Goal: Information Seeking & Learning: Learn about a topic

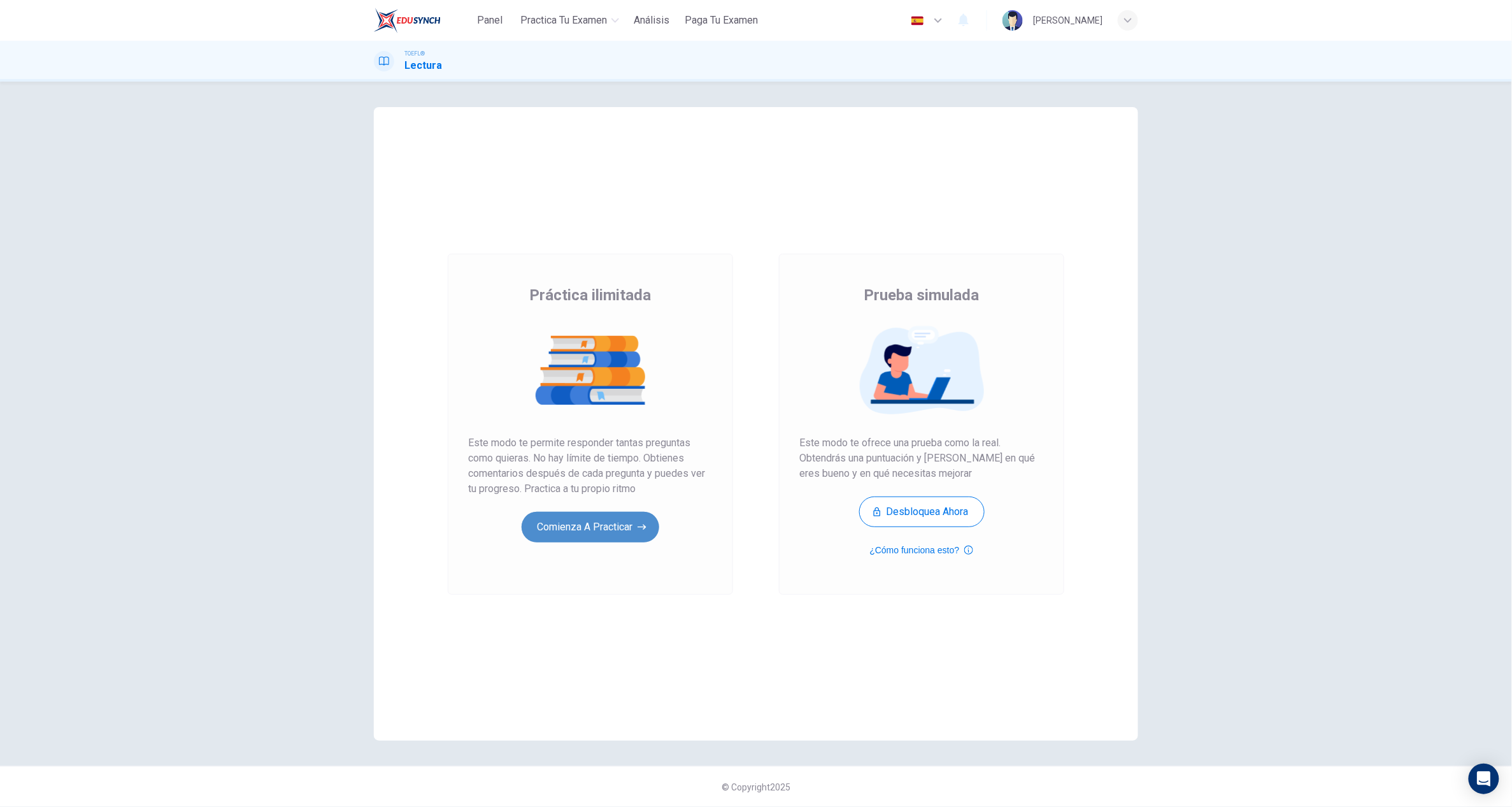
click at [624, 533] on button "Comienza a practicar" at bounding box center [590, 527] width 137 height 31
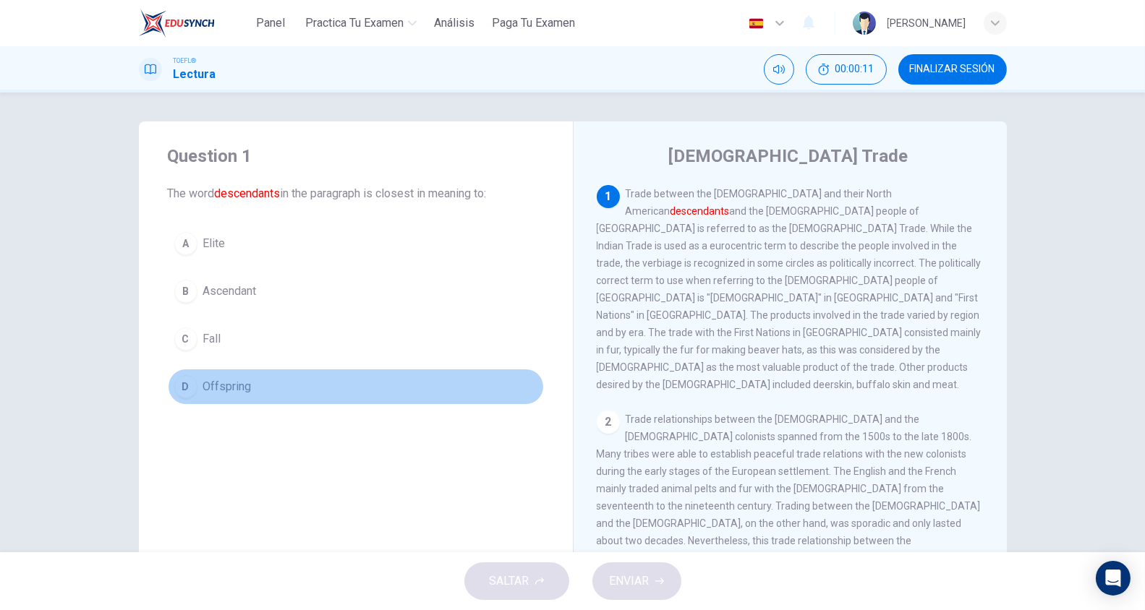
click at [229, 386] on span "Offspring" at bounding box center [227, 386] width 48 height 17
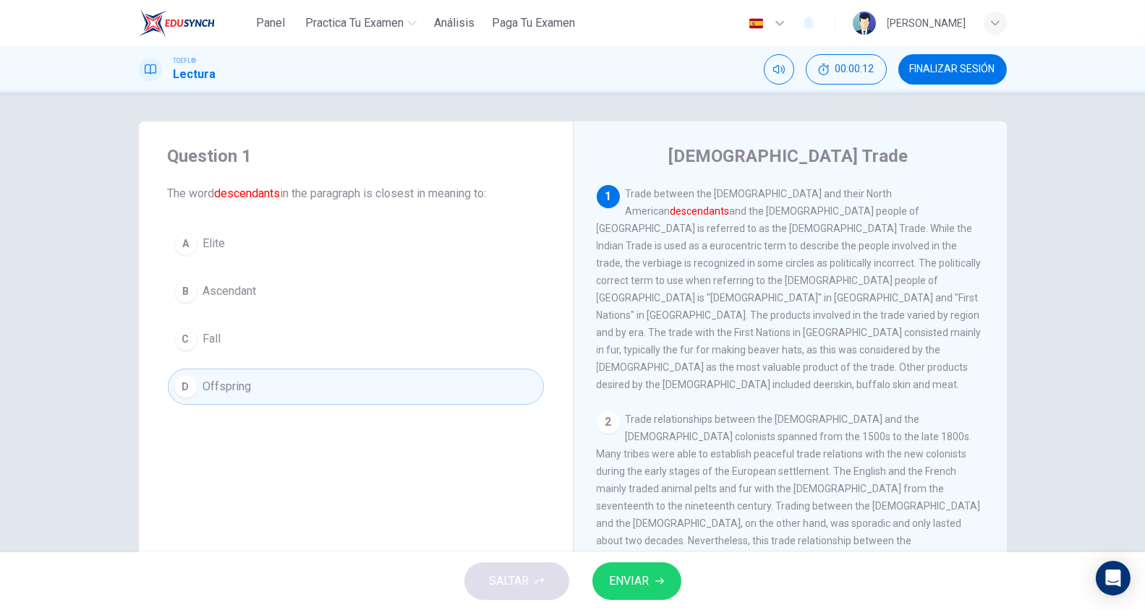
click at [628, 588] on span "ENVIAR" at bounding box center [630, 581] width 40 height 20
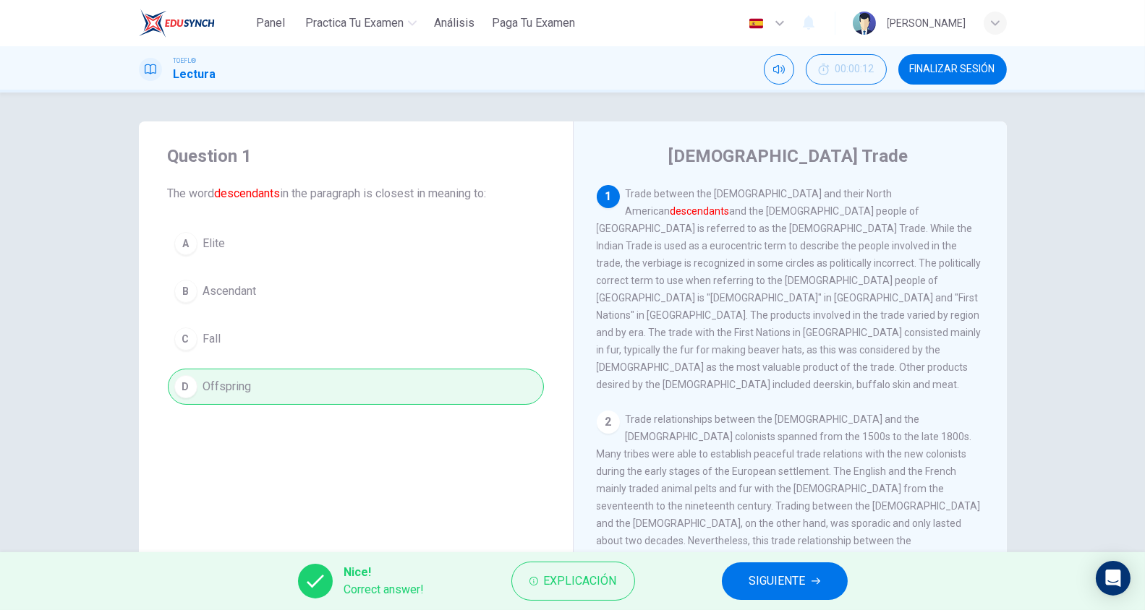
click at [751, 584] on span "SIGUIENTE" at bounding box center [777, 581] width 56 height 20
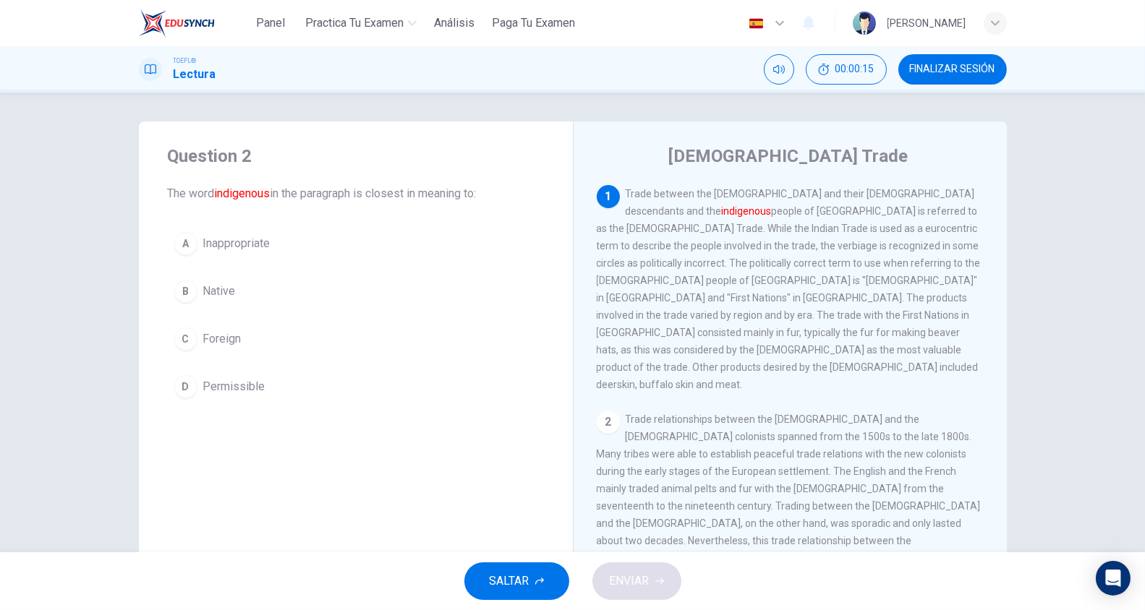
click at [215, 291] on span "Native" at bounding box center [219, 291] width 33 height 17
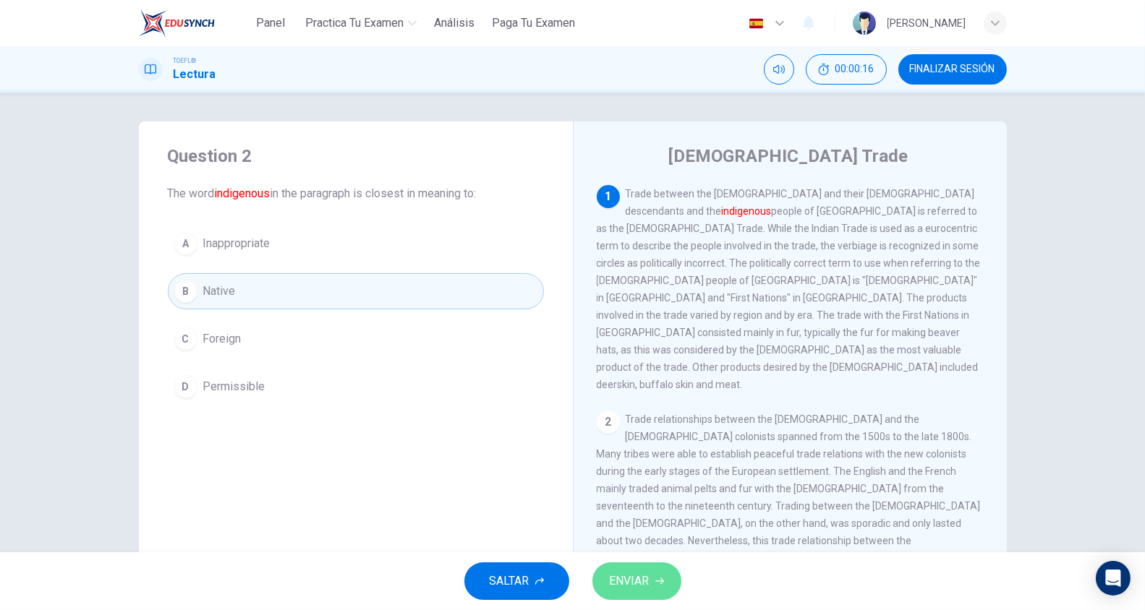
click at [667, 572] on button "ENVIAR" at bounding box center [636, 582] width 89 height 38
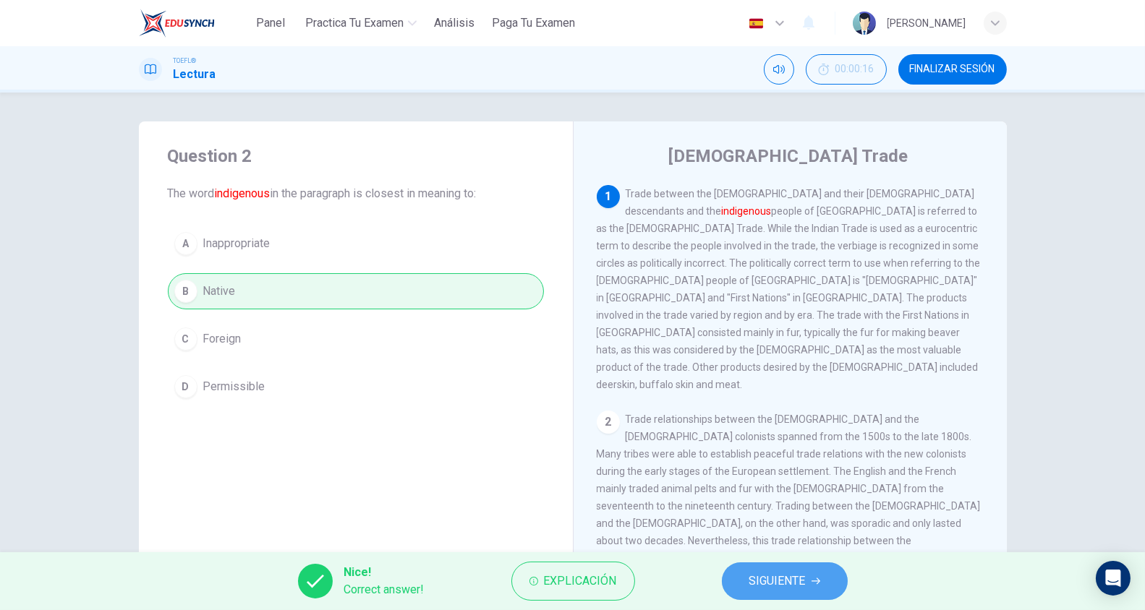
click at [754, 576] on span "SIGUIENTE" at bounding box center [777, 581] width 56 height 20
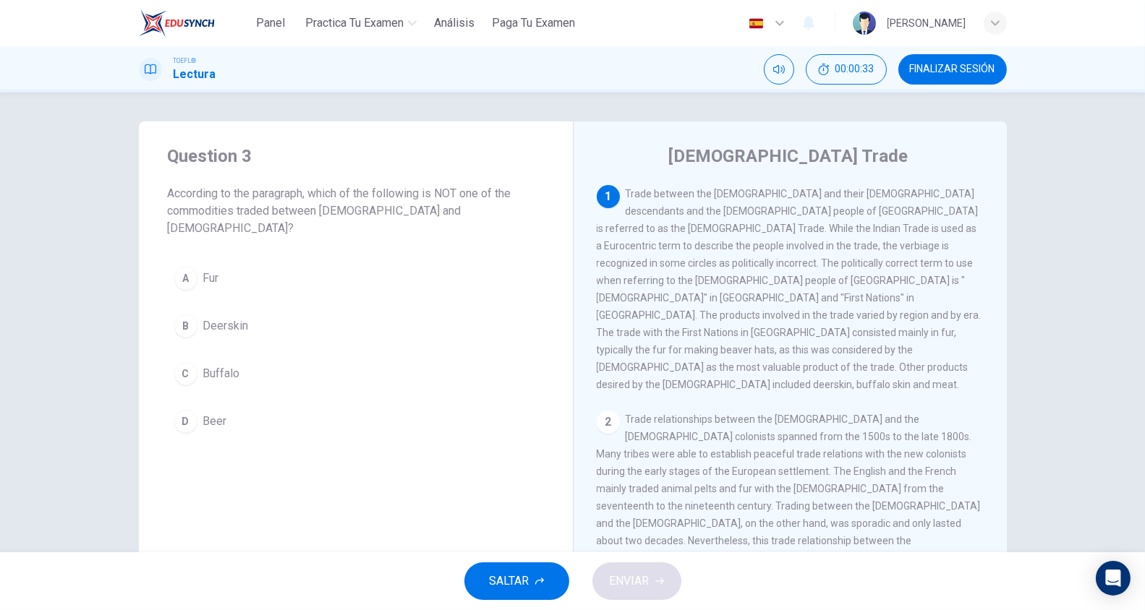
drag, startPoint x: 884, startPoint y: 351, endPoint x: 889, endPoint y: 375, distance: 24.3
click at [889, 375] on div "1 Trade between the [DEMOGRAPHIC_DATA] and their [DEMOGRAPHIC_DATA] descendants…" at bounding box center [791, 289] width 388 height 208
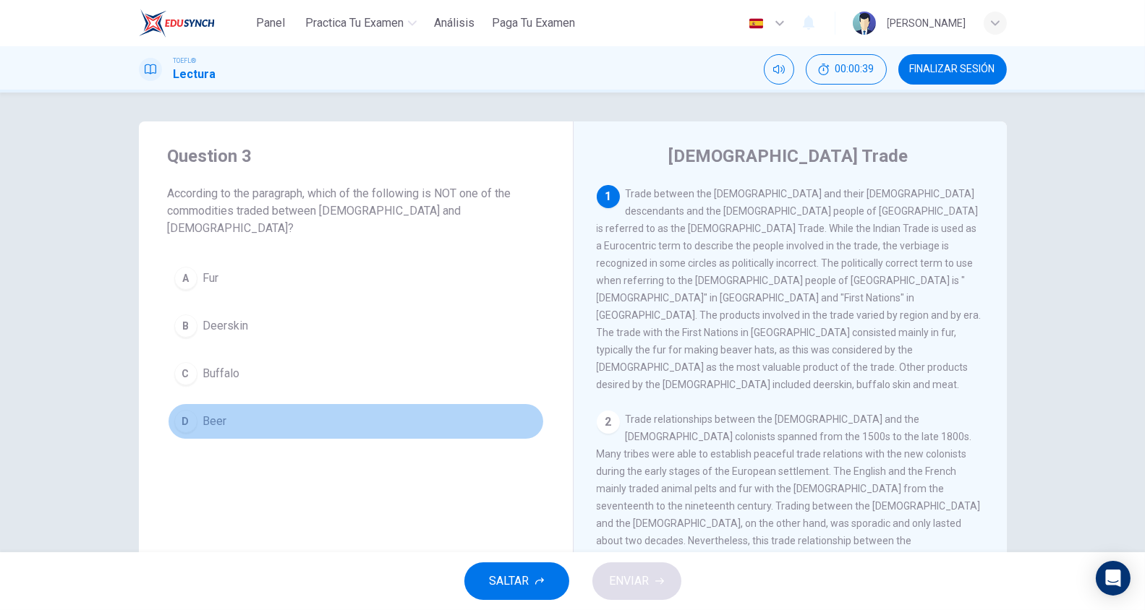
click at [203, 404] on button "D Beer" at bounding box center [356, 422] width 376 height 36
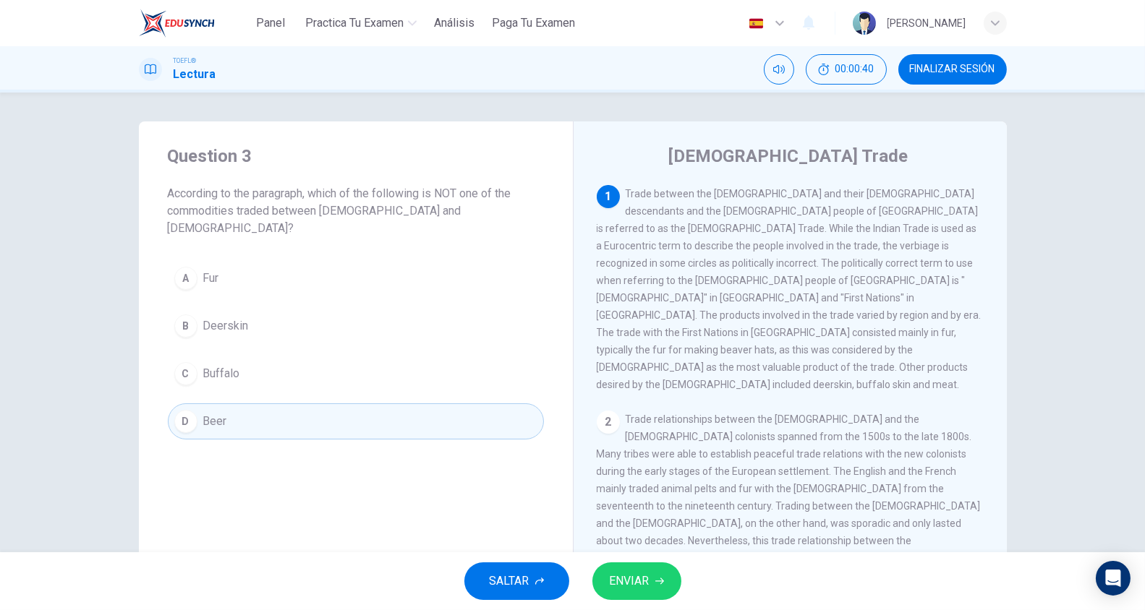
click at [599, 576] on button "ENVIAR" at bounding box center [636, 582] width 89 height 38
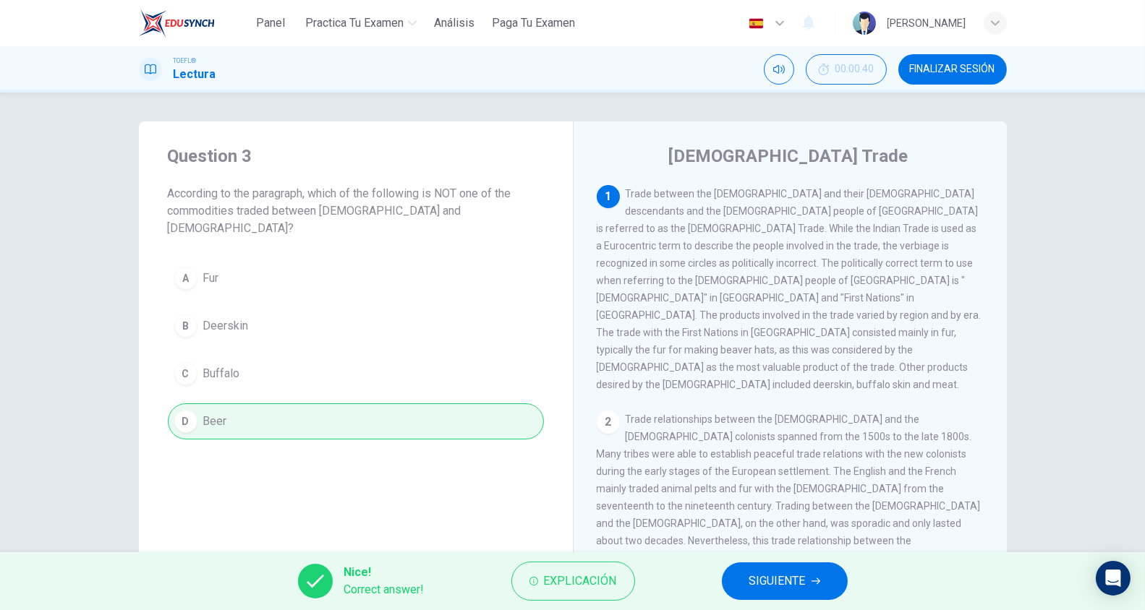
click at [772, 581] on span "SIGUIENTE" at bounding box center [777, 581] width 56 height 20
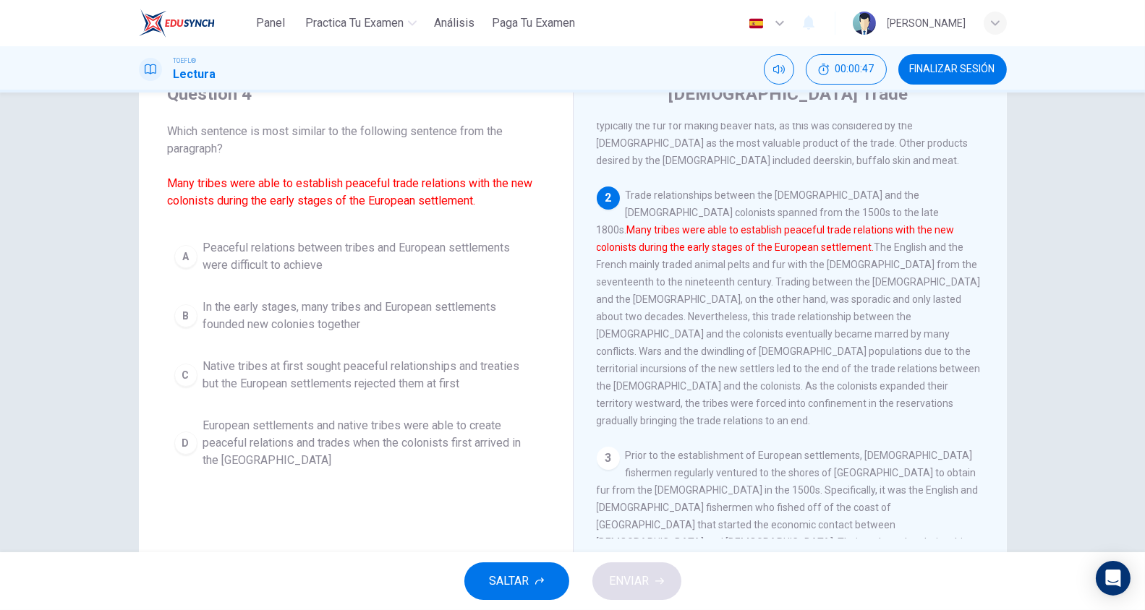
scroll to position [64, 0]
click at [297, 435] on span "European settlements and native tribes were able to create peaceful relations a…" at bounding box center [370, 442] width 334 height 52
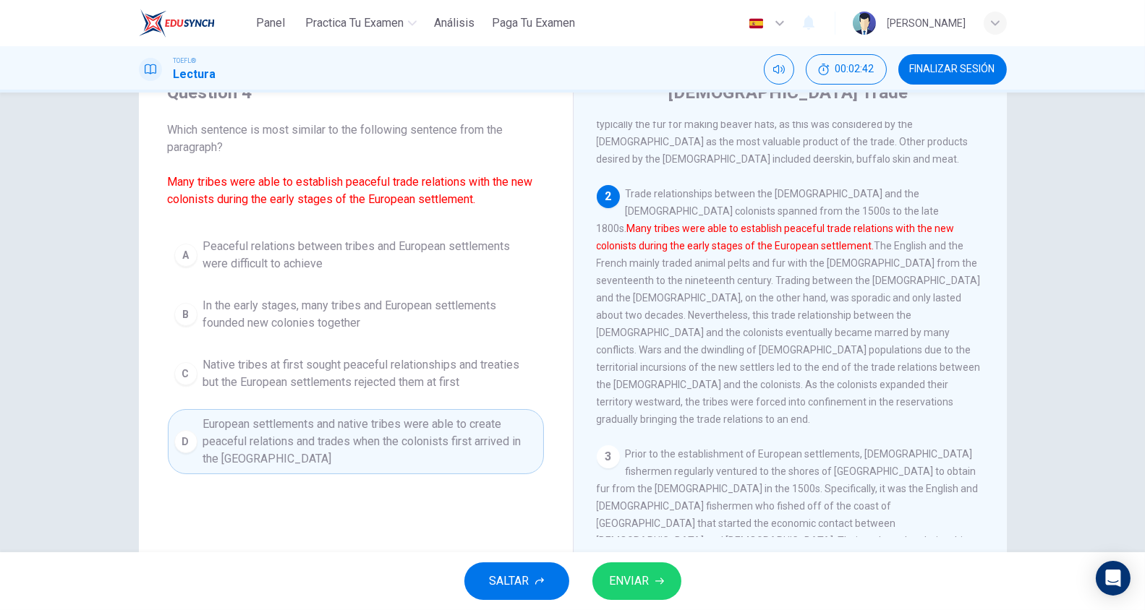
click at [625, 580] on span "ENVIAR" at bounding box center [630, 581] width 40 height 20
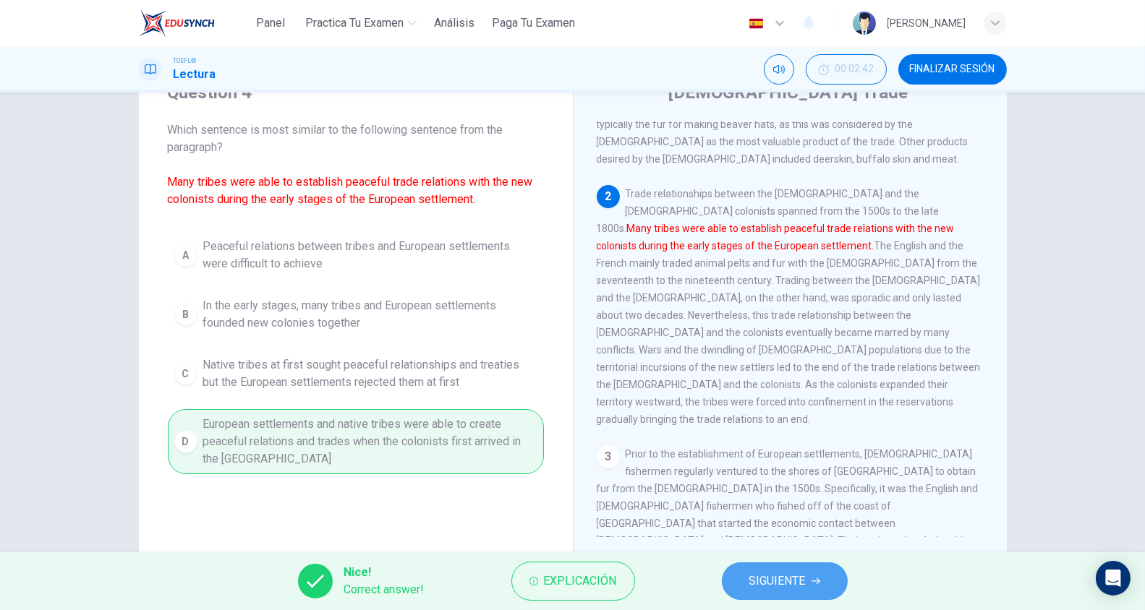
click at [827, 584] on button "SIGUIENTE" at bounding box center [785, 582] width 126 height 38
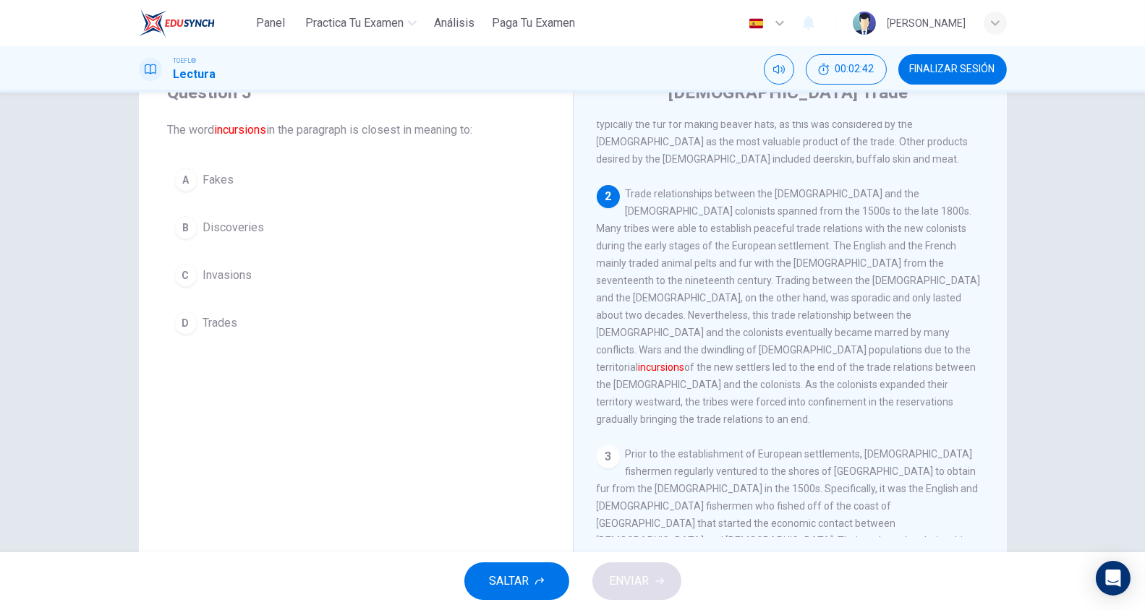
scroll to position [208, 0]
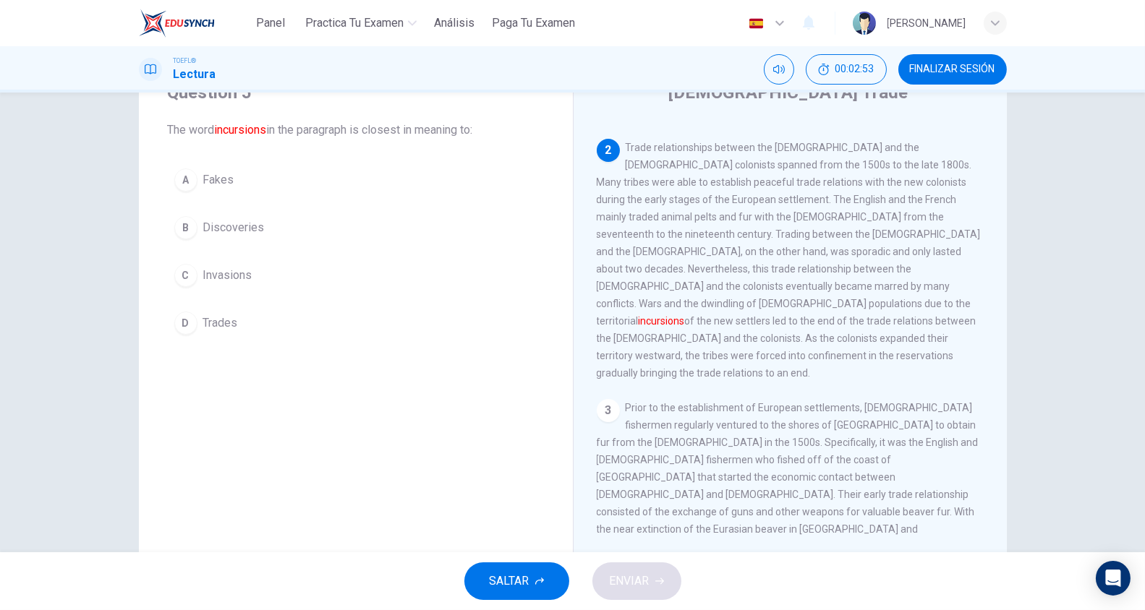
click at [229, 275] on span "Invasions" at bounding box center [227, 275] width 49 height 17
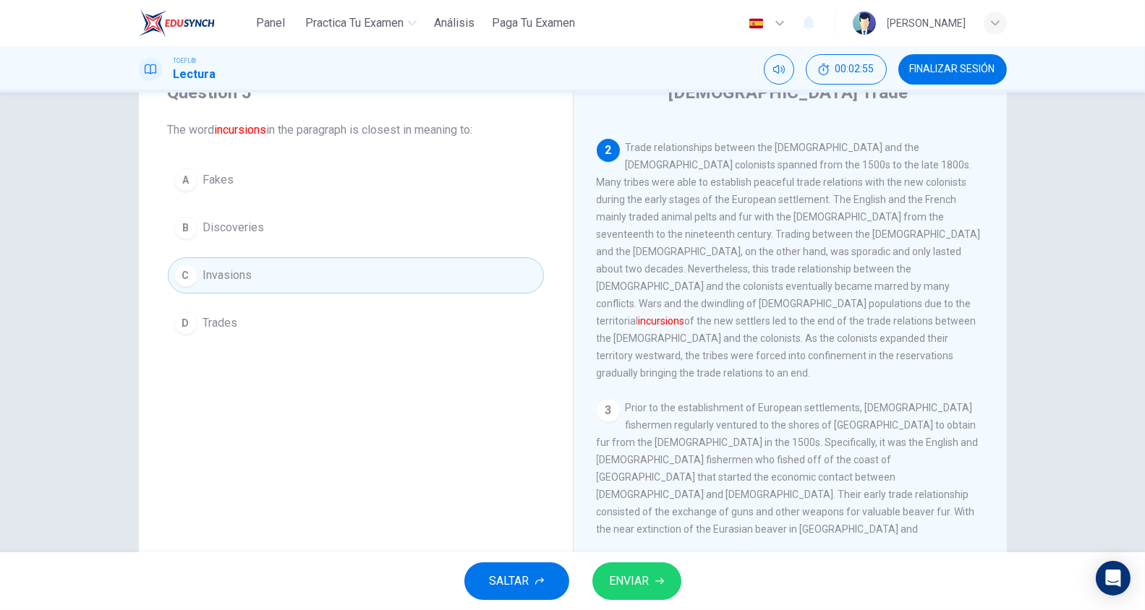
click at [620, 572] on span "ENVIAR" at bounding box center [630, 581] width 40 height 20
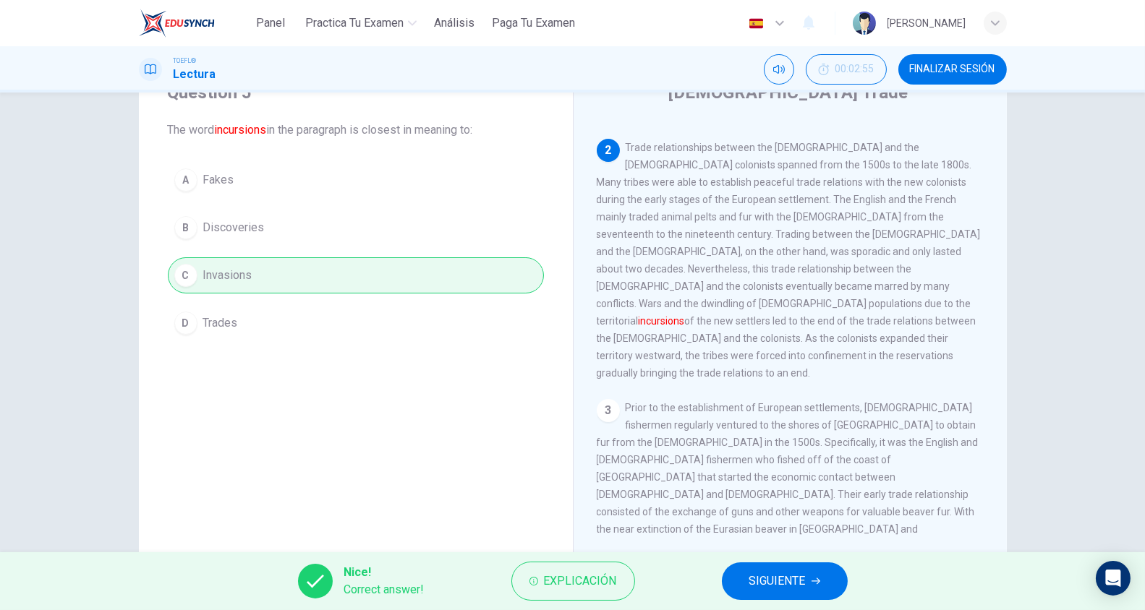
click at [686, 570] on div "Nice! Correct answer! Explicación SIGUIENTE" at bounding box center [572, 582] width 1145 height 58
click at [745, 576] on button "SIGUIENTE" at bounding box center [785, 582] width 126 height 38
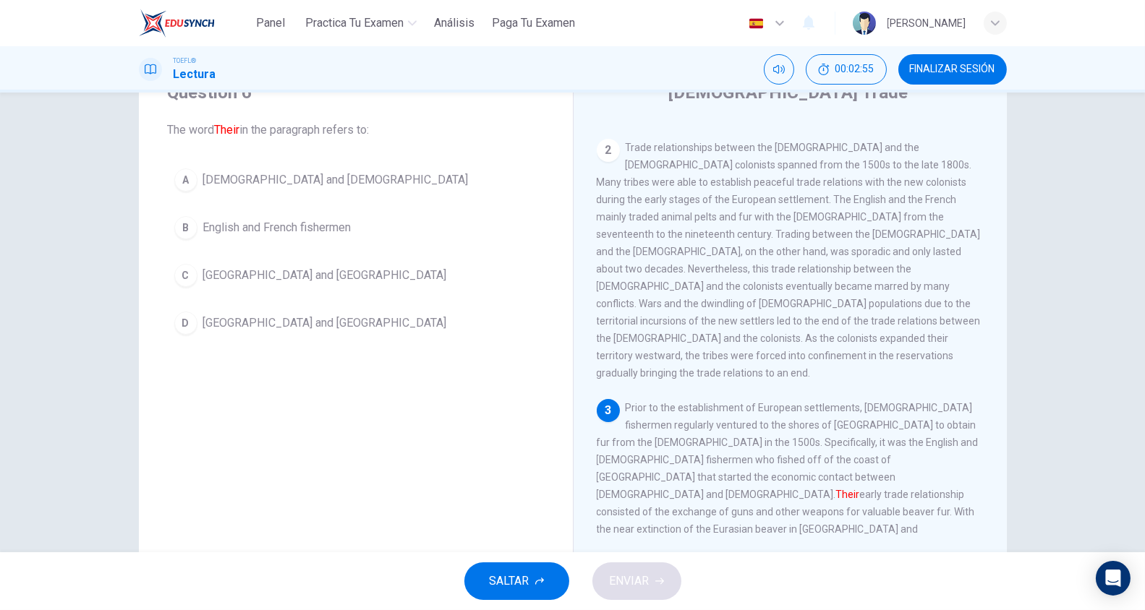
scroll to position [336, 0]
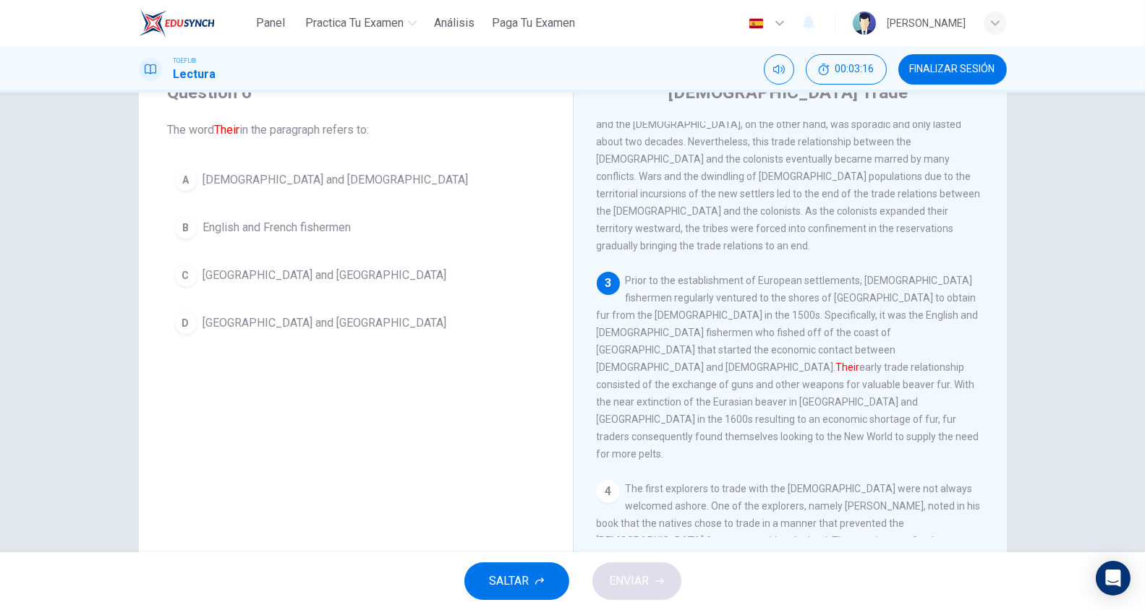
click at [836, 362] on font "Their" at bounding box center [848, 368] width 24 height 12
click at [319, 179] on span "[DEMOGRAPHIC_DATA] and [DEMOGRAPHIC_DATA]" at bounding box center [335, 179] width 265 height 17
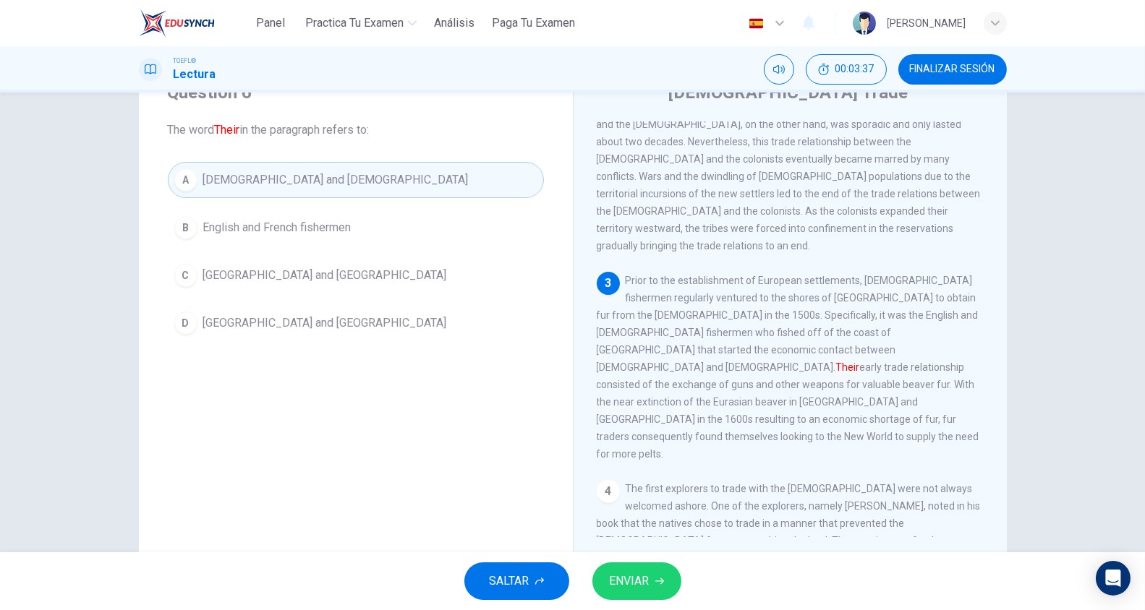
click at [618, 579] on span "ENVIAR" at bounding box center [630, 581] width 40 height 20
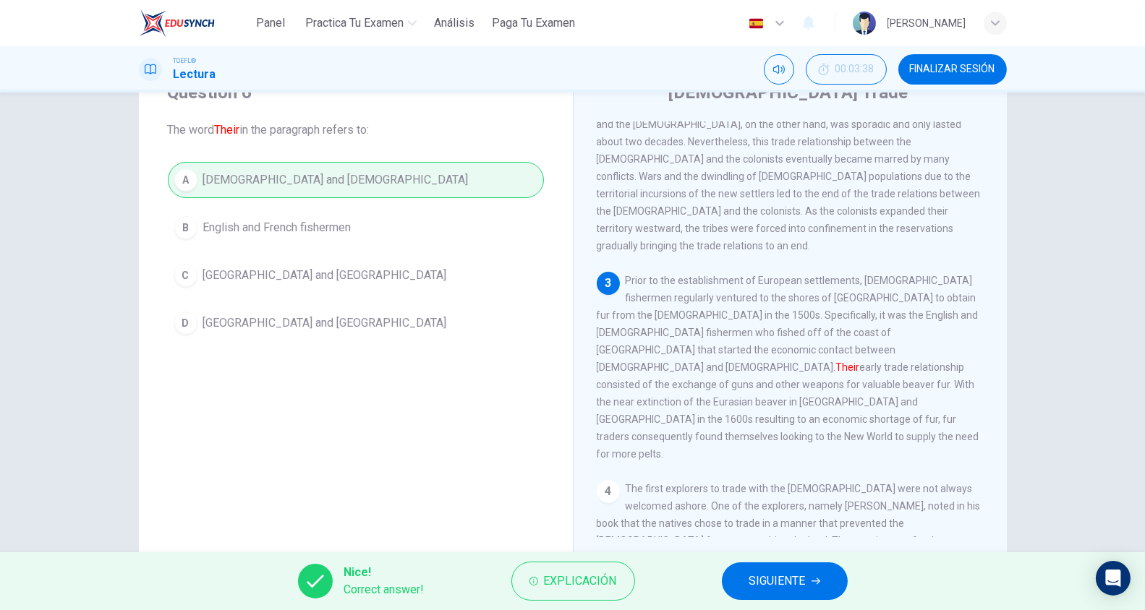
click at [751, 581] on span "SIGUIENTE" at bounding box center [777, 581] width 56 height 20
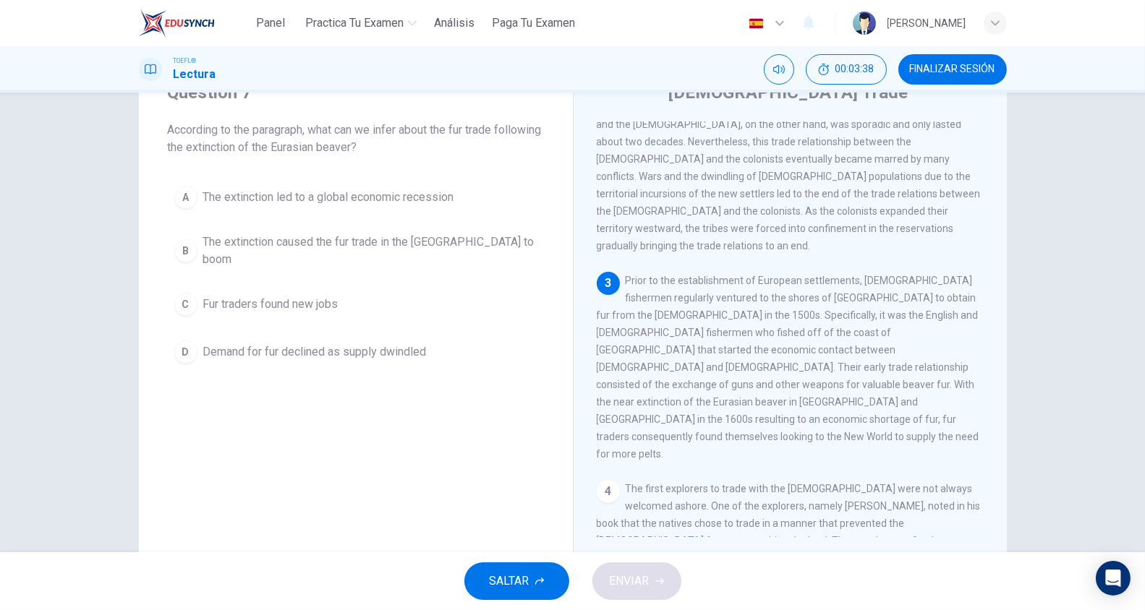
scroll to position [451, 0]
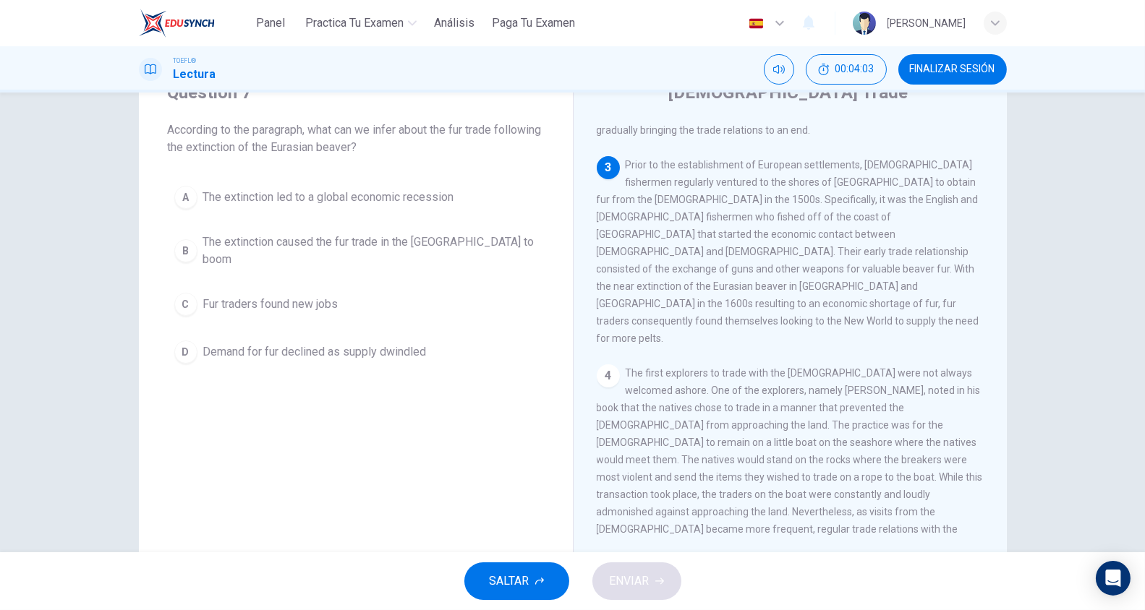
click at [459, 244] on span "The extinction caused the fur trade in the [GEOGRAPHIC_DATA] to boom" at bounding box center [370, 251] width 334 height 35
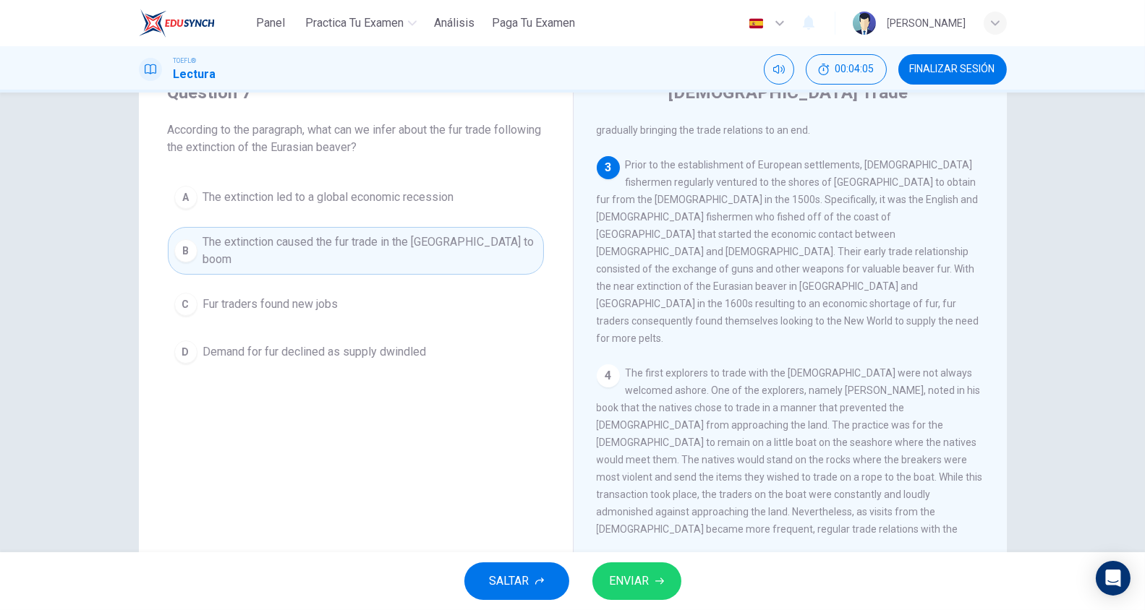
click at [632, 591] on span "ENVIAR" at bounding box center [630, 581] width 40 height 20
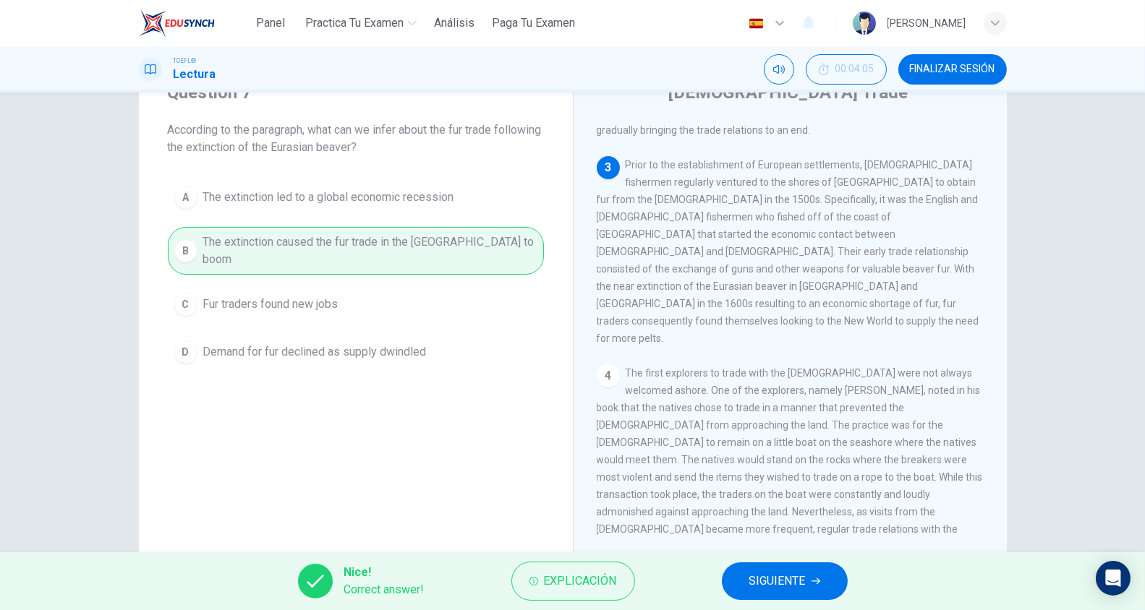
click at [756, 586] on span "SIGUIENTE" at bounding box center [777, 581] width 56 height 20
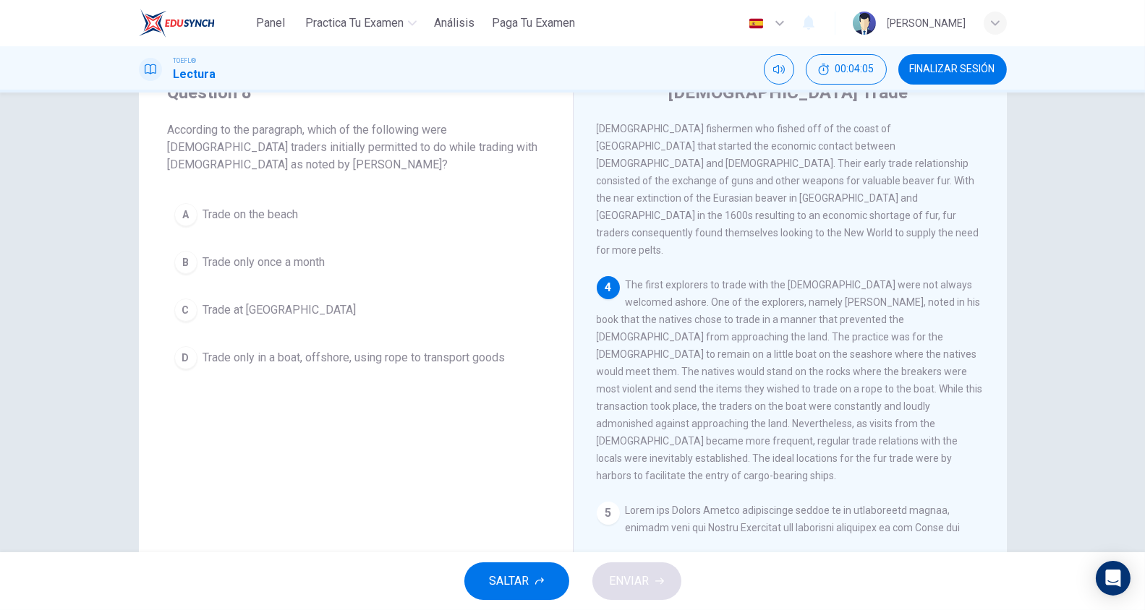
scroll to position [544, 0]
click at [454, 375] on div "Question 8 According to the paragraph, which of the following were [DEMOGRAPHIC…" at bounding box center [356, 228] width 434 height 341
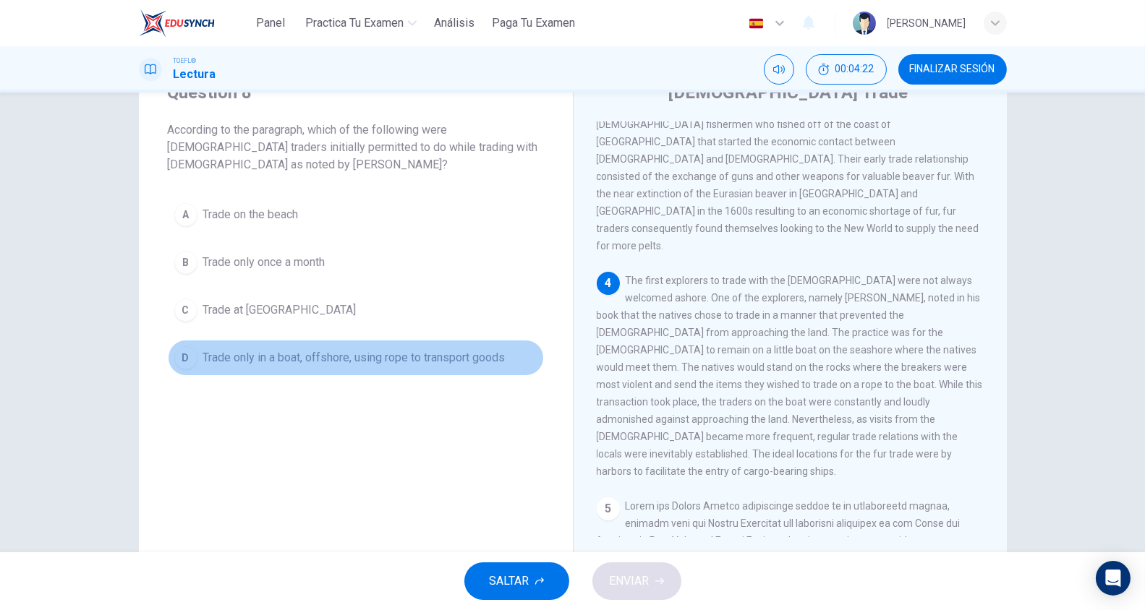
click at [449, 362] on span "Trade only in a boat, offshore, using rope to transport goods" at bounding box center [354, 357] width 302 height 17
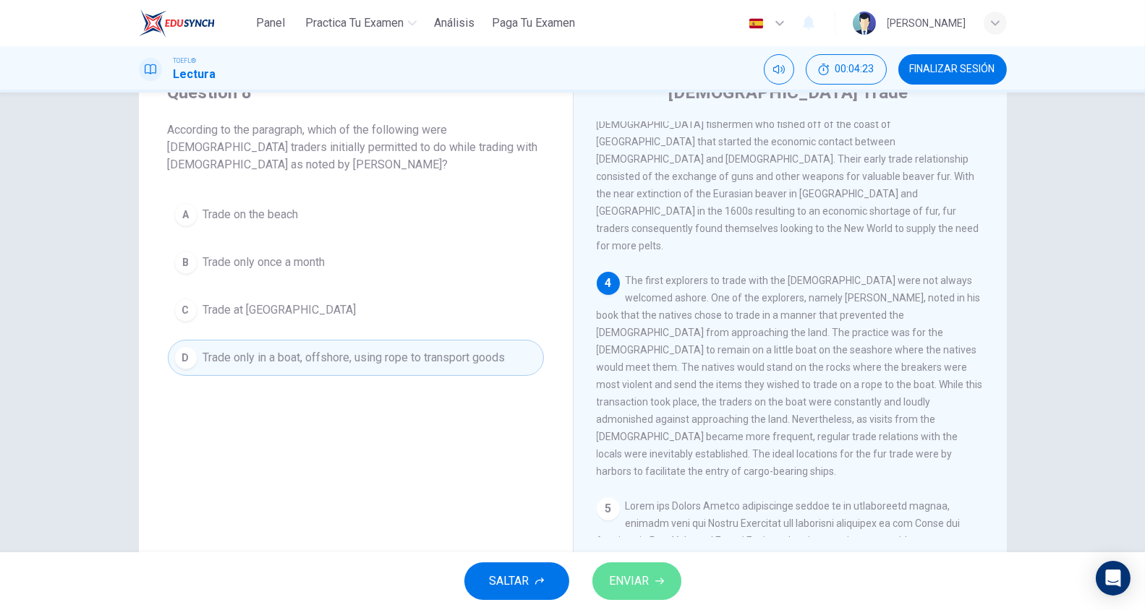
click at [665, 577] on button "ENVIAR" at bounding box center [636, 582] width 89 height 38
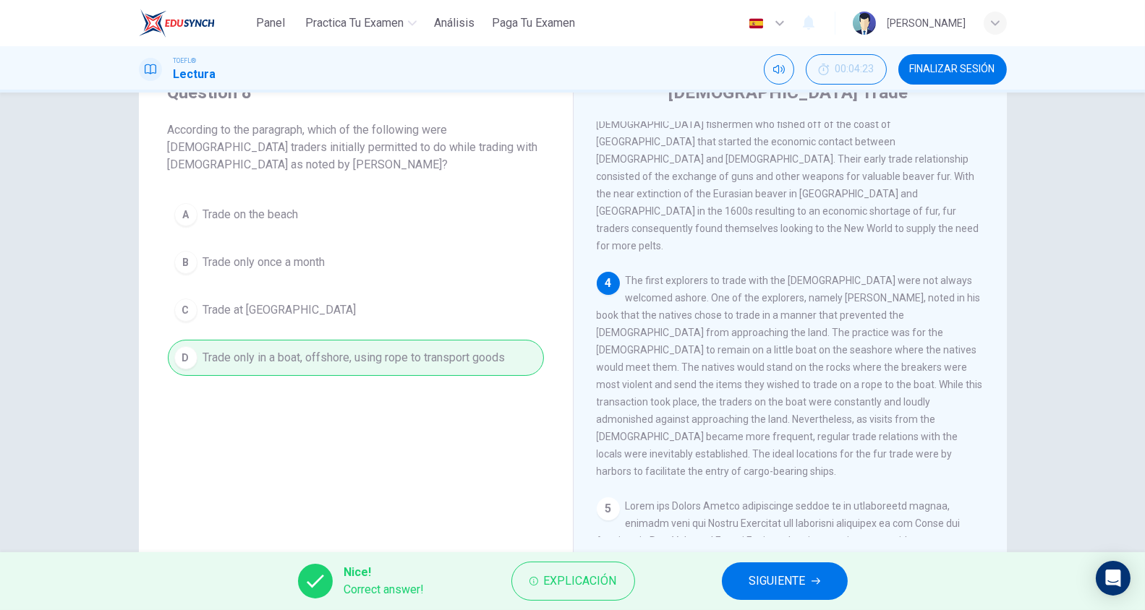
click at [814, 584] on icon "button" at bounding box center [815, 581] width 9 height 9
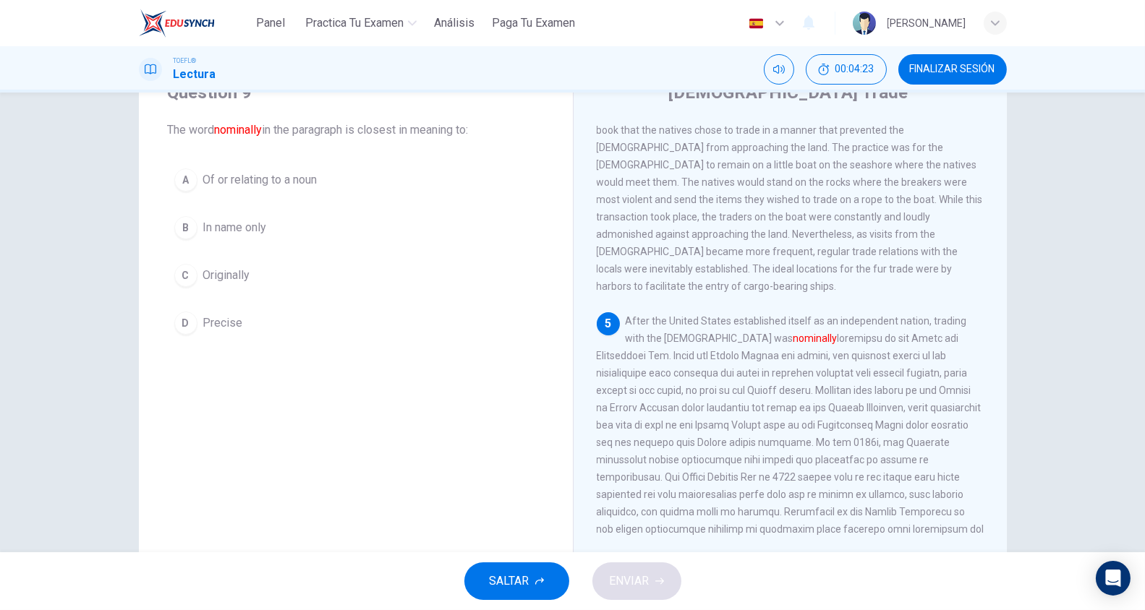
scroll to position [729, 0]
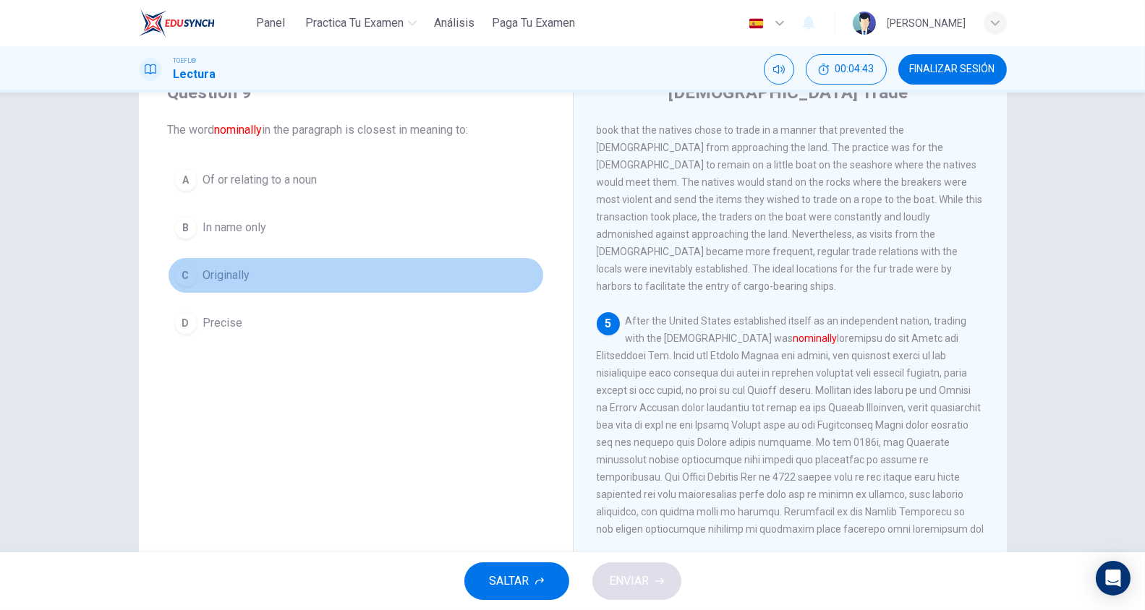
click at [237, 267] on span "Originally" at bounding box center [226, 275] width 47 height 17
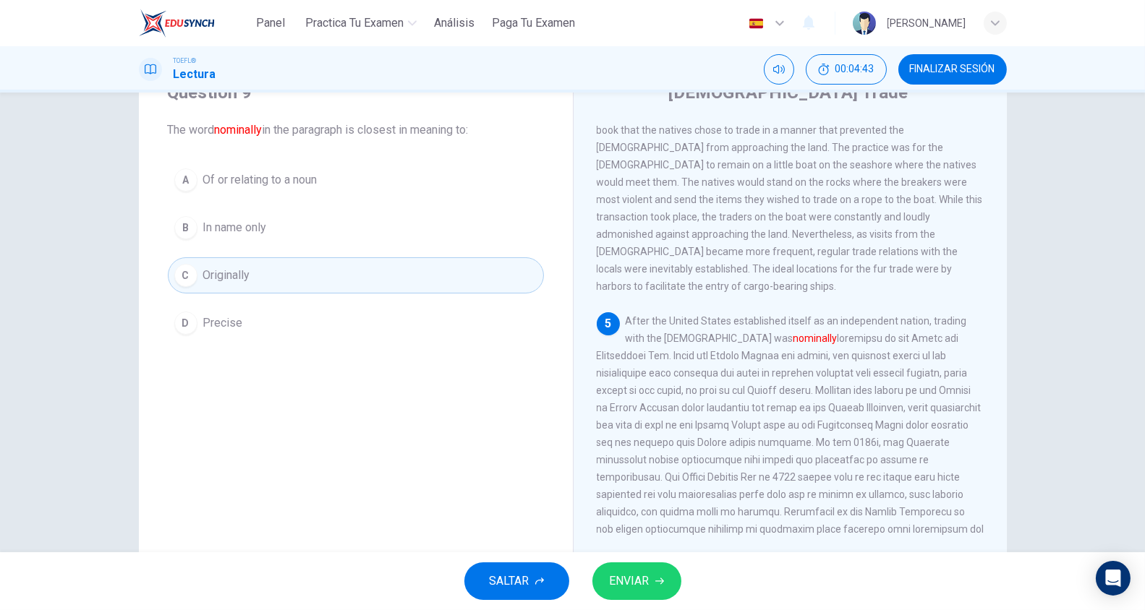
click at [634, 571] on span "ENVIAR" at bounding box center [630, 581] width 40 height 20
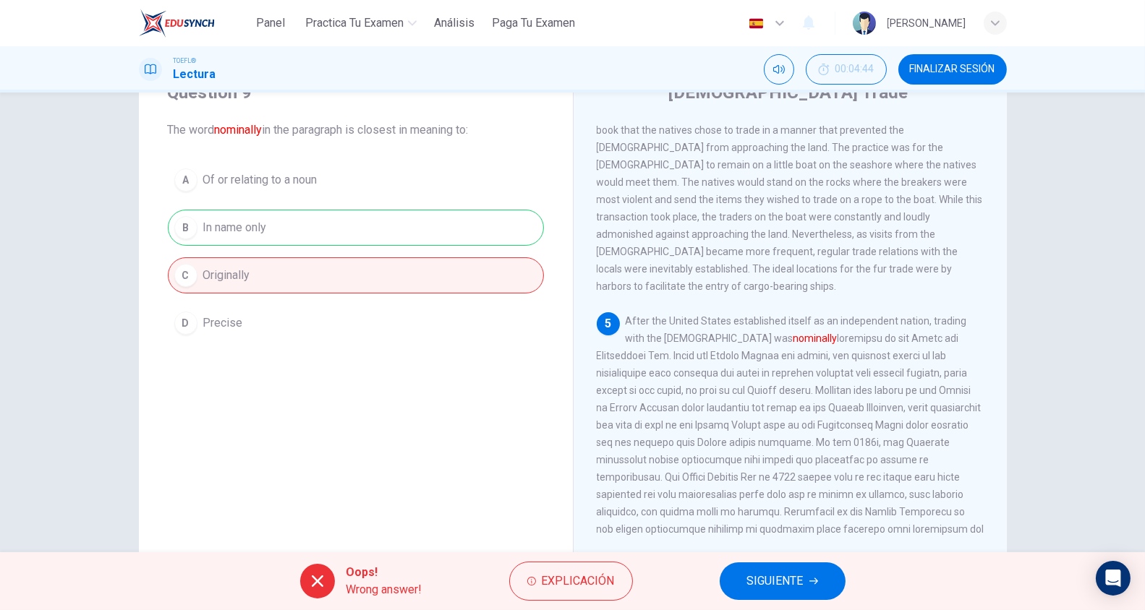
click at [764, 580] on span "SIGUIENTE" at bounding box center [775, 581] width 56 height 20
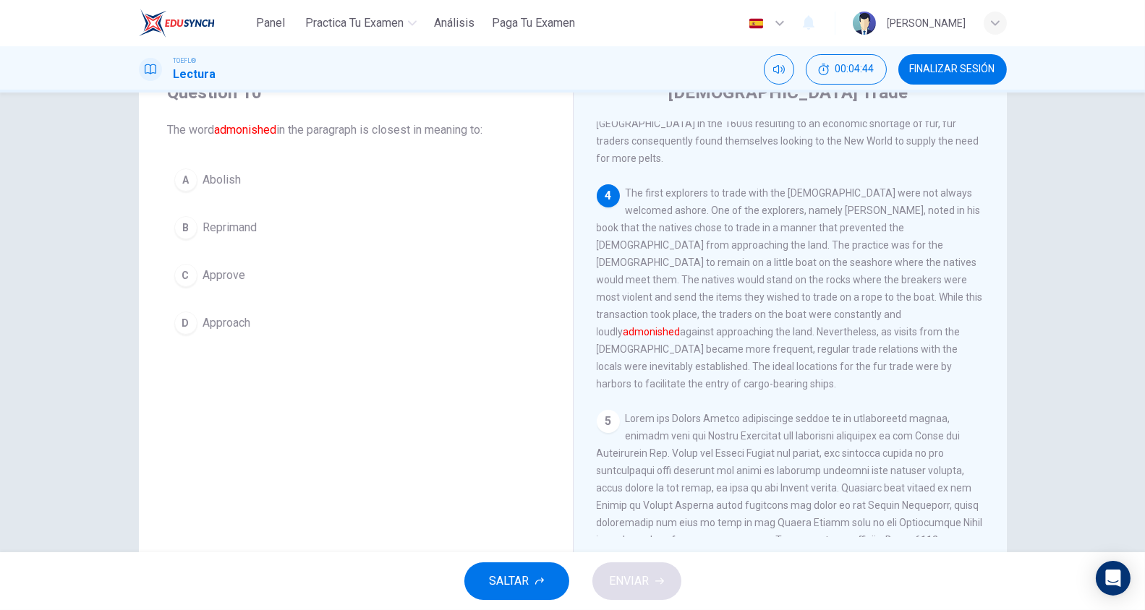
scroll to position [625, 0]
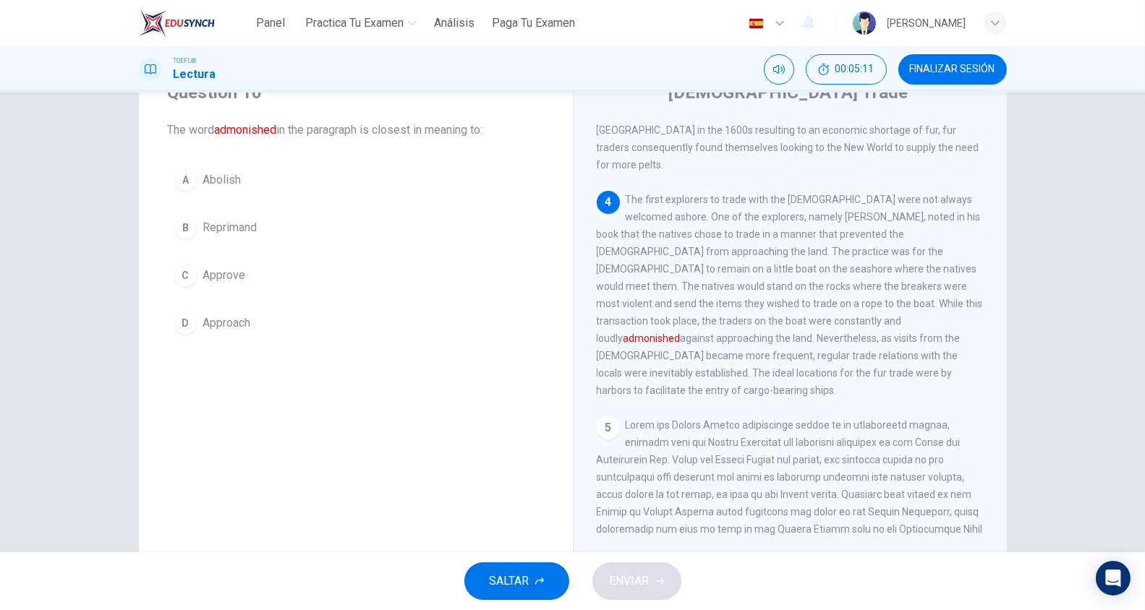
click at [244, 221] on span "Reprimand" at bounding box center [230, 227] width 54 height 17
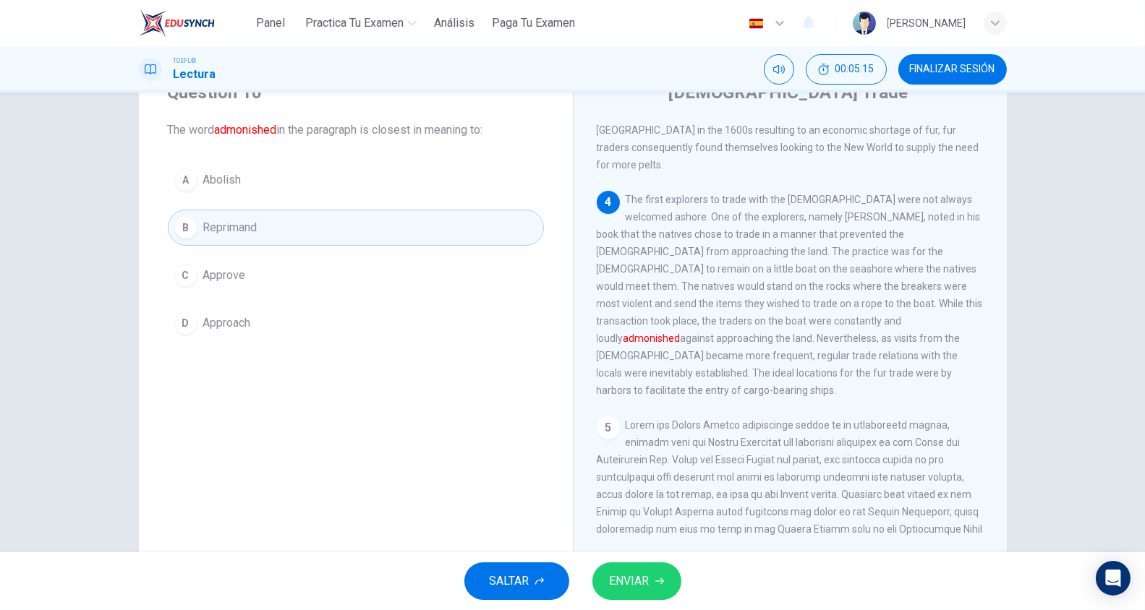
click at [621, 577] on span "ENVIAR" at bounding box center [630, 581] width 40 height 20
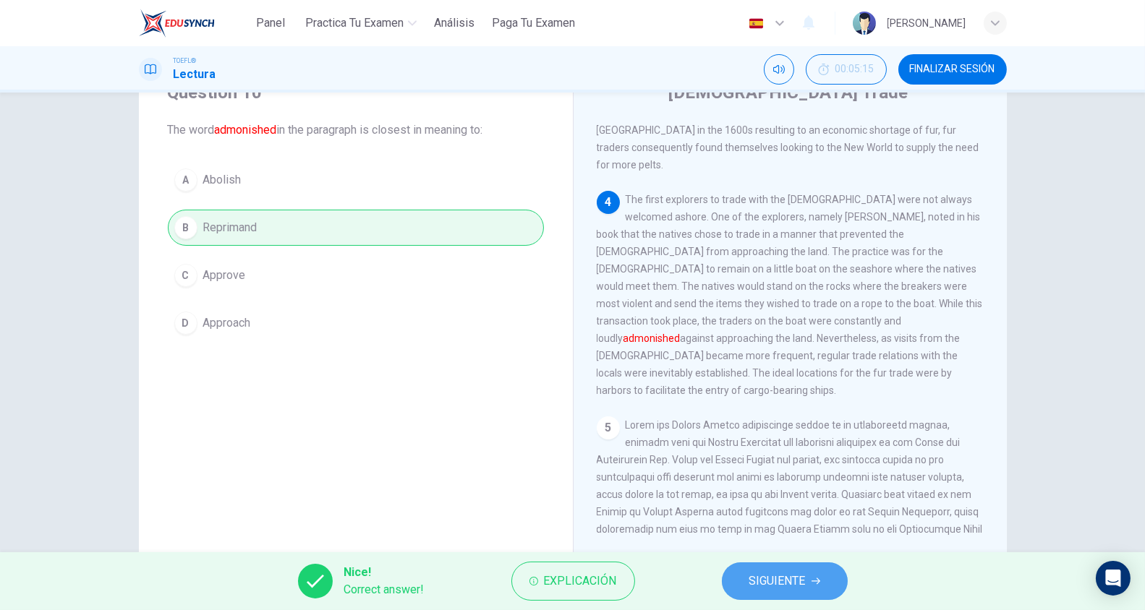
click at [806, 581] on button "SIGUIENTE" at bounding box center [785, 582] width 126 height 38
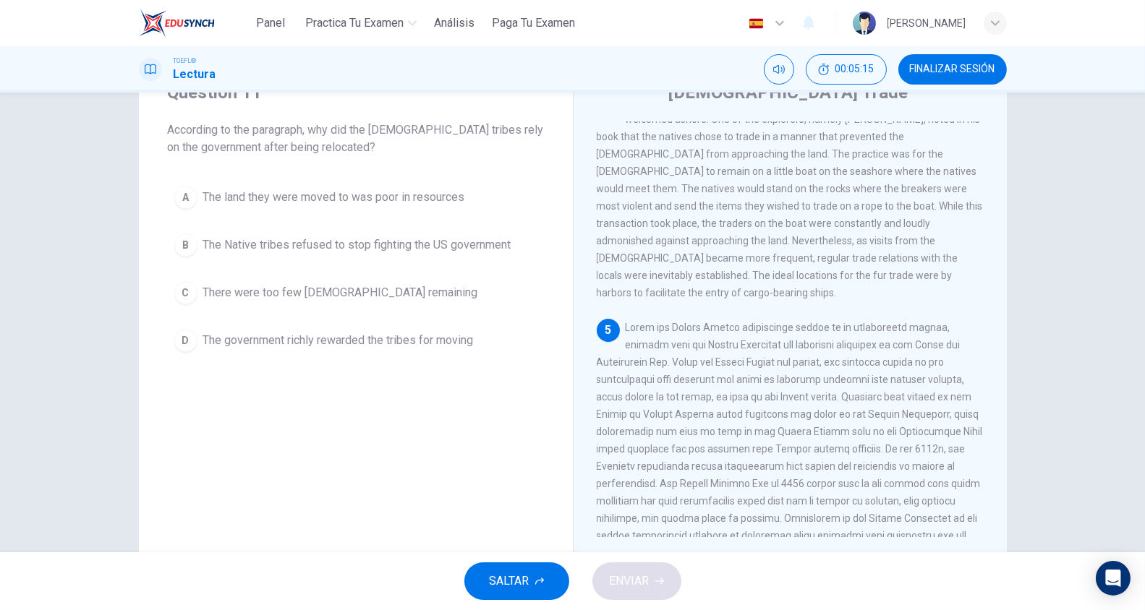
scroll to position [729, 0]
drag, startPoint x: 775, startPoint y: 383, endPoint x: 832, endPoint y: 459, distance: 95.0
click at [832, 459] on span at bounding box center [790, 451] width 386 height 272
drag, startPoint x: 832, startPoint y: 459, endPoint x: 843, endPoint y: 485, distance: 28.5
click at [843, 485] on div "5" at bounding box center [791, 451] width 388 height 278
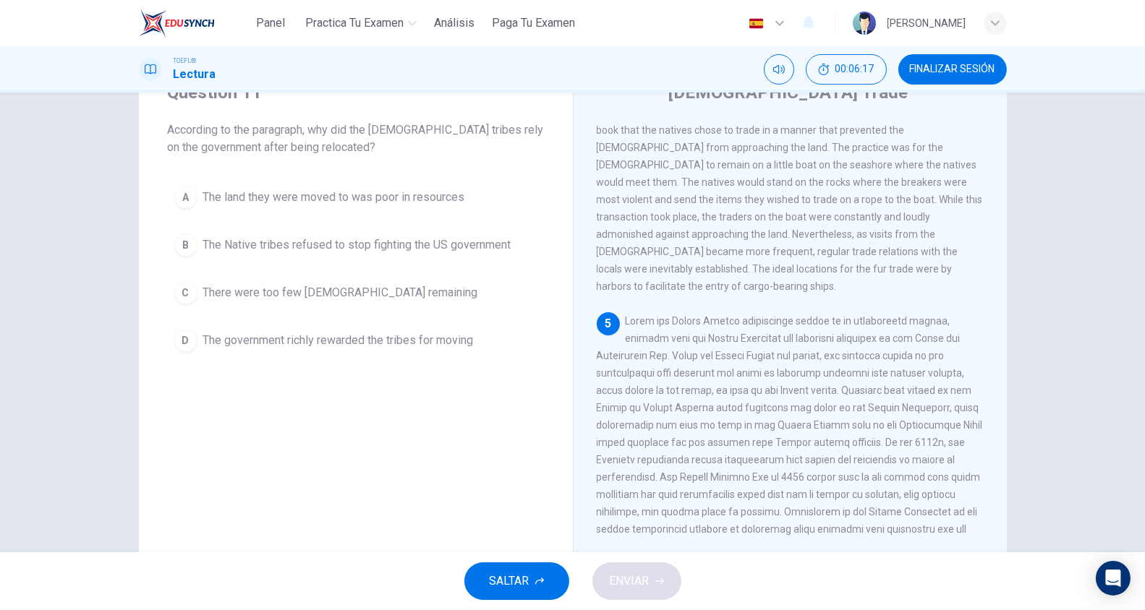
drag, startPoint x: 818, startPoint y: 474, endPoint x: 738, endPoint y: 316, distance: 177.2
click at [738, 316] on span at bounding box center [790, 451] width 386 height 272
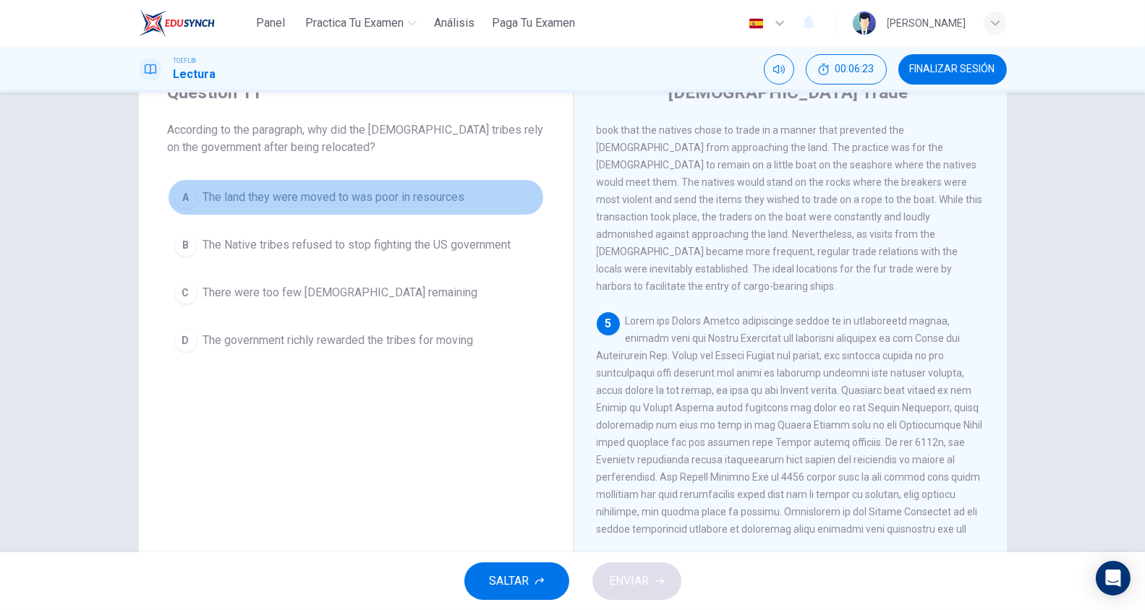
click at [405, 192] on span "The land they were moved to was poor in resources" at bounding box center [334, 197] width 262 height 17
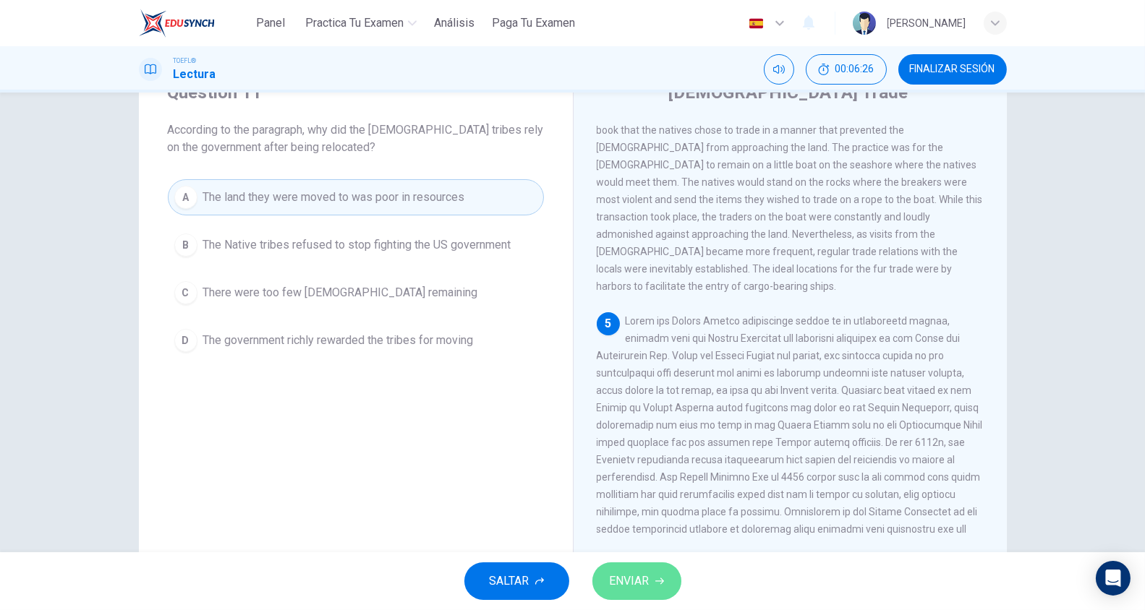
click at [641, 593] on button "ENVIAR" at bounding box center [636, 582] width 89 height 38
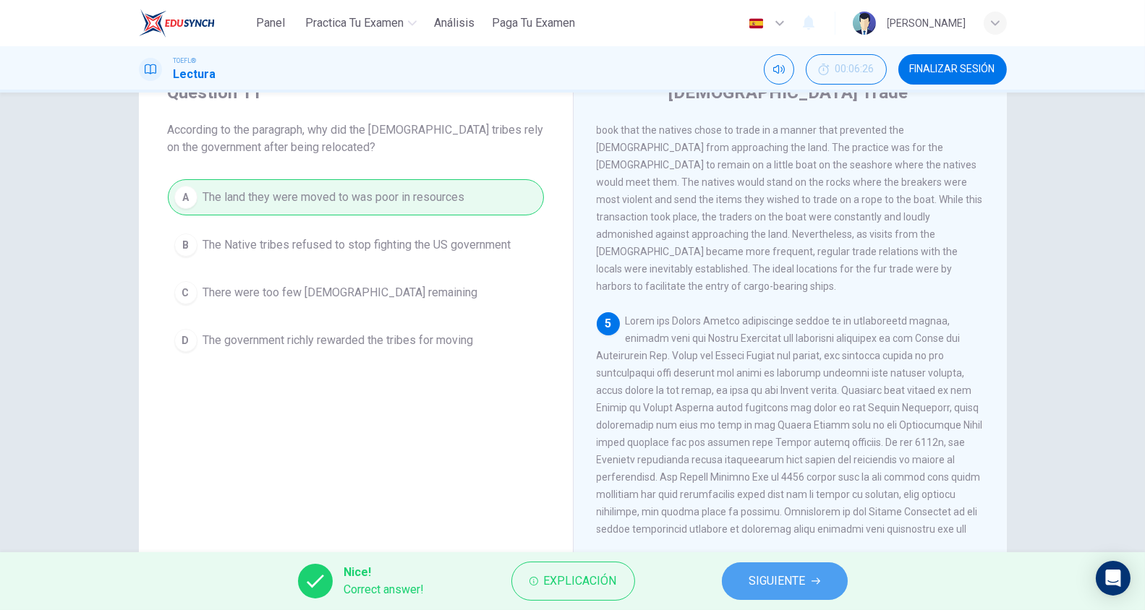
click at [782, 591] on span "SIGUIENTE" at bounding box center [777, 581] width 56 height 20
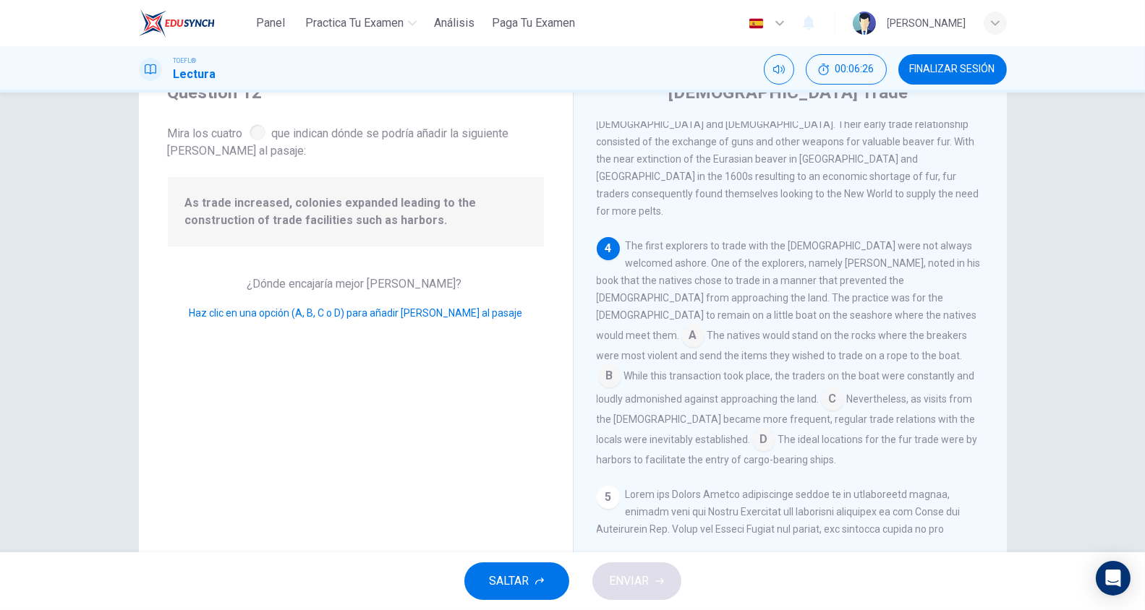
scroll to position [584, 0]
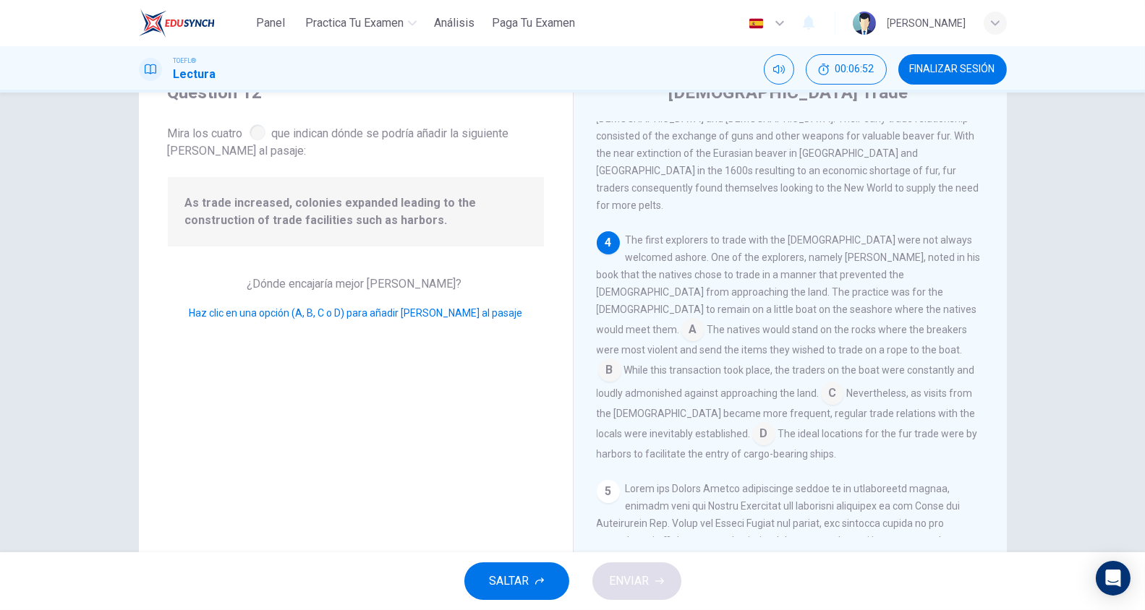
click at [775, 424] on input at bounding box center [763, 435] width 23 height 23
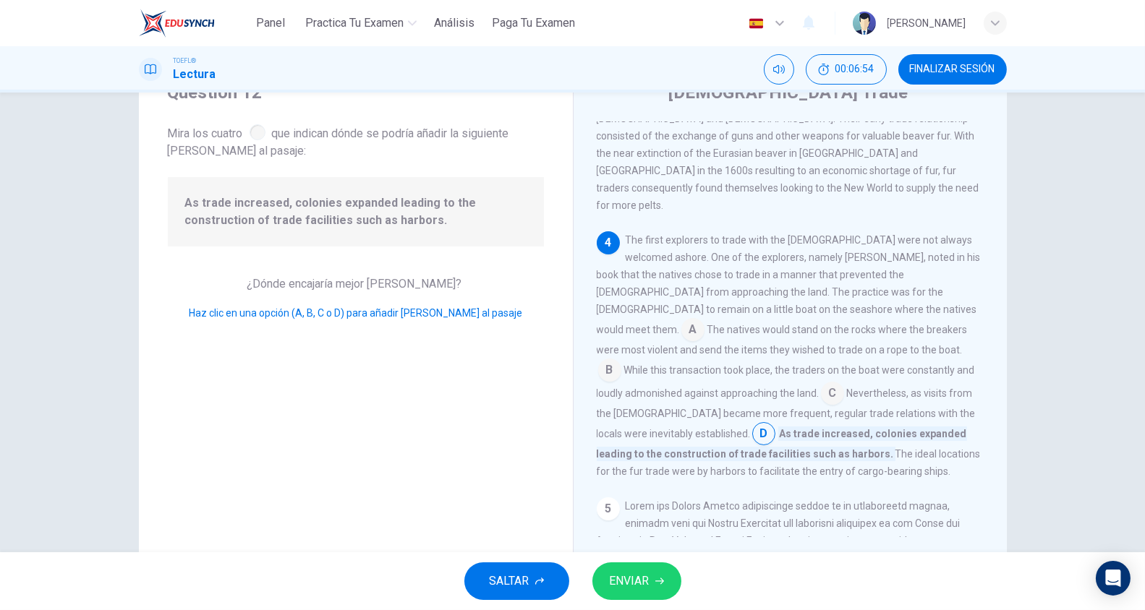
click at [665, 570] on button "ENVIAR" at bounding box center [636, 582] width 89 height 38
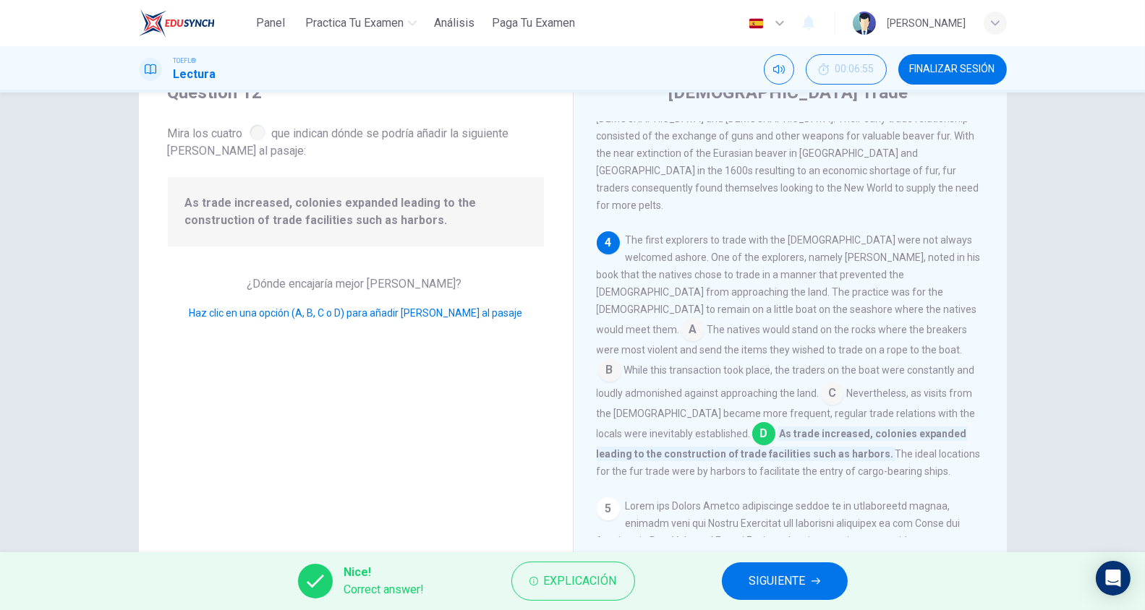
click at [782, 570] on button "SIGUIENTE" at bounding box center [785, 582] width 126 height 38
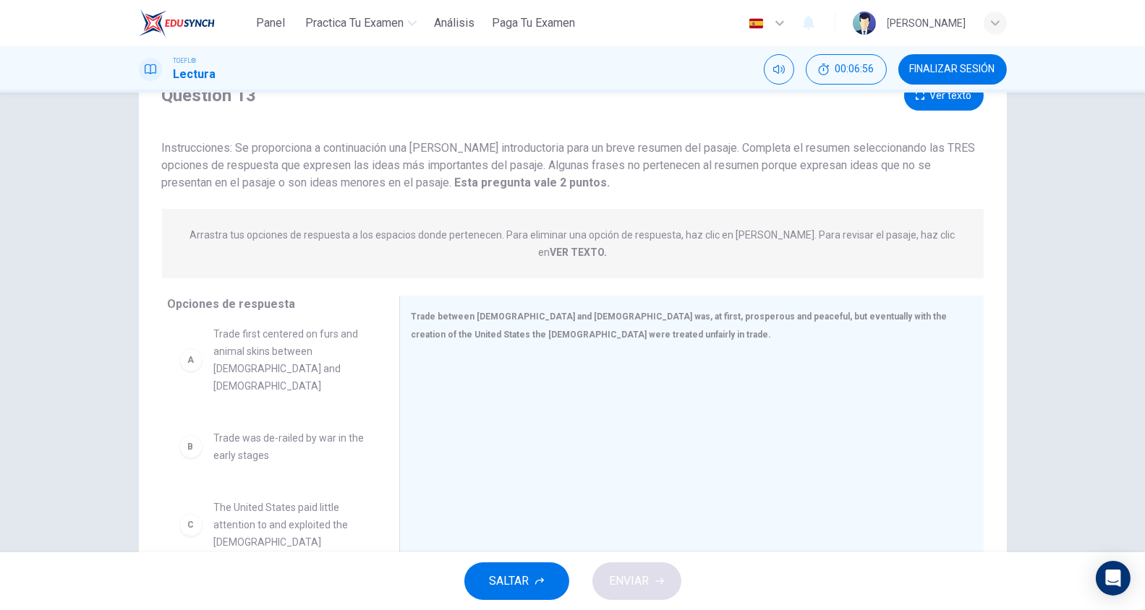
scroll to position [0, 0]
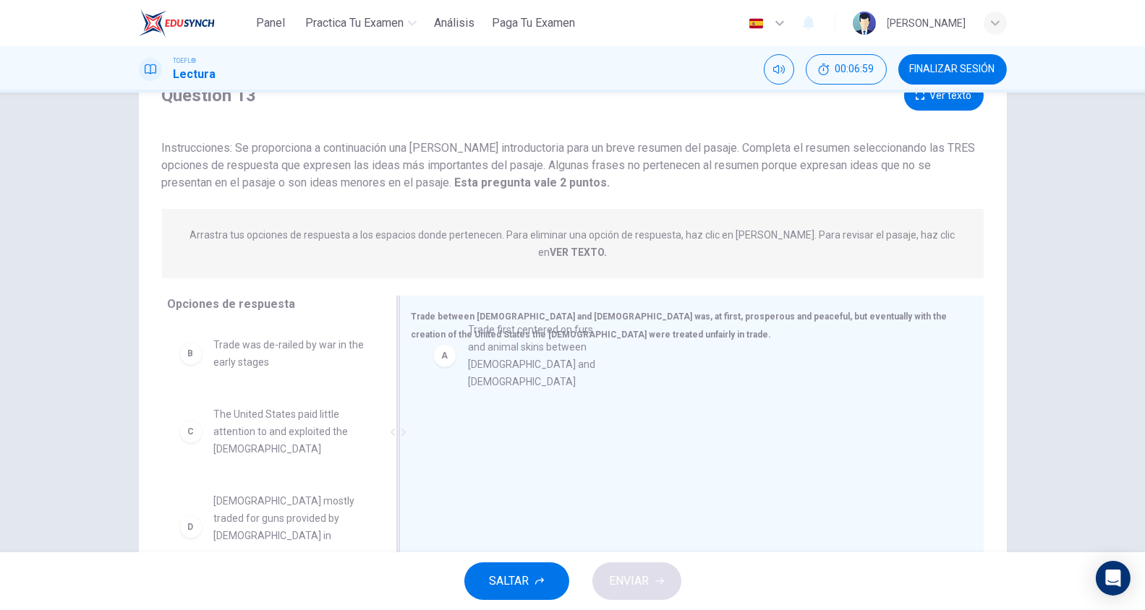
drag, startPoint x: 278, startPoint y: 362, endPoint x: 543, endPoint y: 365, distance: 264.7
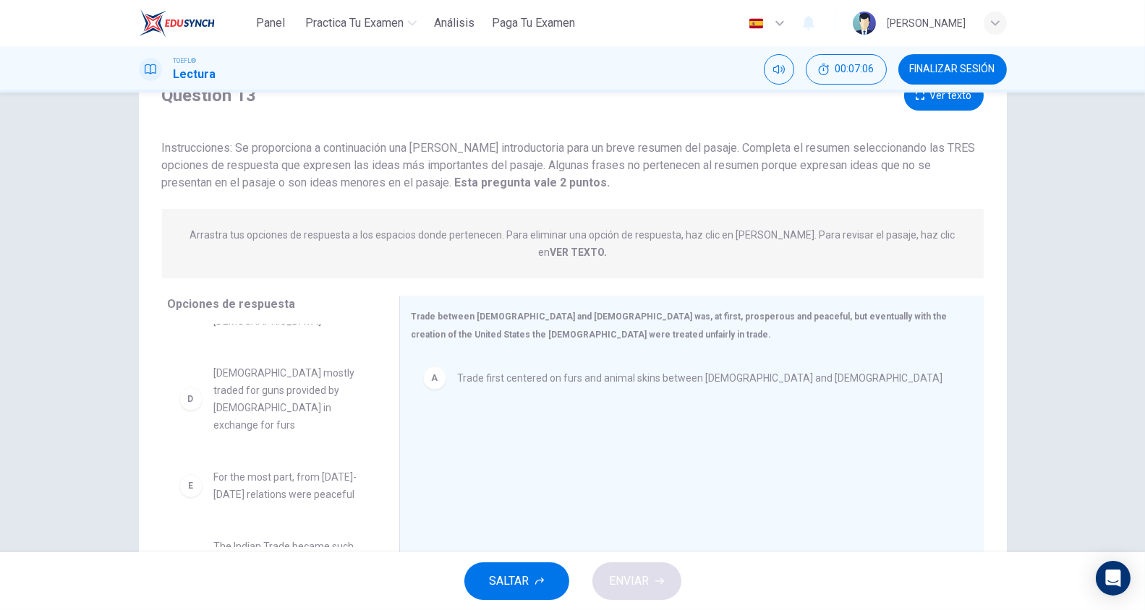
scroll to position [96, 0]
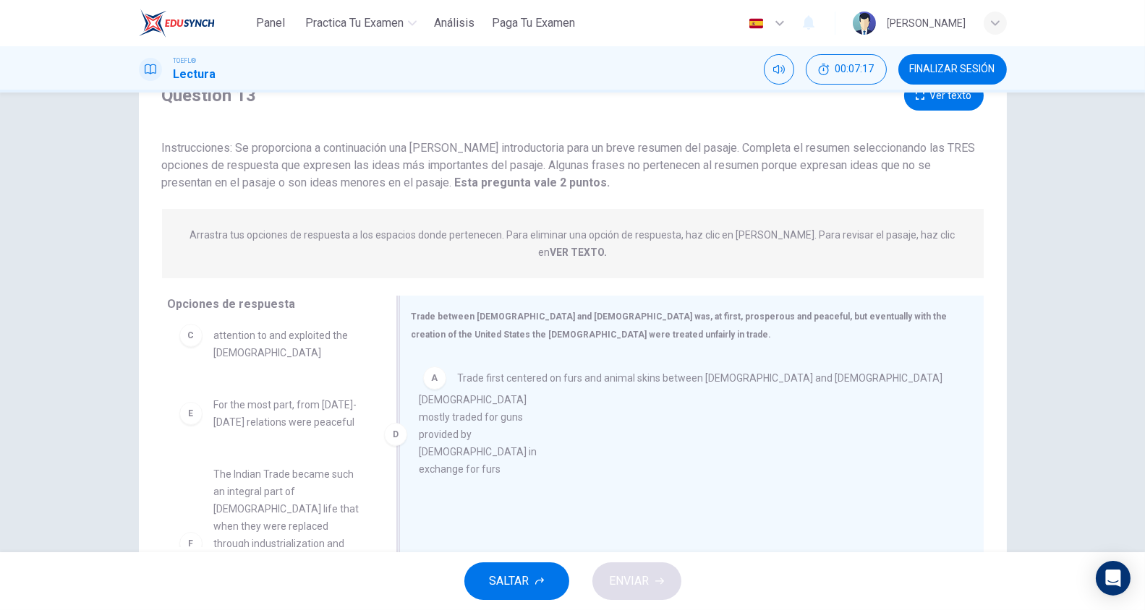
drag, startPoint x: 312, startPoint y: 414, endPoint x: 525, endPoint y: 427, distance: 213.8
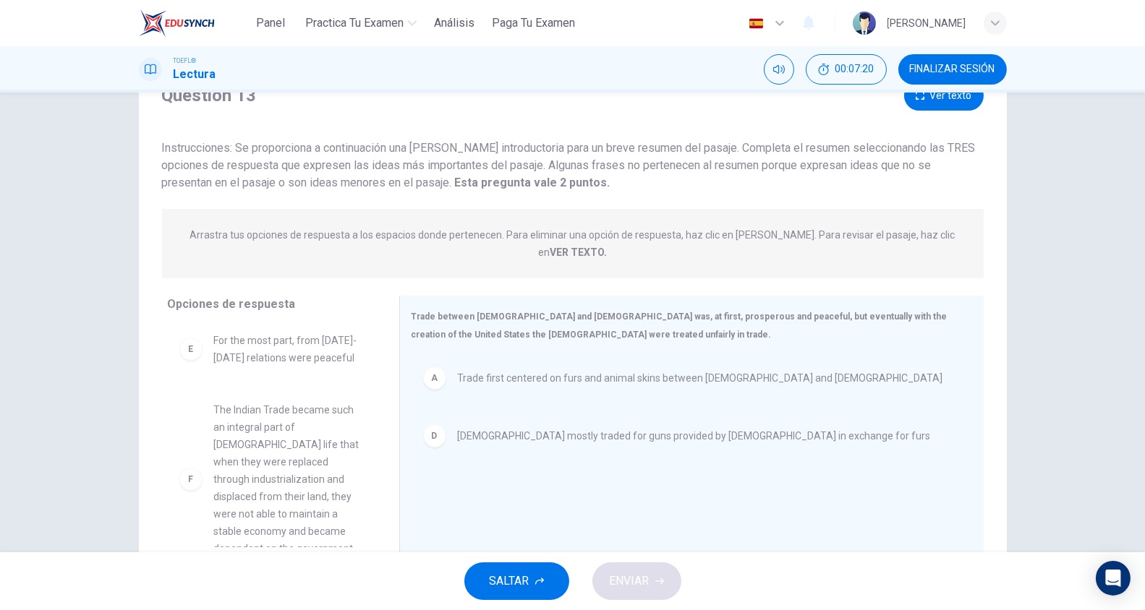
scroll to position [182, 0]
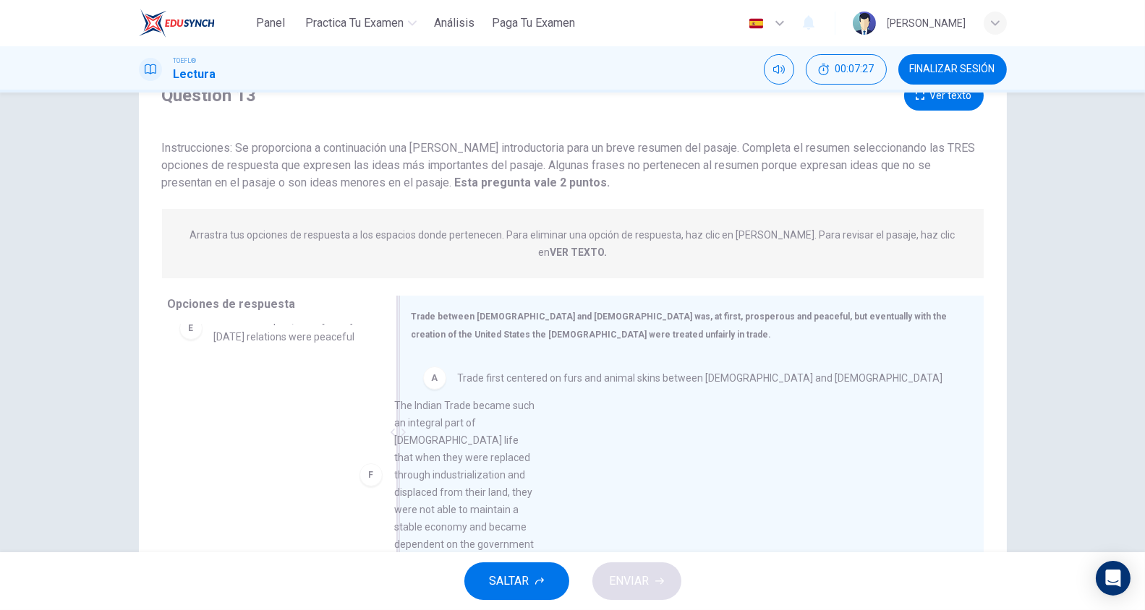
drag, startPoint x: 318, startPoint y: 437, endPoint x: 507, endPoint y: 472, distance: 192.0
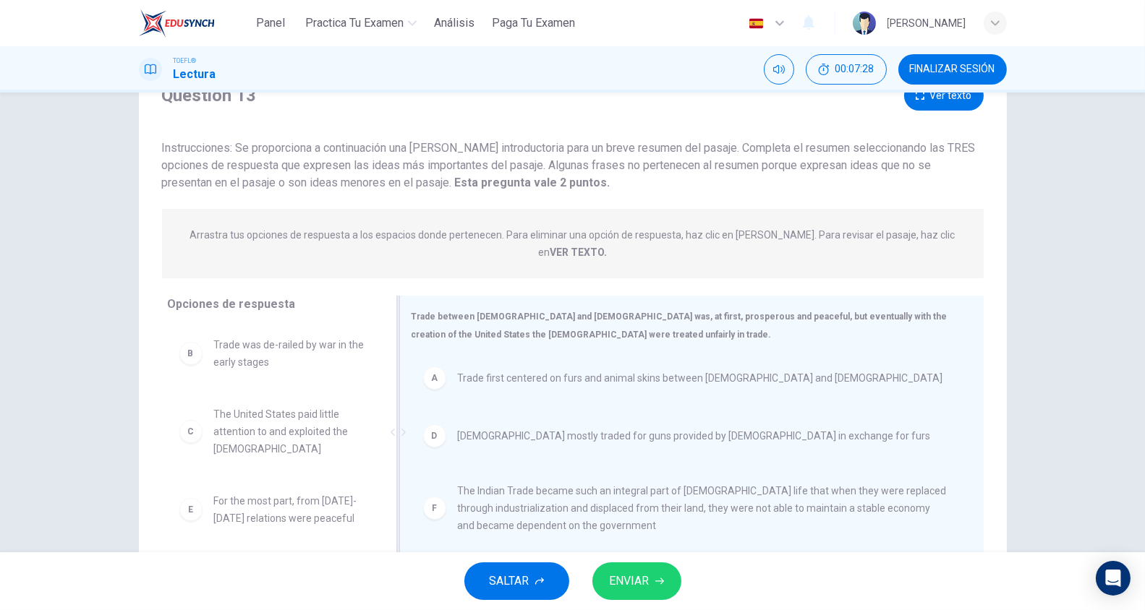
scroll to position [0, 0]
click at [625, 574] on span "ENVIAR" at bounding box center [630, 581] width 40 height 20
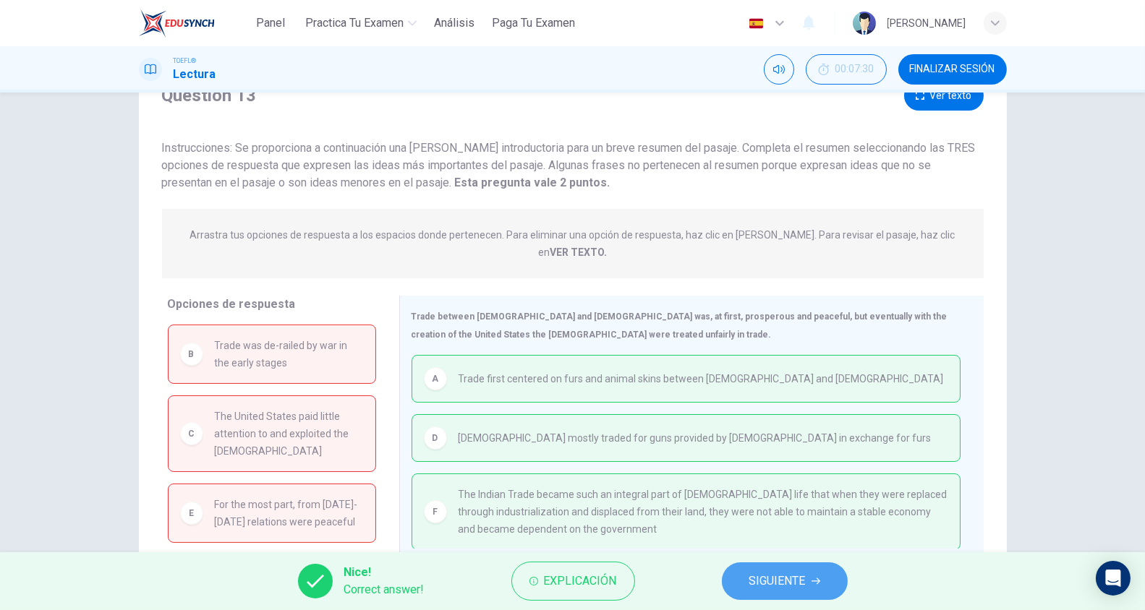
click at [780, 581] on span "SIGUIENTE" at bounding box center [777, 581] width 56 height 20
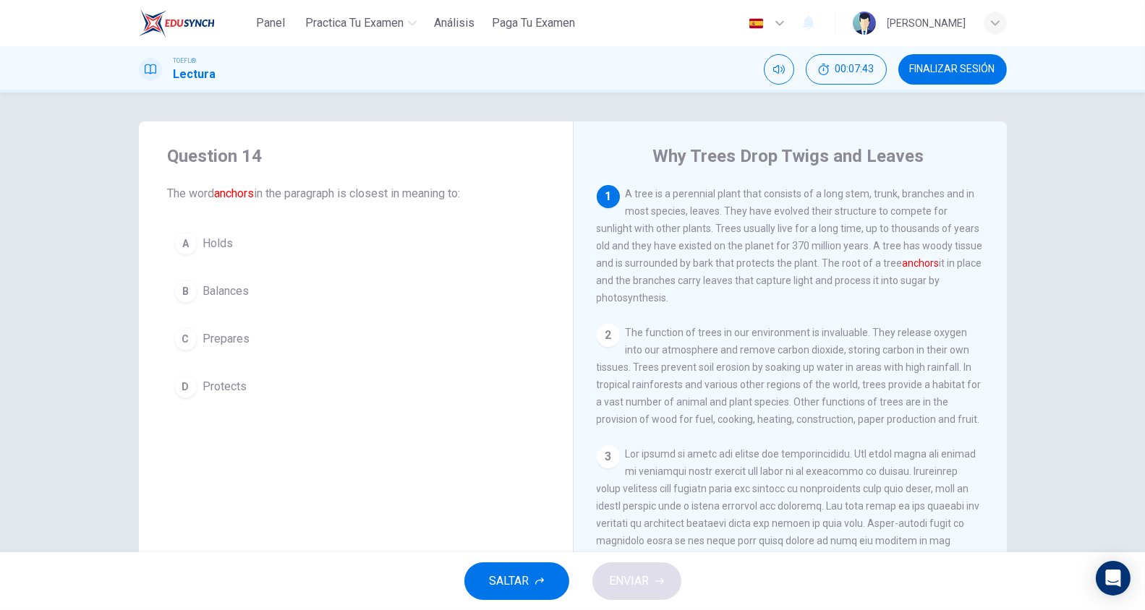
click at [212, 236] on span "Holds" at bounding box center [218, 243] width 30 height 17
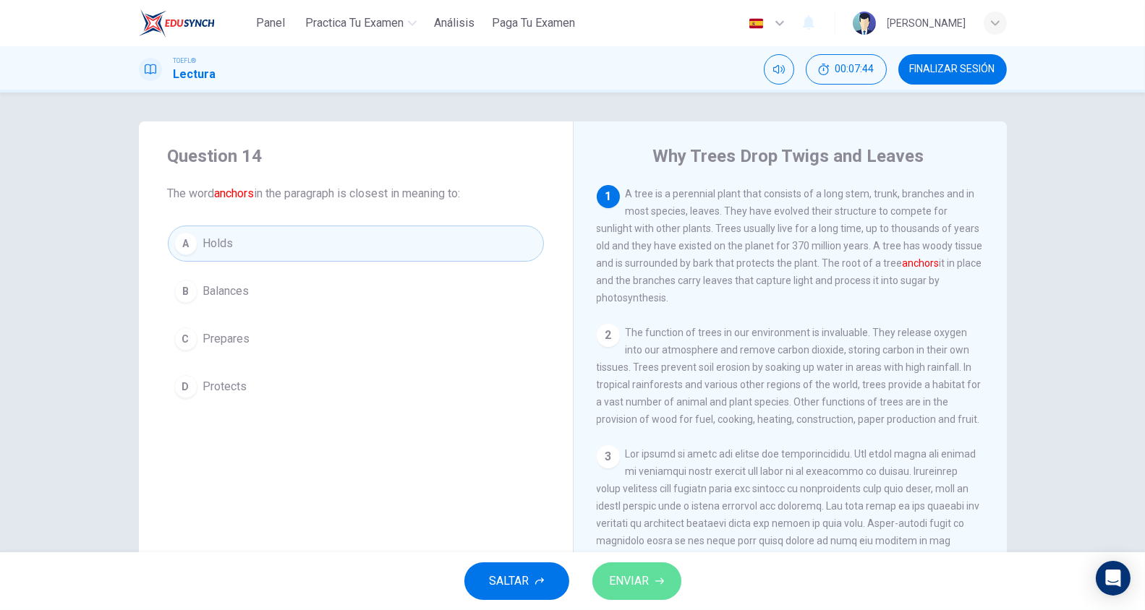
click at [606, 579] on button "ENVIAR" at bounding box center [636, 582] width 89 height 38
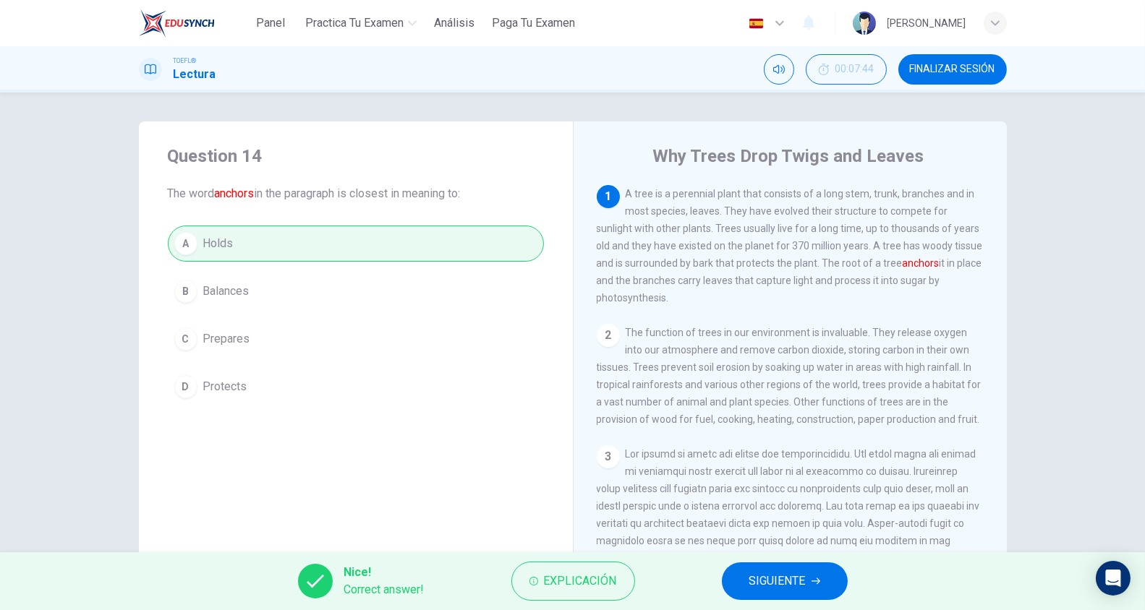
click at [759, 588] on span "SIGUIENTE" at bounding box center [777, 581] width 56 height 20
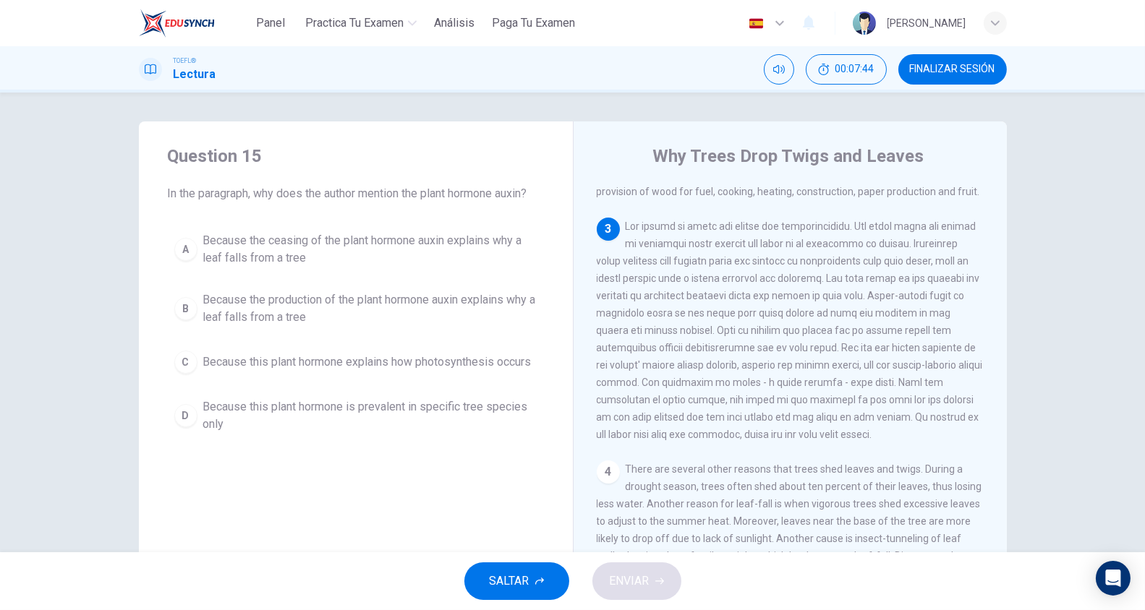
scroll to position [231, 0]
drag, startPoint x: 735, startPoint y: 396, endPoint x: 865, endPoint y: 398, distance: 130.2
click at [865, 398] on span at bounding box center [790, 327] width 386 height 220
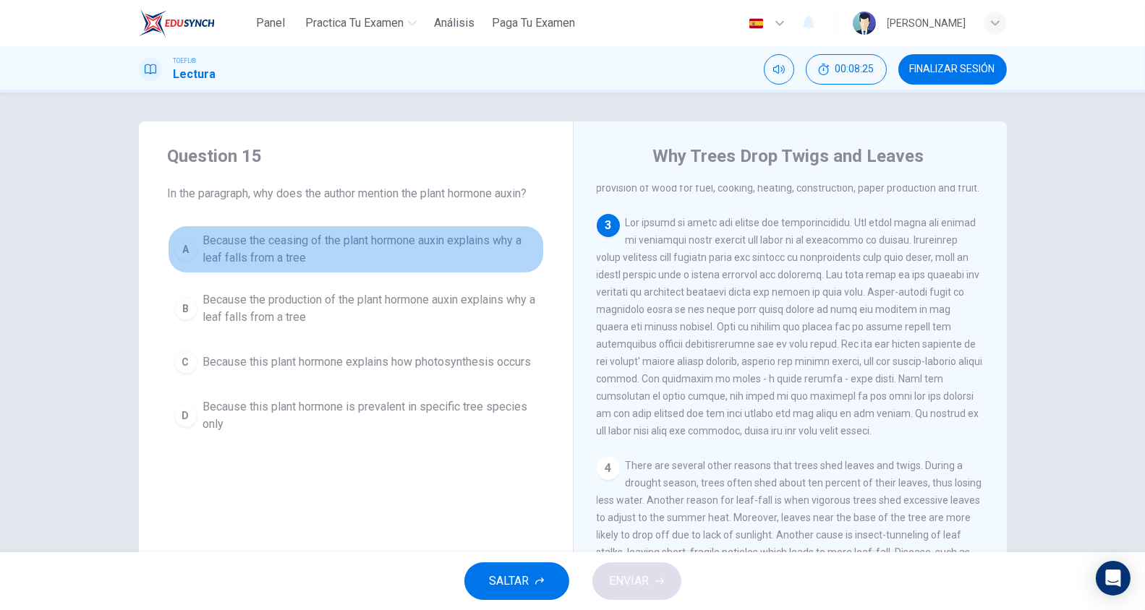
click at [438, 235] on span "Because the ceasing of the plant hormone auxin explains why a leaf falls from a…" at bounding box center [370, 249] width 334 height 35
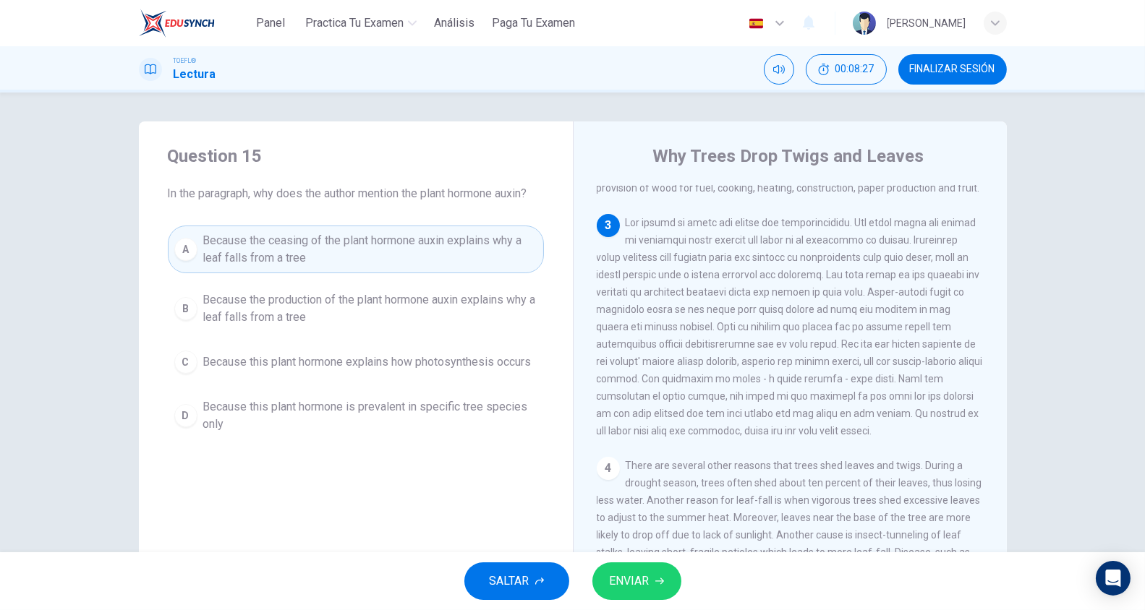
click at [636, 579] on span "ENVIAR" at bounding box center [630, 581] width 40 height 20
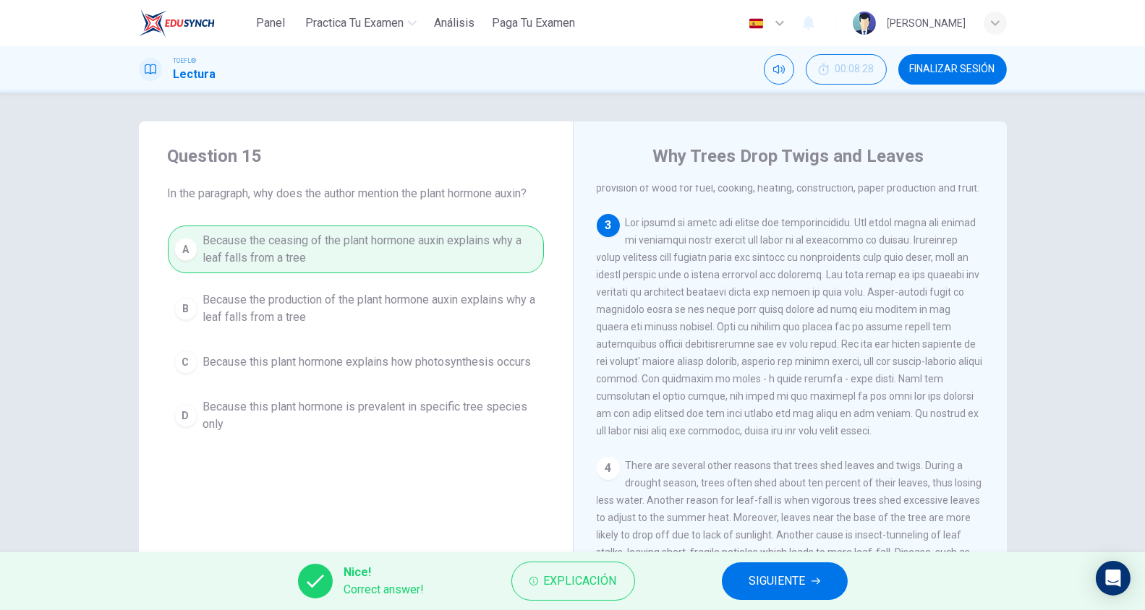
click at [761, 584] on span "SIGUIENTE" at bounding box center [777, 581] width 56 height 20
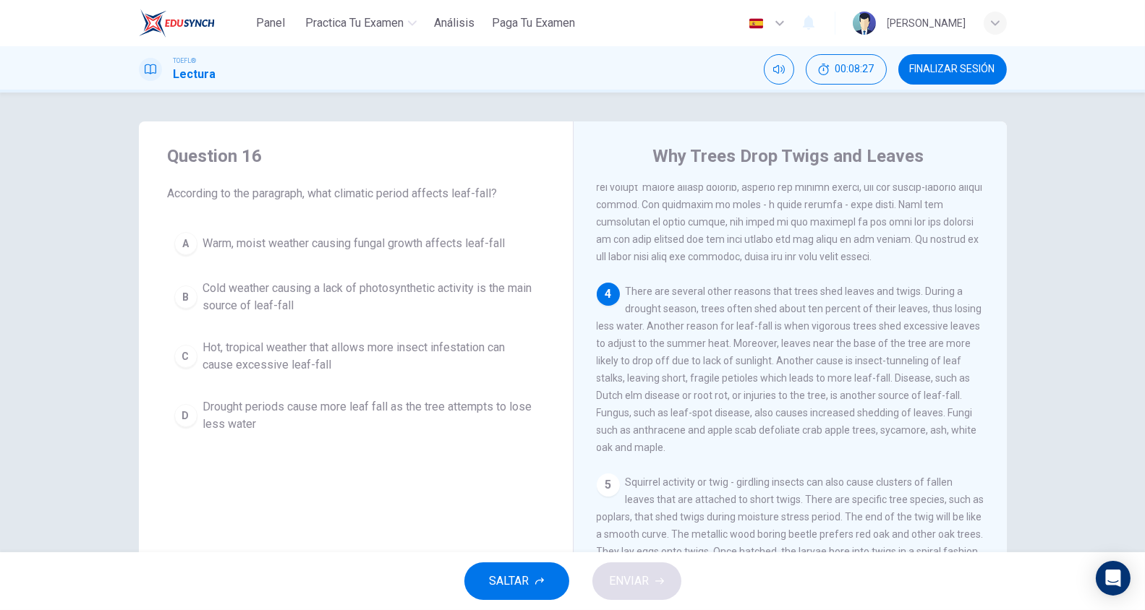
scroll to position [422, 0]
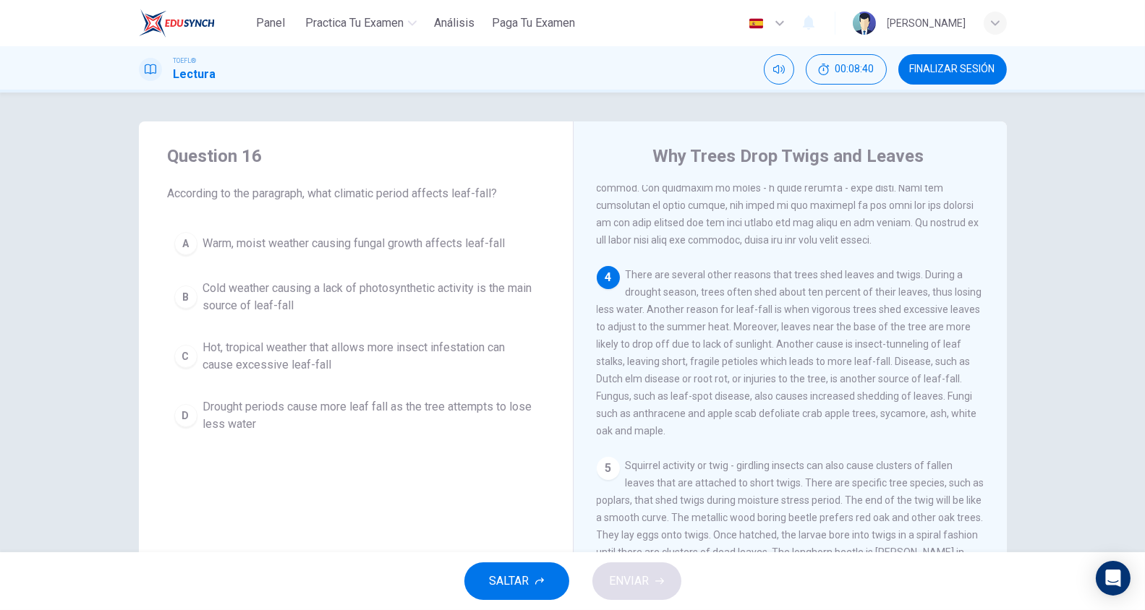
drag, startPoint x: 660, startPoint y: 325, endPoint x: 771, endPoint y: 327, distance: 111.4
click at [735, 325] on span "There are several other reasons that trees shed leaves and twigs. During a drou…" at bounding box center [789, 353] width 385 height 168
click at [723, 341] on span "There are several other reasons that trees shed leaves and twigs. During a drou…" at bounding box center [789, 353] width 385 height 168
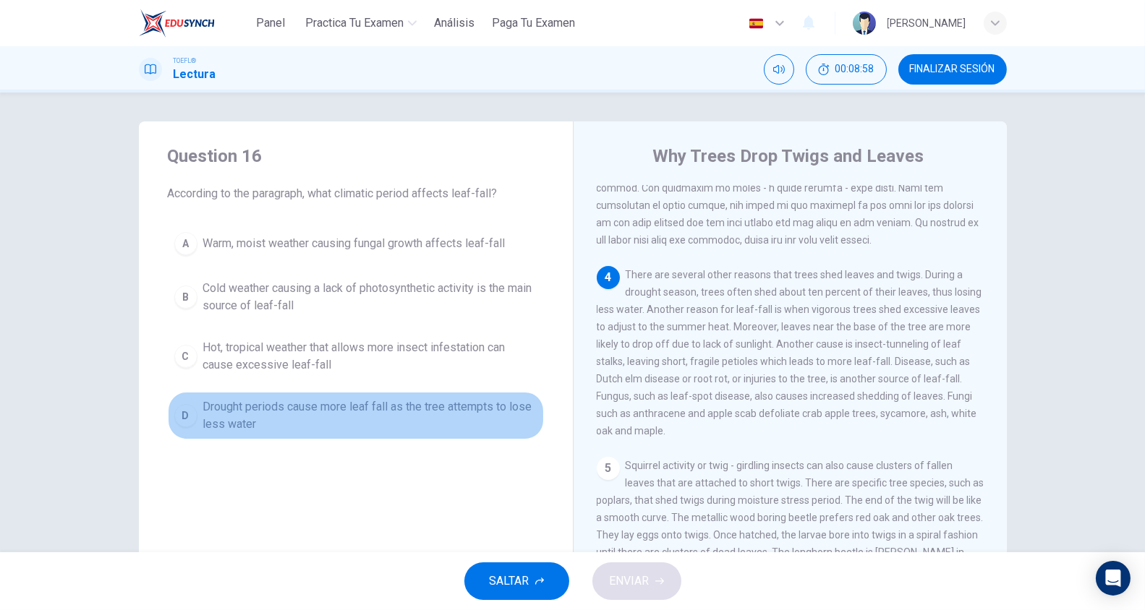
click at [441, 410] on span "Drought periods cause more leaf fall as the tree attempts to lose less water" at bounding box center [370, 415] width 334 height 35
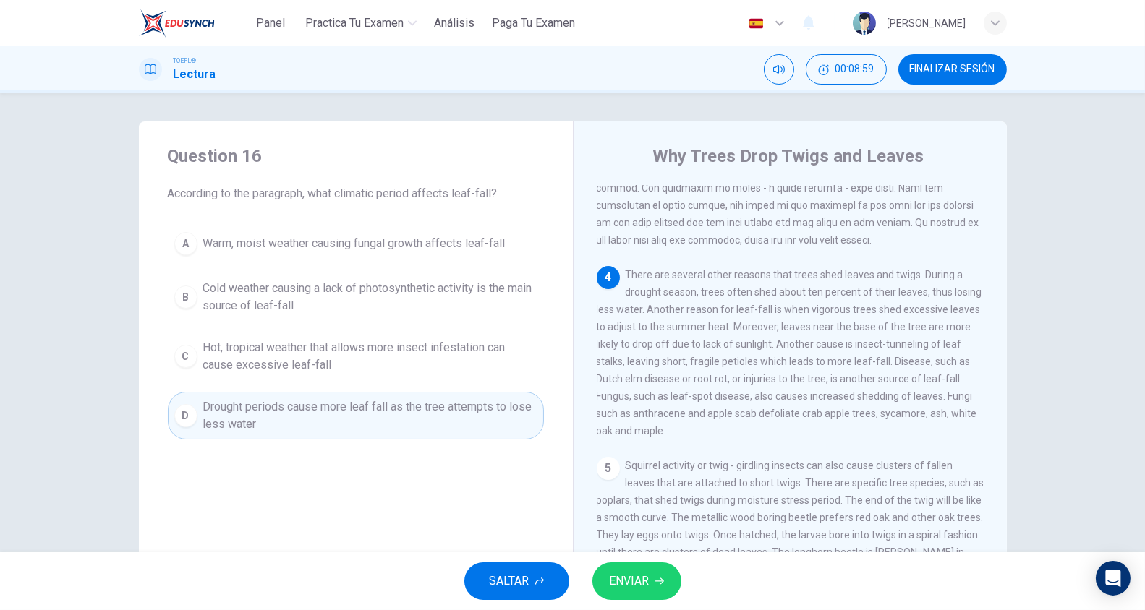
click at [641, 602] on div "SALTAR ENVIAR" at bounding box center [572, 582] width 1145 height 58
click at [640, 587] on span "ENVIAR" at bounding box center [630, 581] width 40 height 20
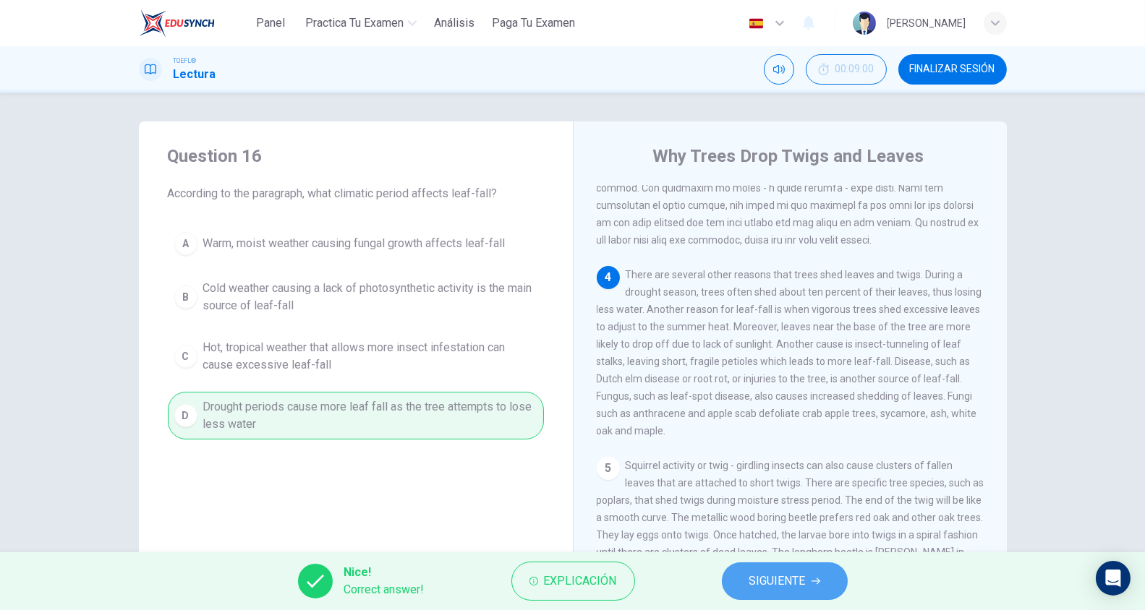
click at [751, 589] on span "SIGUIENTE" at bounding box center [777, 581] width 56 height 20
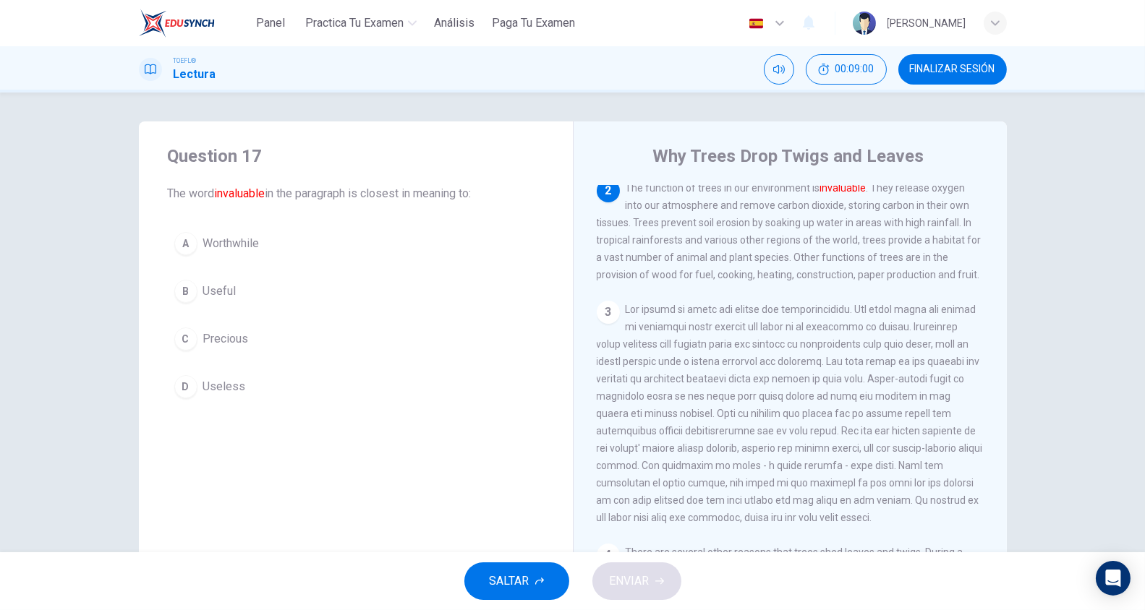
scroll to position [139, 0]
click at [246, 346] on button "C Precious" at bounding box center [356, 339] width 376 height 36
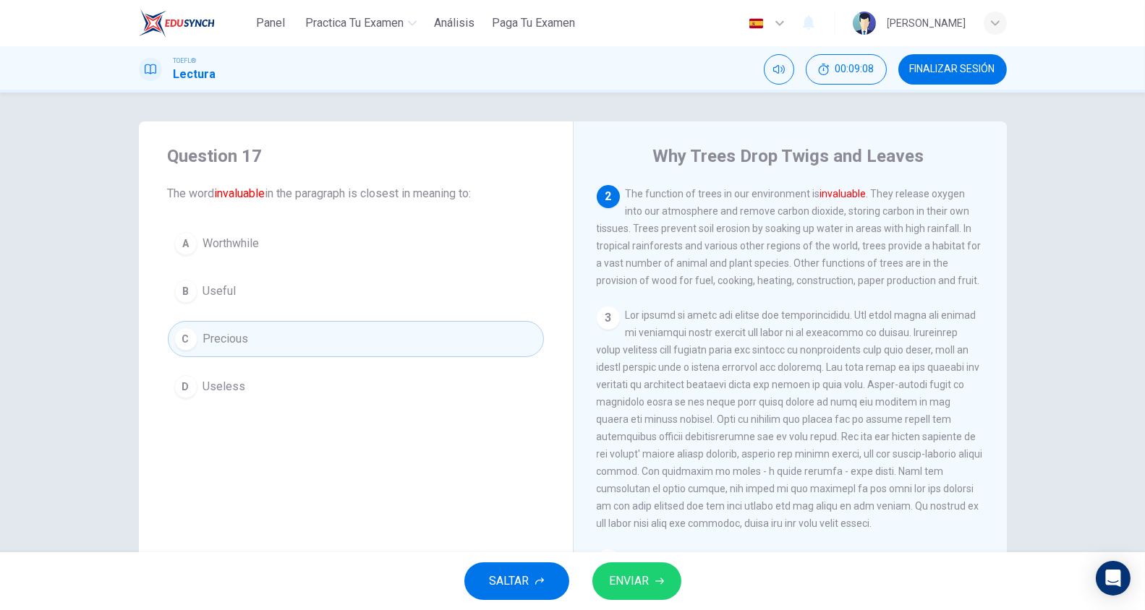
click at [626, 584] on span "ENVIAR" at bounding box center [630, 581] width 40 height 20
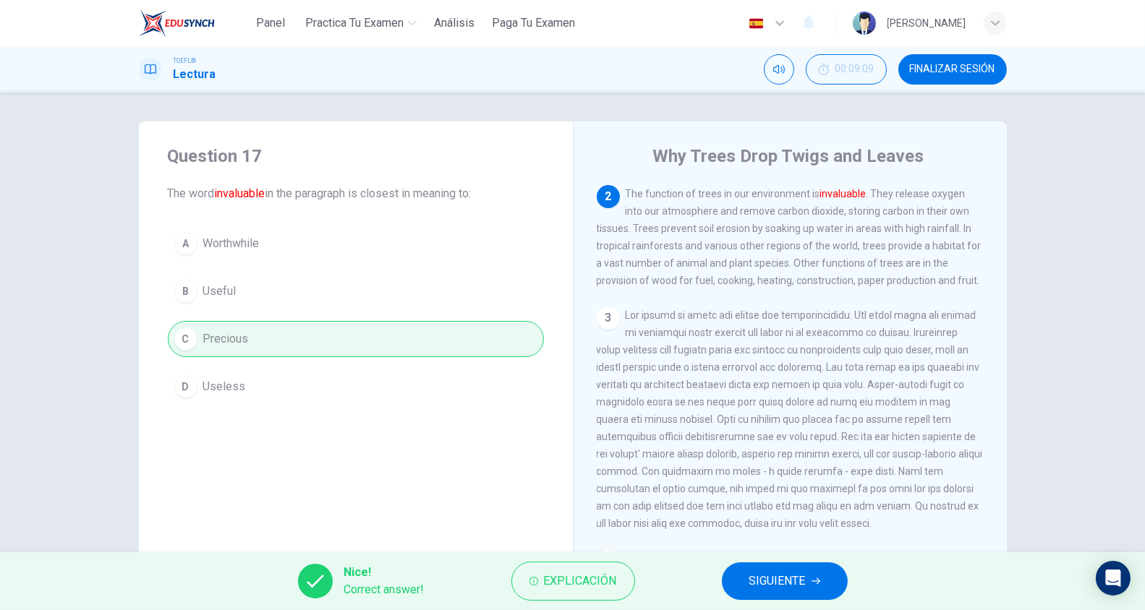
click at [812, 575] on button "SIGUIENTE" at bounding box center [785, 582] width 126 height 38
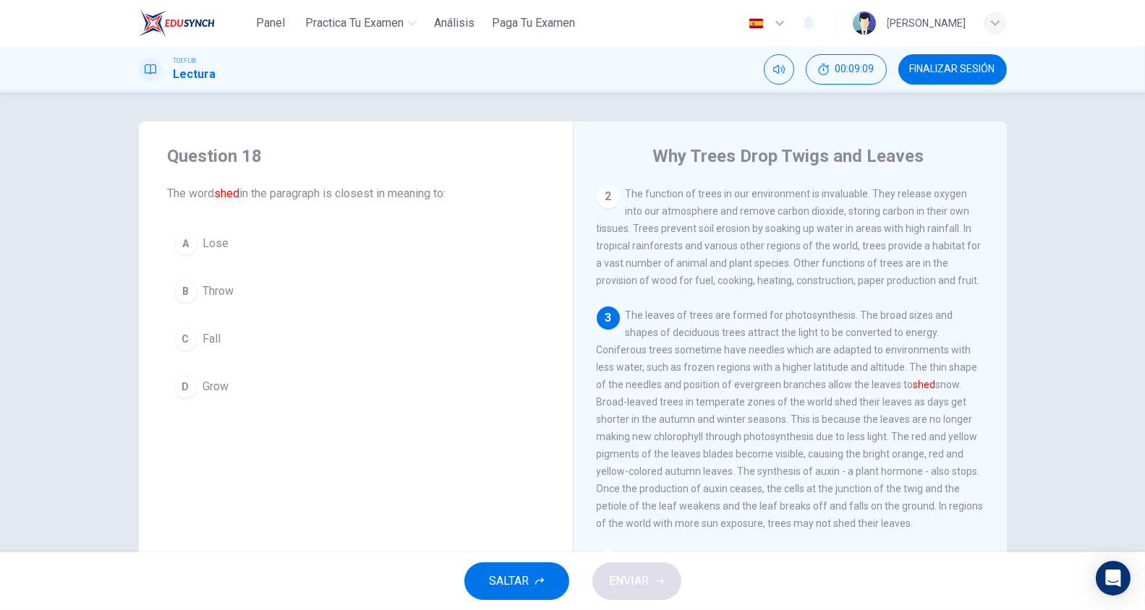
scroll to position [231, 0]
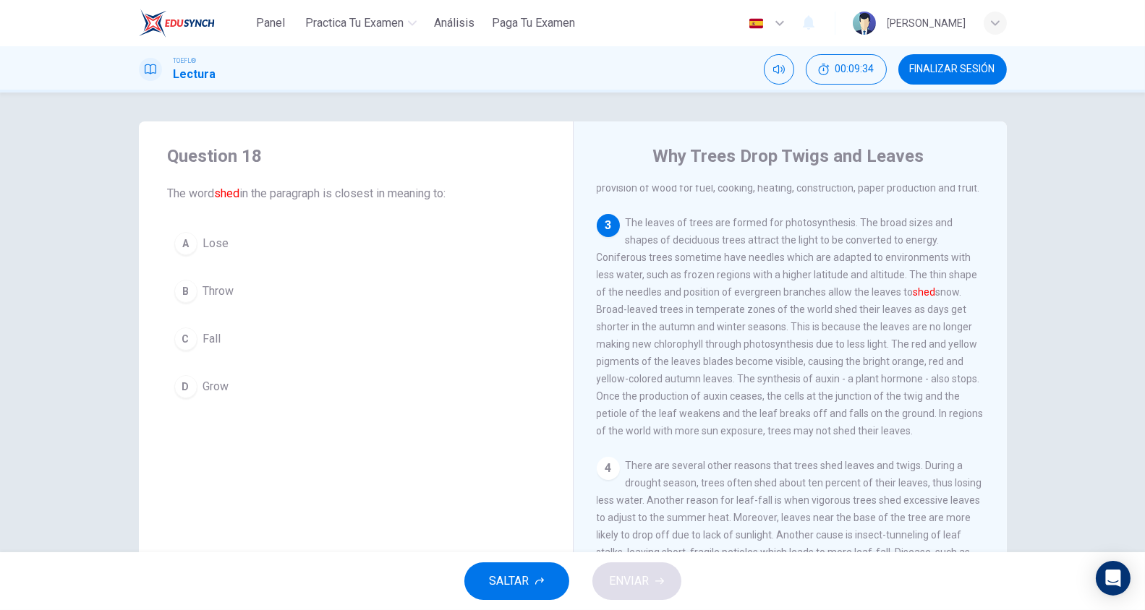
click at [227, 280] on button "B Throw" at bounding box center [356, 291] width 376 height 36
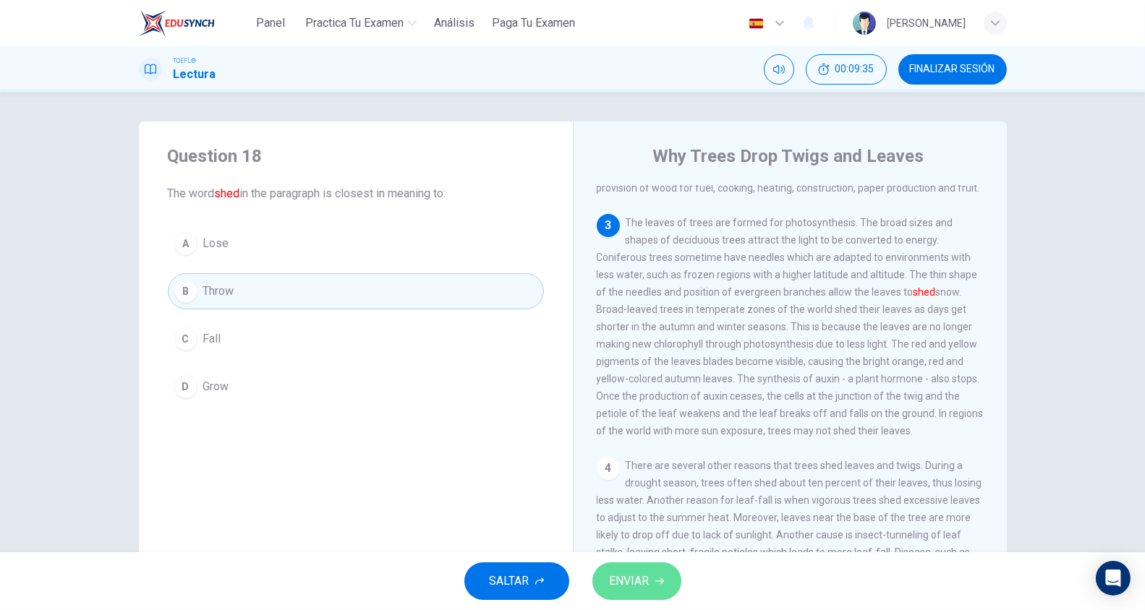
click at [650, 576] on button "ENVIAR" at bounding box center [636, 582] width 89 height 38
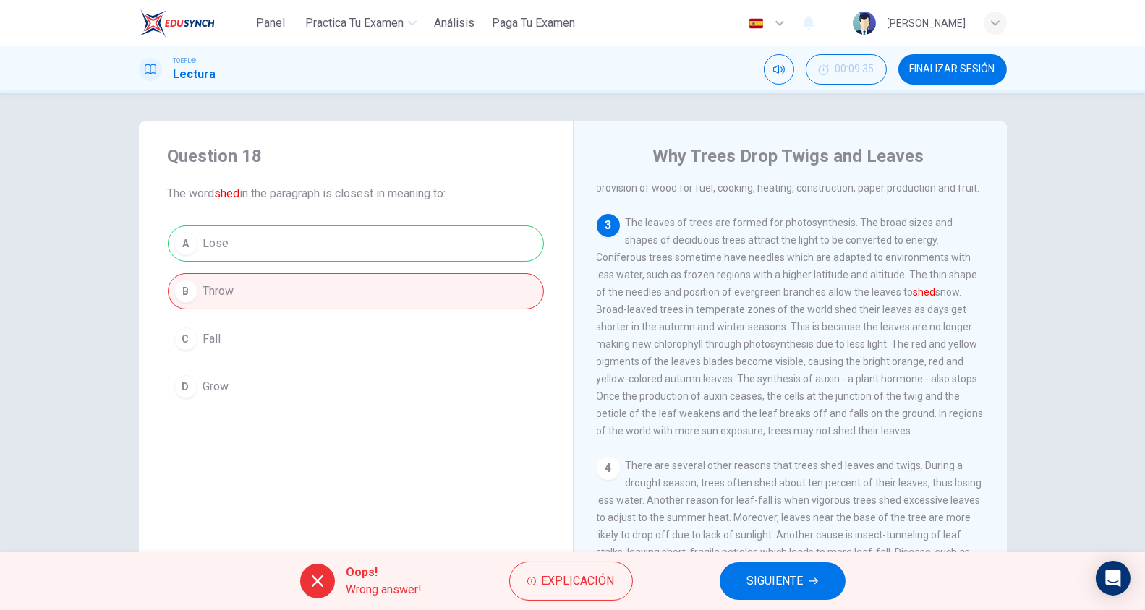
click at [776, 573] on span "SIGUIENTE" at bounding box center [775, 581] width 56 height 20
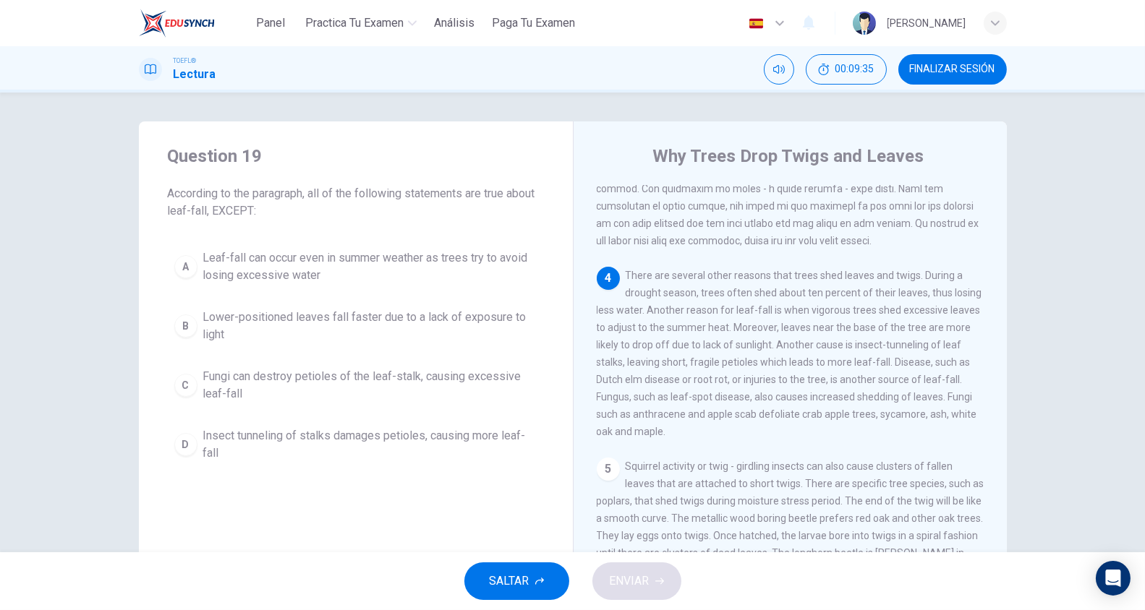
scroll to position [422, 0]
drag, startPoint x: 853, startPoint y: 414, endPoint x: 903, endPoint y: 414, distance: 49.2
click at [903, 414] on span "There are several other reasons that trees shed leaves and twigs. During a drou…" at bounding box center [789, 353] width 385 height 168
click at [339, 380] on span "Fungi can destroy petioles of the leaf-stalk, causing excessive leaf-fall" at bounding box center [370, 385] width 334 height 35
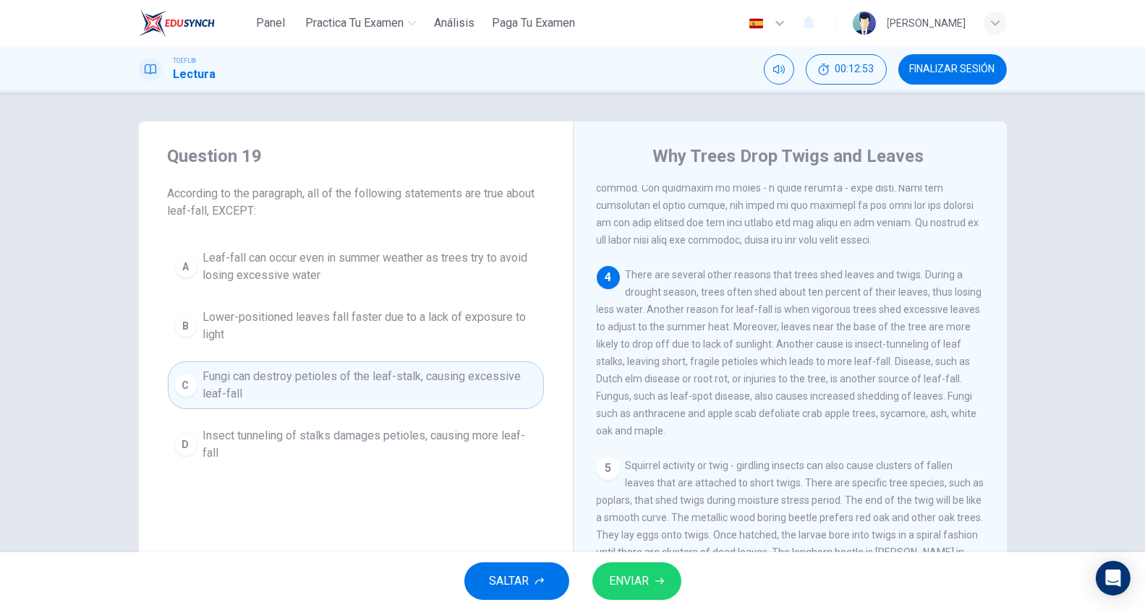
click at [623, 591] on span "ENVIAR" at bounding box center [630, 581] width 40 height 20
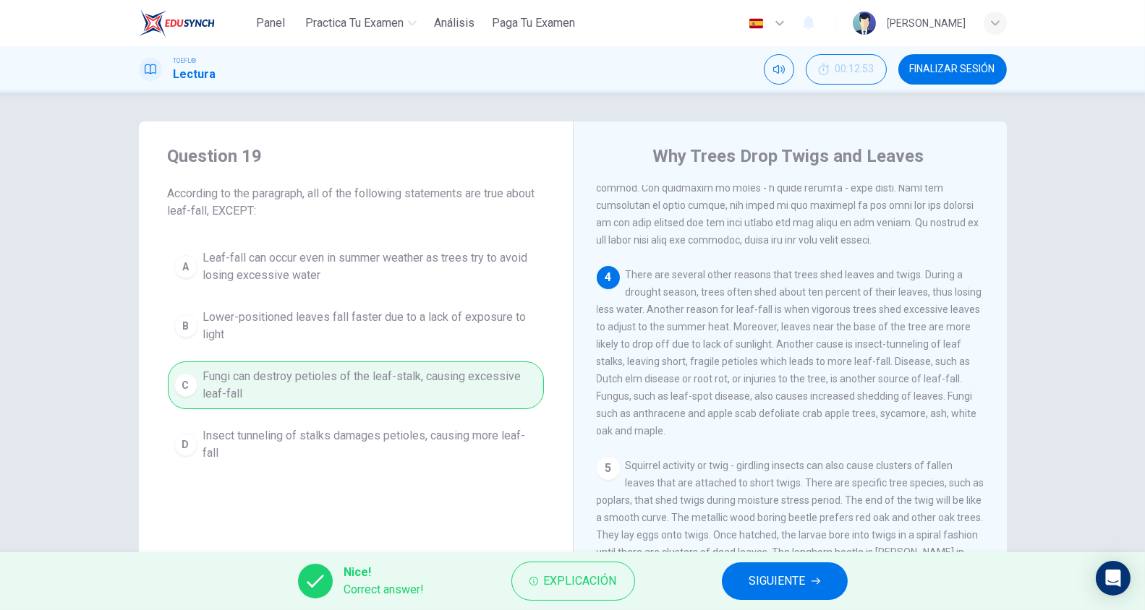
click at [801, 574] on span "SIGUIENTE" at bounding box center [777, 581] width 56 height 20
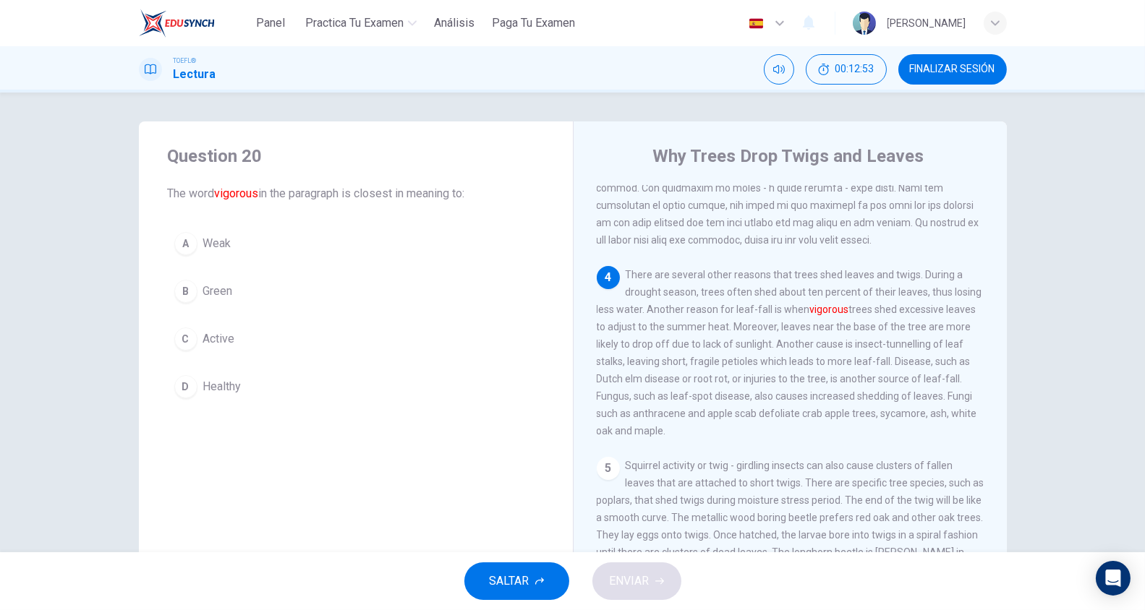
scroll to position [486, 0]
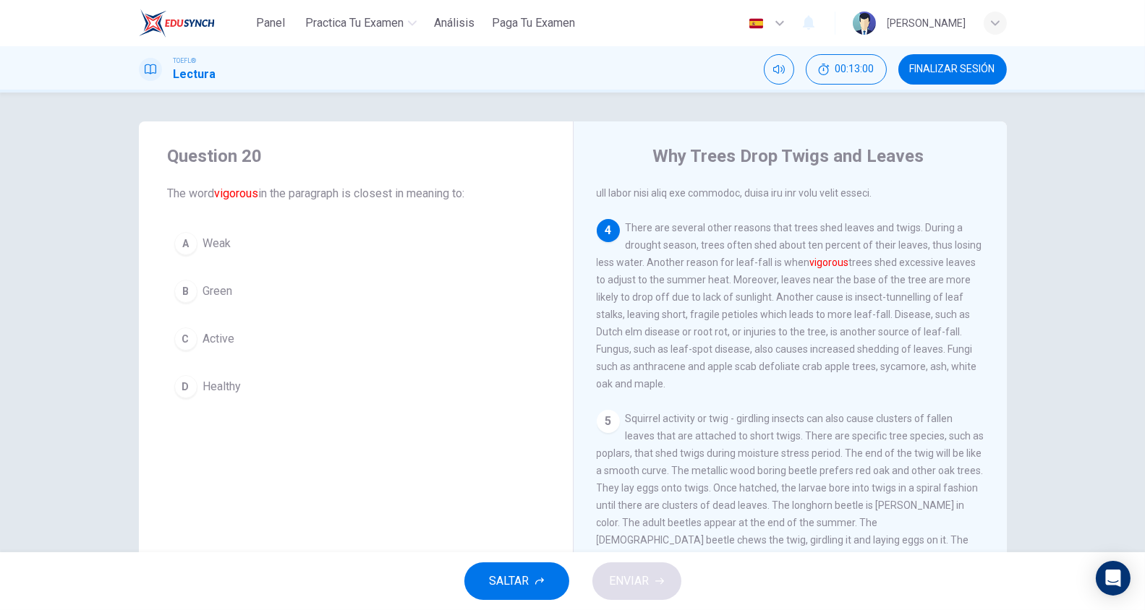
click at [211, 380] on span "Healthy" at bounding box center [222, 386] width 38 height 17
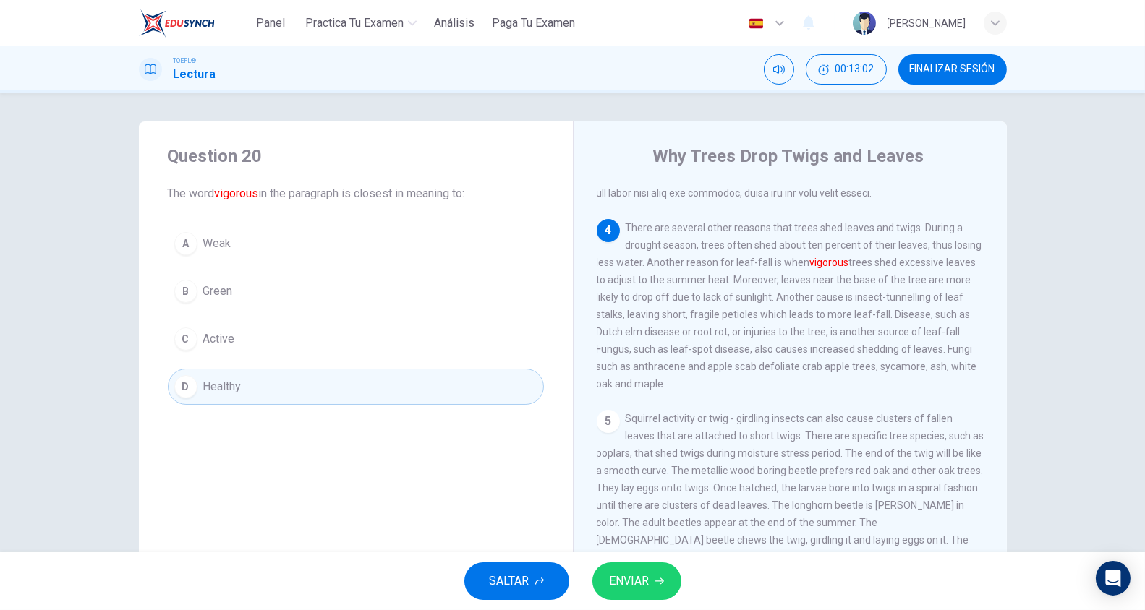
click at [631, 568] on button "ENVIAR" at bounding box center [636, 582] width 89 height 38
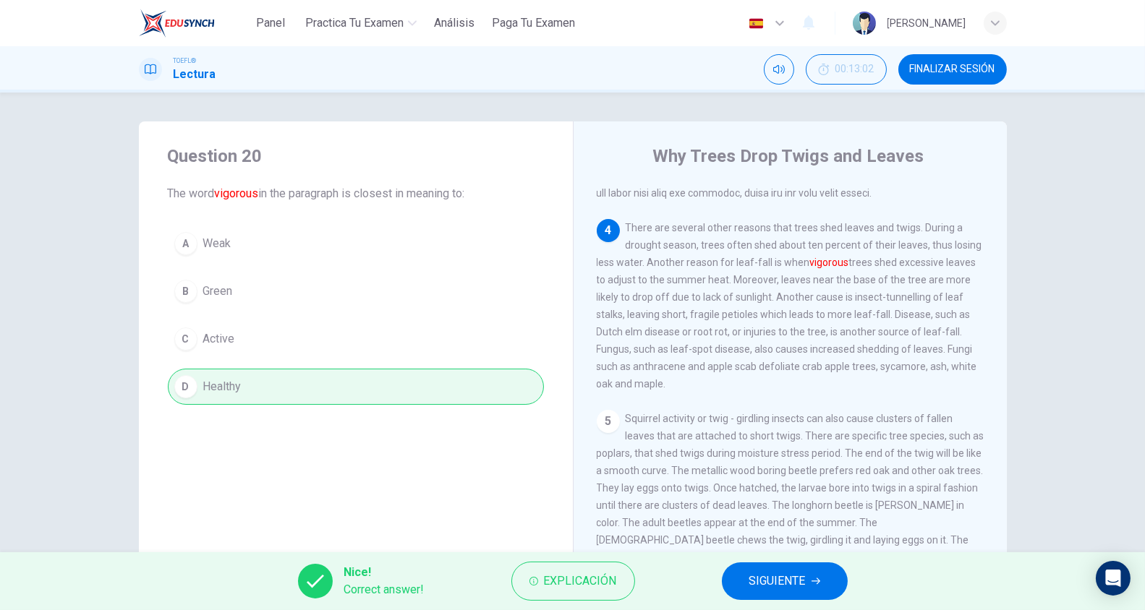
click at [803, 581] on span "SIGUIENTE" at bounding box center [777, 581] width 56 height 20
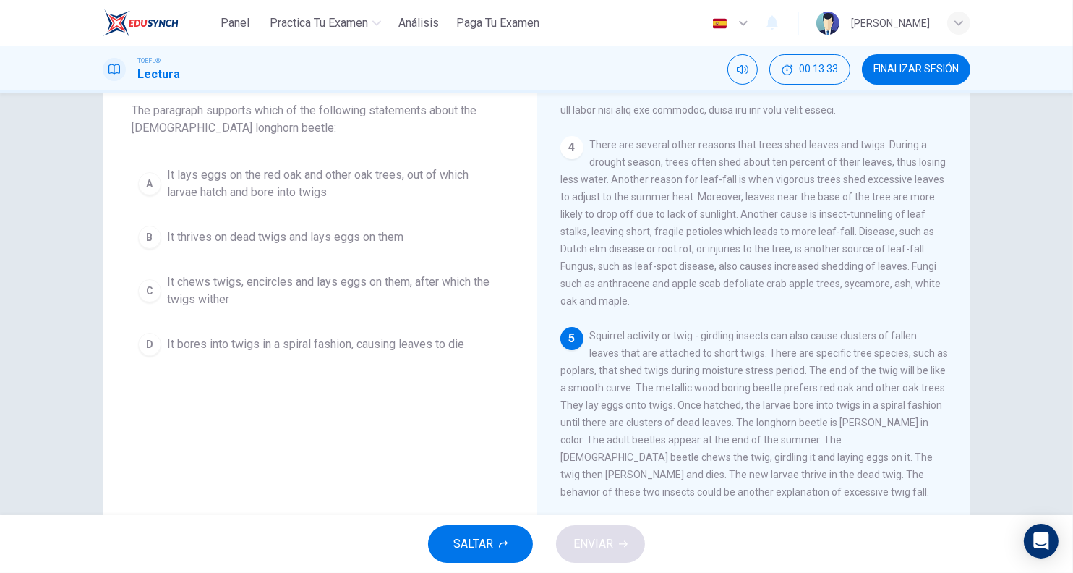
scroll to position [98, 0]
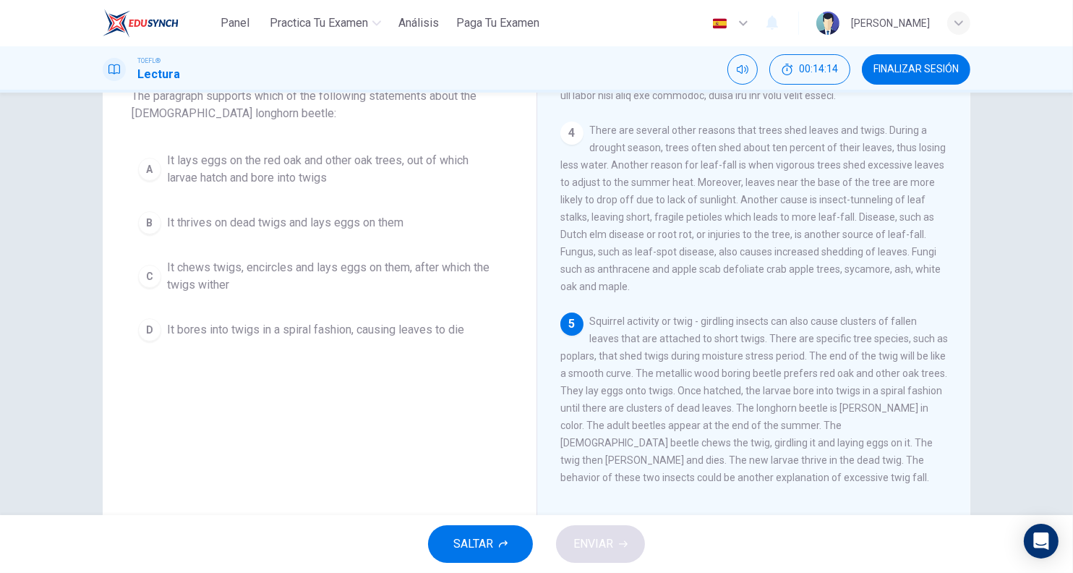
drag, startPoint x: 595, startPoint y: 443, endPoint x: 706, endPoint y: 443, distance: 110.7
click at [706, 443] on span "Squirrel activity or twig - girdling insects can also cause clusters of fallen …" at bounding box center [754, 399] width 388 height 168
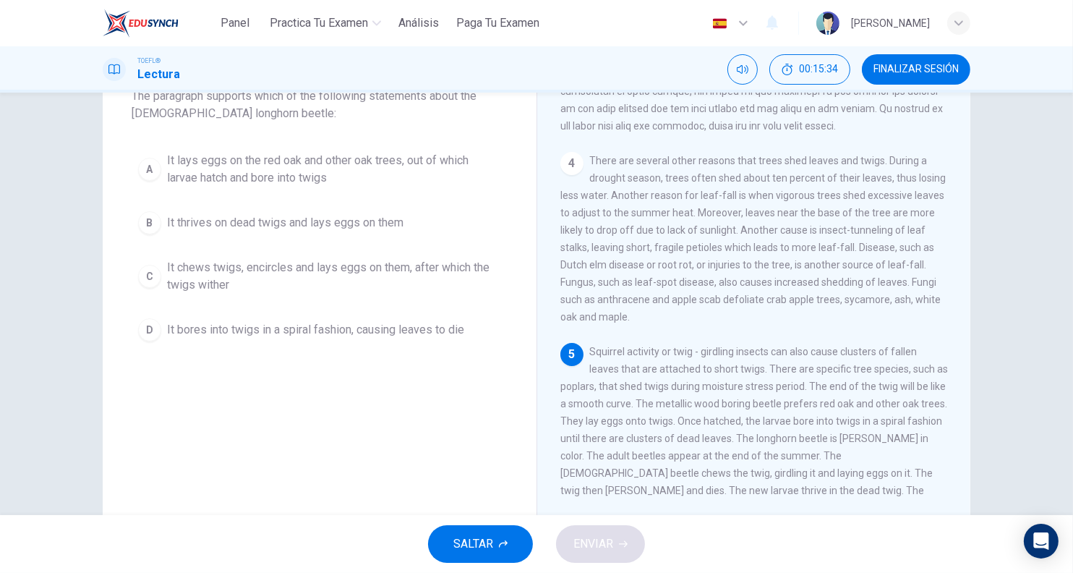
scroll to position [68, 0]
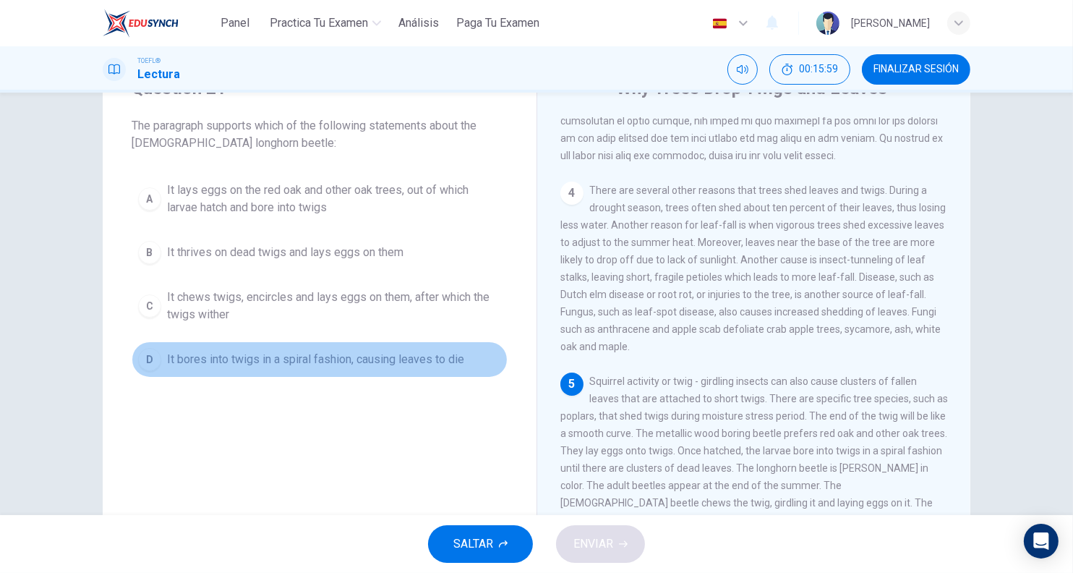
click at [281, 349] on button "D It bores into twigs in a spiral fashion, causing leaves to die" at bounding box center [320, 359] width 376 height 36
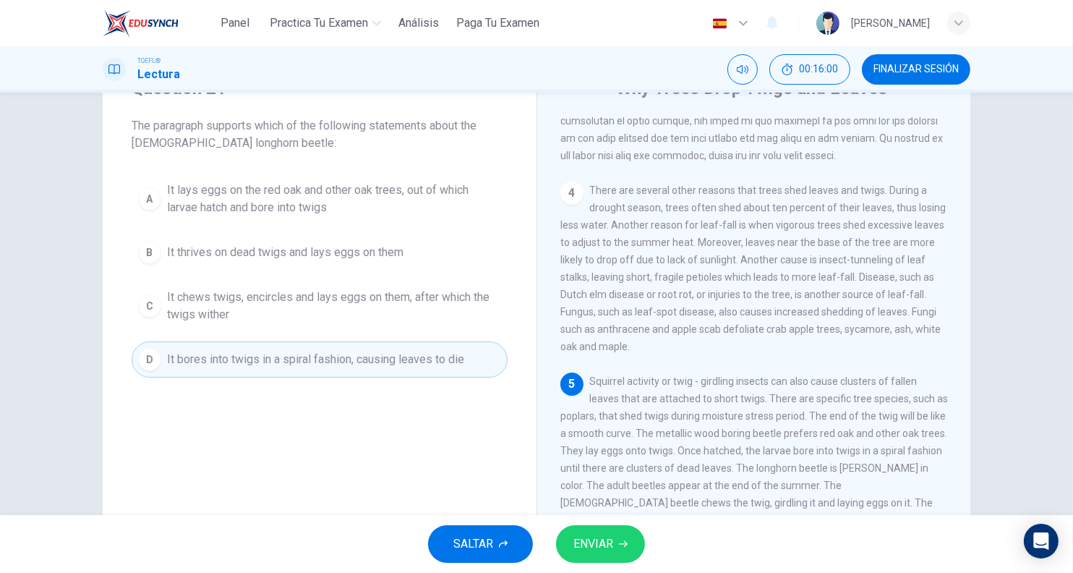
click at [584, 560] on button "ENVIAR" at bounding box center [600, 544] width 89 height 38
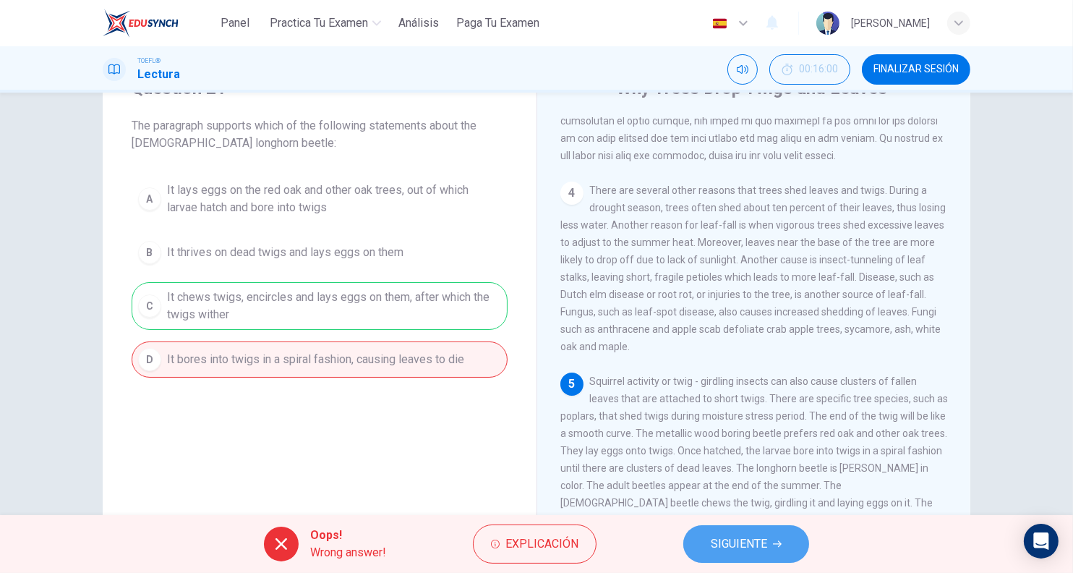
click at [772, 541] on button "SIGUIENTE" at bounding box center [746, 544] width 126 height 38
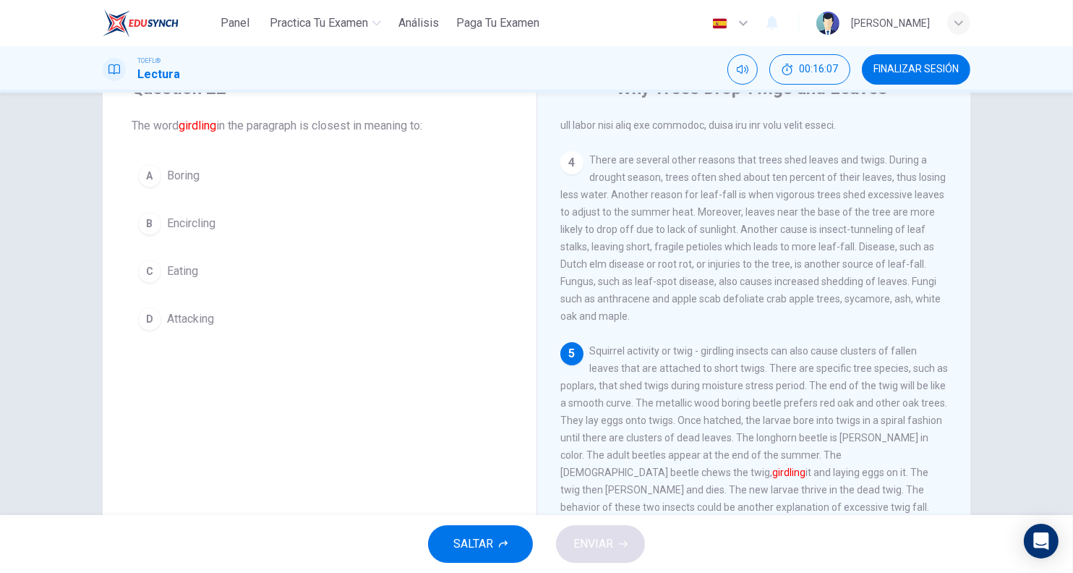
click at [183, 263] on span "Eating" at bounding box center [182, 271] width 31 height 17
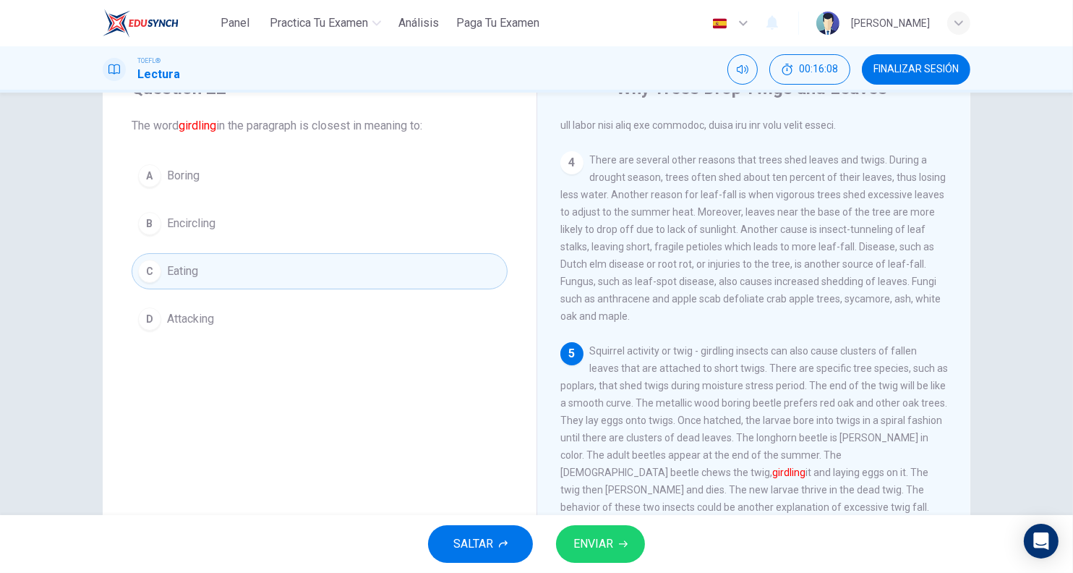
click at [605, 563] on div "SALTAR ENVIAR" at bounding box center [536, 544] width 1073 height 58
click at [605, 551] on span "ENVIAR" at bounding box center [593, 544] width 40 height 20
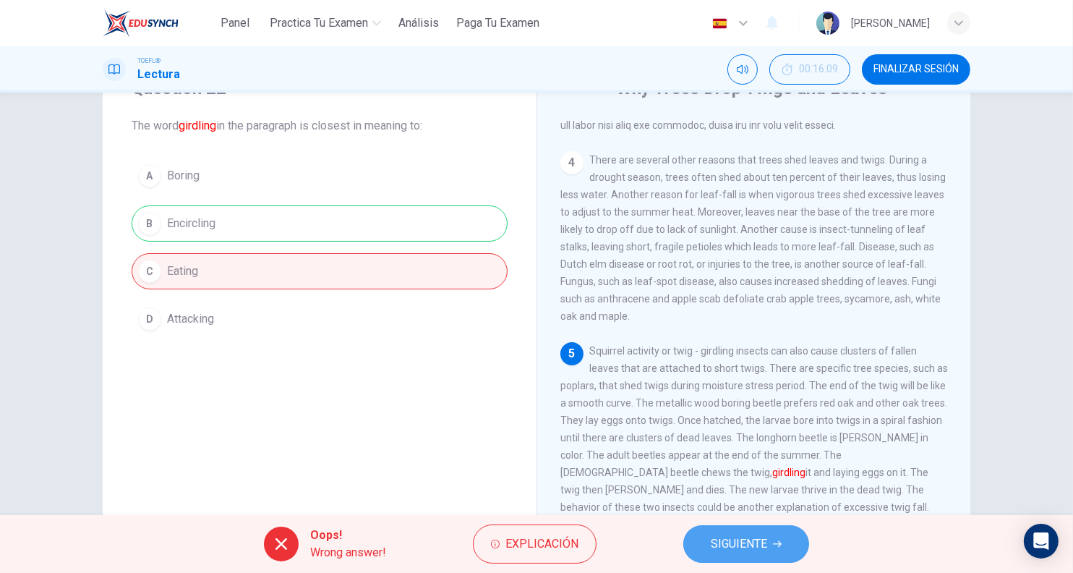
click at [720, 538] on span "SIGUIENTE" at bounding box center [739, 544] width 56 height 20
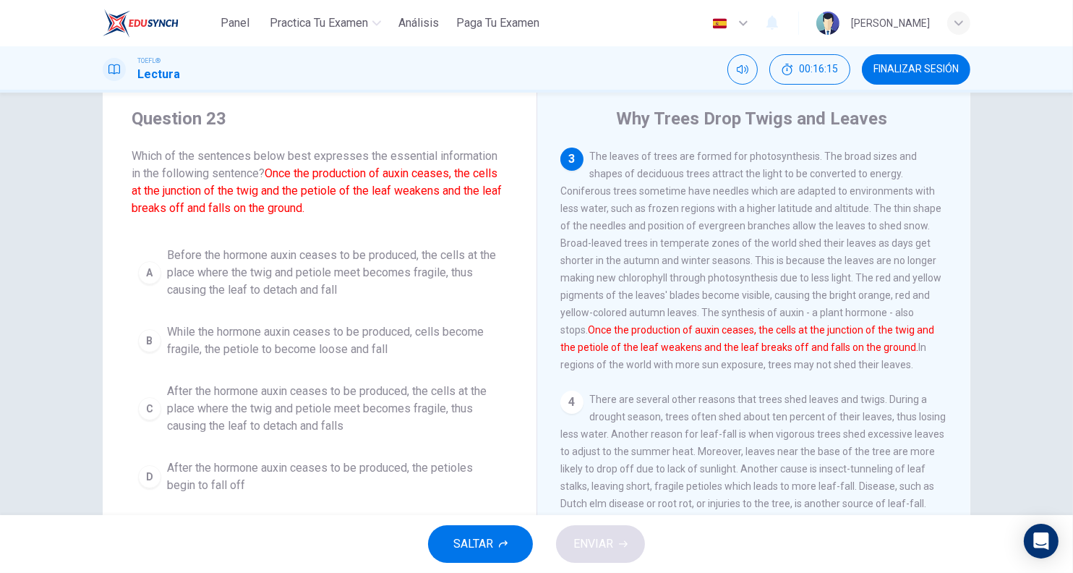
scroll to position [68, 0]
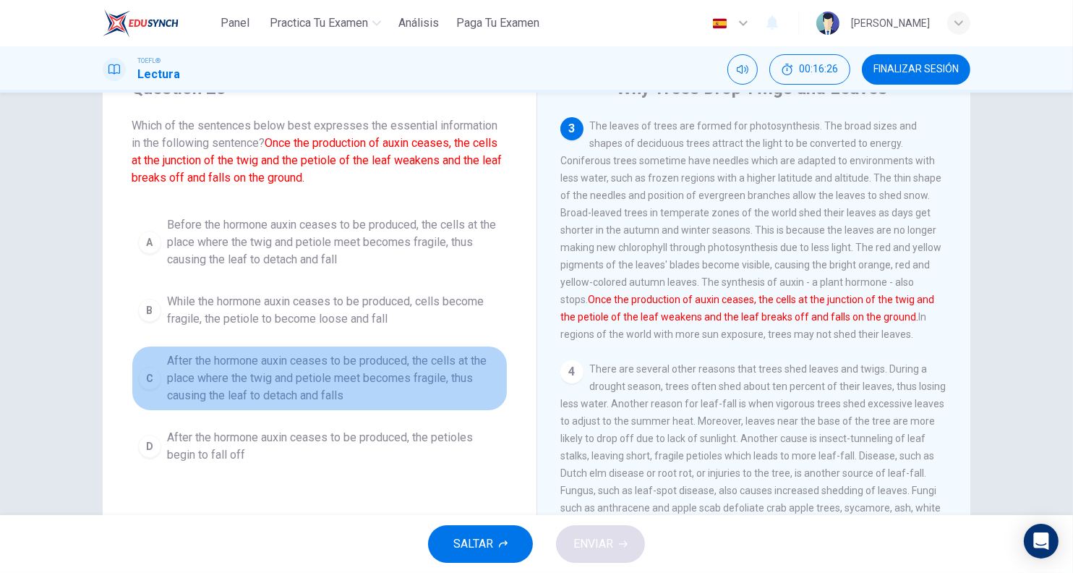
click at [459, 396] on span "After the hormone auxin ceases to be produced, the cells at the place where the…" at bounding box center [334, 378] width 334 height 52
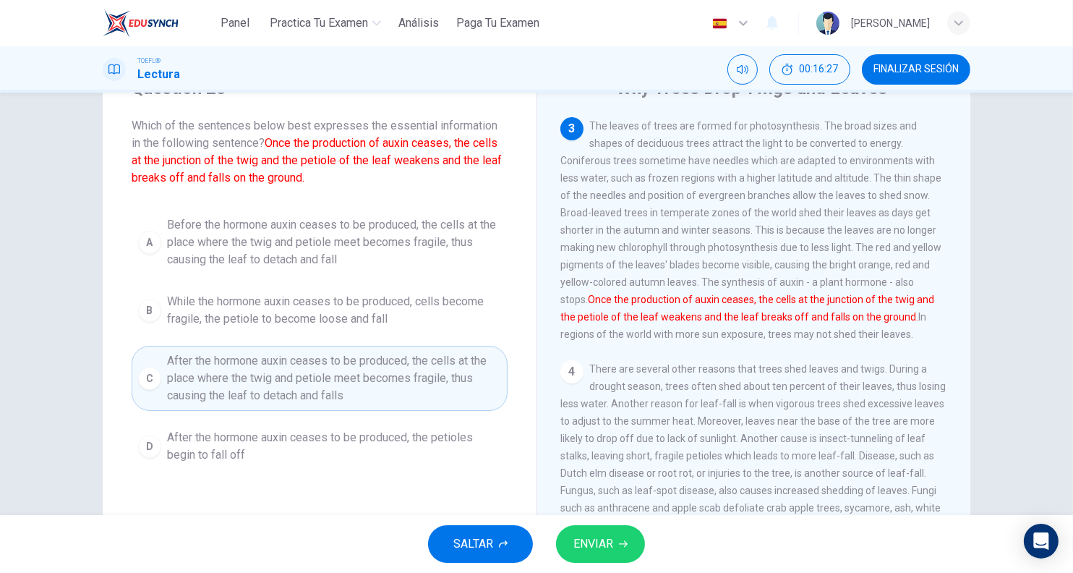
click at [602, 537] on span "ENVIAR" at bounding box center [593, 544] width 40 height 20
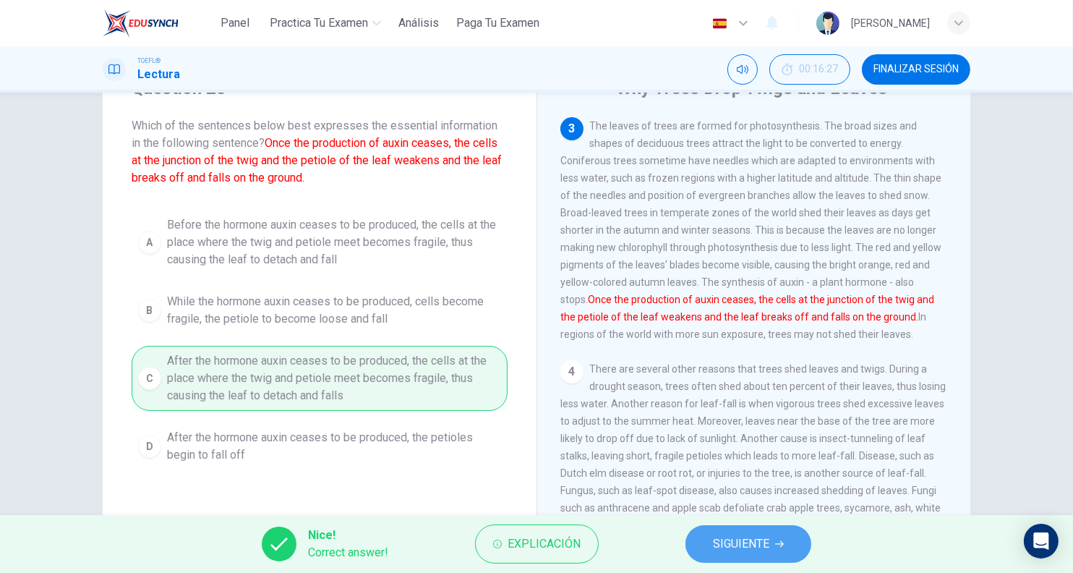
click at [709, 527] on button "SIGUIENTE" at bounding box center [749, 544] width 126 height 38
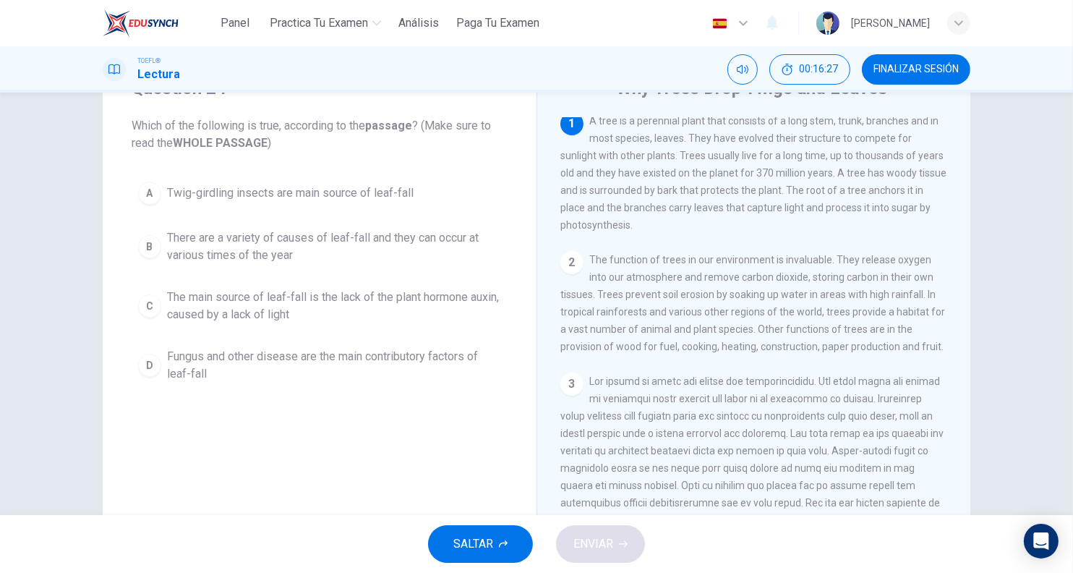
scroll to position [0, 0]
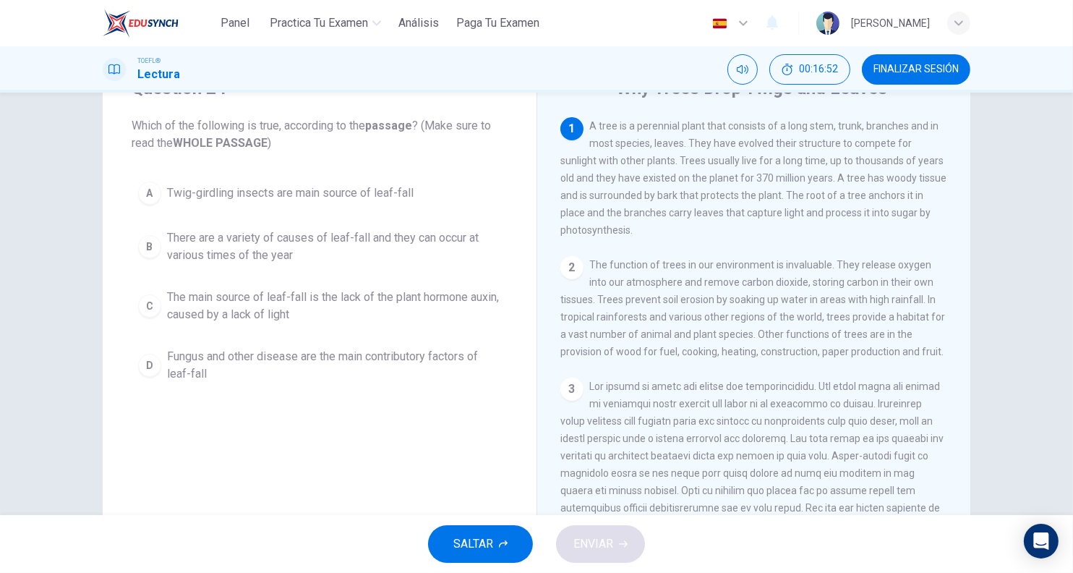
click at [403, 297] on span "The main source of leaf-fall is the lack of the plant hormone auxin, caused by …" at bounding box center [334, 306] width 334 height 35
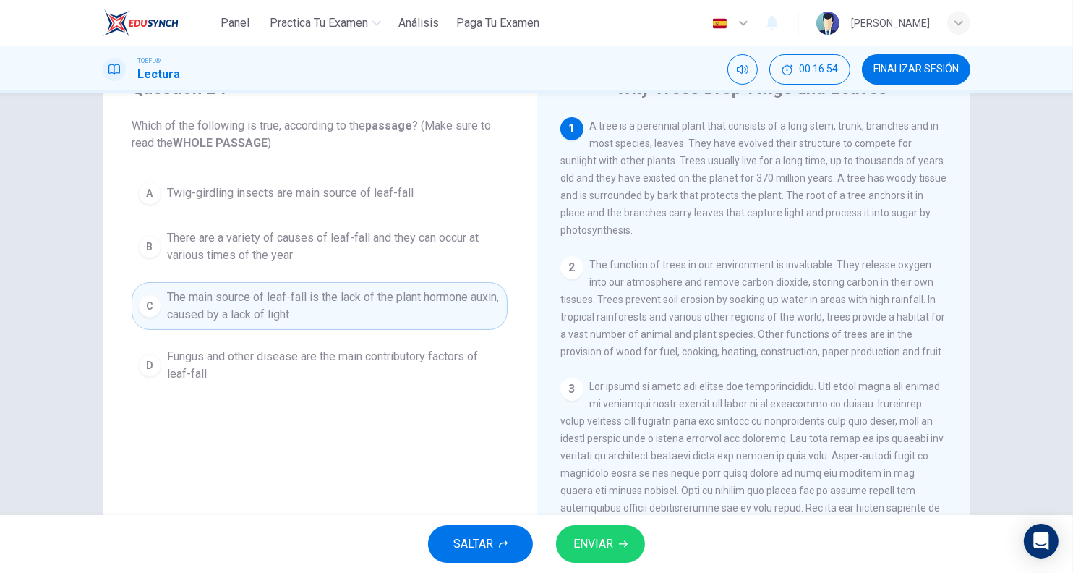
click at [570, 518] on div "SALTAR ENVIAR" at bounding box center [536, 544] width 1073 height 58
click at [575, 534] on span "ENVIAR" at bounding box center [593, 544] width 40 height 20
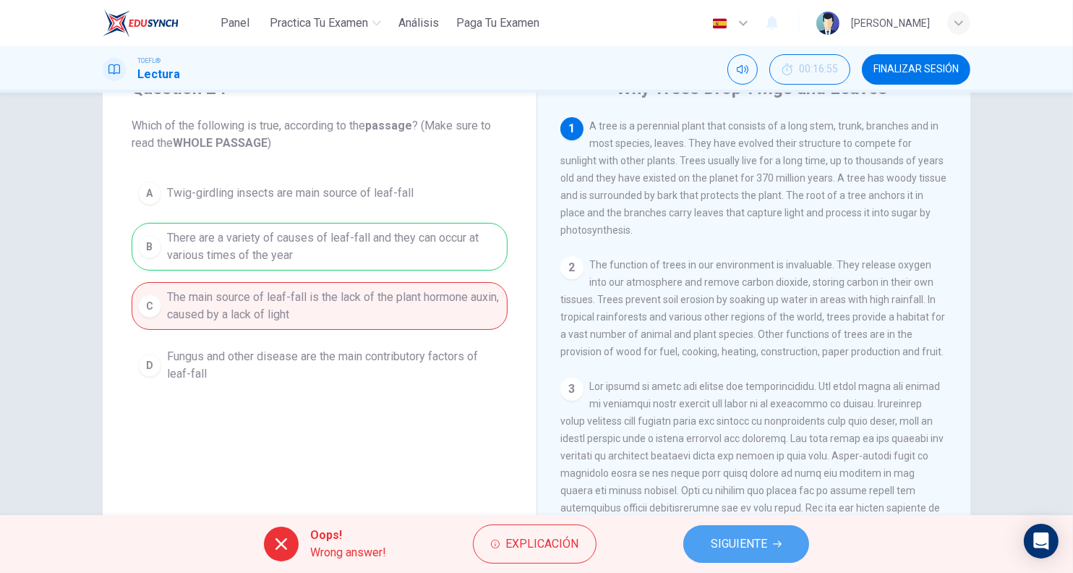
click at [711, 546] on span "SIGUIENTE" at bounding box center [739, 544] width 56 height 20
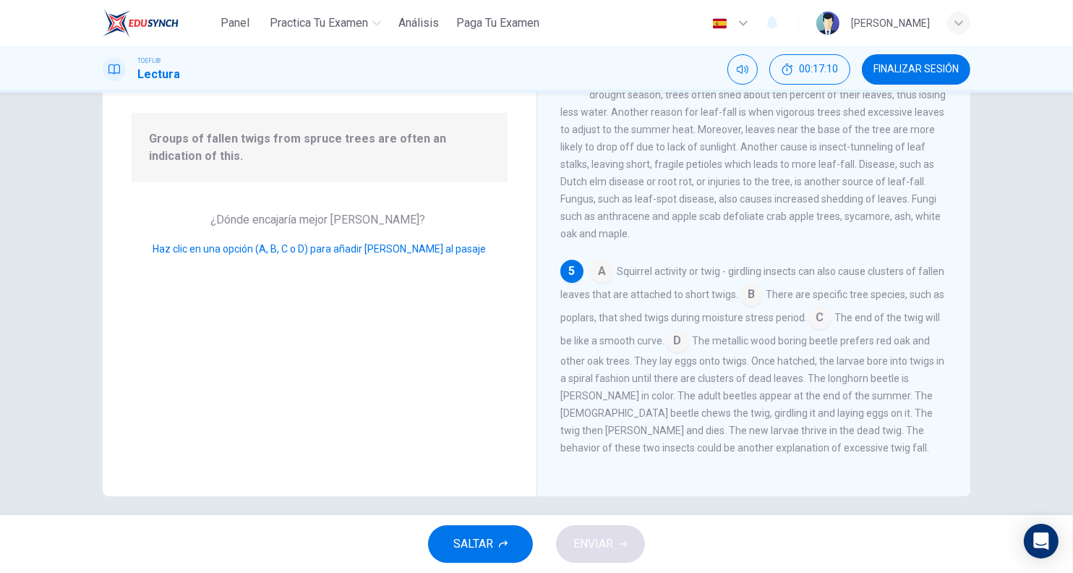
scroll to position [462, 0]
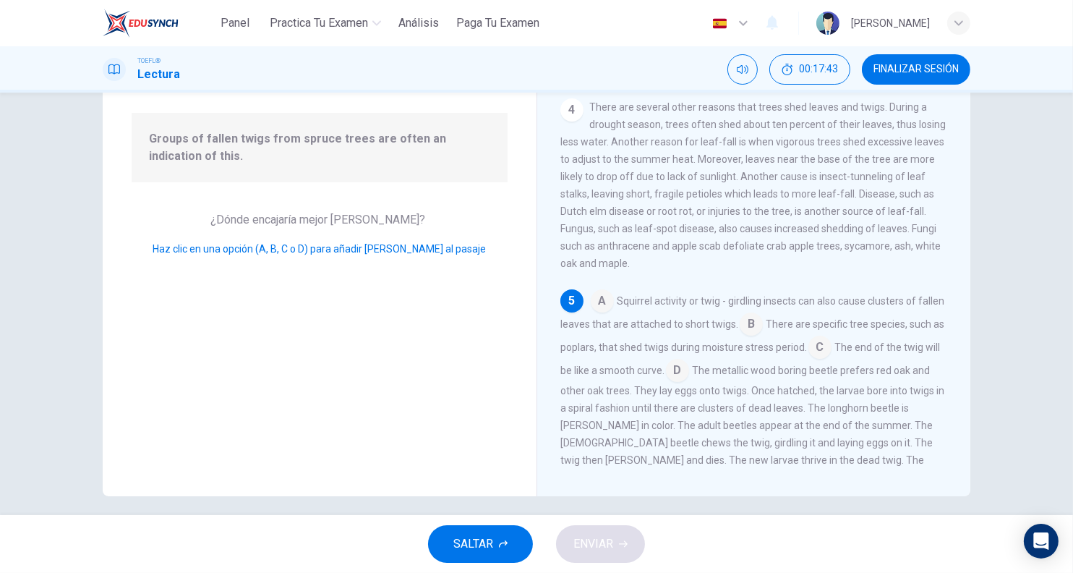
click at [763, 323] on input at bounding box center [751, 325] width 23 height 23
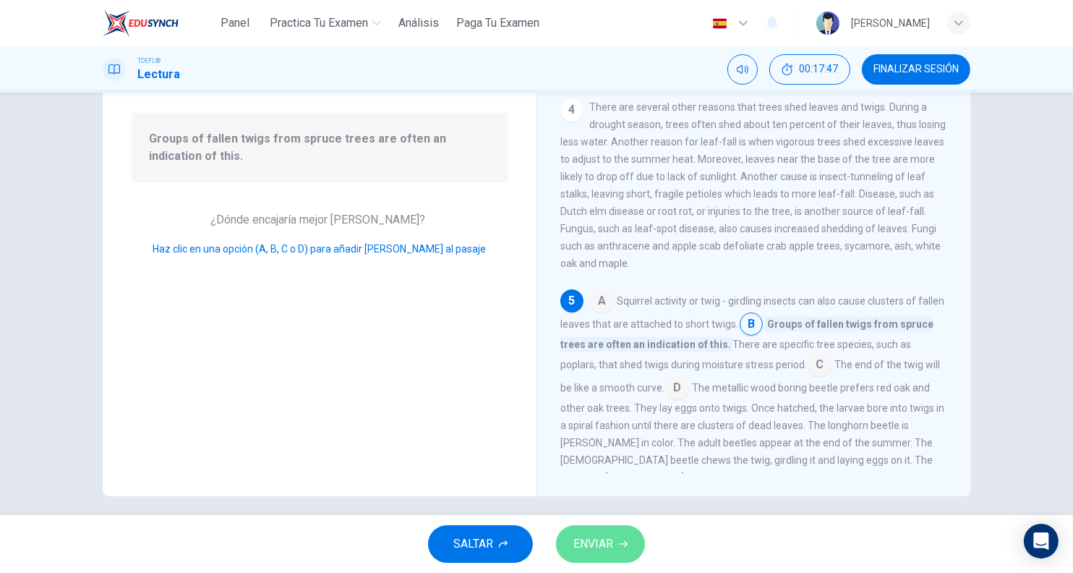
click at [626, 537] on button "ENVIAR" at bounding box center [600, 544] width 89 height 38
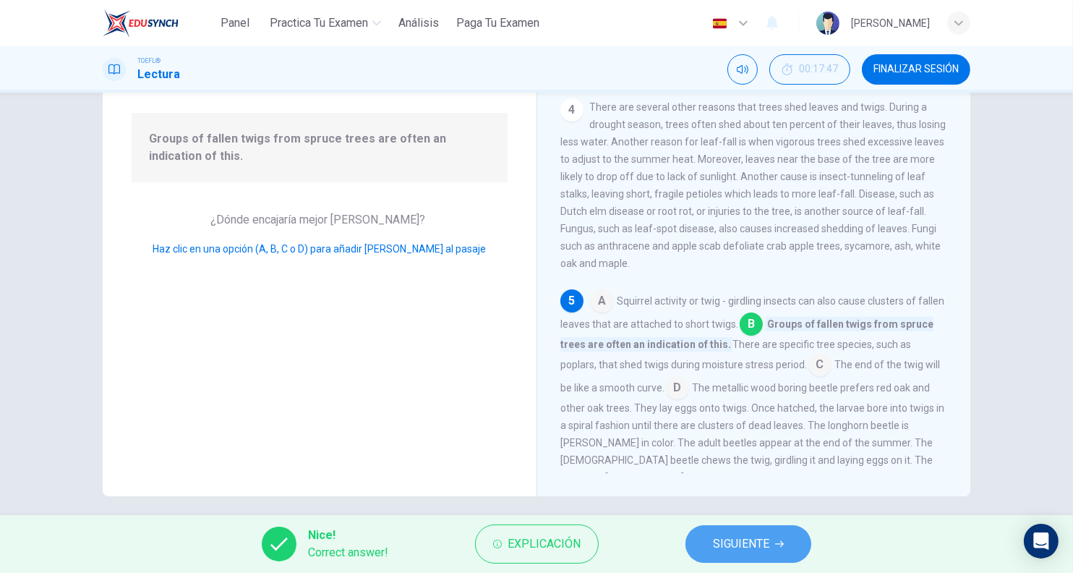
click at [761, 541] on span "SIGUIENTE" at bounding box center [741, 544] width 56 height 20
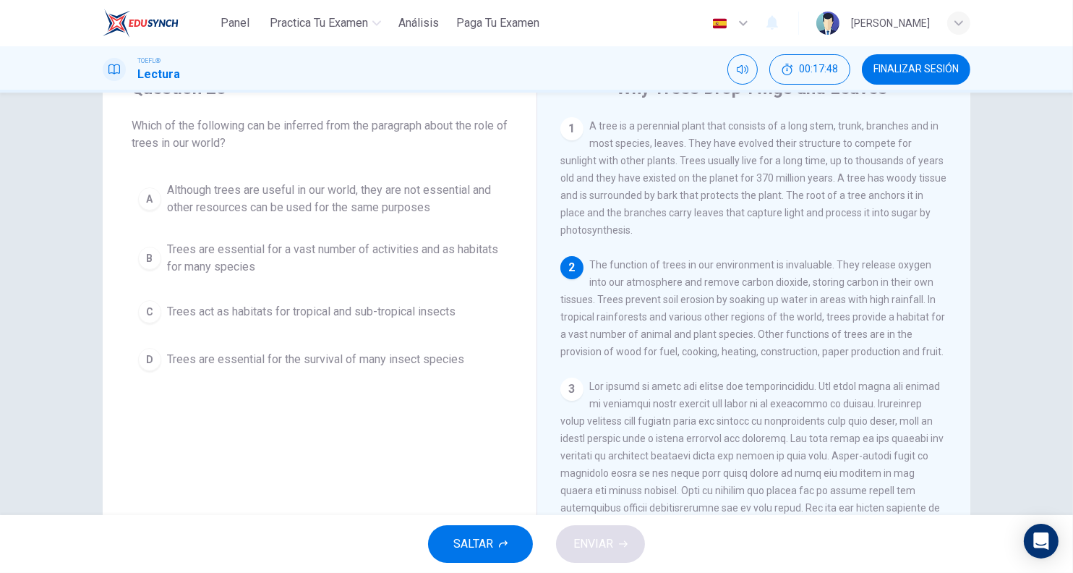
scroll to position [38, 0]
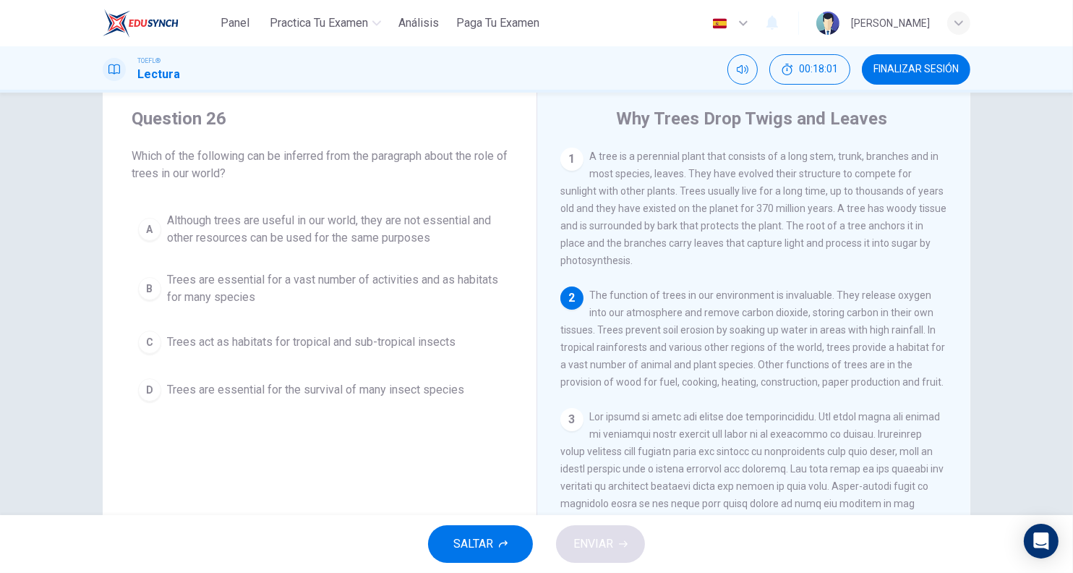
drag, startPoint x: 267, startPoint y: 152, endPoint x: 352, endPoint y: 144, distance: 85.7
click at [352, 144] on div "Question 26 Which of the following can be inferred from the paragraph about the…" at bounding box center [320, 144] width 376 height 75
click at [348, 283] on span "Trees are essential for a vast number of activities and as habitats for many sp…" at bounding box center [334, 288] width 334 height 35
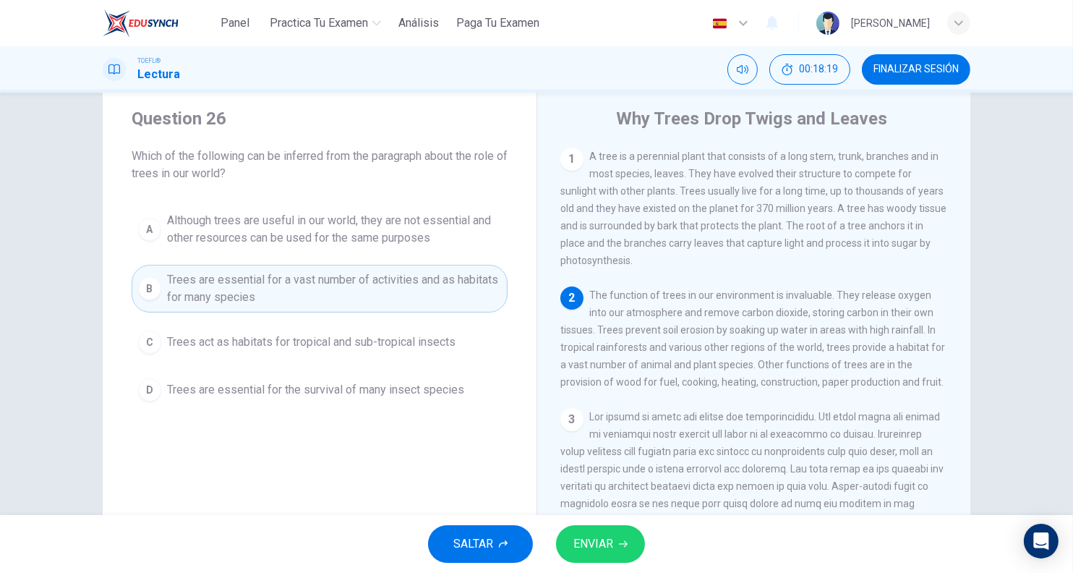
click at [619, 543] on icon "button" at bounding box center [623, 543] width 9 height 9
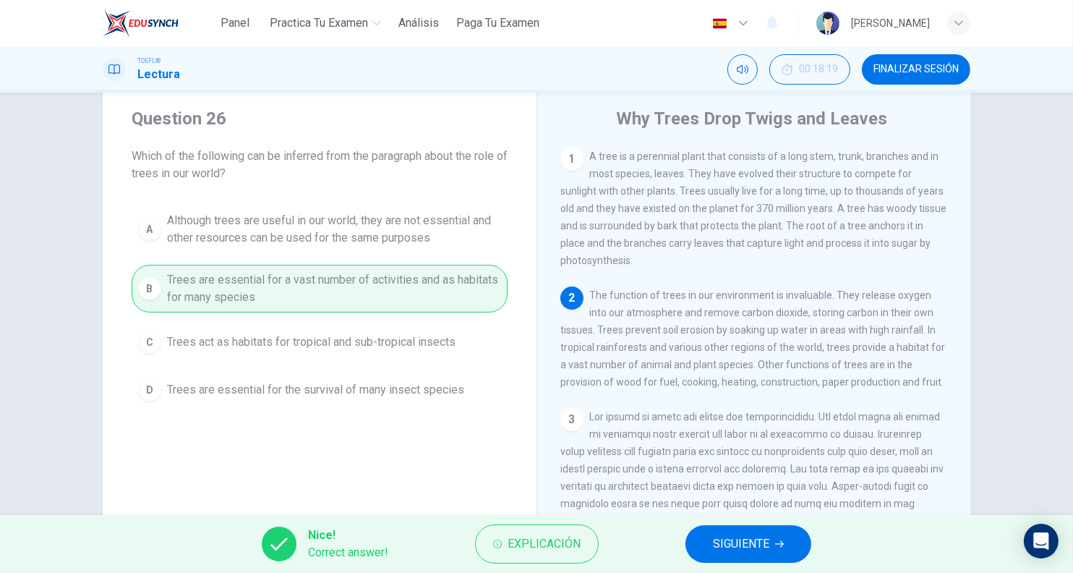
click at [701, 542] on button "SIGUIENTE" at bounding box center [749, 544] width 126 height 38
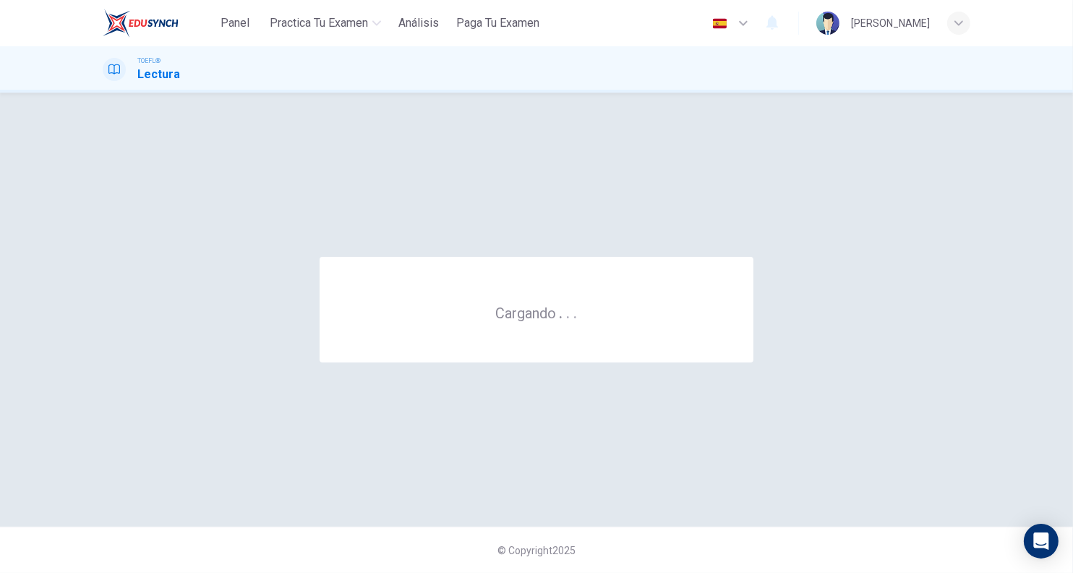
scroll to position [0, 0]
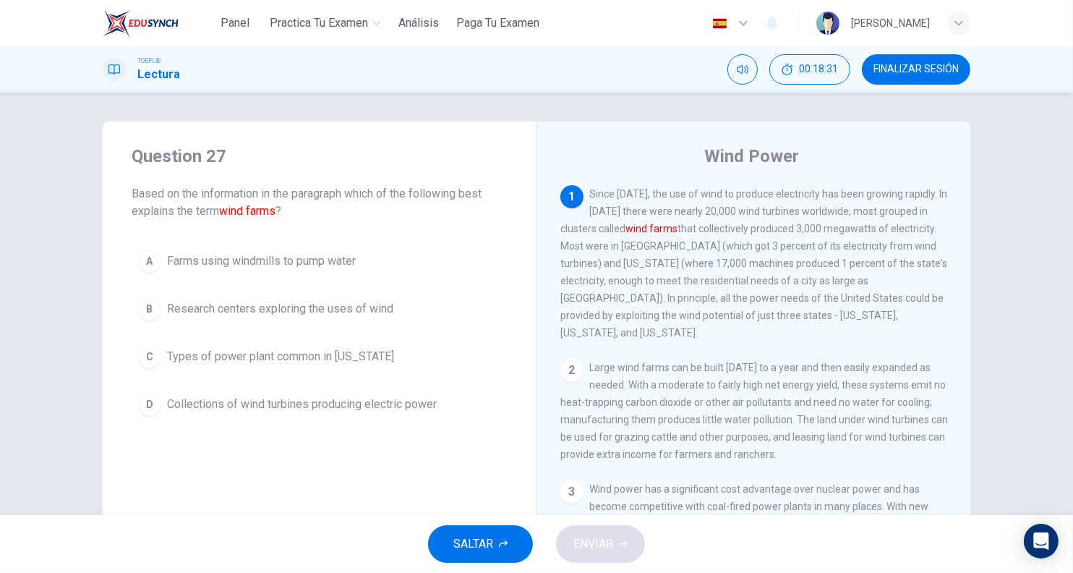
drag, startPoint x: 627, startPoint y: 231, endPoint x: 696, endPoint y: 220, distance: 69.6
click at [696, 220] on div "1 Since [DATE], the use of wind to produce electricity has been growing rapidly…" at bounding box center [754, 263] width 388 height 156
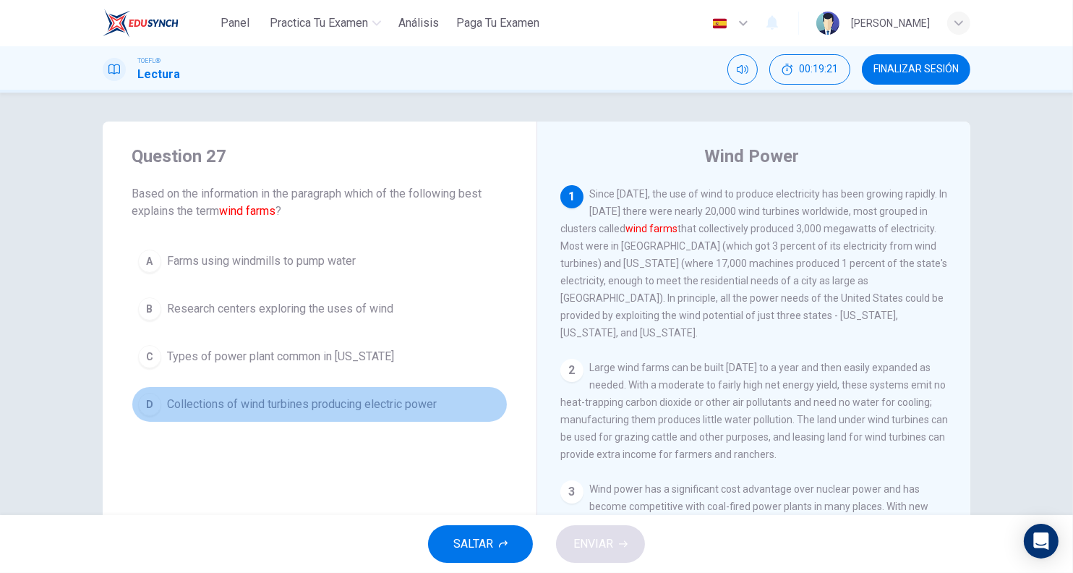
click at [398, 408] on span "Collections of wind turbines producing electric power" at bounding box center [302, 404] width 270 height 17
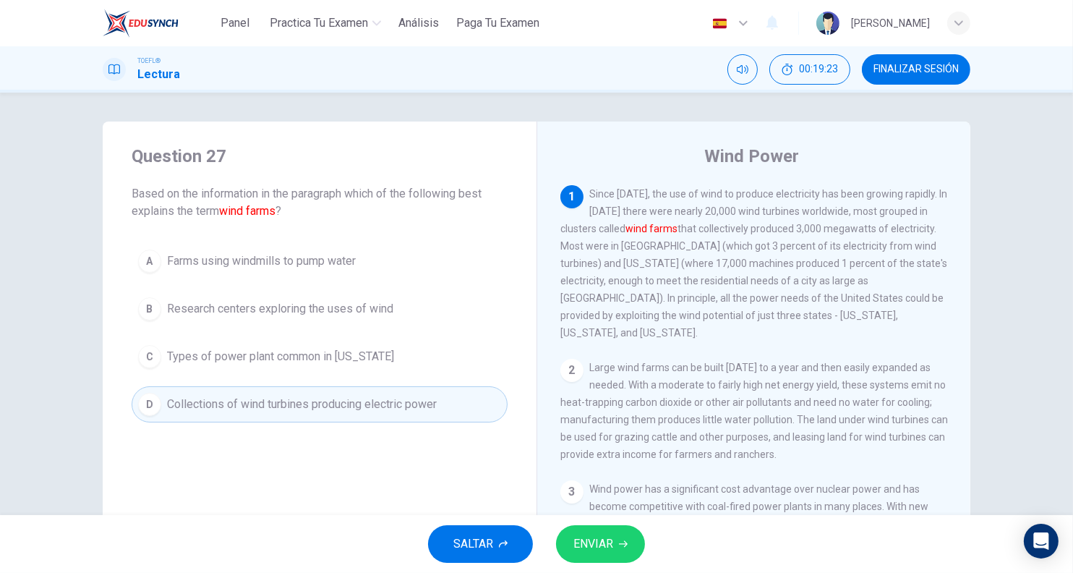
click at [600, 550] on span "ENVIAR" at bounding box center [593, 544] width 40 height 20
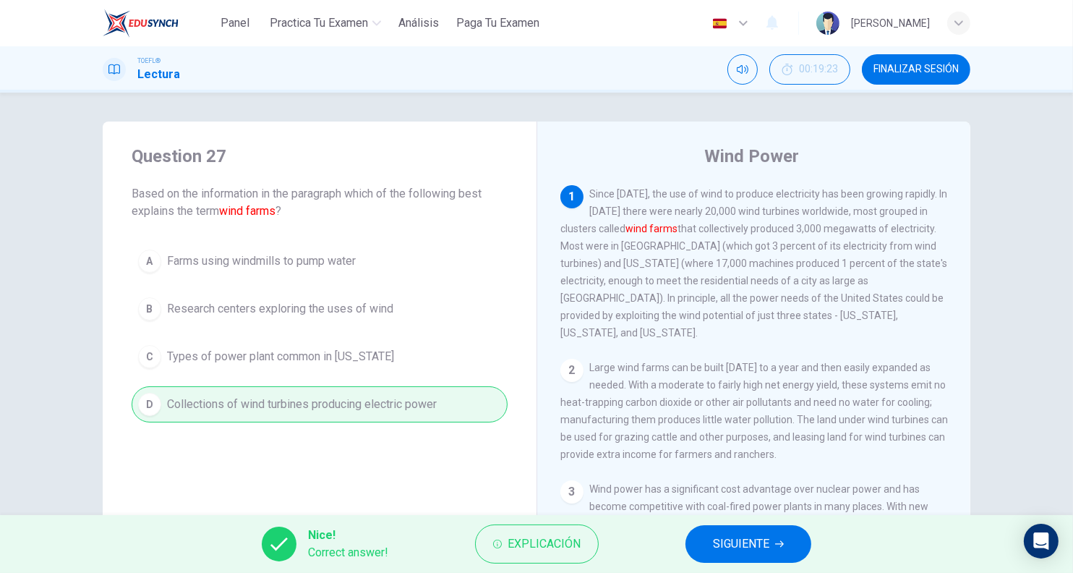
click at [720, 537] on span "SIGUIENTE" at bounding box center [741, 544] width 56 height 20
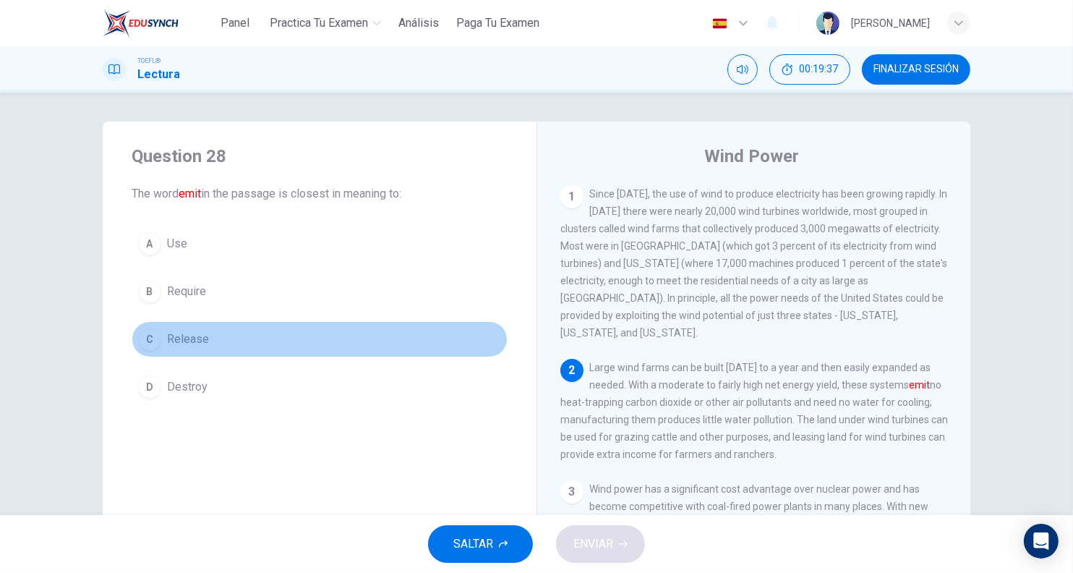
click at [200, 335] on span "Release" at bounding box center [188, 338] width 42 height 17
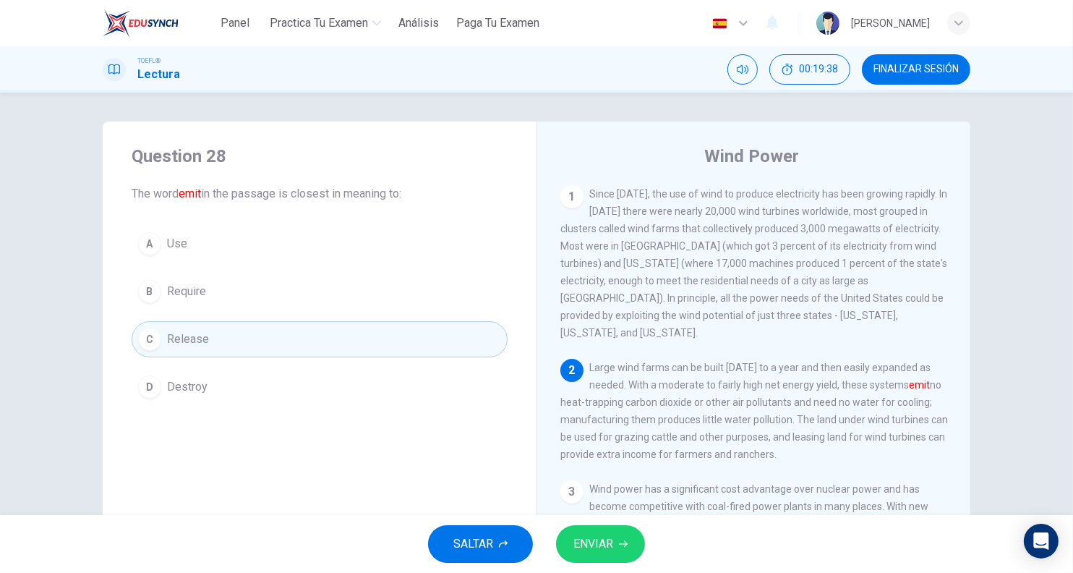
click at [614, 532] on button "ENVIAR" at bounding box center [600, 544] width 89 height 38
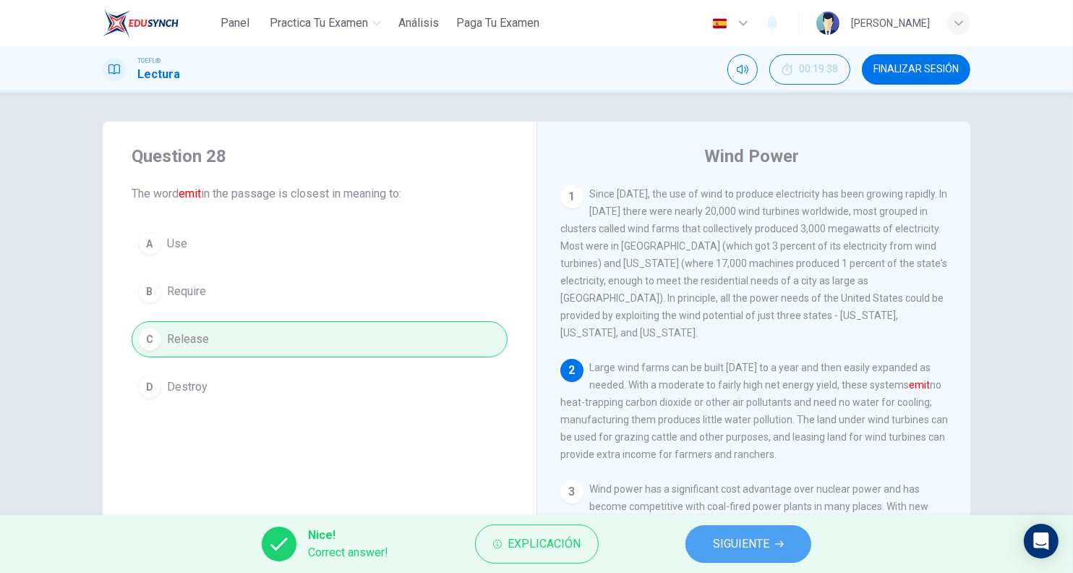
click at [809, 542] on button "SIGUIENTE" at bounding box center [749, 544] width 126 height 38
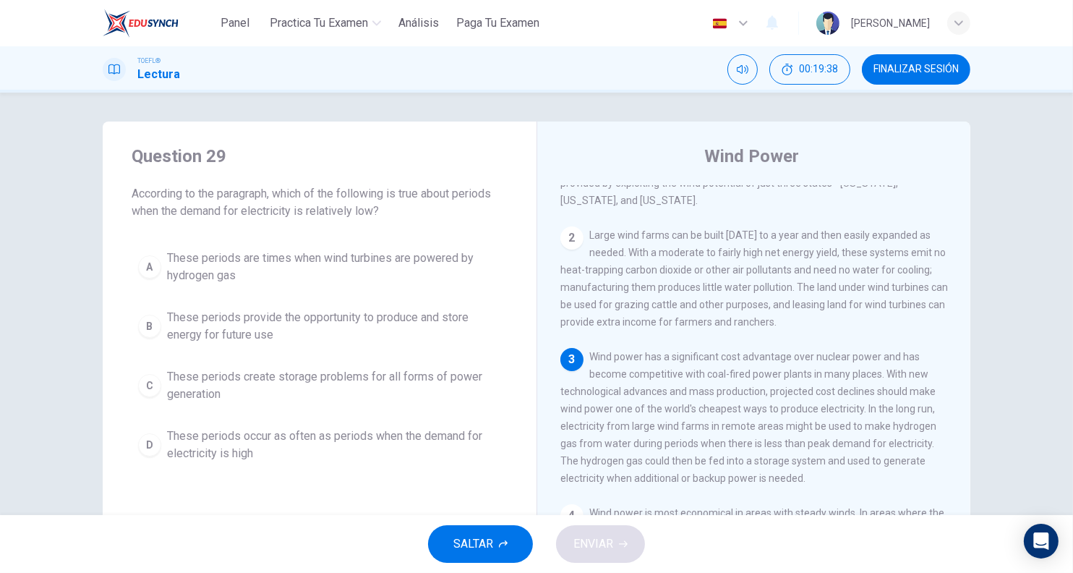
scroll to position [145, 0]
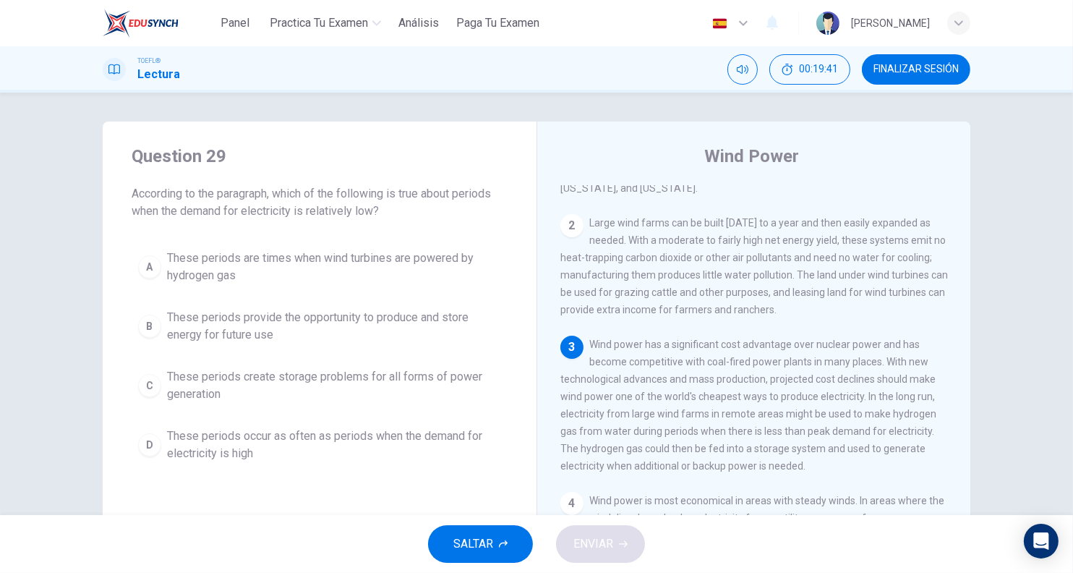
drag, startPoint x: 372, startPoint y: 189, endPoint x: 425, endPoint y: 197, distance: 52.6
click at [425, 197] on span "According to the paragraph, which of the following is true about periods when t…" at bounding box center [320, 202] width 376 height 35
drag, startPoint x: 681, startPoint y: 428, endPoint x: 662, endPoint y: 428, distance: 19.5
click at [662, 428] on span "Wind power has a significant cost advantage over nuclear power and has become c…" at bounding box center [748, 404] width 376 height 133
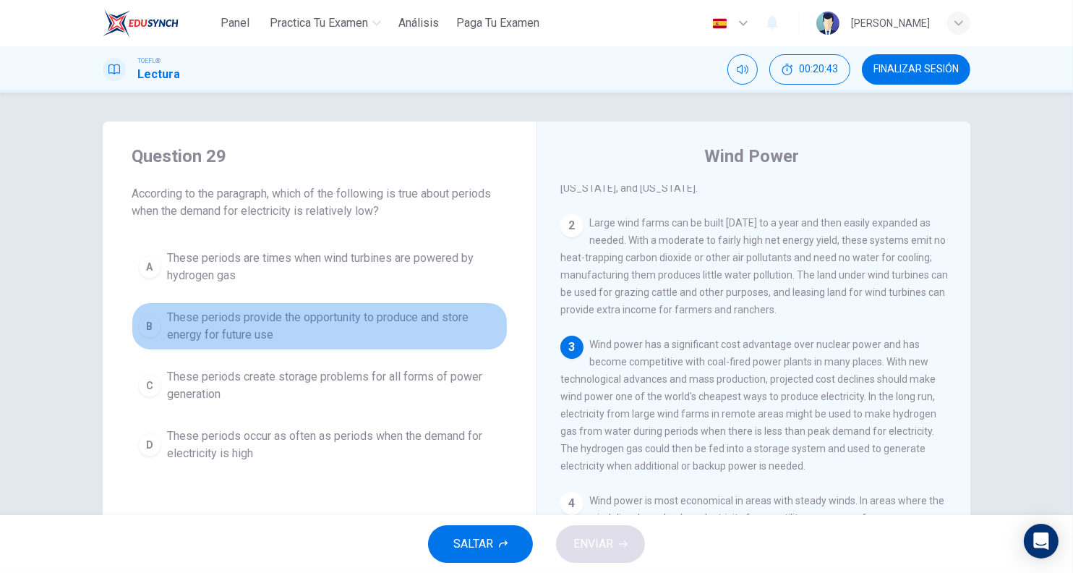
click at [440, 323] on span "These periods provide the opportunity to produce and store energy for future use" at bounding box center [334, 326] width 334 height 35
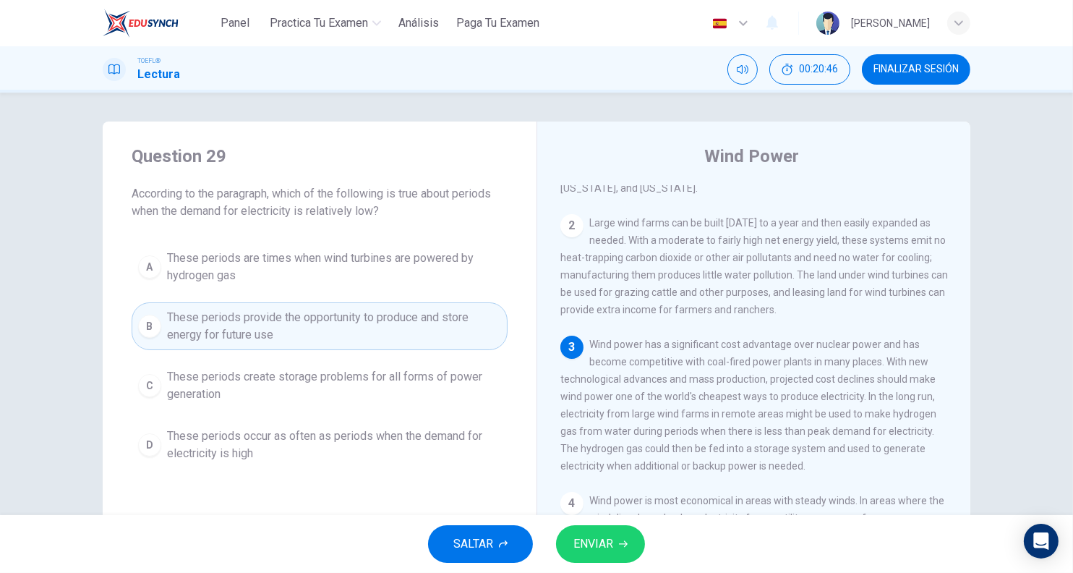
click at [589, 534] on span "ENVIAR" at bounding box center [593, 544] width 40 height 20
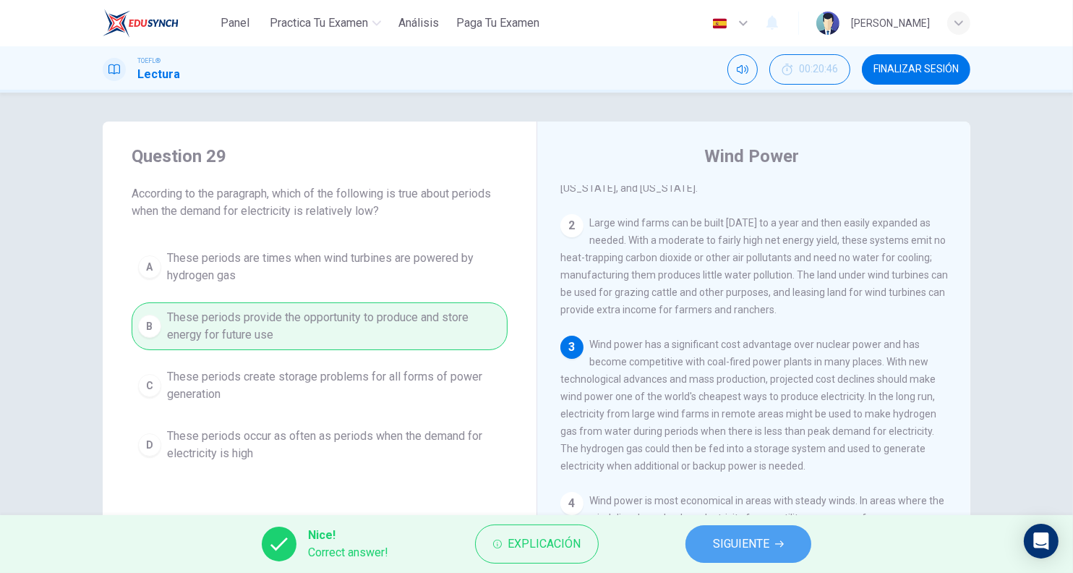
click at [758, 555] on button "SIGUIENTE" at bounding box center [749, 544] width 126 height 38
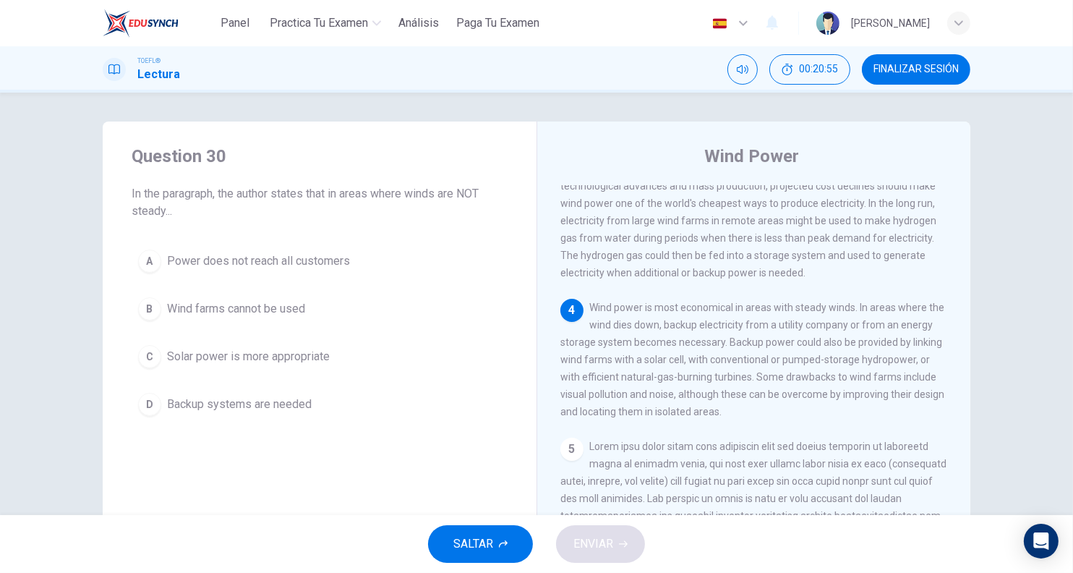
scroll to position [344, 0]
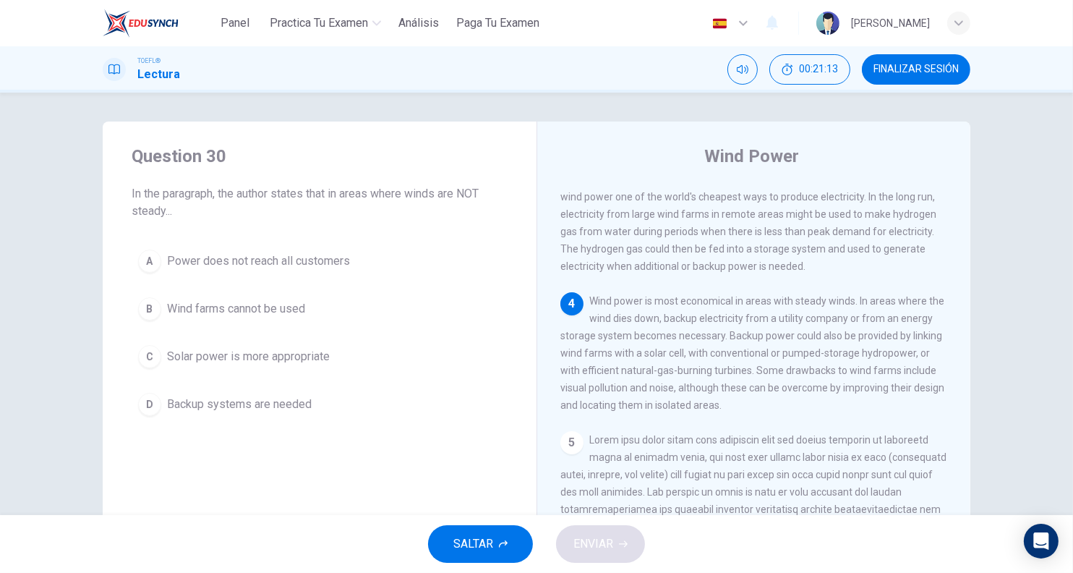
drag, startPoint x: 681, startPoint y: 349, endPoint x: 708, endPoint y: 349, distance: 26.8
click at [706, 349] on span "Wind power is most economical in areas with steady winds. In areas where the wi…" at bounding box center [752, 353] width 384 height 116
drag, startPoint x: 677, startPoint y: 334, endPoint x: 712, endPoint y: 338, distance: 35.7
click at [712, 338] on span "Wind power is most economical in areas with steady winds. In areas where the wi…" at bounding box center [752, 353] width 384 height 116
click at [167, 403] on span "Backup systems are needed" at bounding box center [239, 404] width 145 height 17
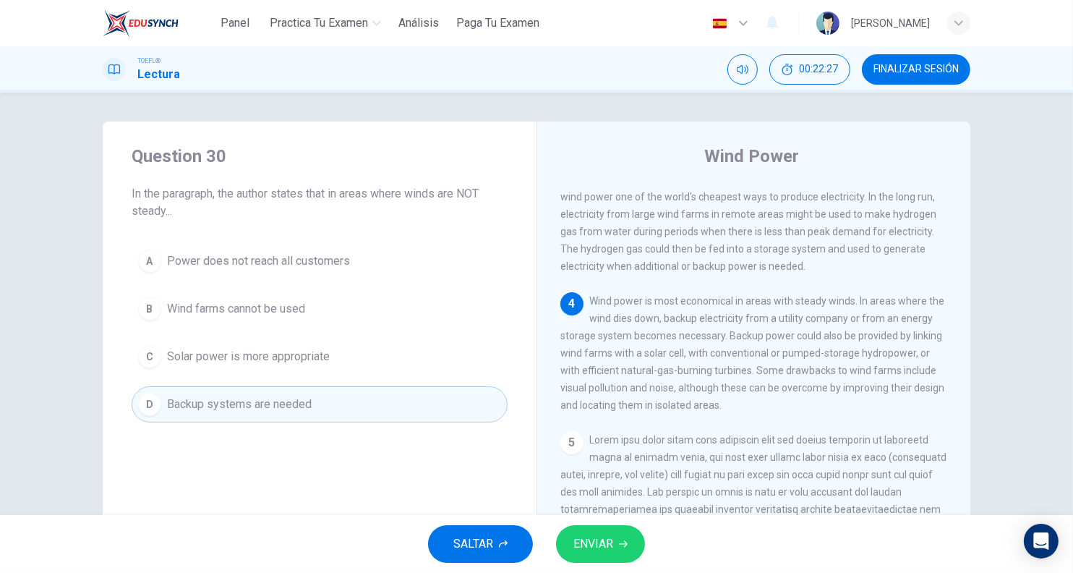
click at [595, 536] on span "ENVIAR" at bounding box center [593, 544] width 40 height 20
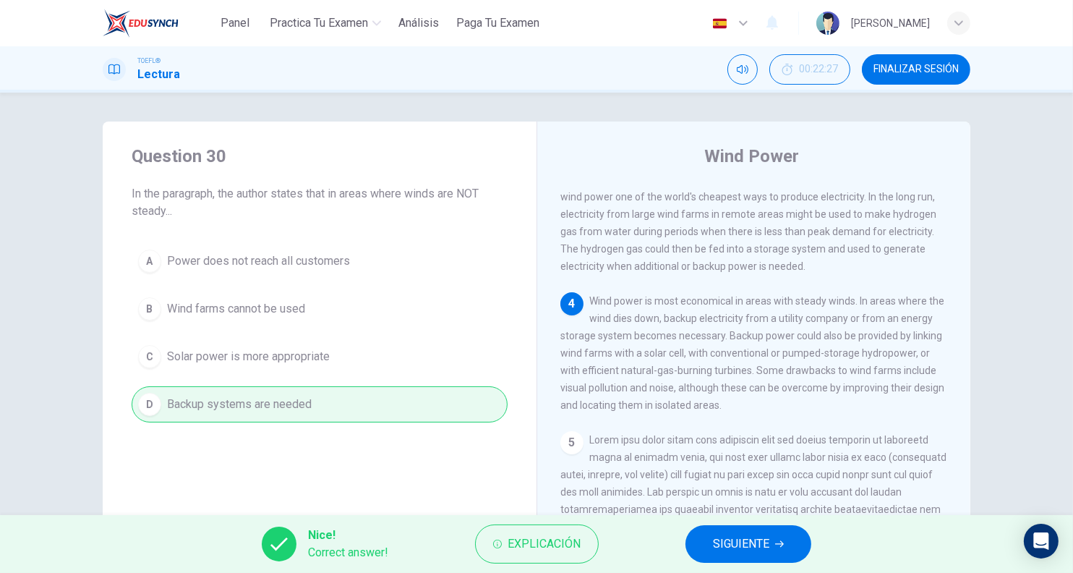
click at [763, 535] on span "SIGUIENTE" at bounding box center [741, 544] width 56 height 20
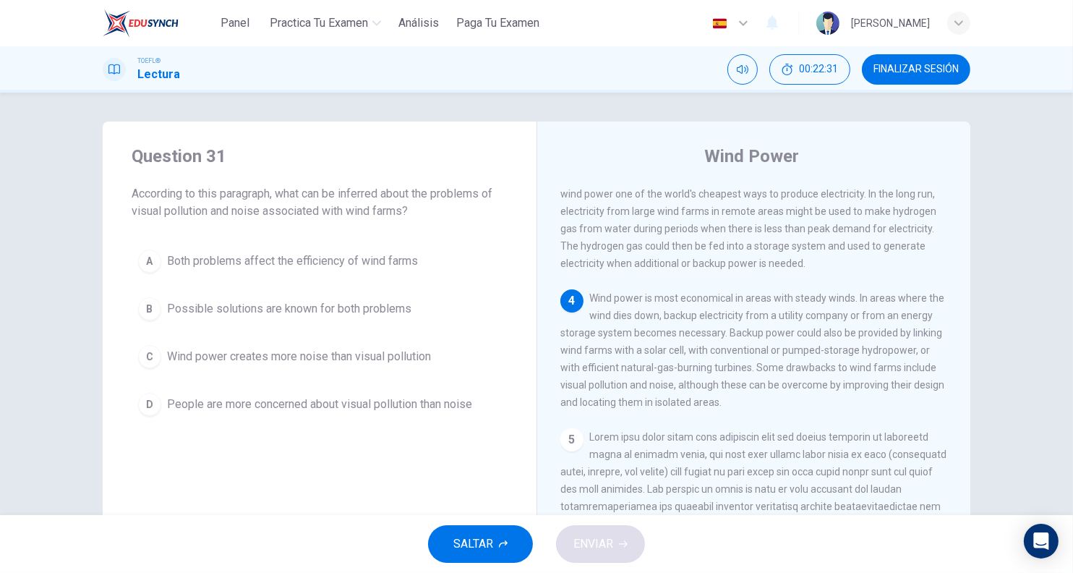
scroll to position [361, 0]
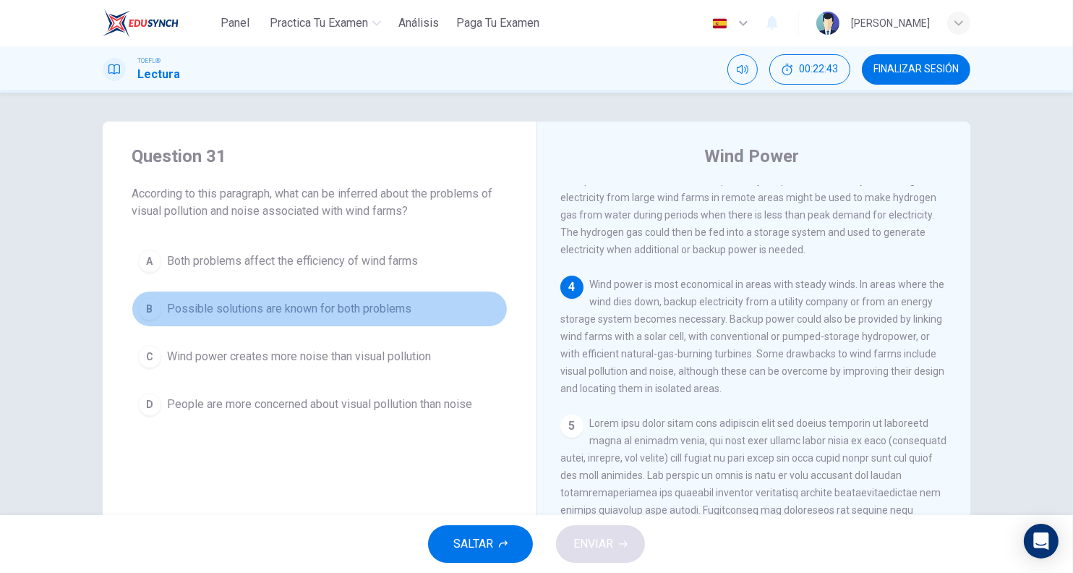
click at [366, 300] on span "Possible solutions are known for both problems" at bounding box center [289, 308] width 244 height 17
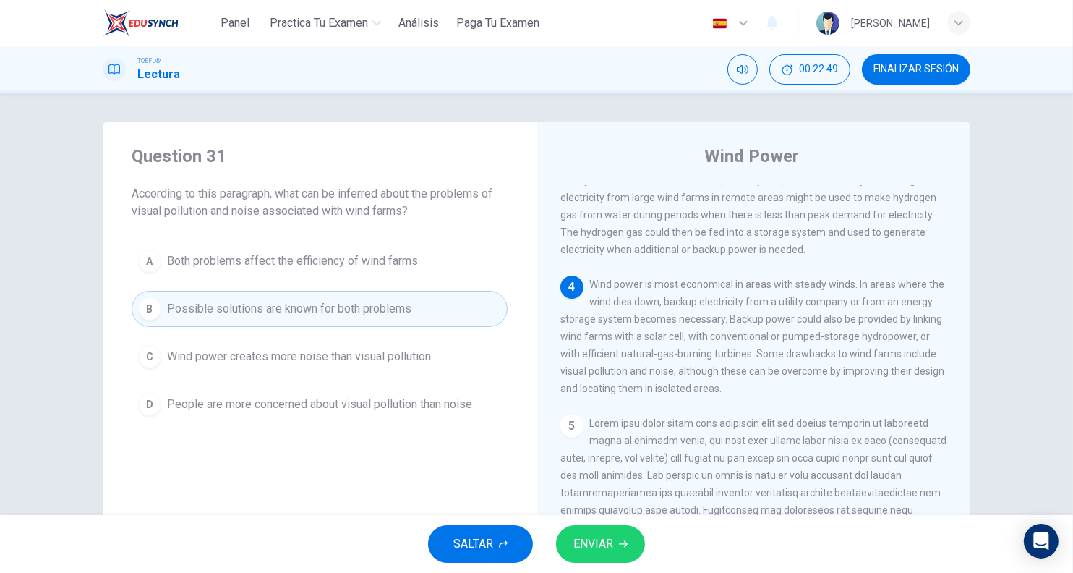
click at [595, 546] on span "ENVIAR" at bounding box center [593, 544] width 40 height 20
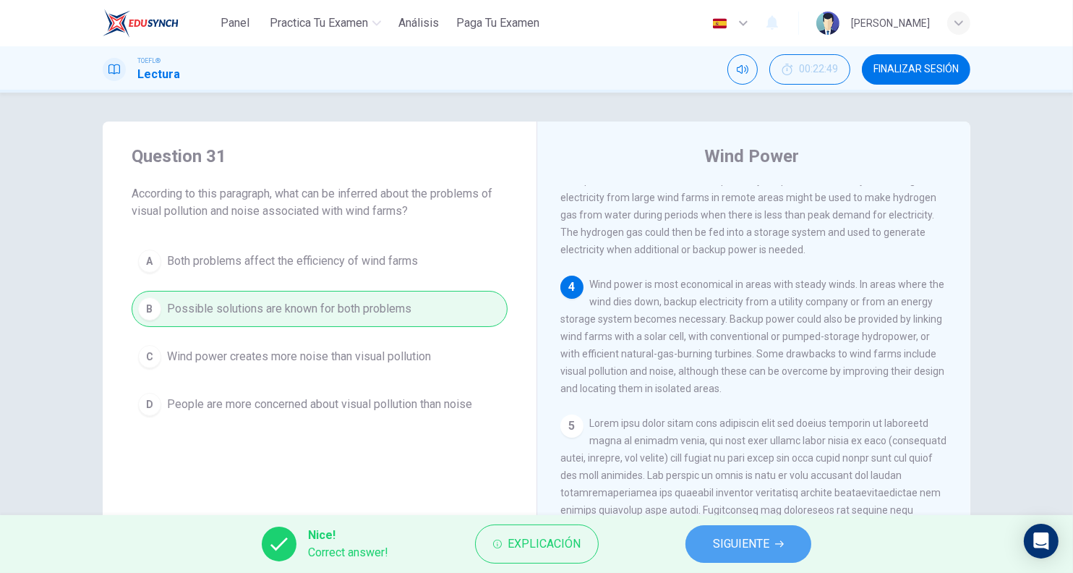
click at [756, 550] on span "SIGUIENTE" at bounding box center [741, 544] width 56 height 20
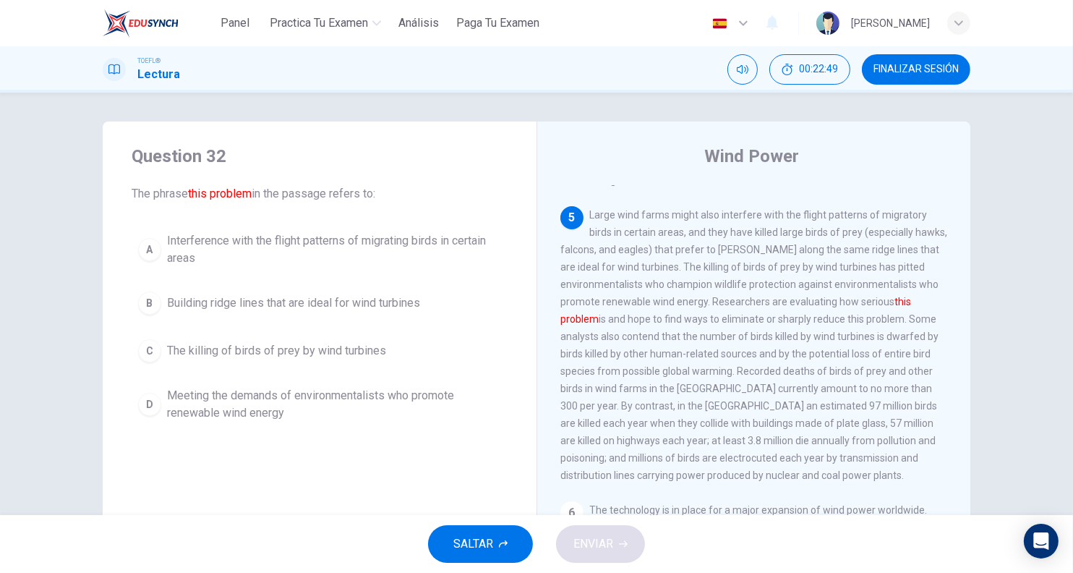
scroll to position [579, 0]
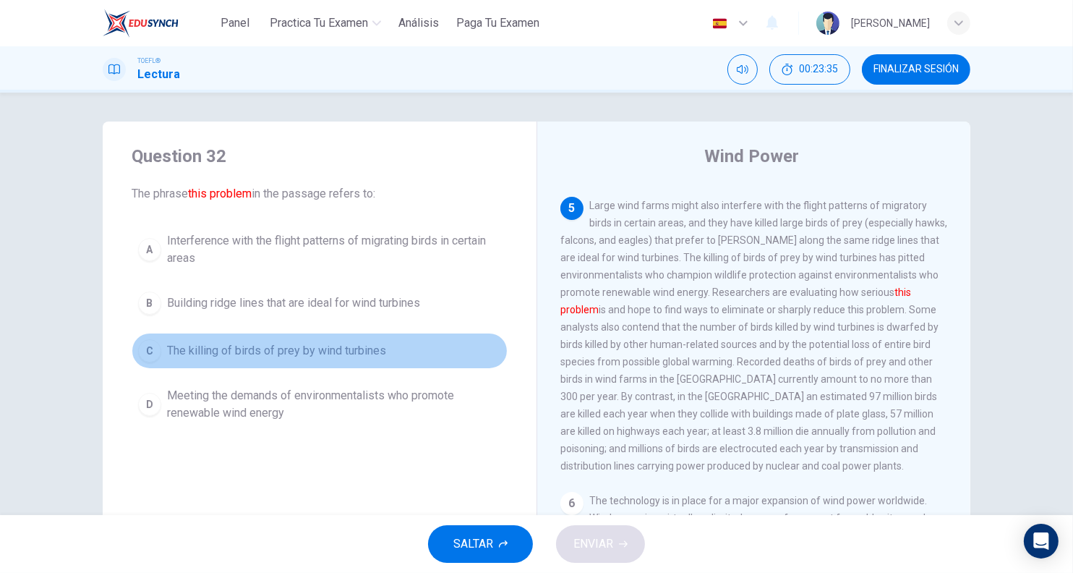
click at [364, 357] on span "The killing of birds of prey by wind turbines" at bounding box center [276, 350] width 219 height 17
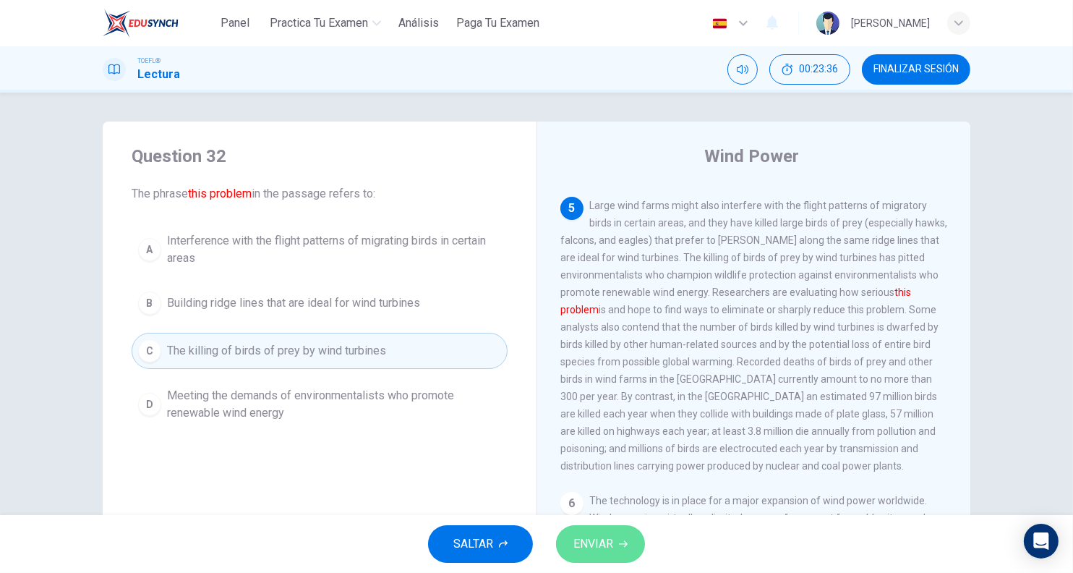
click at [587, 534] on span "ENVIAR" at bounding box center [593, 544] width 40 height 20
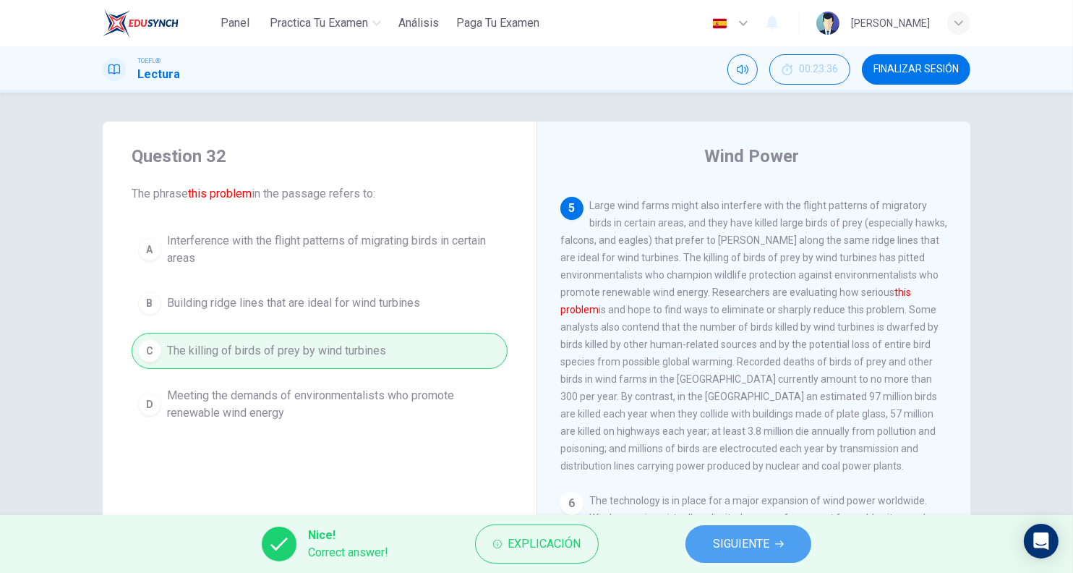
click at [734, 534] on span "SIGUIENTE" at bounding box center [741, 544] width 56 height 20
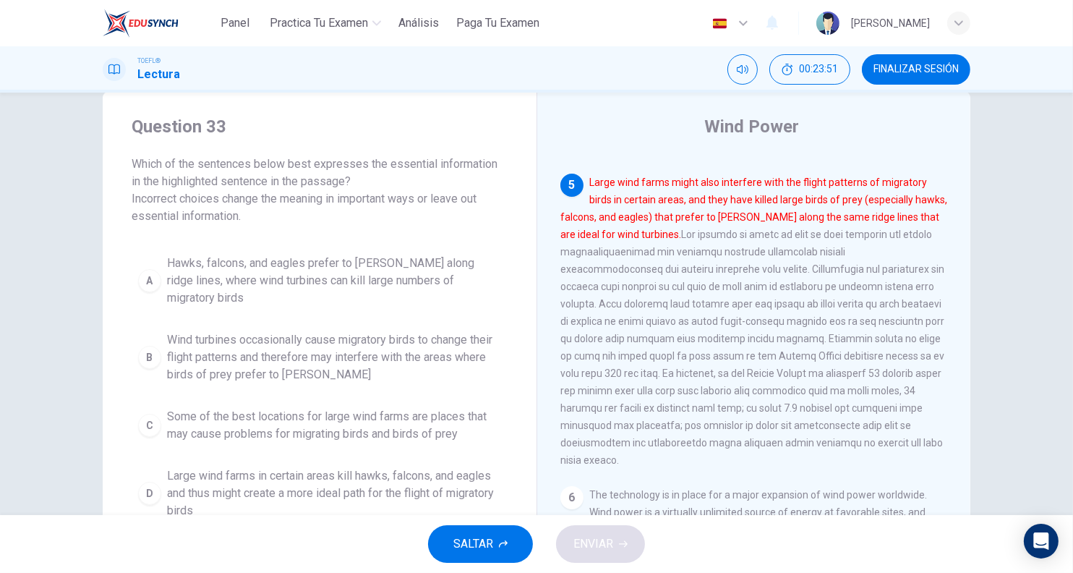
scroll to position [60, 0]
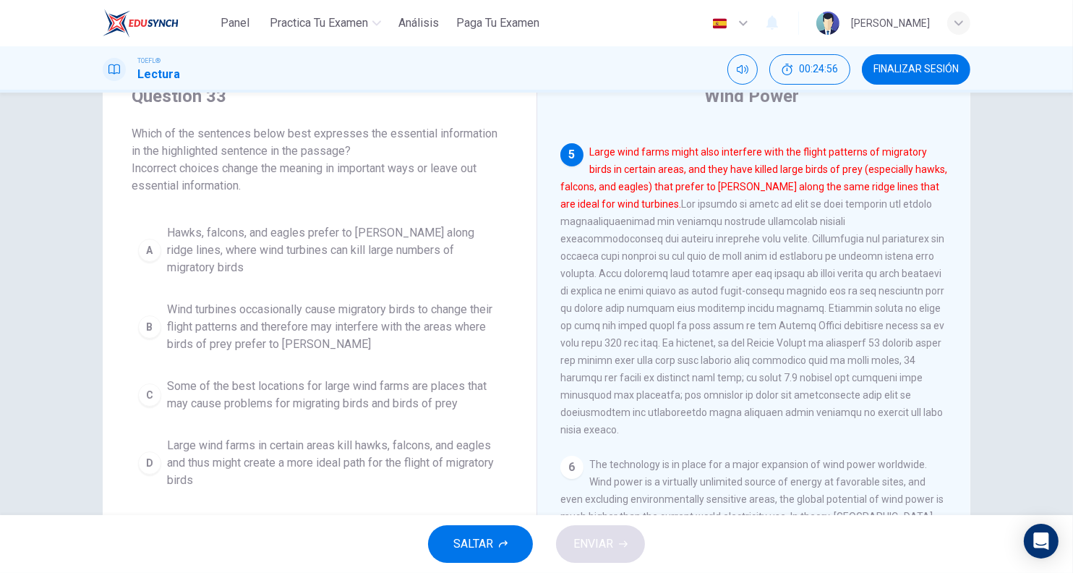
click at [418, 246] on span "Hawks, falcons, and eagles prefer to [PERSON_NAME] along ridge lines, where win…" at bounding box center [334, 250] width 334 height 52
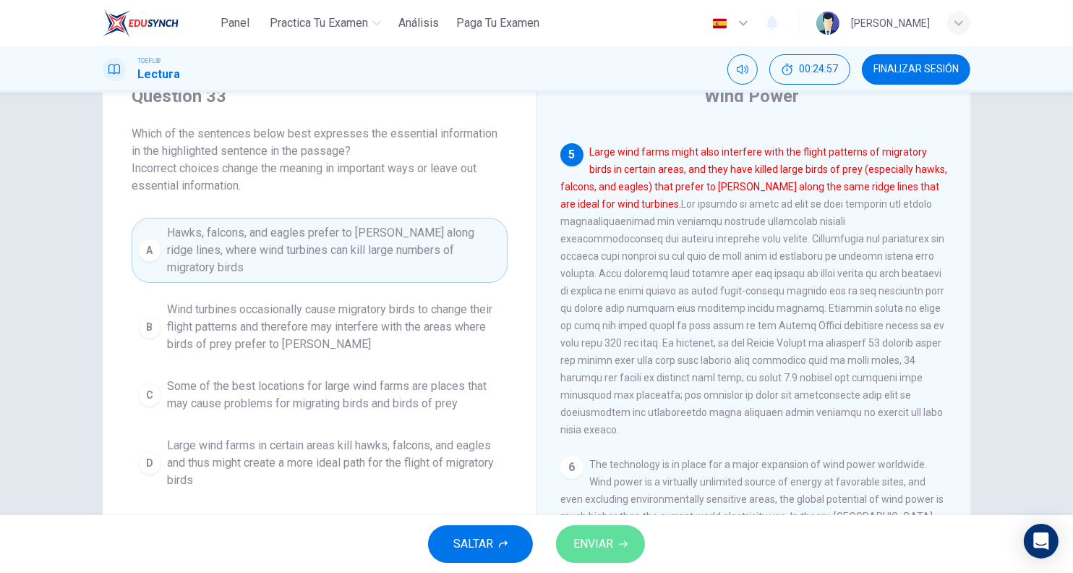
click at [579, 537] on span "ENVIAR" at bounding box center [593, 544] width 40 height 20
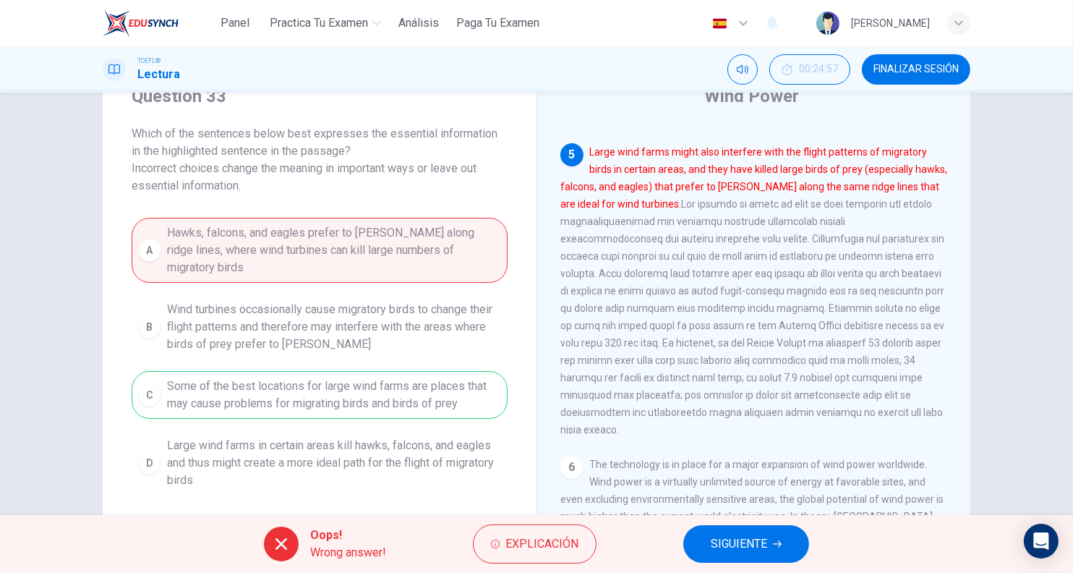
click at [759, 547] on span "SIGUIENTE" at bounding box center [739, 544] width 56 height 20
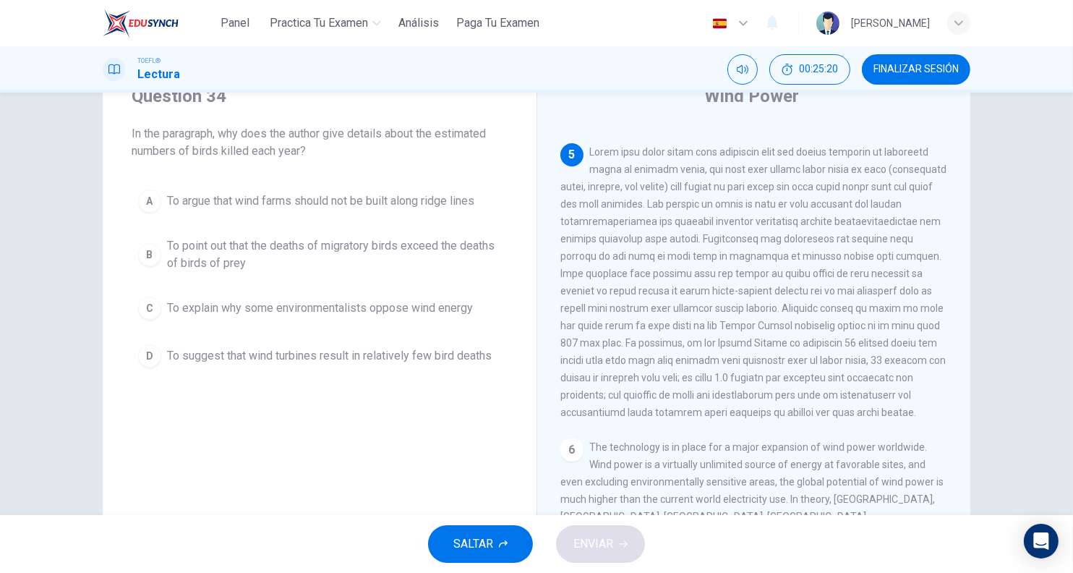
drag, startPoint x: 751, startPoint y: 219, endPoint x: 770, endPoint y: 240, distance: 28.7
click at [770, 240] on span at bounding box center [753, 282] width 386 height 272
drag, startPoint x: 884, startPoint y: 305, endPoint x: 891, endPoint y: 317, distance: 13.6
click at [891, 317] on div "5" at bounding box center [754, 282] width 388 height 278
drag, startPoint x: 694, startPoint y: 341, endPoint x: 797, endPoint y: 341, distance: 102.7
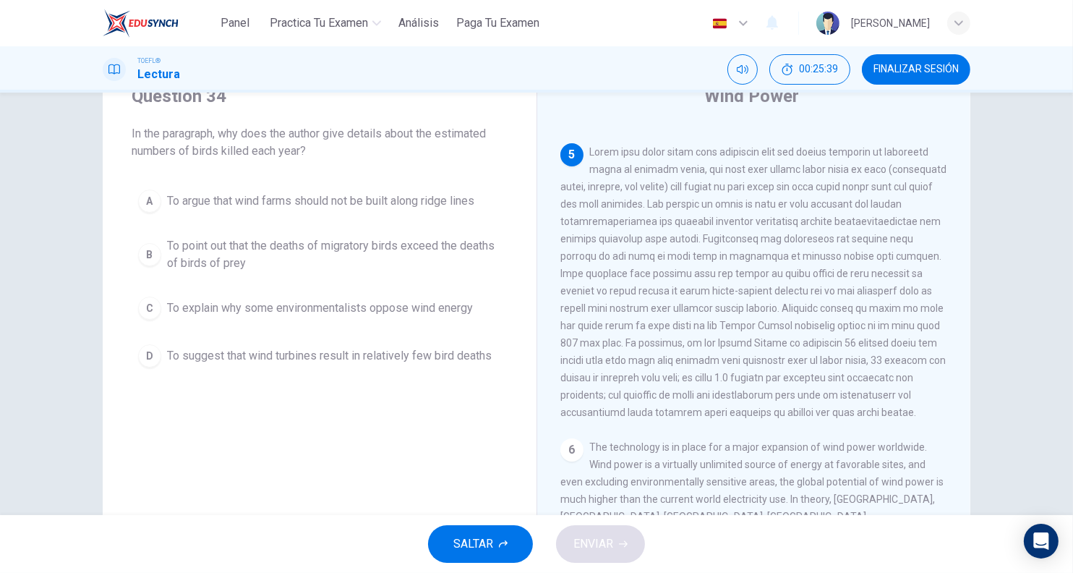
click at [797, 341] on span at bounding box center [753, 282] width 386 height 272
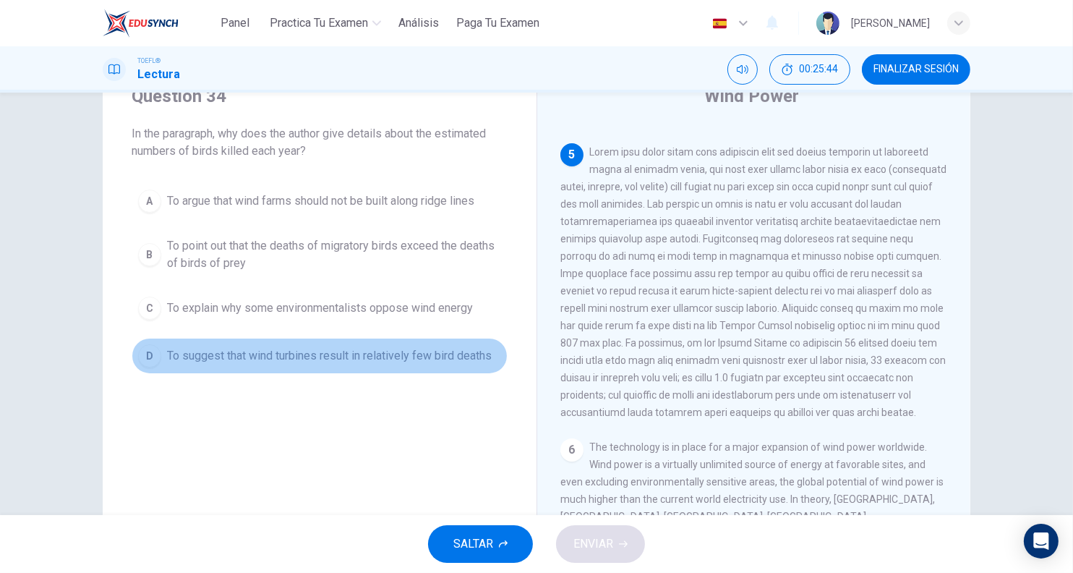
click at [443, 355] on span "To suggest that wind turbines result in relatively few bird deaths" at bounding box center [329, 355] width 325 height 17
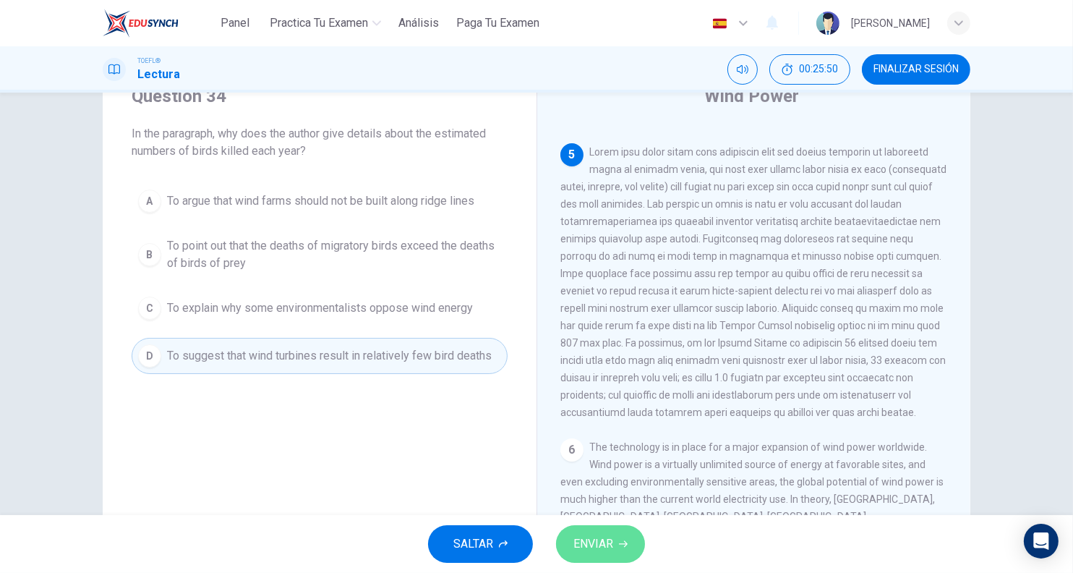
click at [600, 542] on span "ENVIAR" at bounding box center [593, 544] width 40 height 20
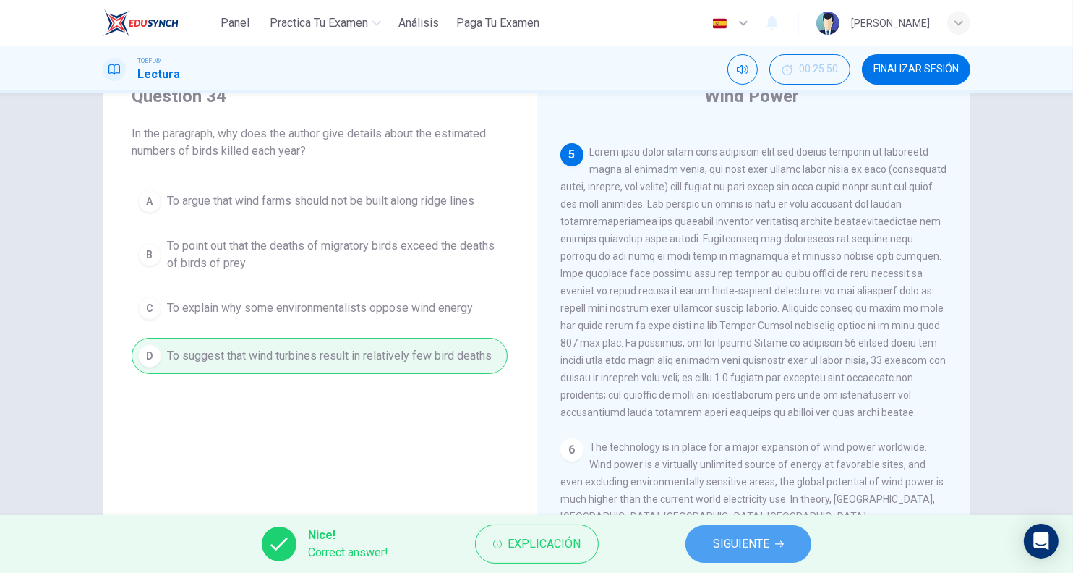
click at [774, 550] on button "SIGUIENTE" at bounding box center [749, 544] width 126 height 38
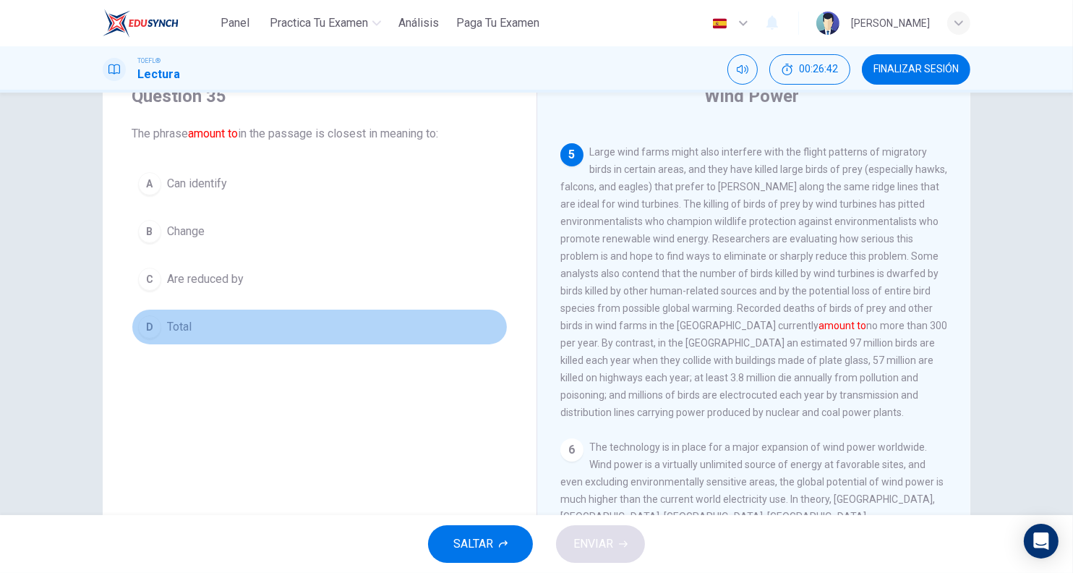
click at [167, 330] on span "Total" at bounding box center [179, 326] width 25 height 17
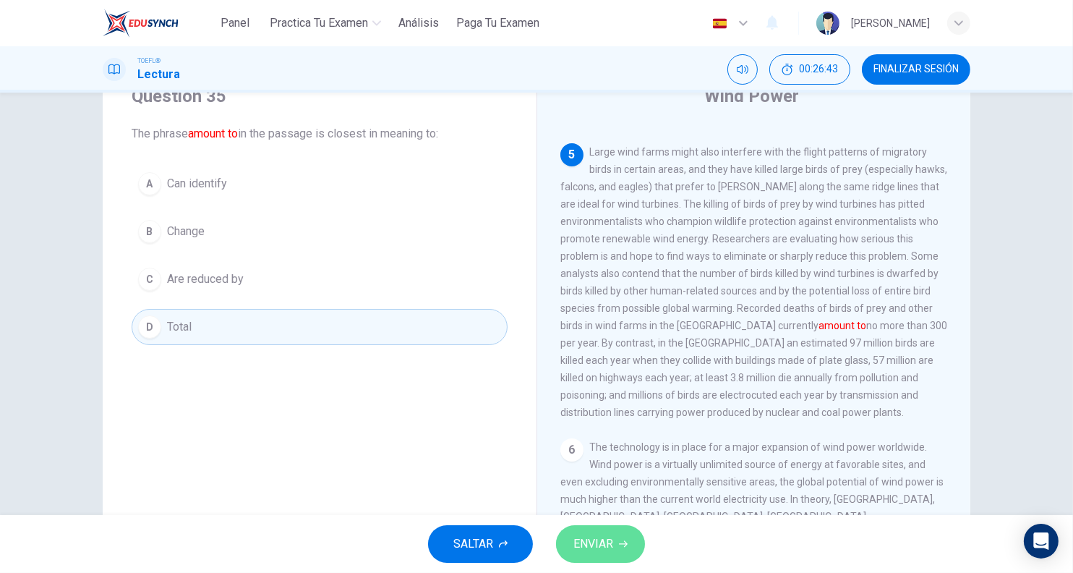
click at [613, 547] on span "ENVIAR" at bounding box center [593, 544] width 40 height 20
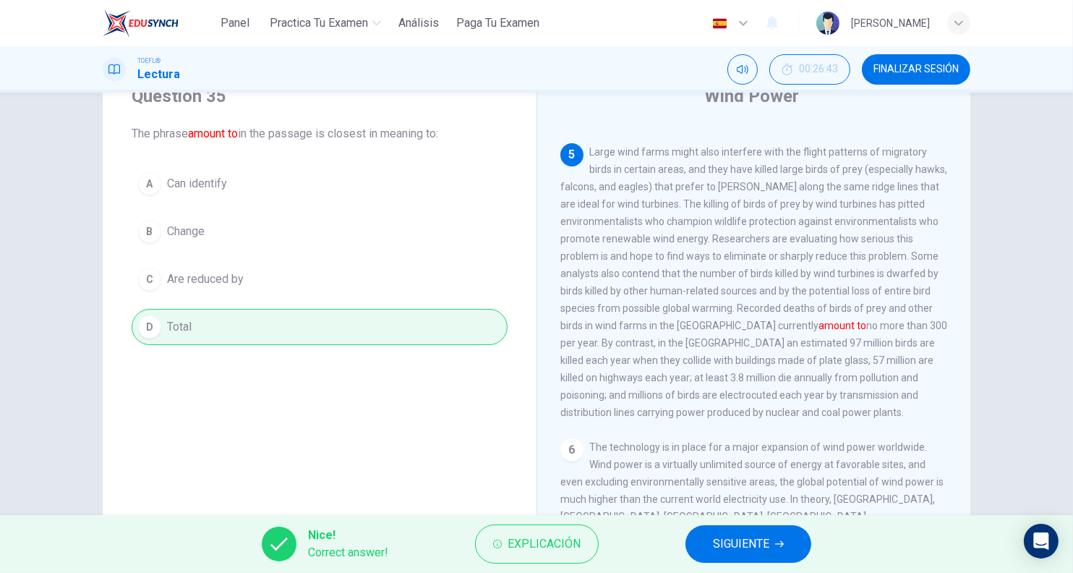
click at [740, 539] on span "SIGUIENTE" at bounding box center [741, 544] width 56 height 20
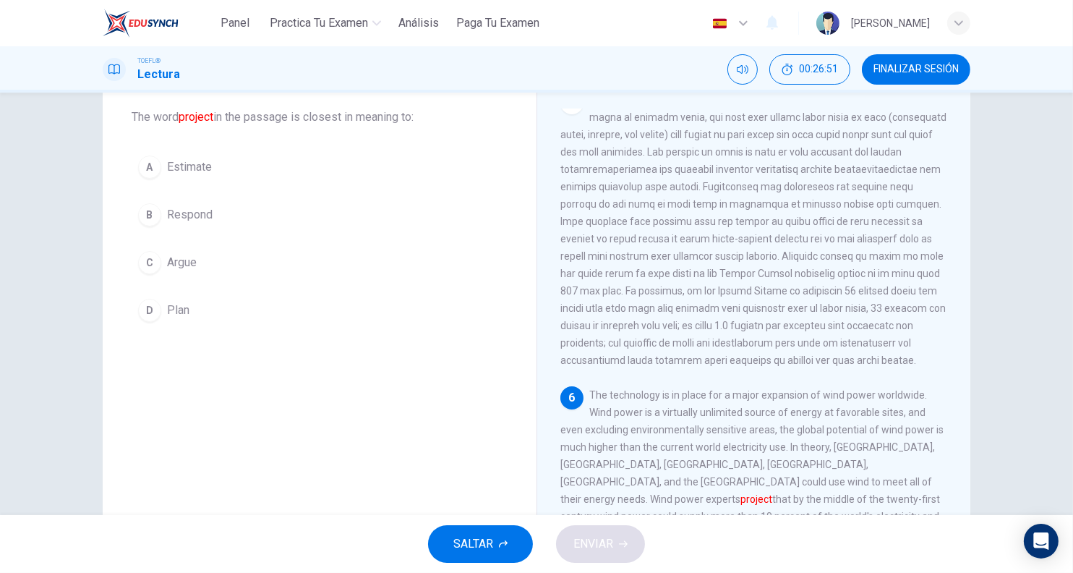
scroll to position [90, 0]
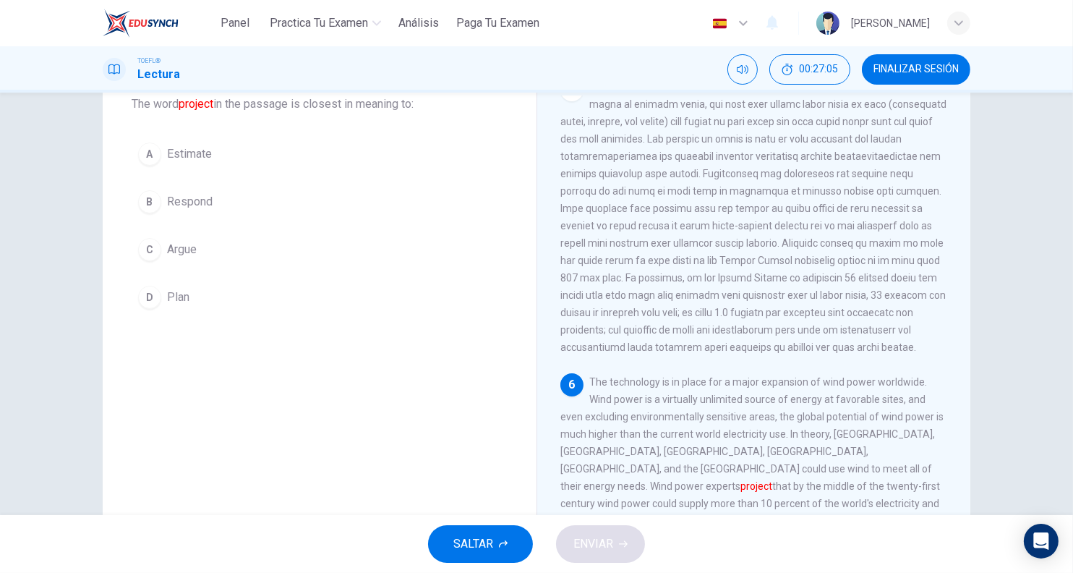
click at [218, 155] on button "A Estimate" at bounding box center [320, 154] width 376 height 36
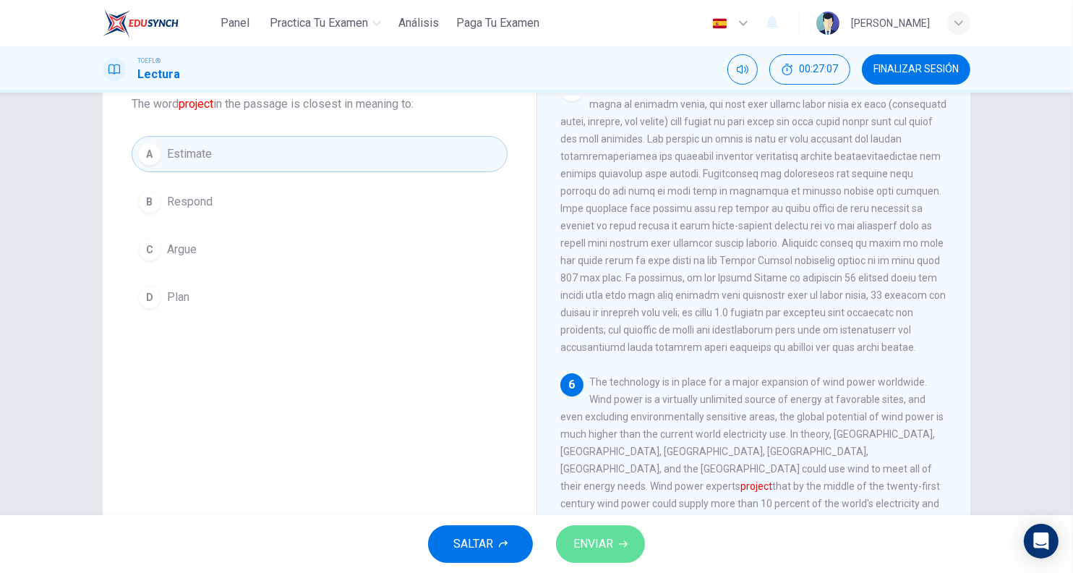
click at [615, 539] on button "ENVIAR" at bounding box center [600, 544] width 89 height 38
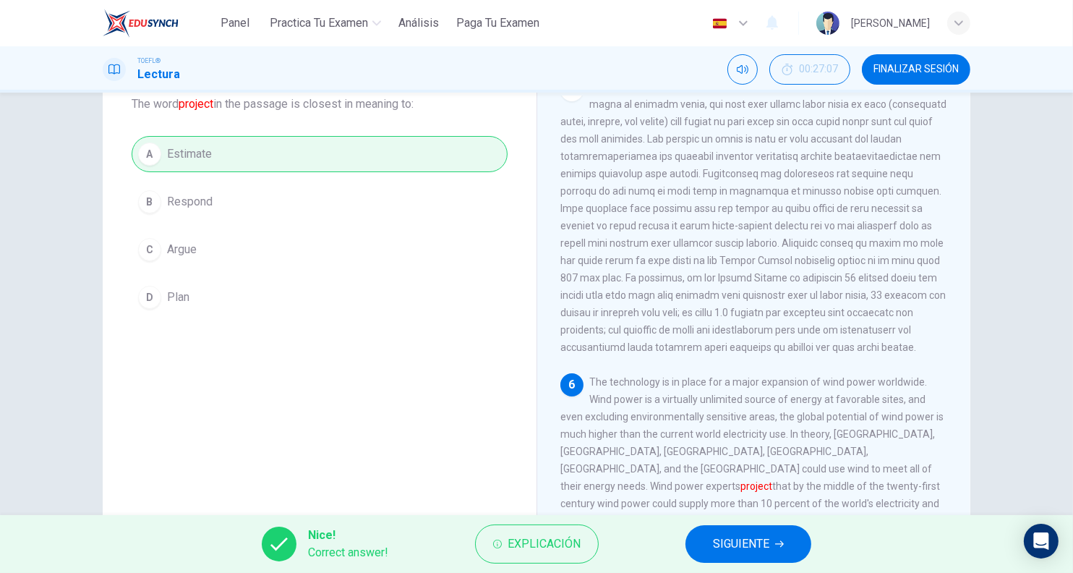
click at [710, 542] on button "SIGUIENTE" at bounding box center [749, 544] width 126 height 38
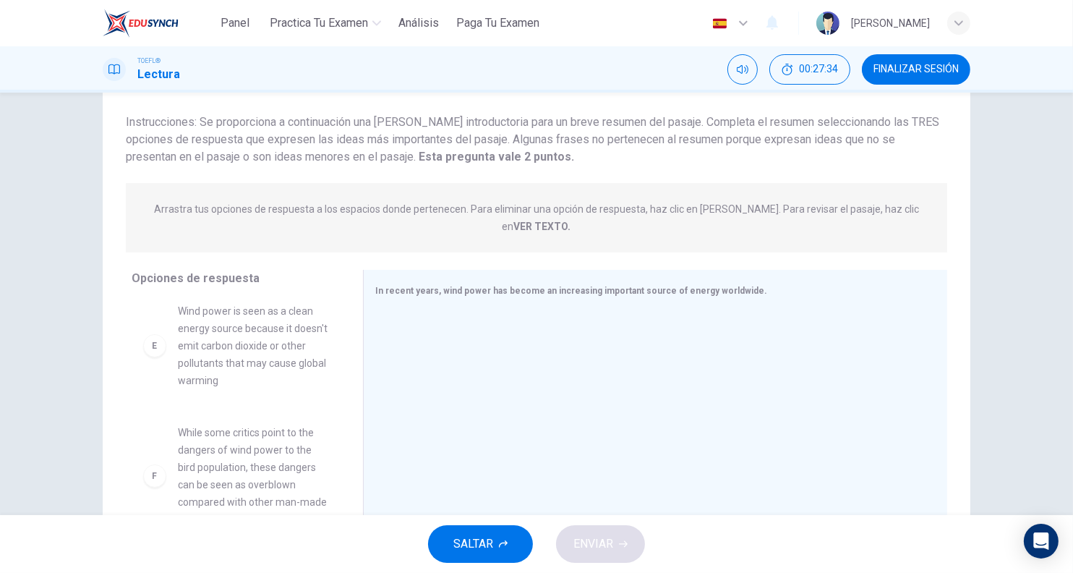
scroll to position [542, 0]
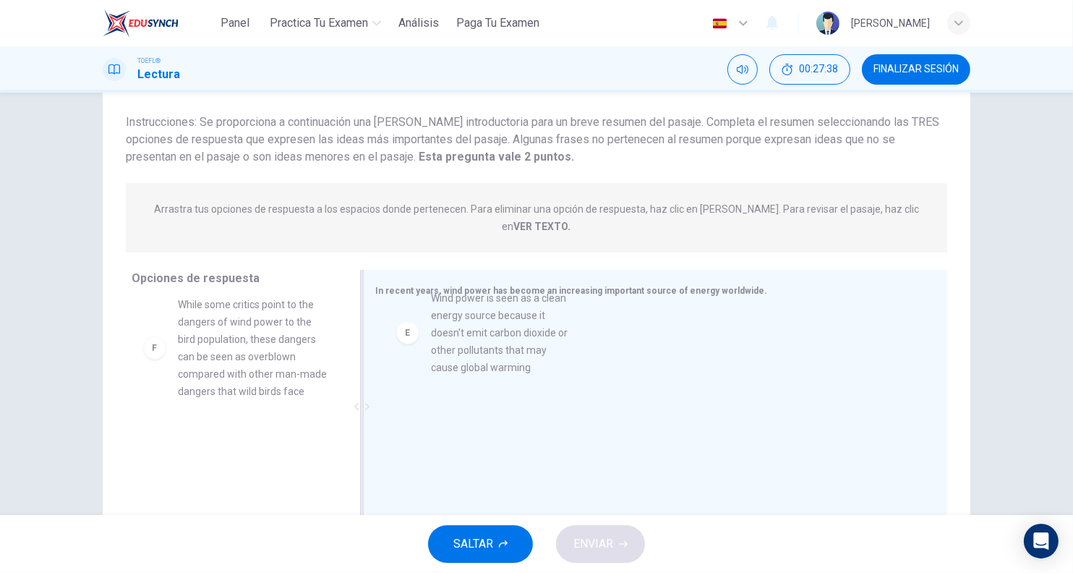
drag, startPoint x: 257, startPoint y: 342, endPoint x: 529, endPoint y: 347, distance: 271.2
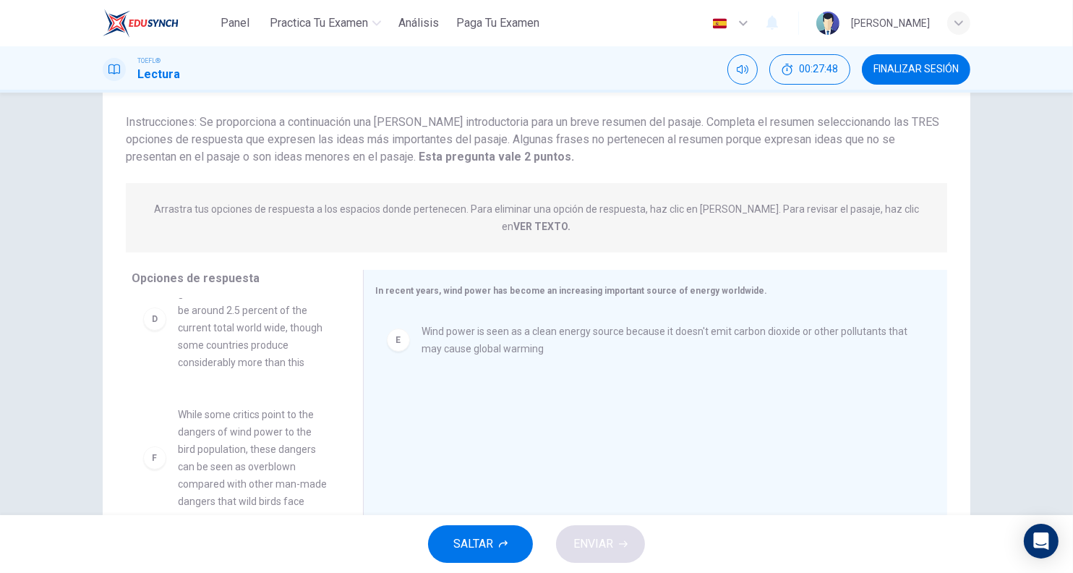
scroll to position [459, 0]
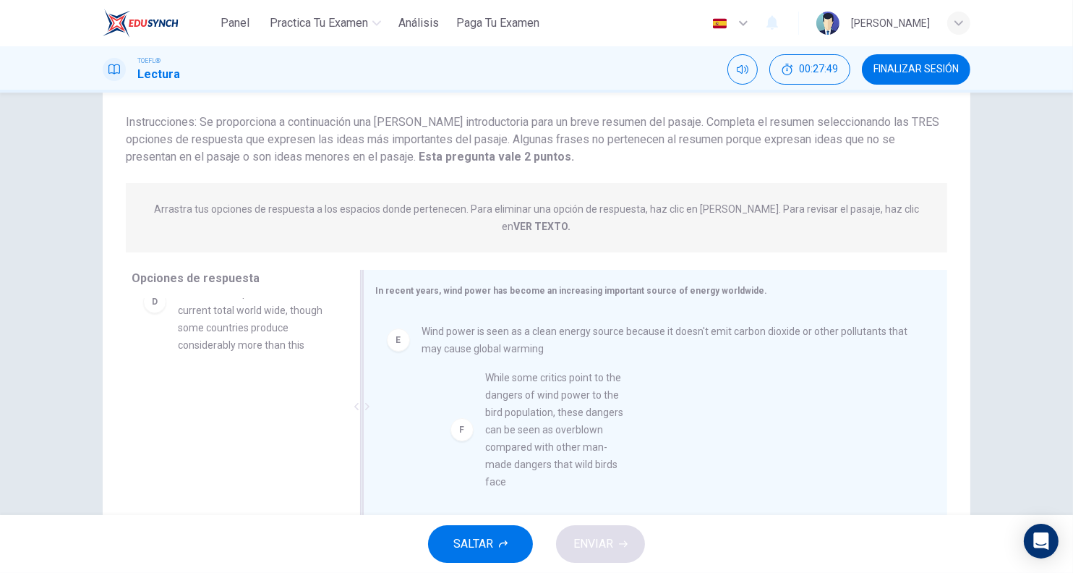
drag, startPoint x: 246, startPoint y: 435, endPoint x: 564, endPoint y: 434, distance: 318.2
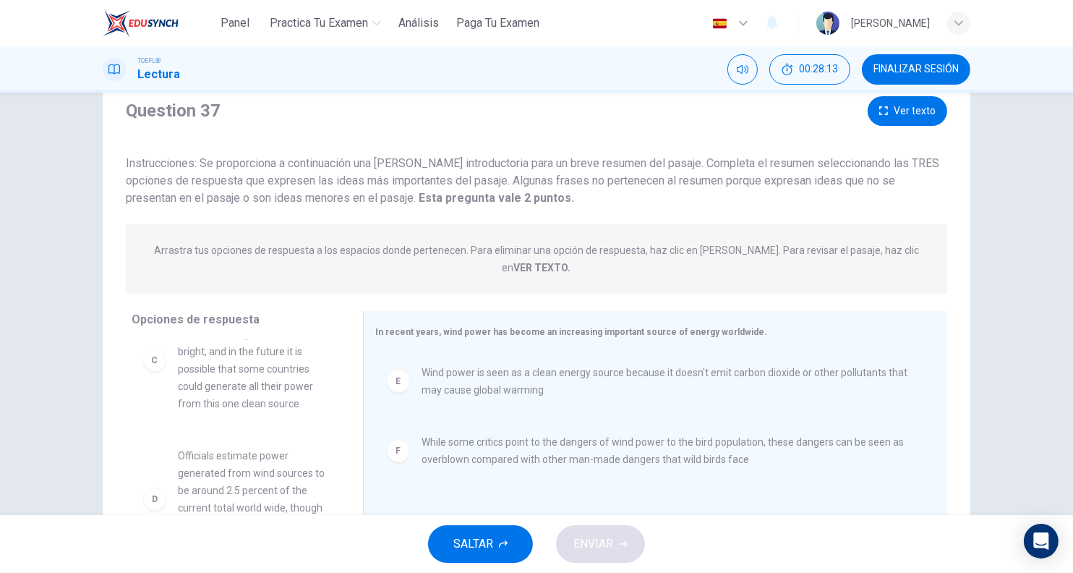
scroll to position [48, 0]
click at [905, 113] on button "Ver texto" at bounding box center [908, 112] width 80 height 30
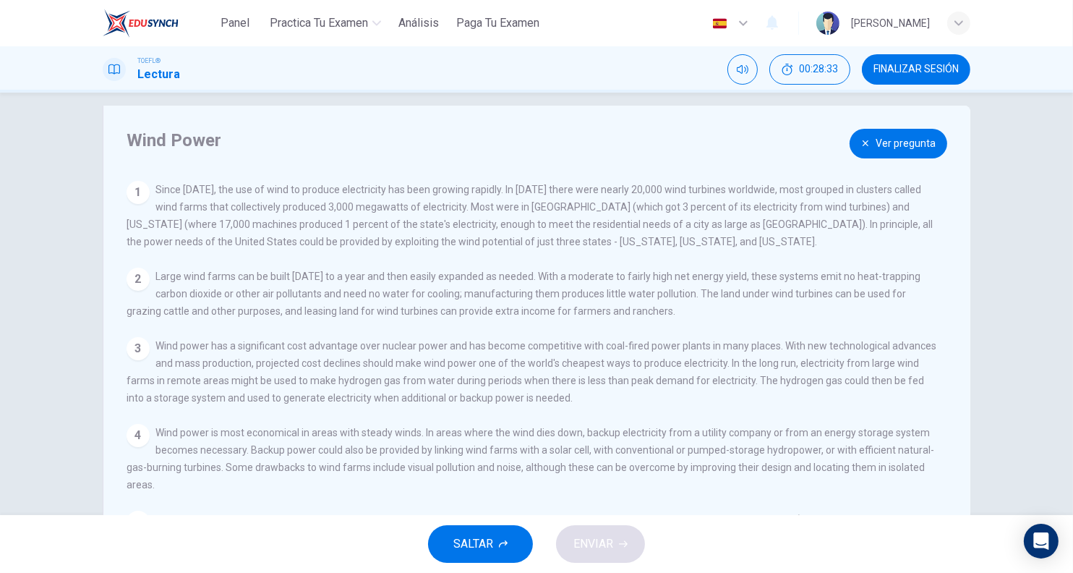
scroll to position [0, 0]
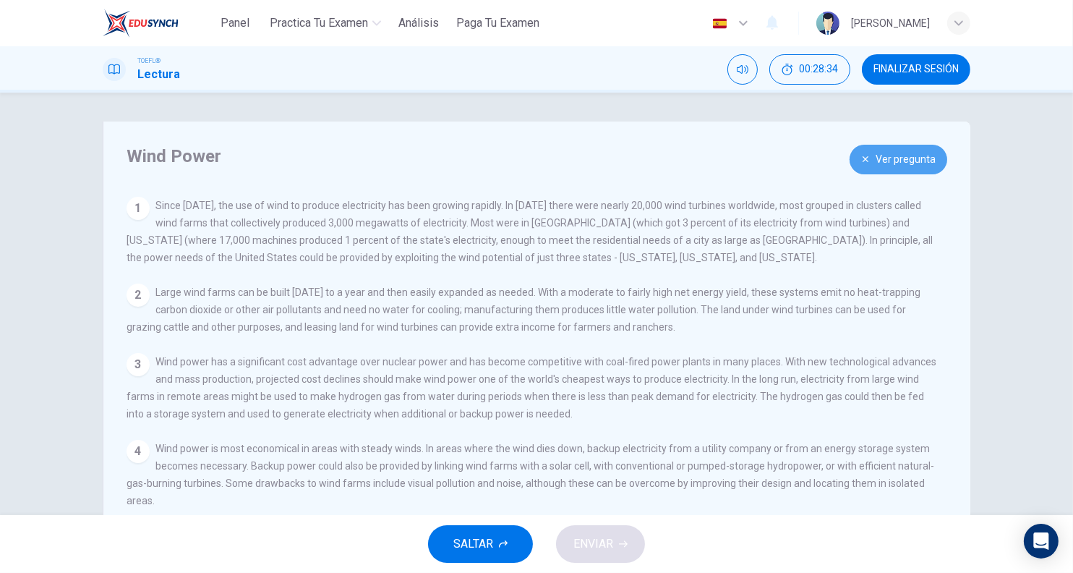
click at [882, 161] on button "Ver pregunta" at bounding box center [899, 160] width 98 height 30
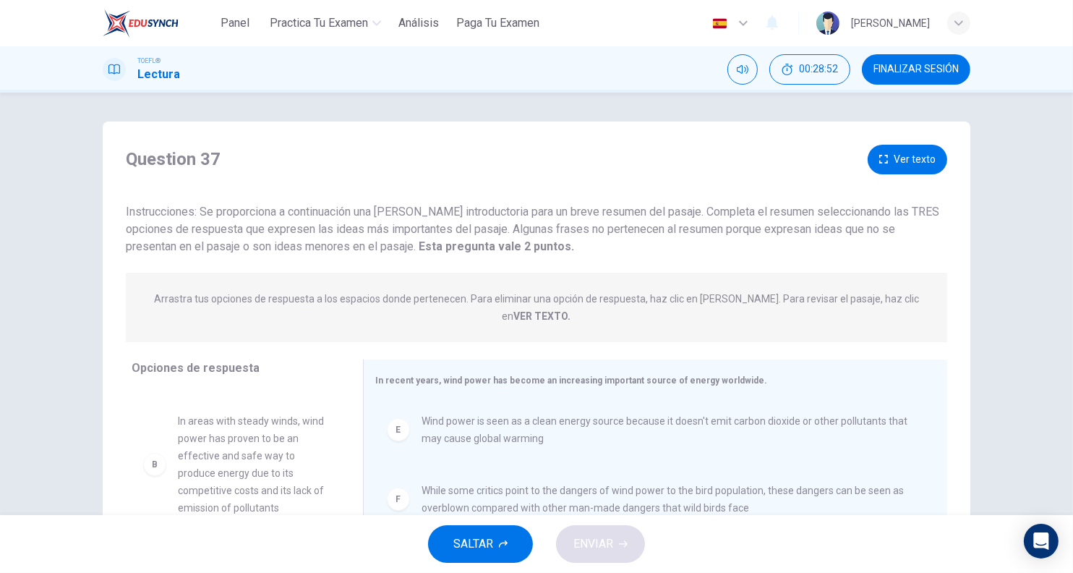
click at [888, 158] on button "Ver texto" at bounding box center [908, 160] width 80 height 30
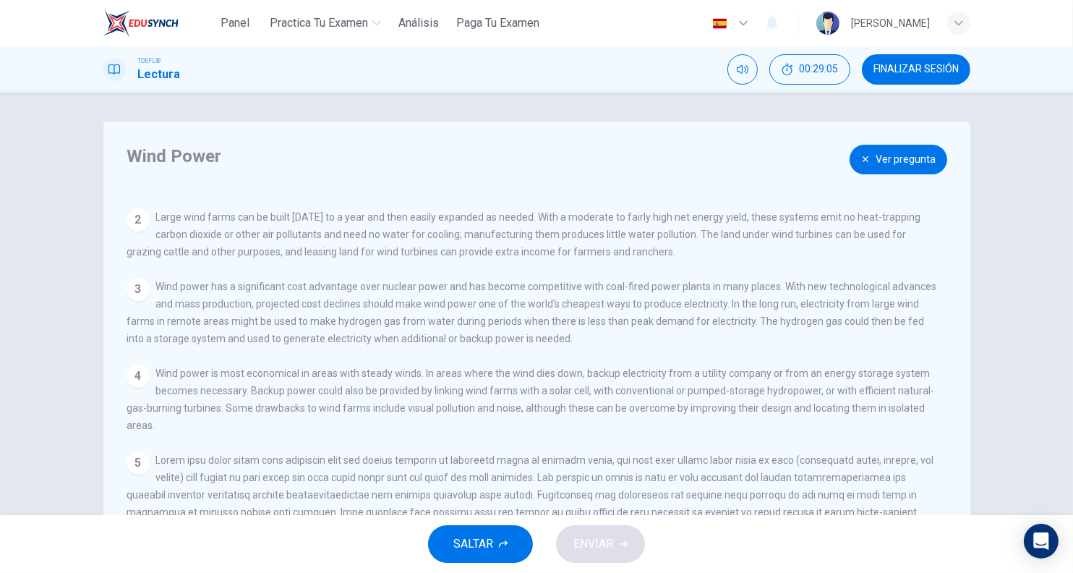
scroll to position [90, 0]
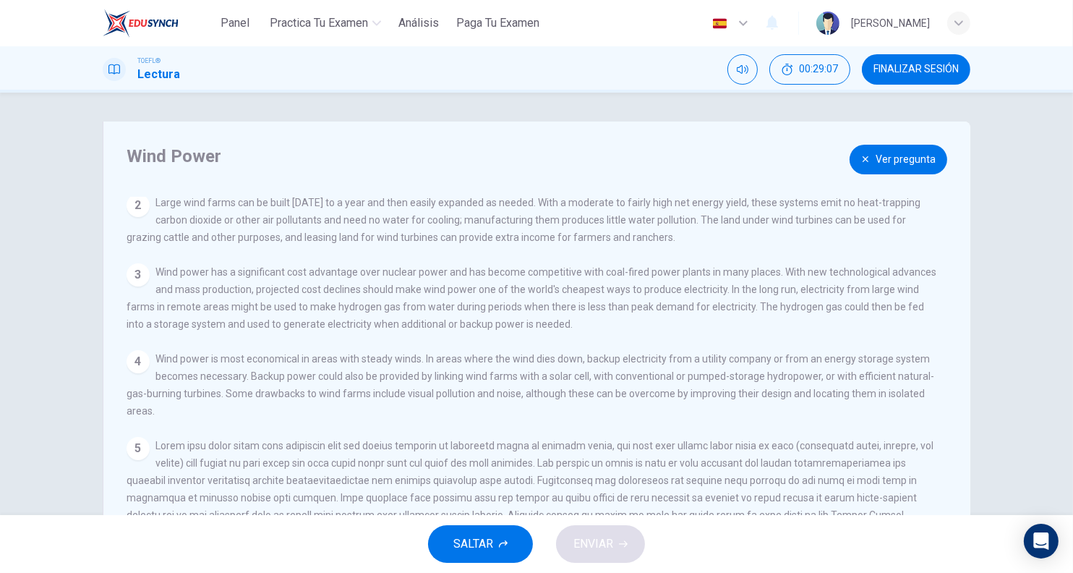
drag, startPoint x: 335, startPoint y: 360, endPoint x: 404, endPoint y: 360, distance: 68.7
click at [401, 360] on span "Wind power is most economical in areas with steady winds. In areas where the wi…" at bounding box center [531, 385] width 808 height 64
click at [879, 153] on button "Ver pregunta" at bounding box center [899, 160] width 98 height 30
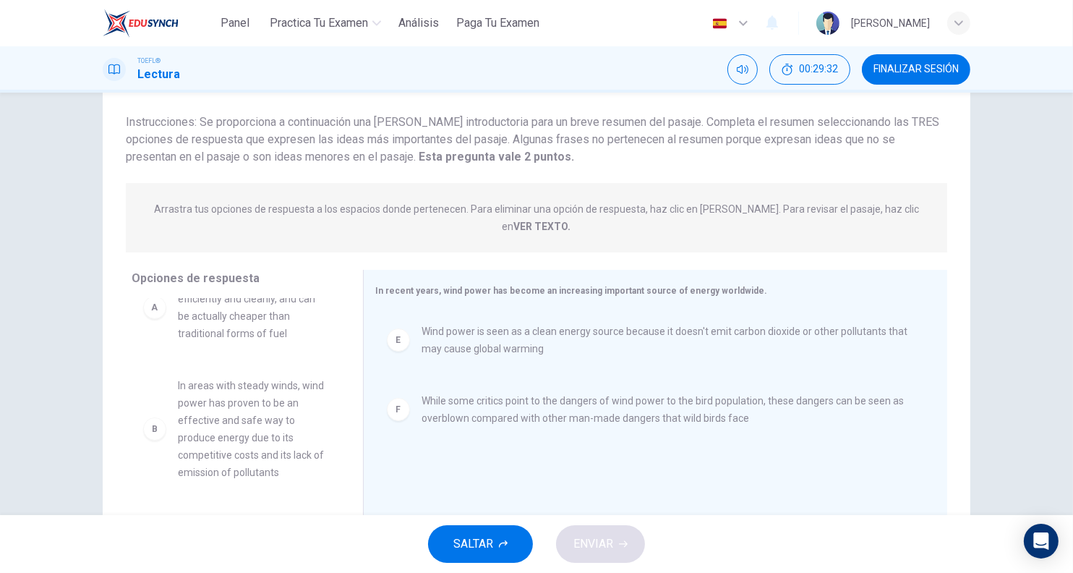
scroll to position [32, 0]
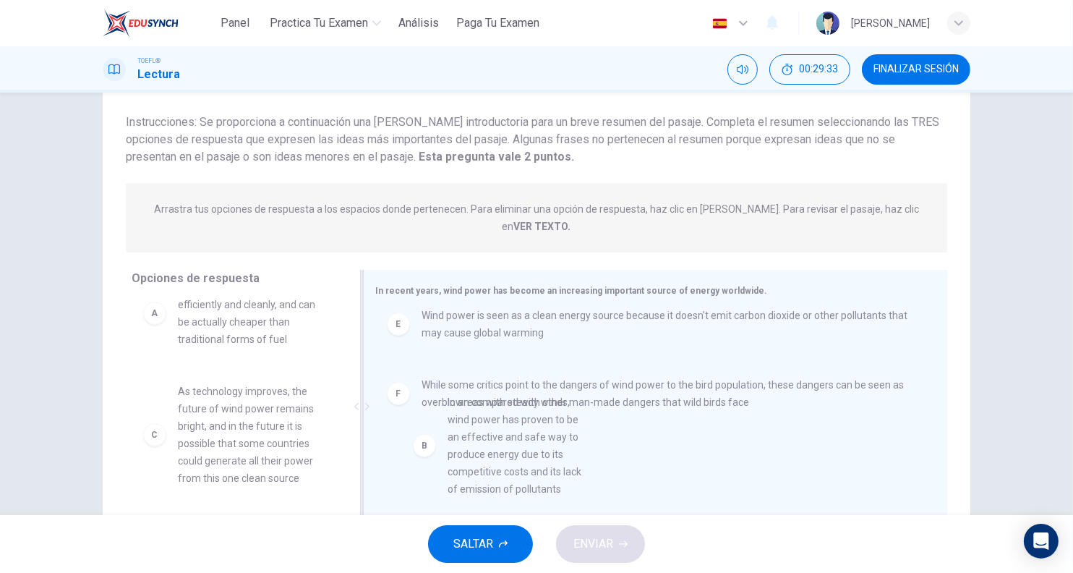
drag, startPoint x: 244, startPoint y: 403, endPoint x: 519, endPoint y: 432, distance: 276.4
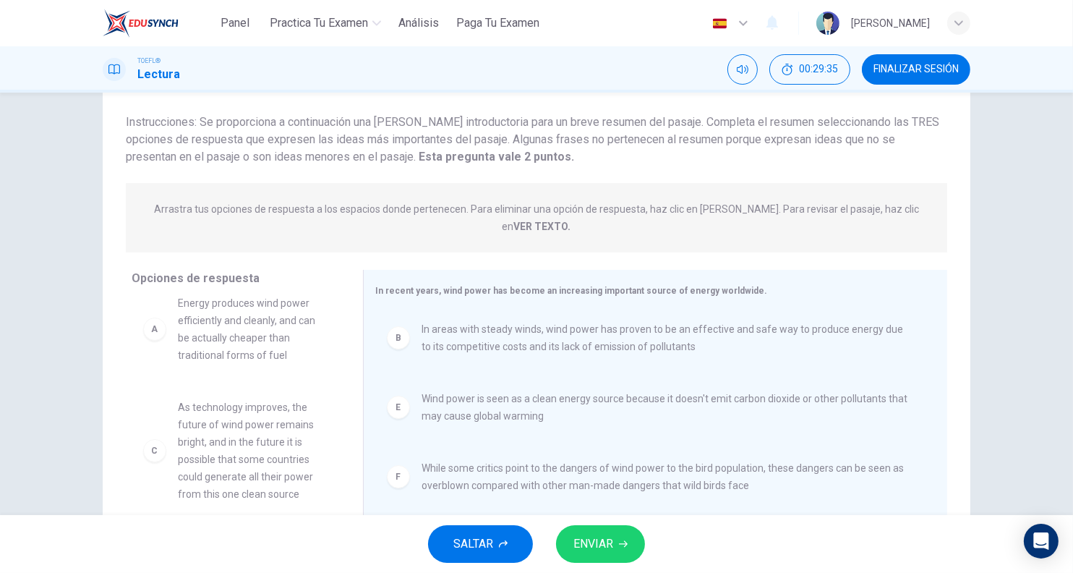
scroll to position [0, 0]
click at [553, 542] on div "SALTAR ENVIAR" at bounding box center [536, 544] width 1073 height 58
click at [586, 537] on span "ENVIAR" at bounding box center [593, 544] width 40 height 20
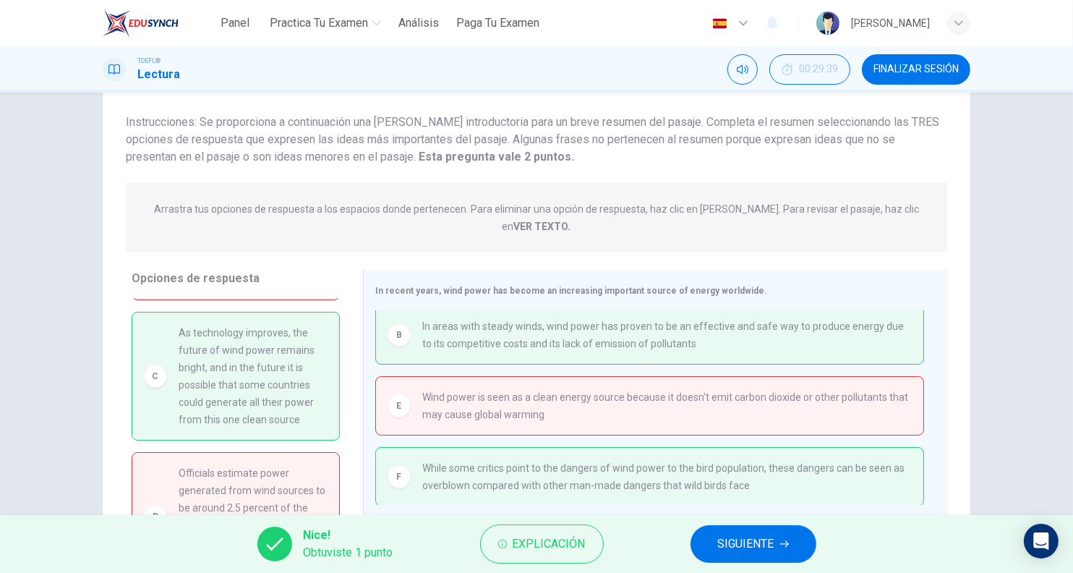
scroll to position [90, 0]
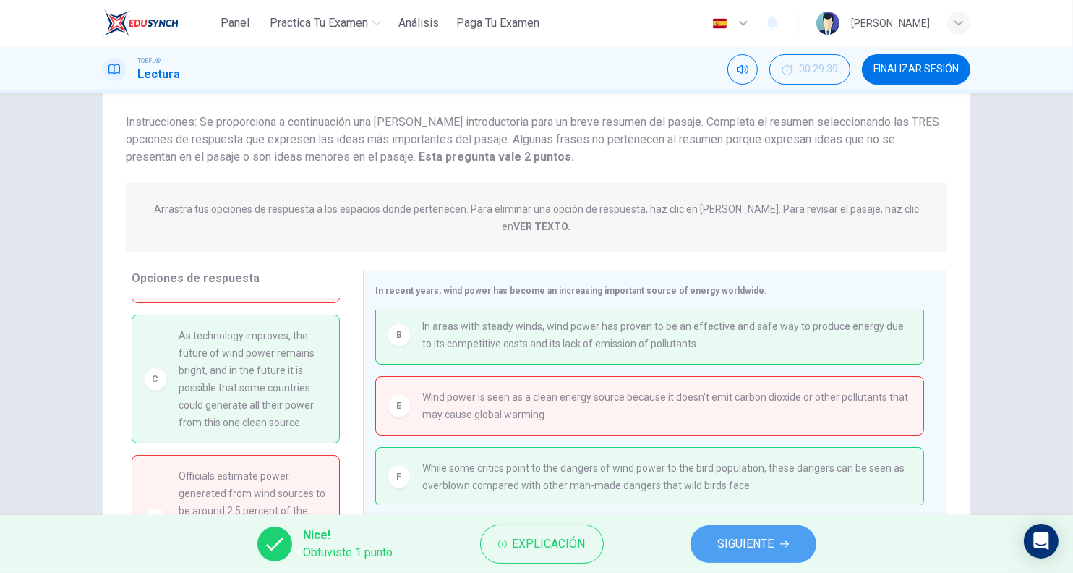
click at [725, 534] on span "SIGUIENTE" at bounding box center [746, 544] width 56 height 20
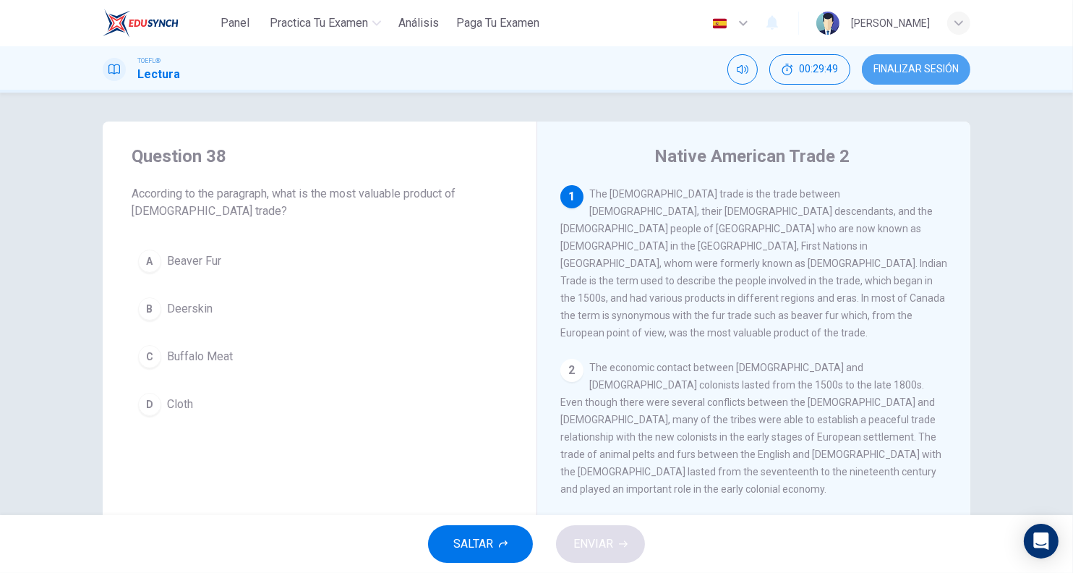
click at [902, 57] on button "FINALIZAR SESIÓN" at bounding box center [916, 69] width 108 height 30
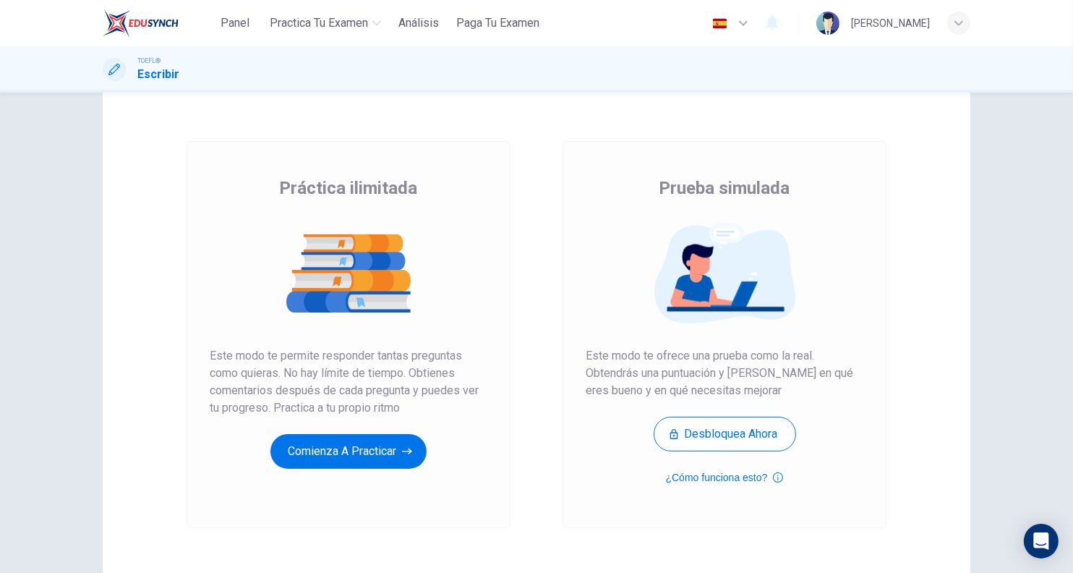
scroll to position [90, 0]
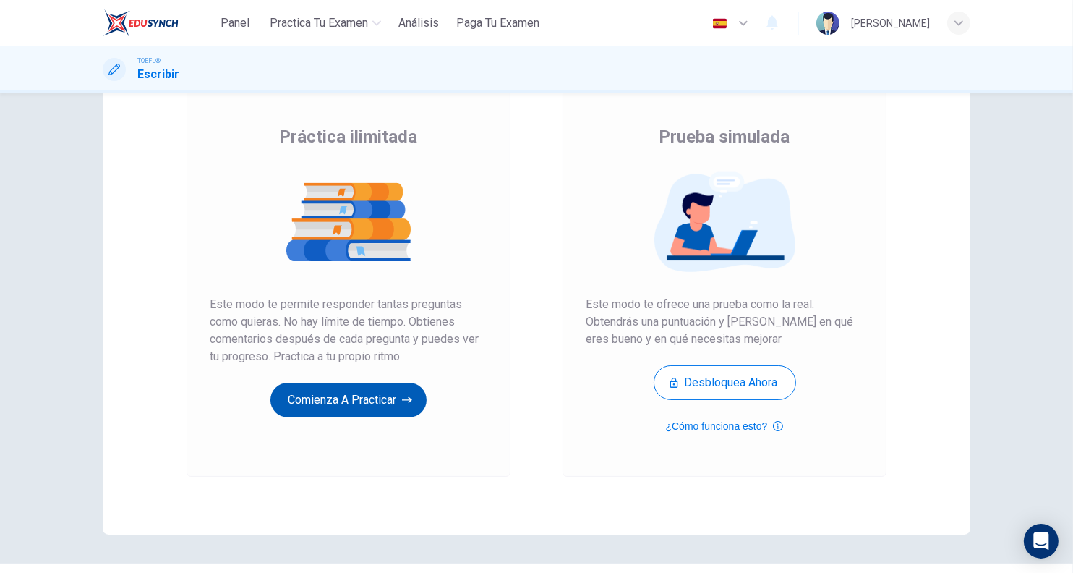
click at [347, 402] on button "Comienza a practicar" at bounding box center [348, 400] width 156 height 35
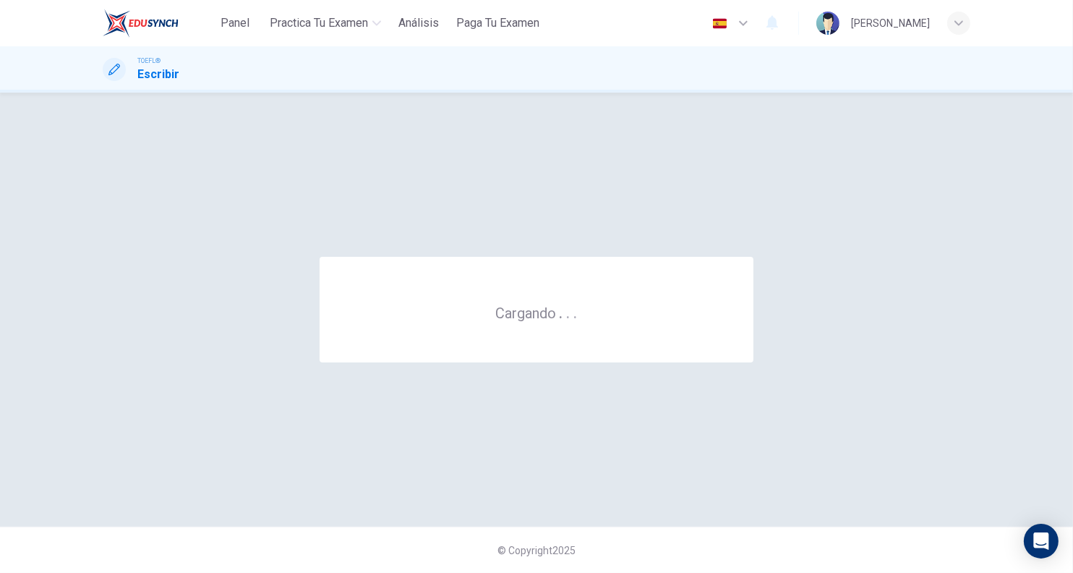
scroll to position [0, 0]
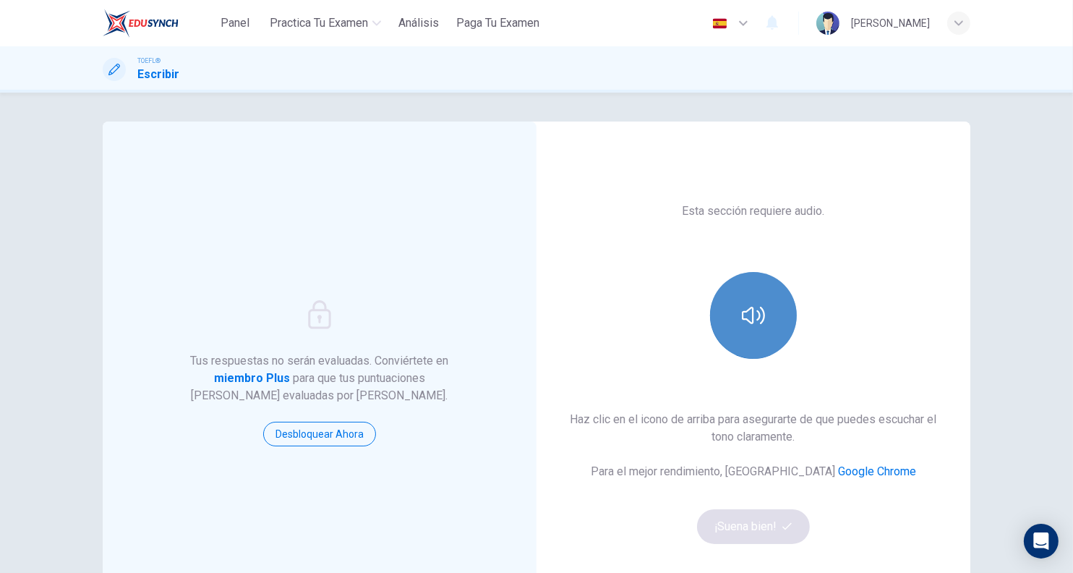
click at [751, 329] on button "button" at bounding box center [753, 315] width 87 height 87
click at [751, 328] on button "button" at bounding box center [753, 315] width 87 height 87
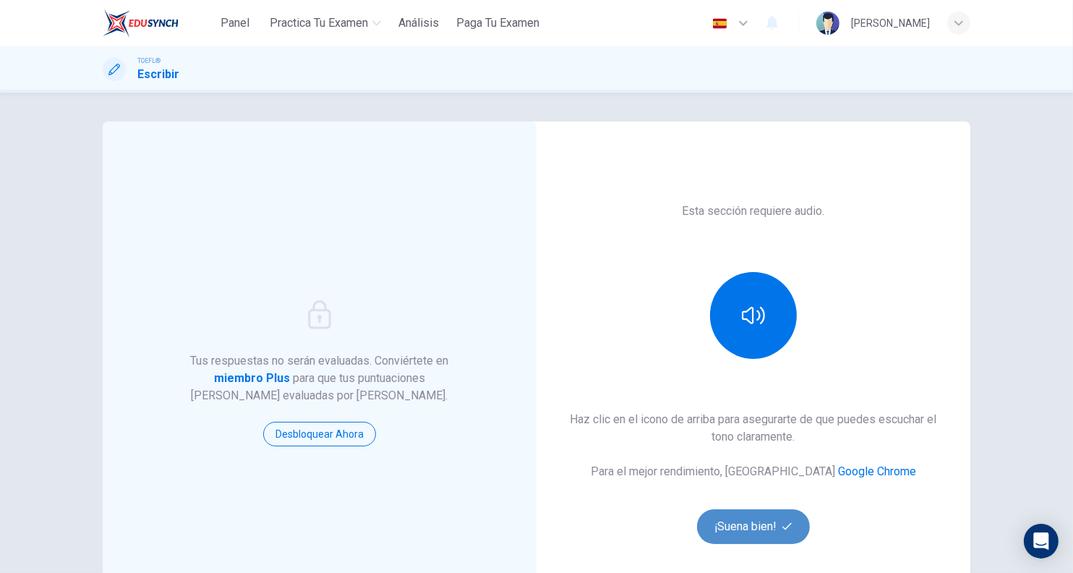
click at [741, 519] on button "¡Suena bien!" at bounding box center [753, 526] width 113 height 35
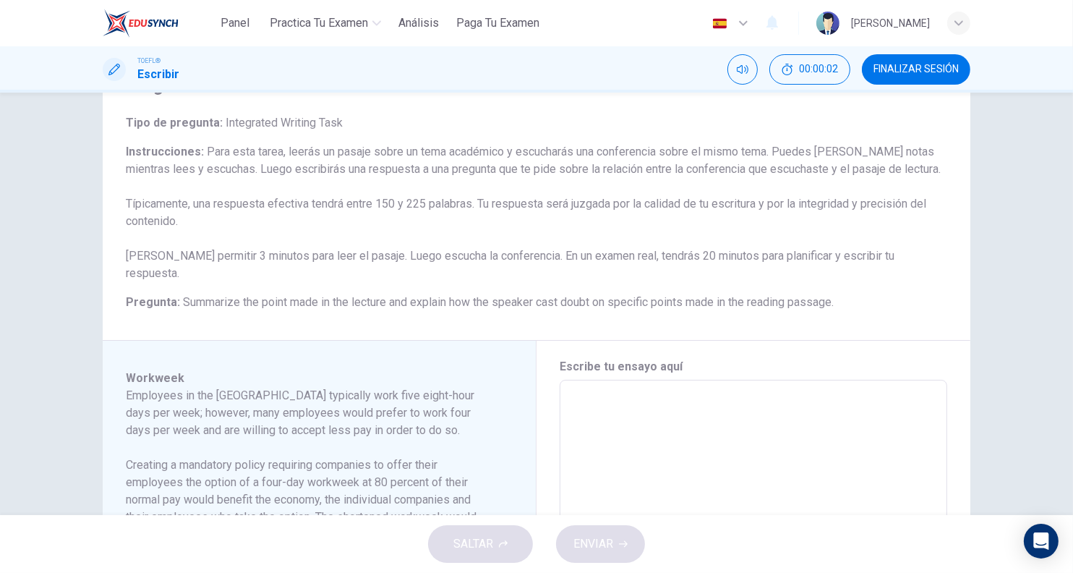
scroll to position [90, 0]
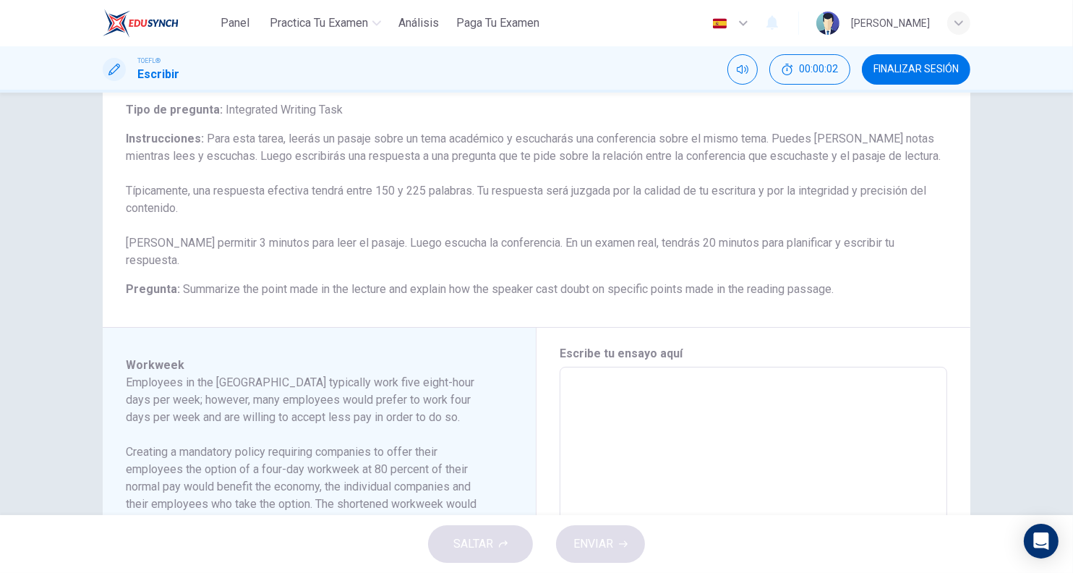
click at [641, 404] on textarea at bounding box center [753, 573] width 367 height 388
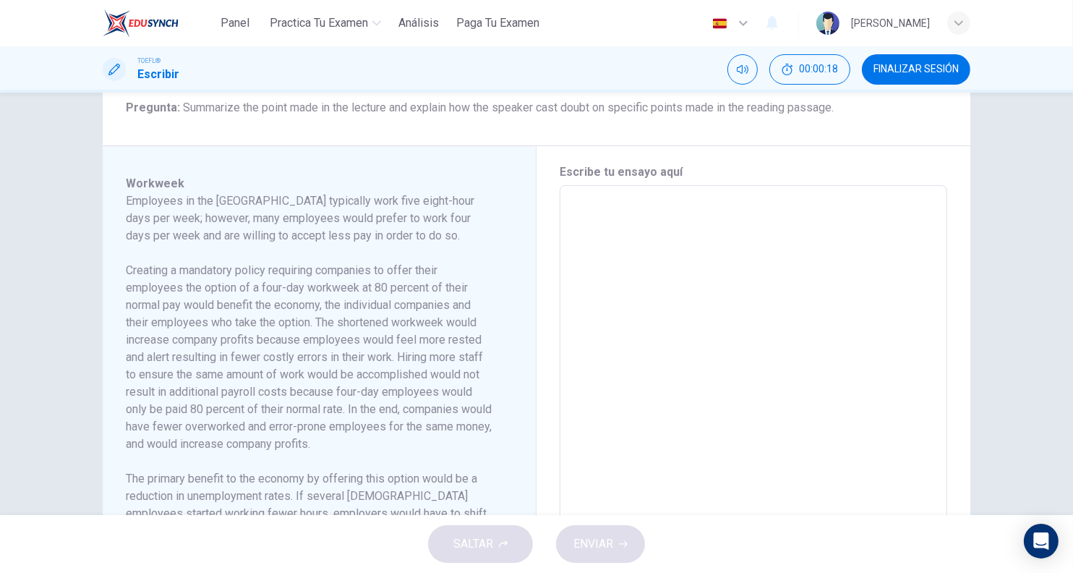
scroll to position [301, 0]
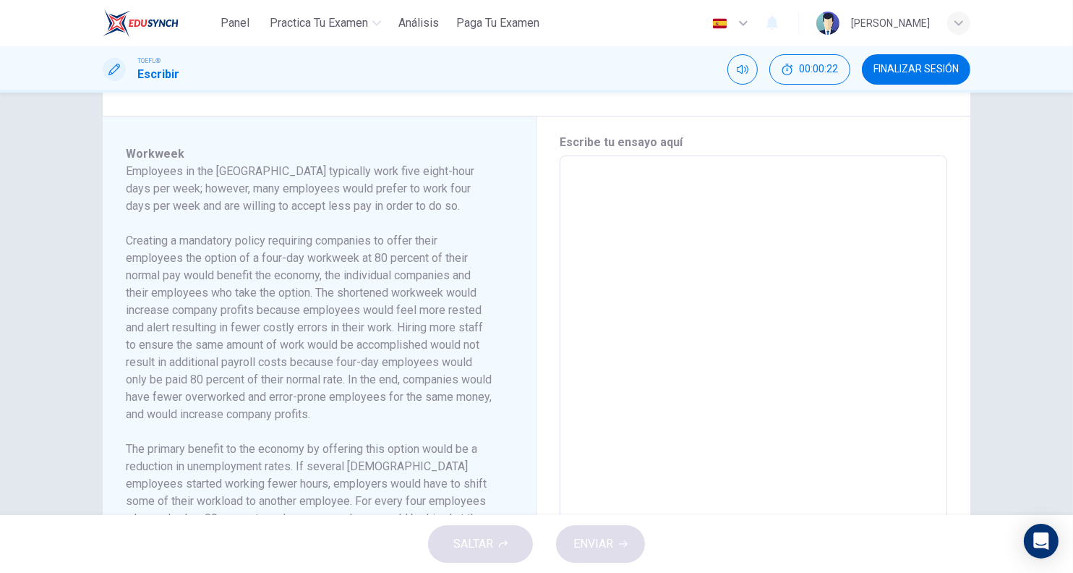
click at [375, 163] on h6 "Employees in the United States typically work five eight-hour days per week; ho…" at bounding box center [311, 189] width 370 height 52
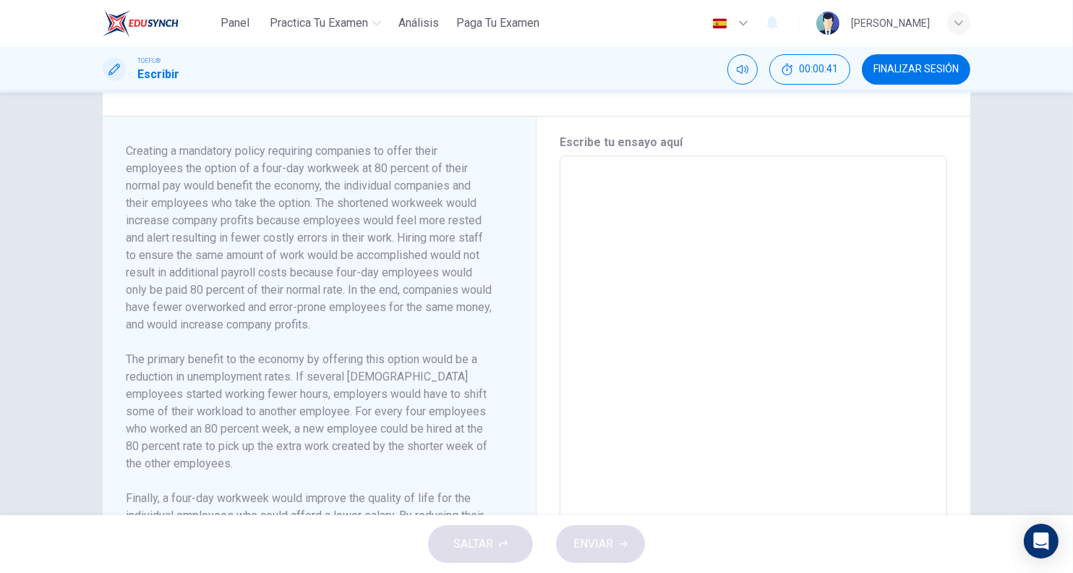
scroll to position [120, 0]
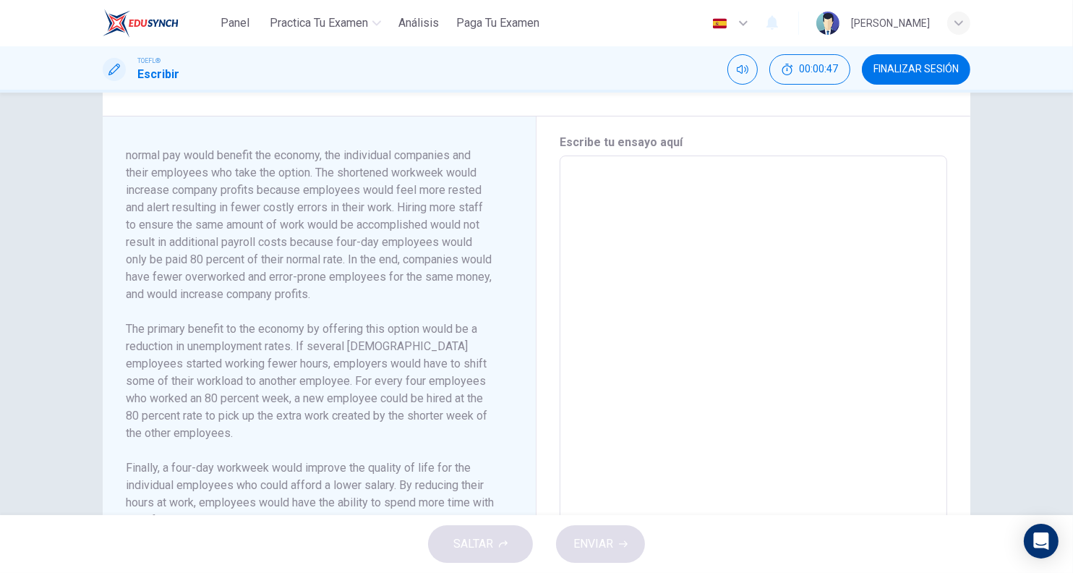
drag, startPoint x: 312, startPoint y: 163, endPoint x: 333, endPoint y: 203, distance: 44.6
click at [333, 203] on h6 "Creating a mandatory policy requiring companies to offer their employees the op…" at bounding box center [311, 207] width 370 height 191
drag, startPoint x: 353, startPoint y: 158, endPoint x: 375, endPoint y: 208, distance: 54.0
click at [375, 208] on h6 "Creating a mandatory policy requiring companies to offer their employees the op…" at bounding box center [311, 207] width 370 height 191
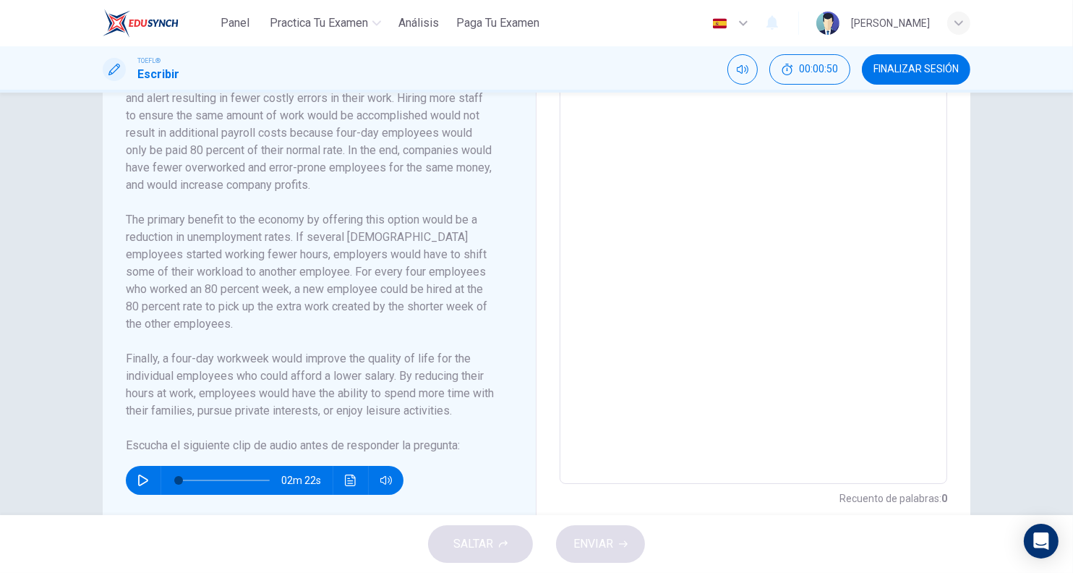
scroll to position [391, 0]
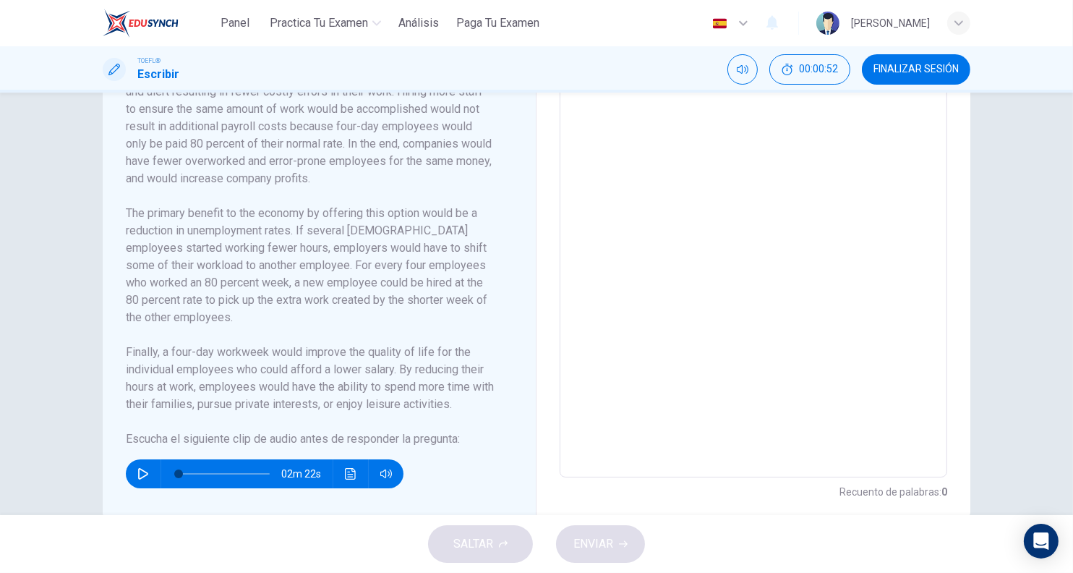
drag, startPoint x: 221, startPoint y: 176, endPoint x: 301, endPoint y: 211, distance: 87.7
click at [301, 211] on h6 "The primary benefit to the economy by offering this option would be a reduction…" at bounding box center [311, 265] width 370 height 121
click at [142, 464] on button "button" at bounding box center [143, 473] width 23 height 29
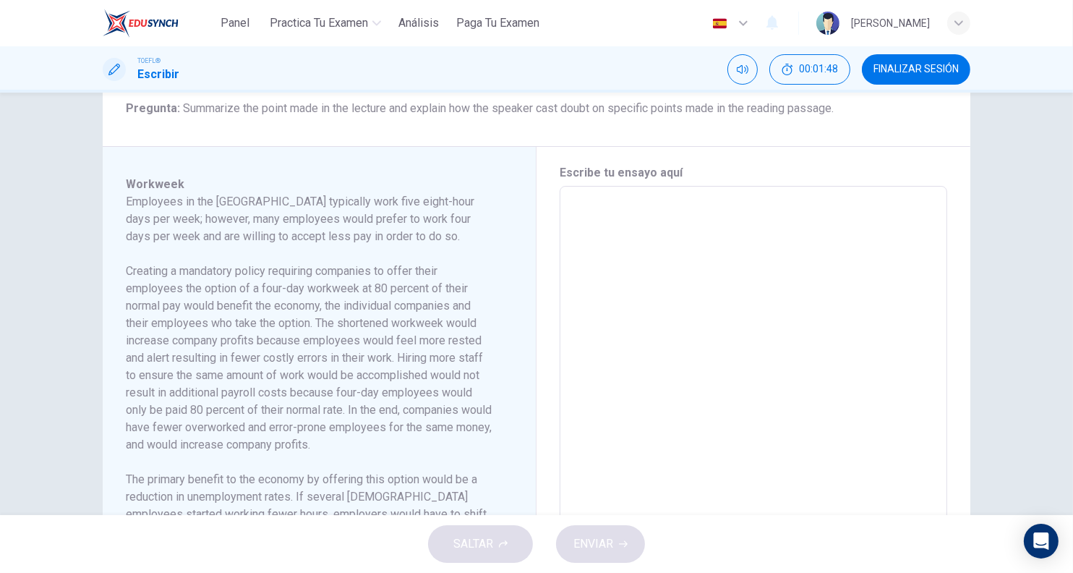
scroll to position [241, 0]
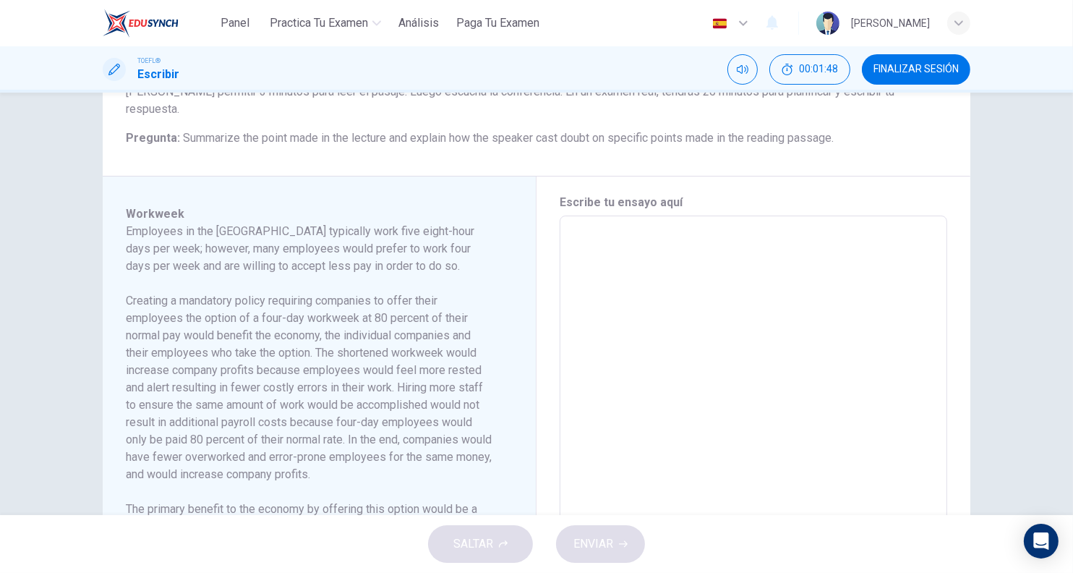
click at [653, 332] on textarea at bounding box center [753, 422] width 367 height 388
type input "4"
type textarea "w"
type input "4"
type textarea "x"
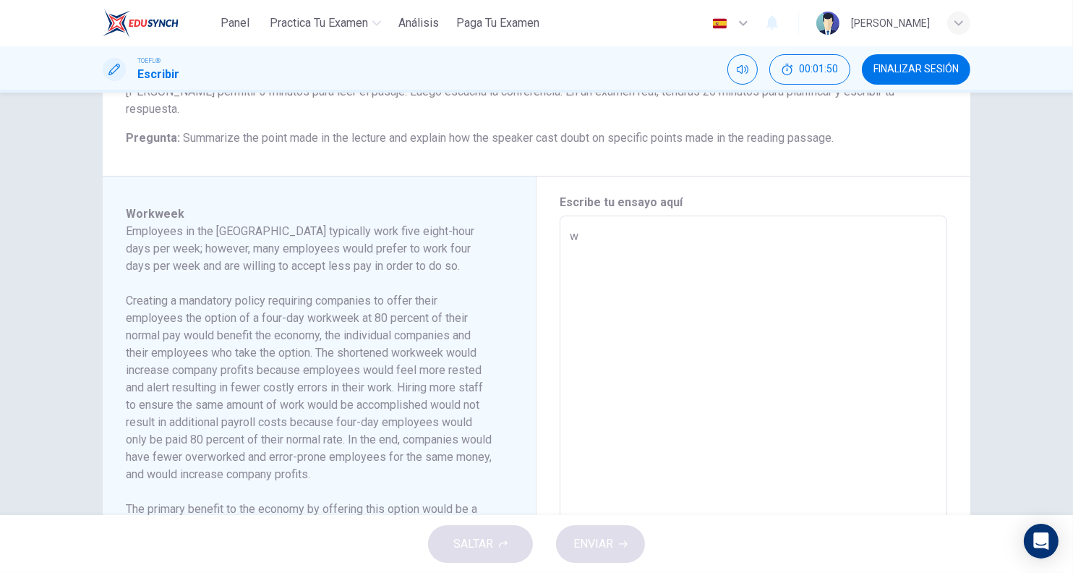
type input "4"
type textarea "wi"
type textarea "x"
type input "5"
type textarea "x"
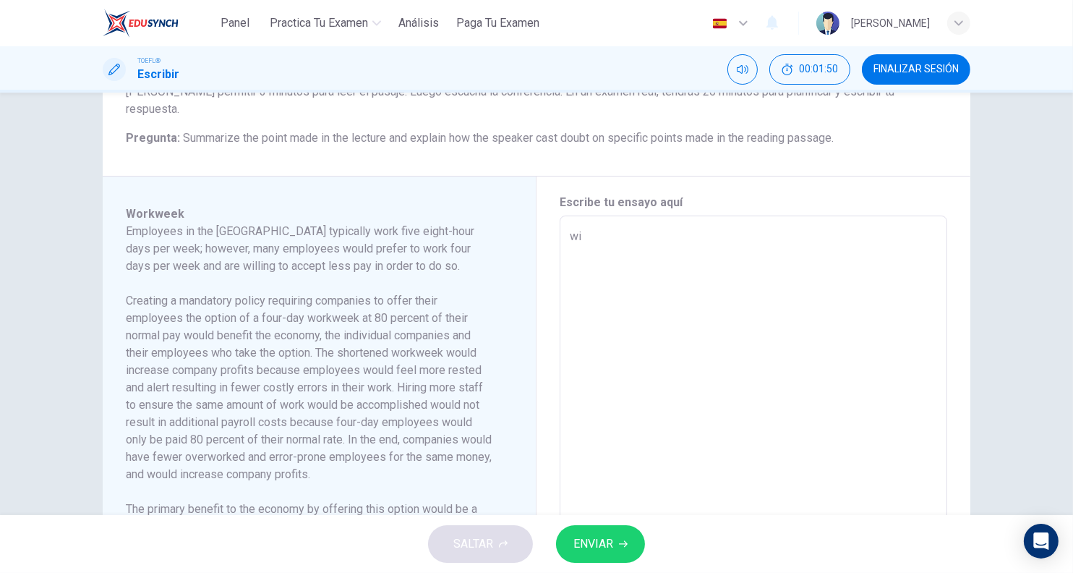
type textarea "wil"
type input "5"
type textarea "x"
type textarea "will"
type textarea "x"
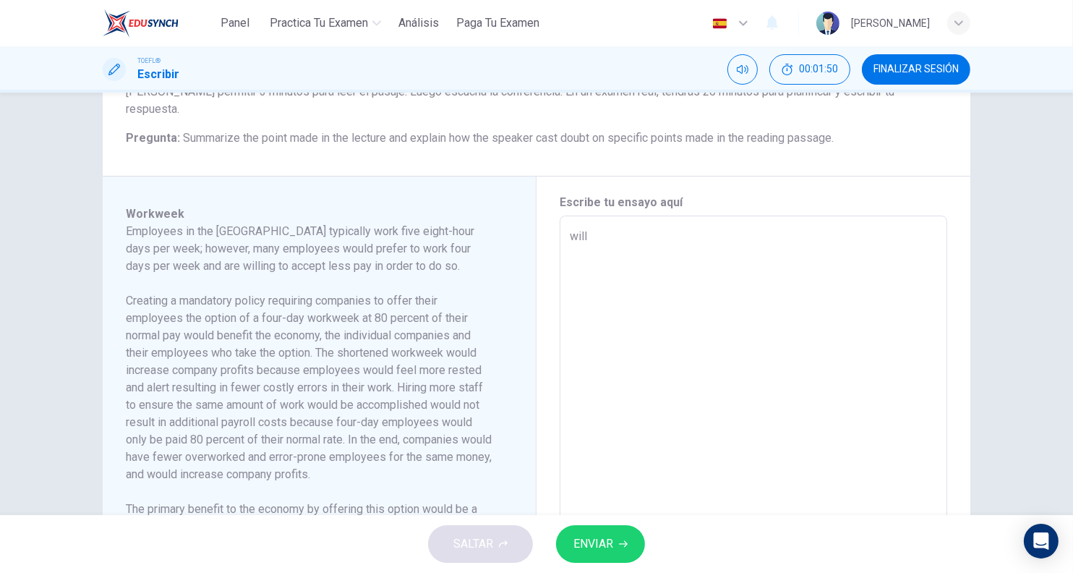
type input "5"
type textarea "x"
type textarea "will"
type textarea "x"
type input "5"
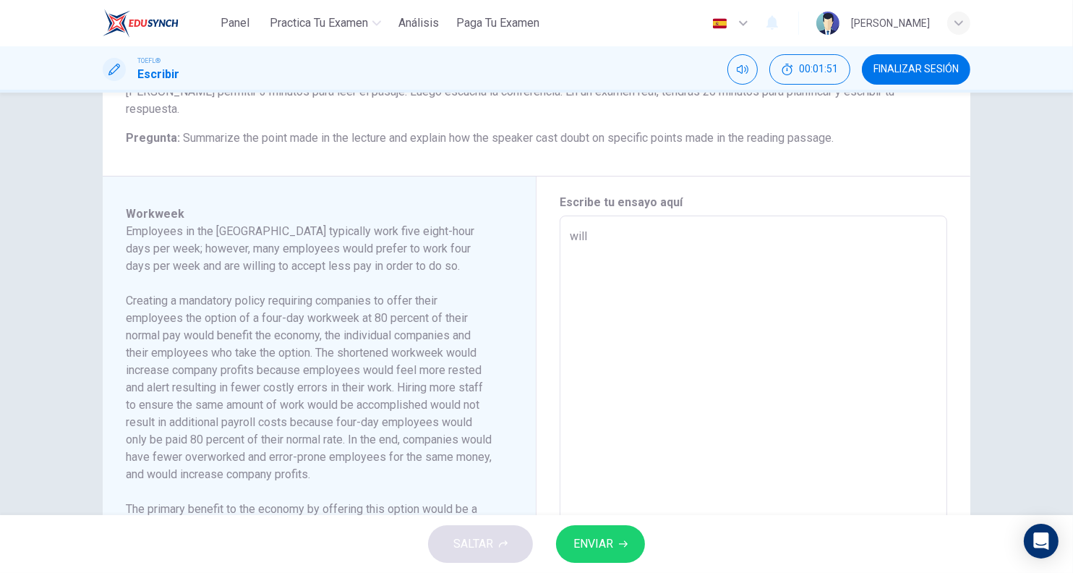
type textarea "x"
type textarea "will n"
type textarea "x"
type input "5"
type textarea "x"
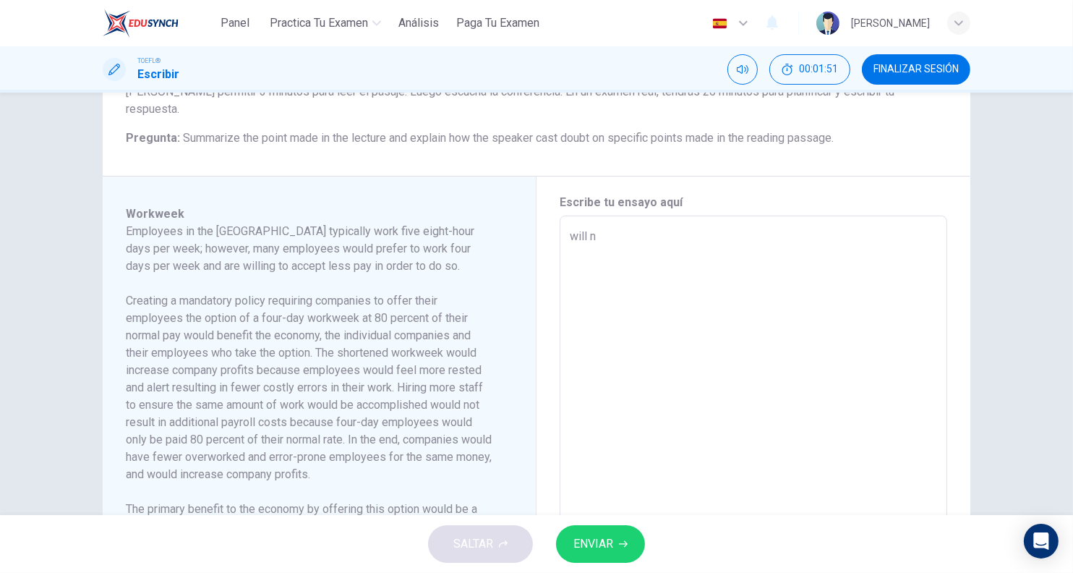
type textarea "will no"
type textarea "x"
type input "5"
type textarea "x"
type textarea "will not"
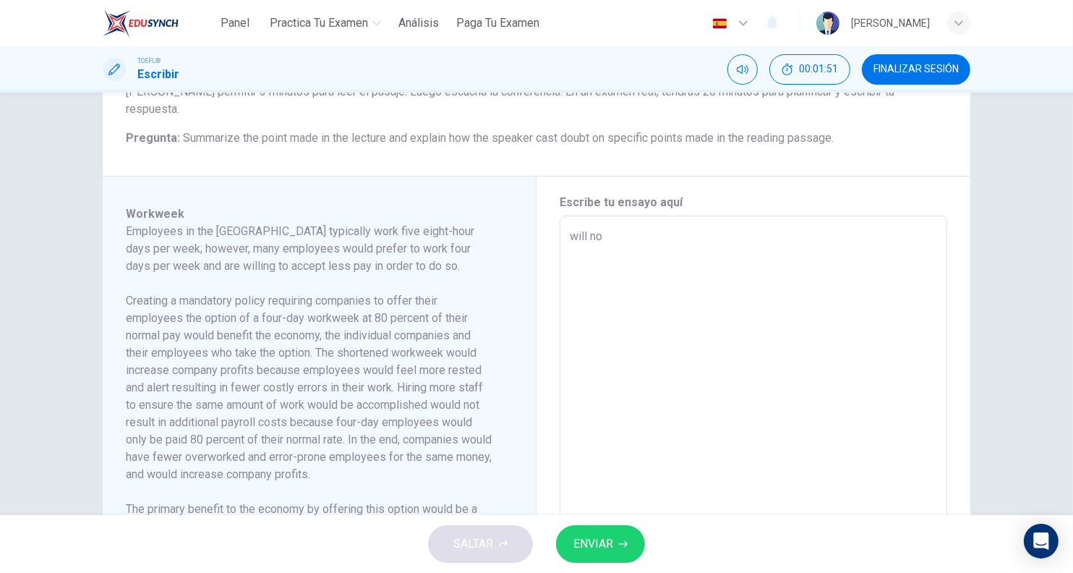
type textarea "x"
type input "5"
type textarea "x"
type input "6"
type textarea "will not"
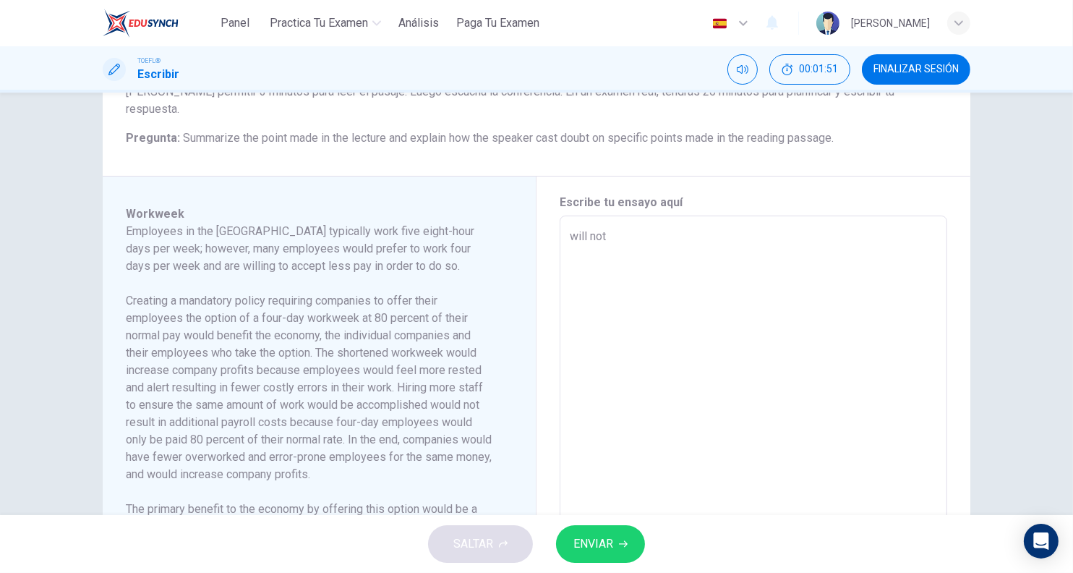
type textarea "x"
type input "6"
type textarea "x"
type textarea "will not a"
type textarea "x"
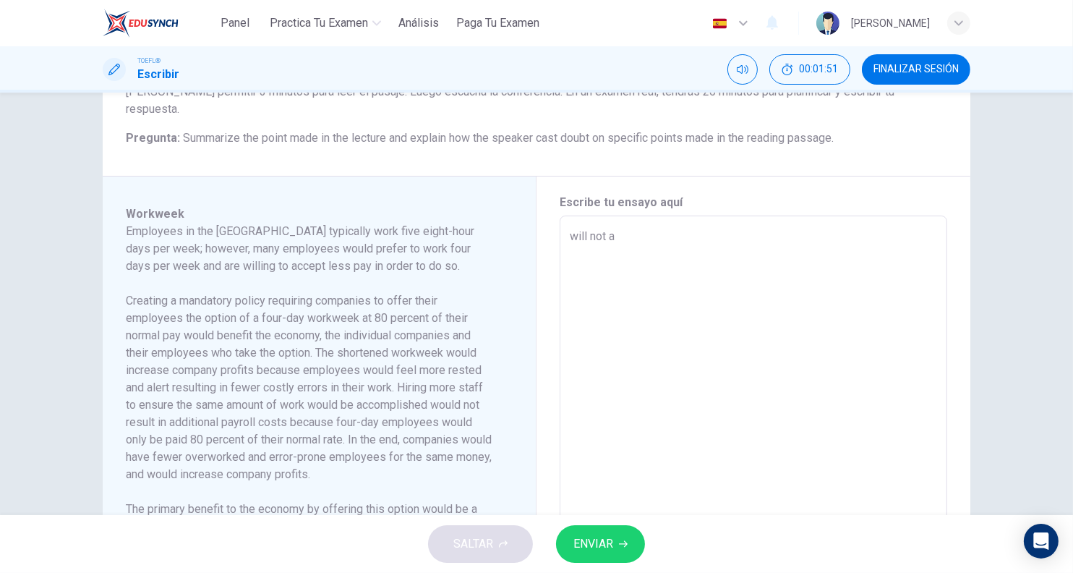
type input "6"
type textarea "x"
type input "6"
type textarea "will not af"
type textarea "x"
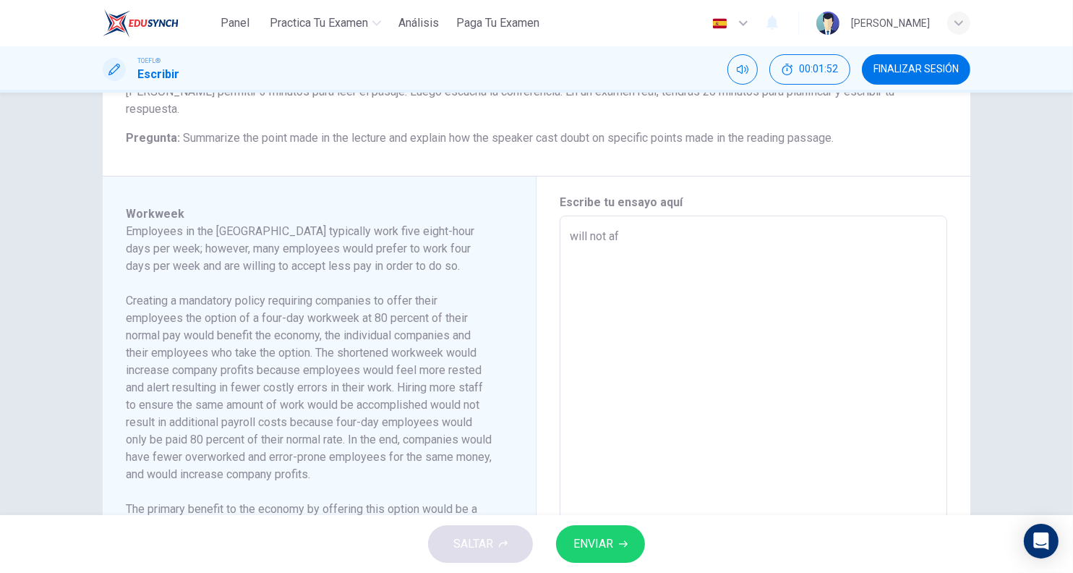
type textarea "will not aff"
type textarea "x"
type input "6"
type textarea "x"
type textarea "will not affe"
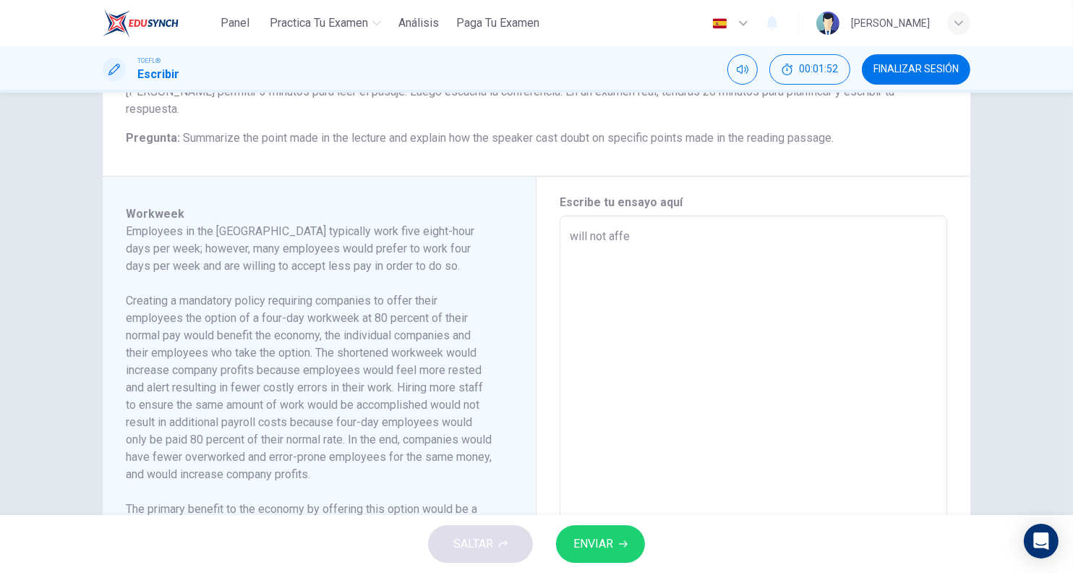
type textarea "x"
type input "6"
type textarea "x"
type textarea "will not affec"
type textarea "x"
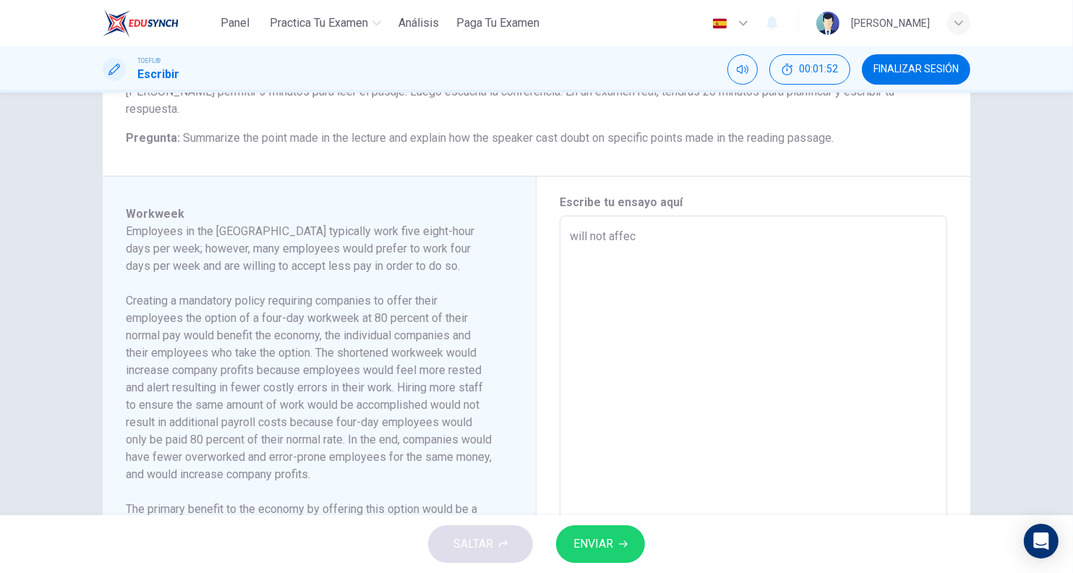
type input "6"
type textarea "x"
type input "6"
type textarea "will not affect"
type textarea "x"
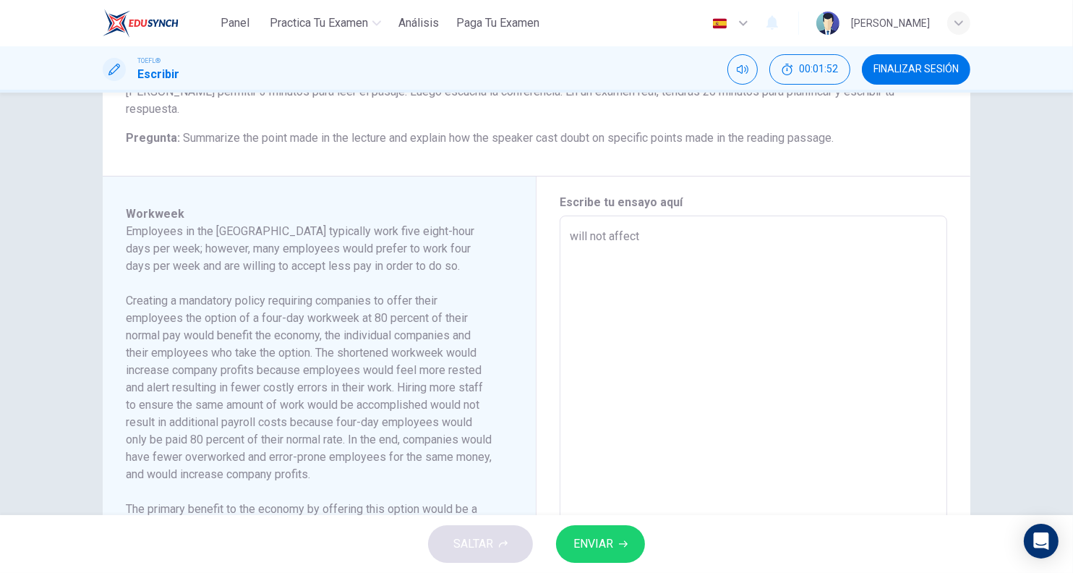
type input "6"
type textarea "x"
type textarea "will not affect"
type textarea "x"
type input "6"
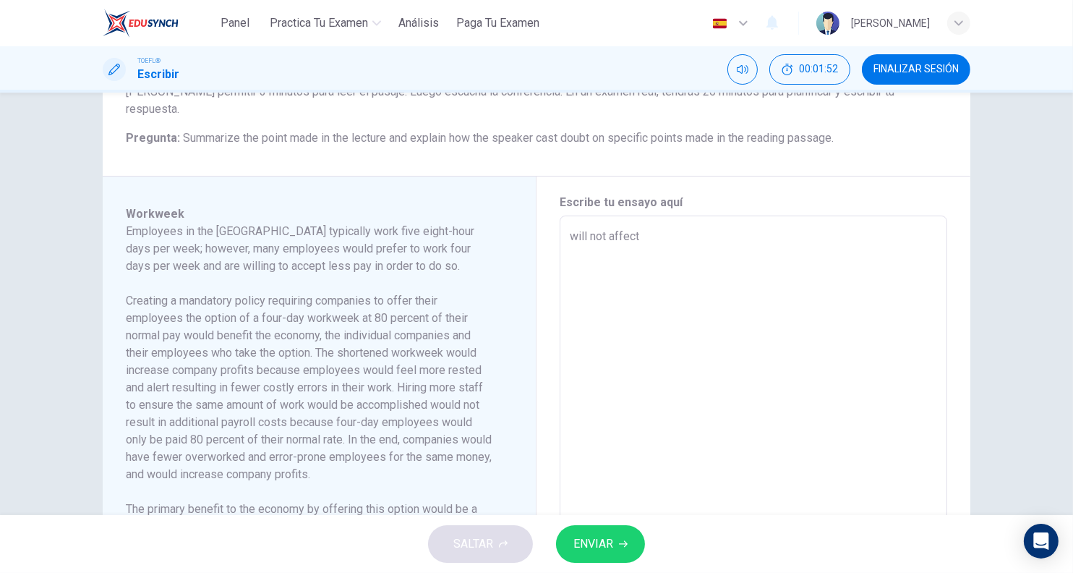
type textarea "x"
type input "7"
type textarea "will not affect t"
type textarea "x"
type textarea "will not affect th"
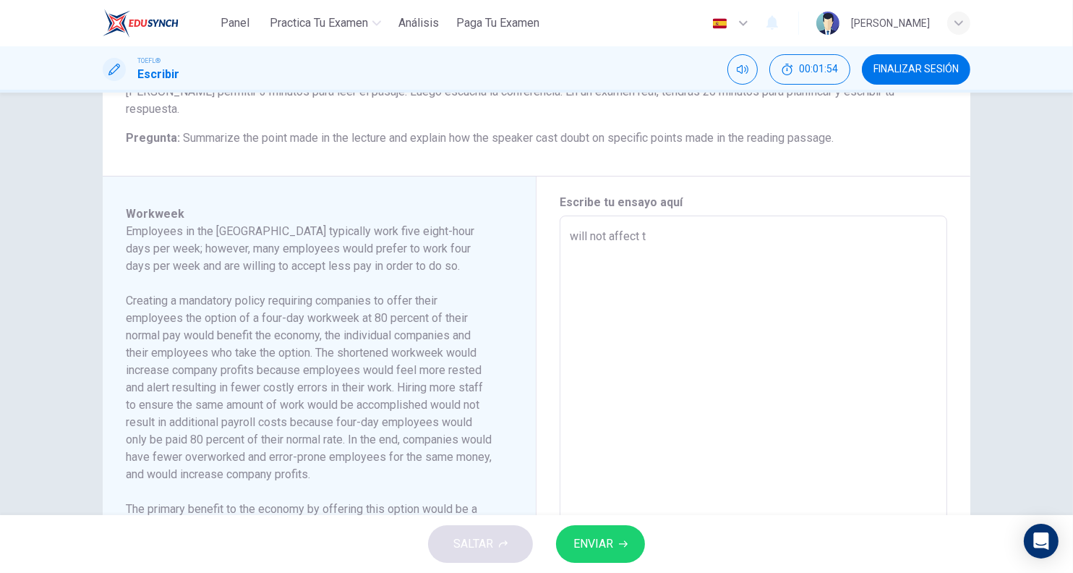
type textarea "x"
type input "7"
type textarea "x"
type input "8"
type textarea "will not affect the"
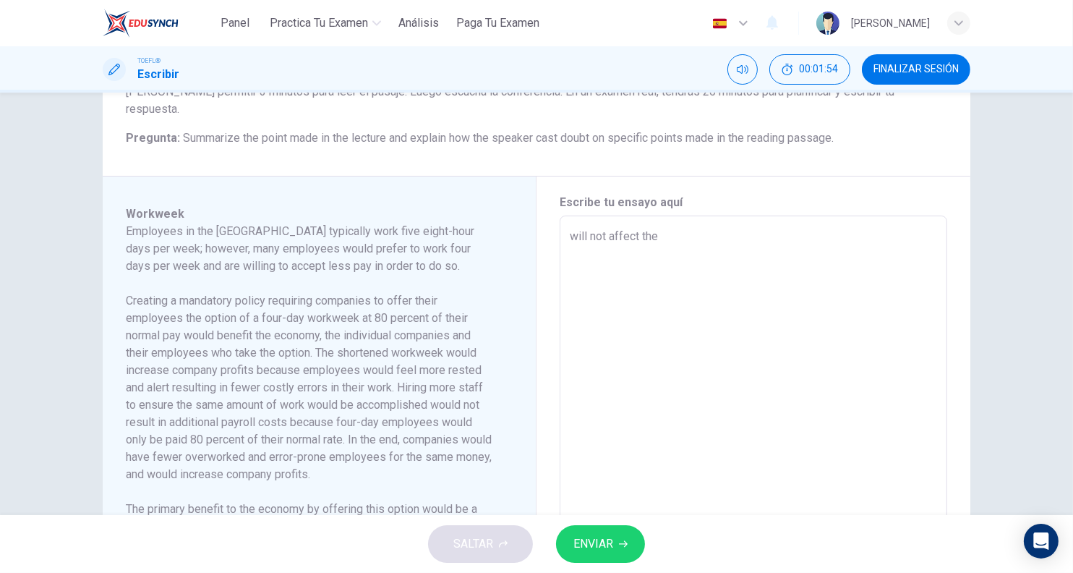
type textarea "x"
type input "8"
type textarea "x"
type textarea "will not affect the"
type input "8"
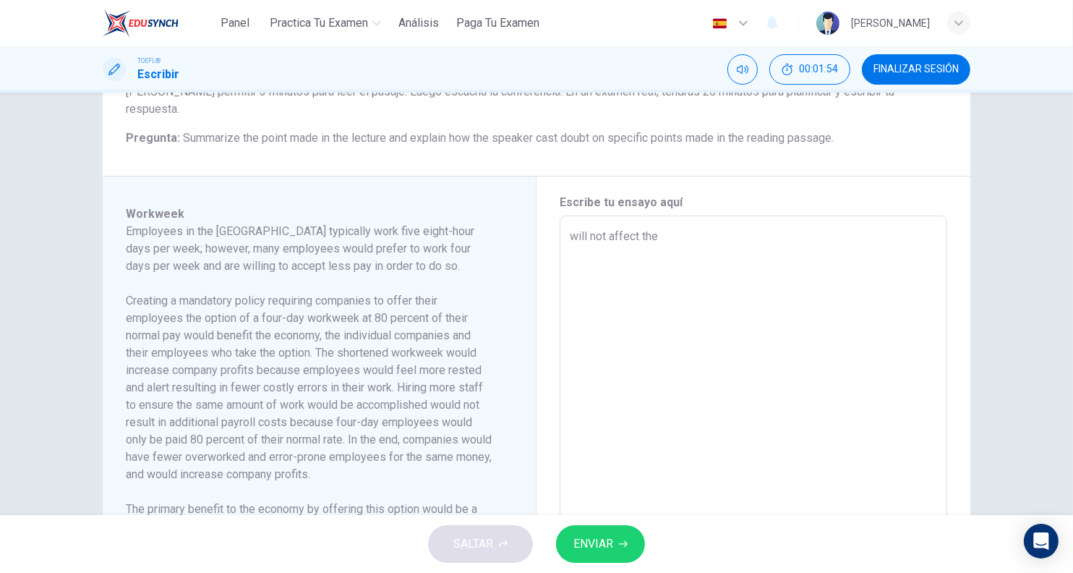
type textarea "x"
type textarea "will not affect the l"
type textarea "x"
type input "8"
type textarea "x"
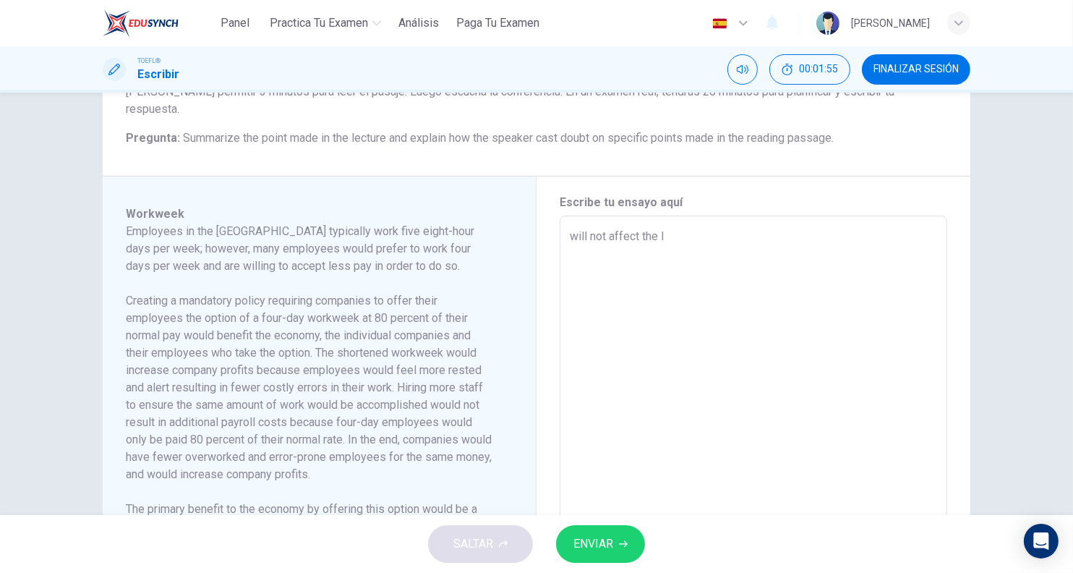
type textarea "will not affect the li"
type textarea "x"
type input "8"
type textarea "x"
type textarea "will not affect the liv"
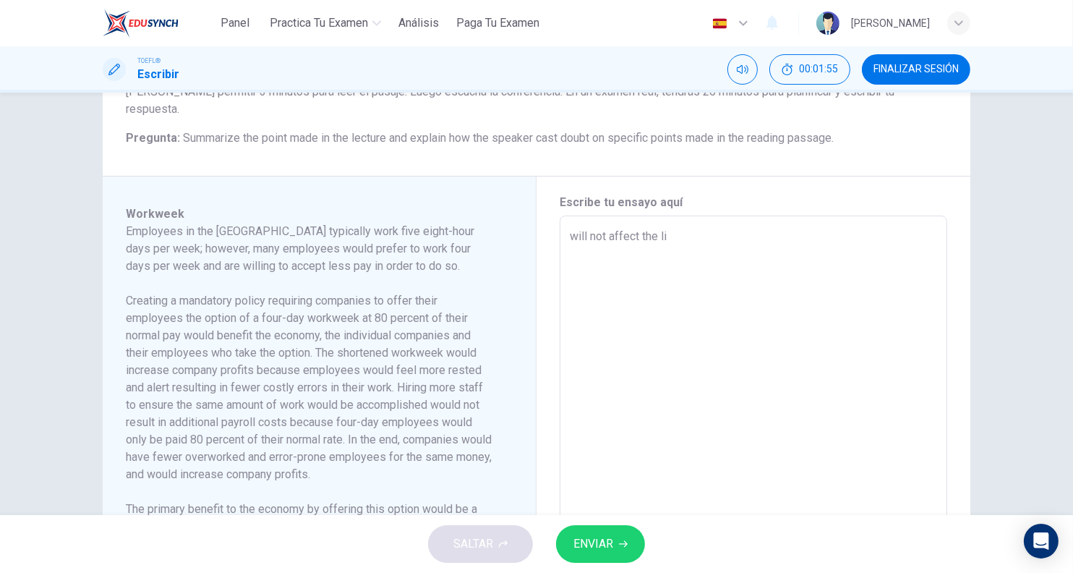
type textarea "x"
type input "8"
type textarea "x"
type textarea "will not affect the livv"
type textarea "x"
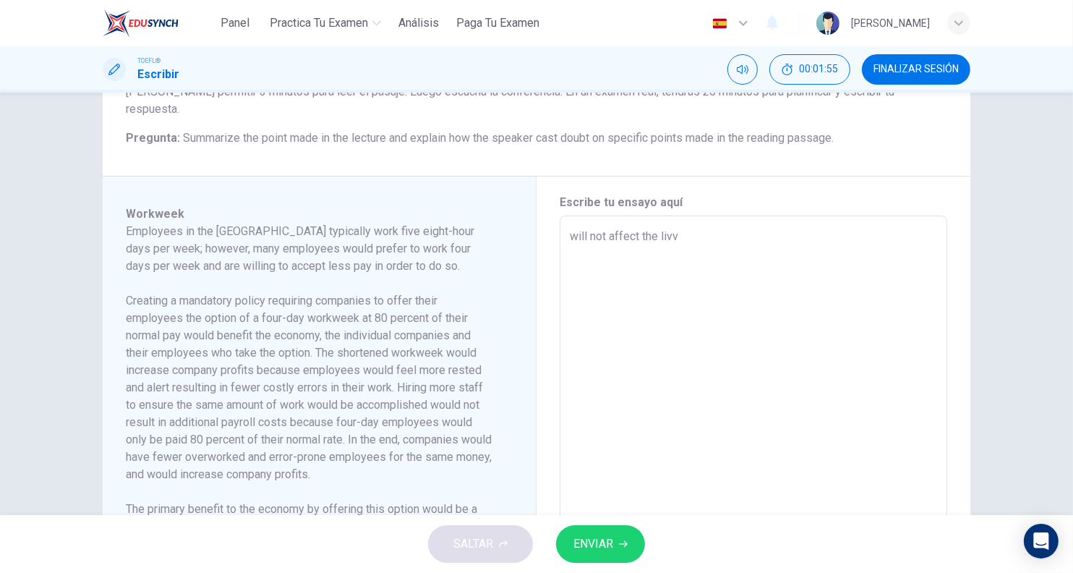
type input "8"
type textarea "will not affect the livve"
type textarea "x"
type input "8"
type textarea "x"
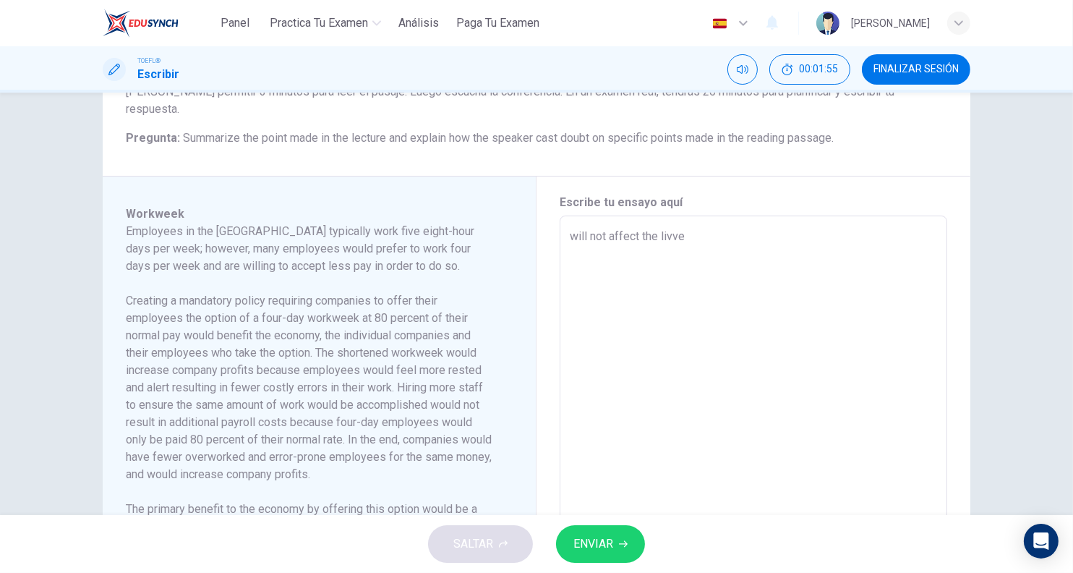
type textarea "will not affect the livves"
type textarea "x"
type input "8"
type textarea "x"
type input "8"
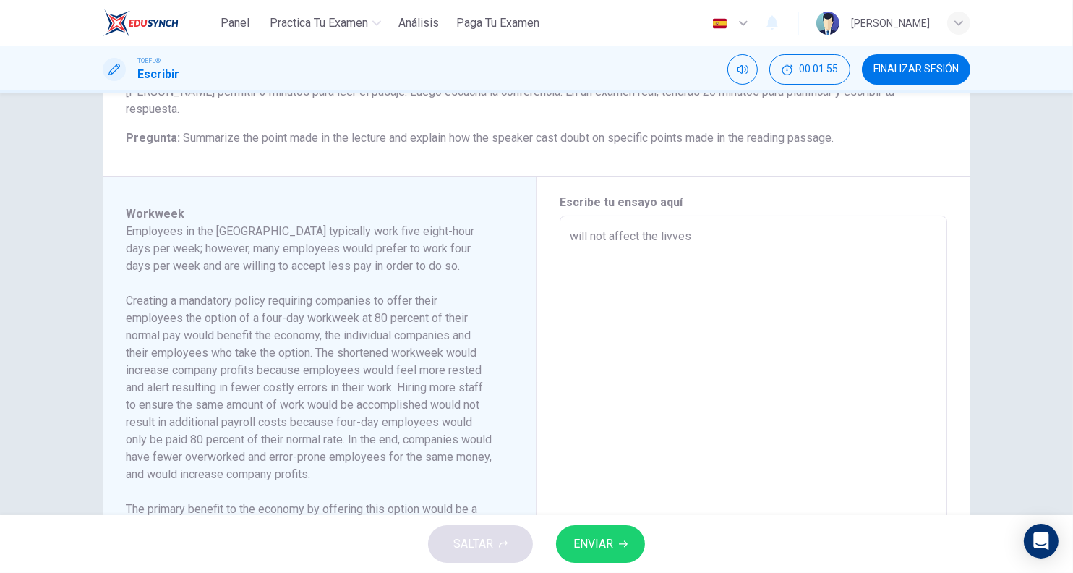
type textarea "will not affect the livves"
type textarea "x"
type input "8"
type textarea "x"
type input "8"
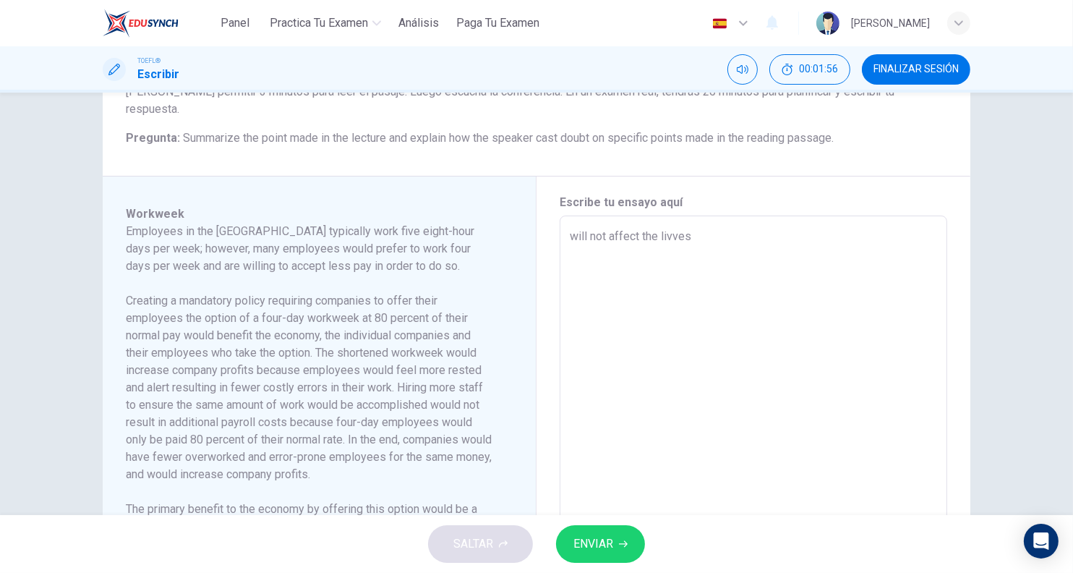
type textarea "will not affect the livves a"
type textarea "x"
type textarea "will not affect the livves an"
type input "8"
type textarea "x"
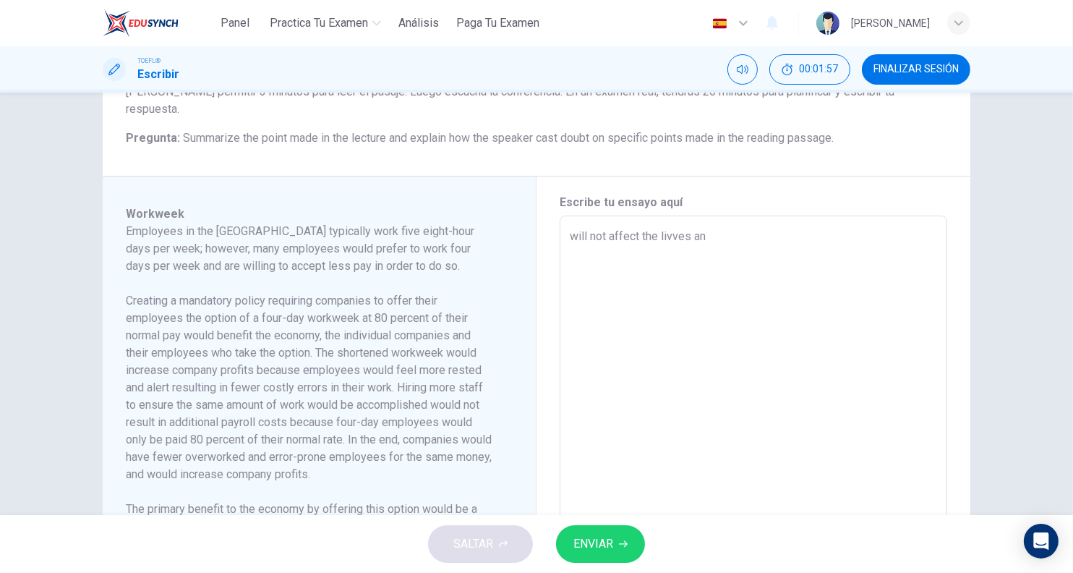
type input "9"
type textarea "will not affect the livves and"
type textarea "x"
type textarea "will not affect the livves and"
type textarea "x"
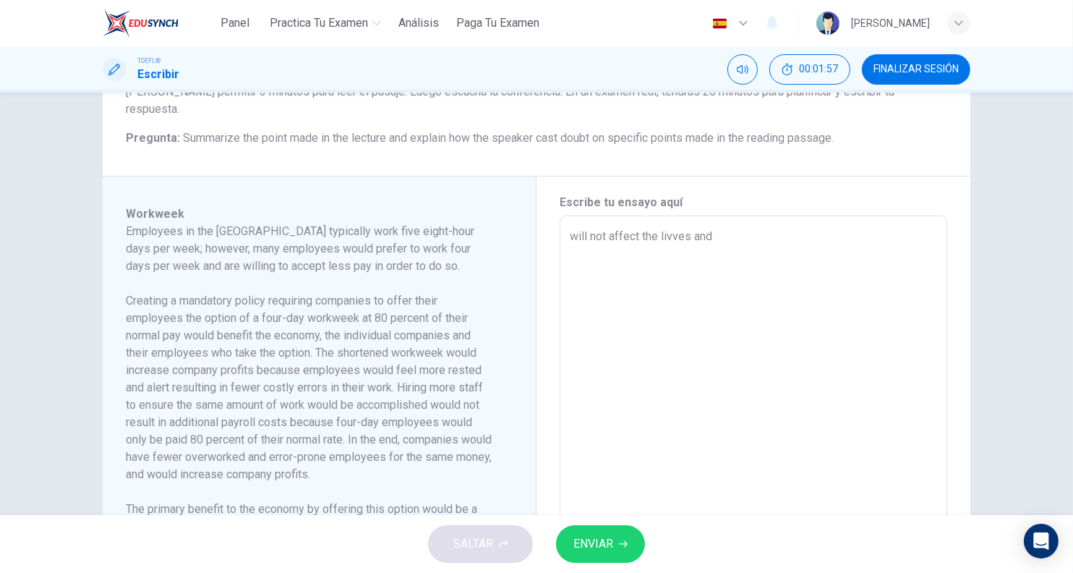
type input "9"
type textarea "x"
type textarea "will not affect the livves and t"
type textarea "x"
type input "9"
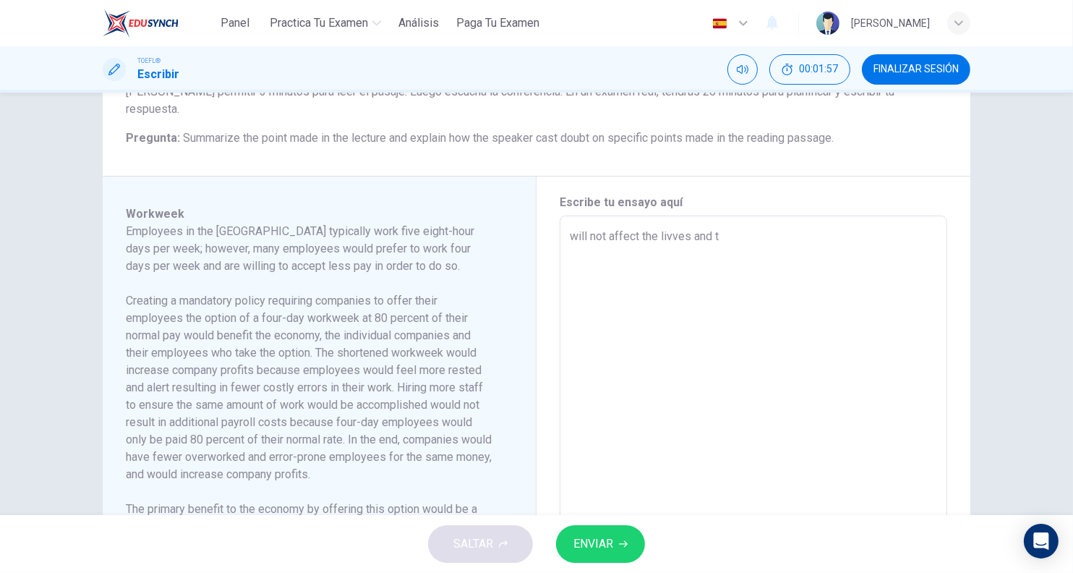
type textarea "x"
type textarea "will not affect the livves and th"
type textarea "x"
type input "9"
type textarea "x"
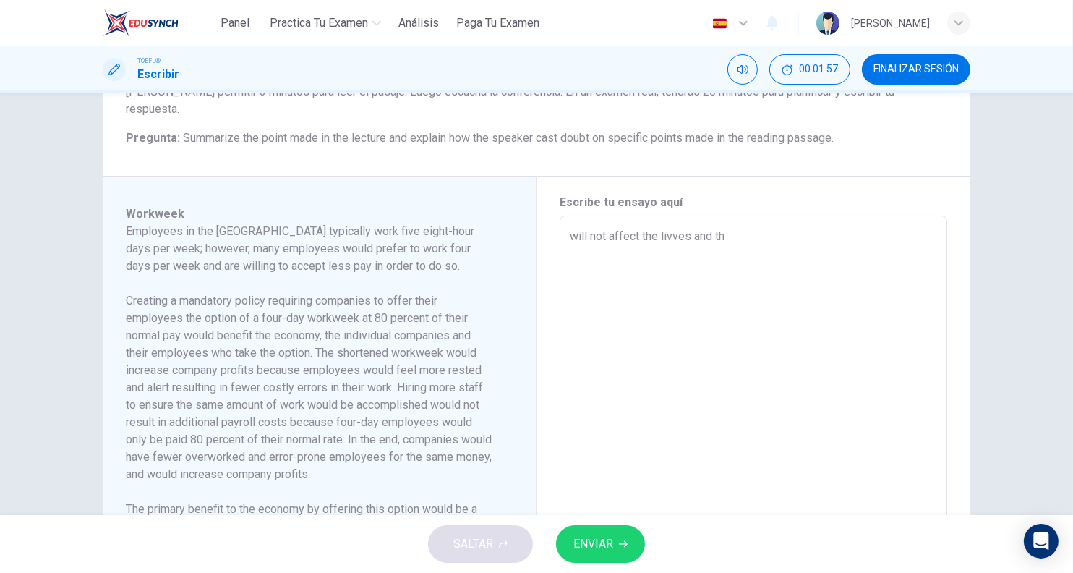
type textarea "will not affect the livves and the"
type textarea "x"
type input "9"
type textarea "x"
type input "9"
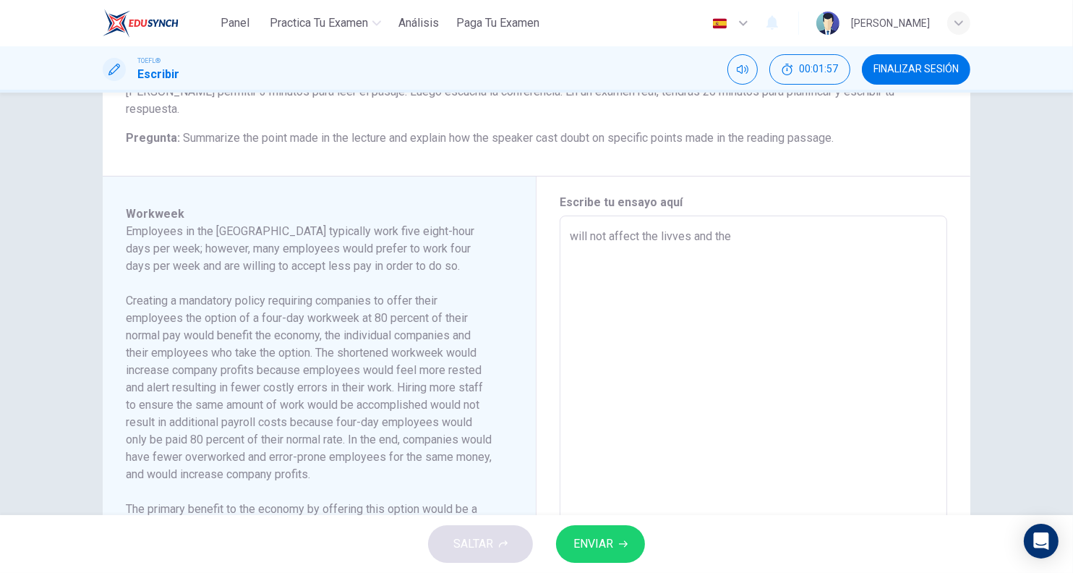
type textarea "will not affect the livves and the"
type textarea "x"
type input "10"
type textarea "x"
type input "10"
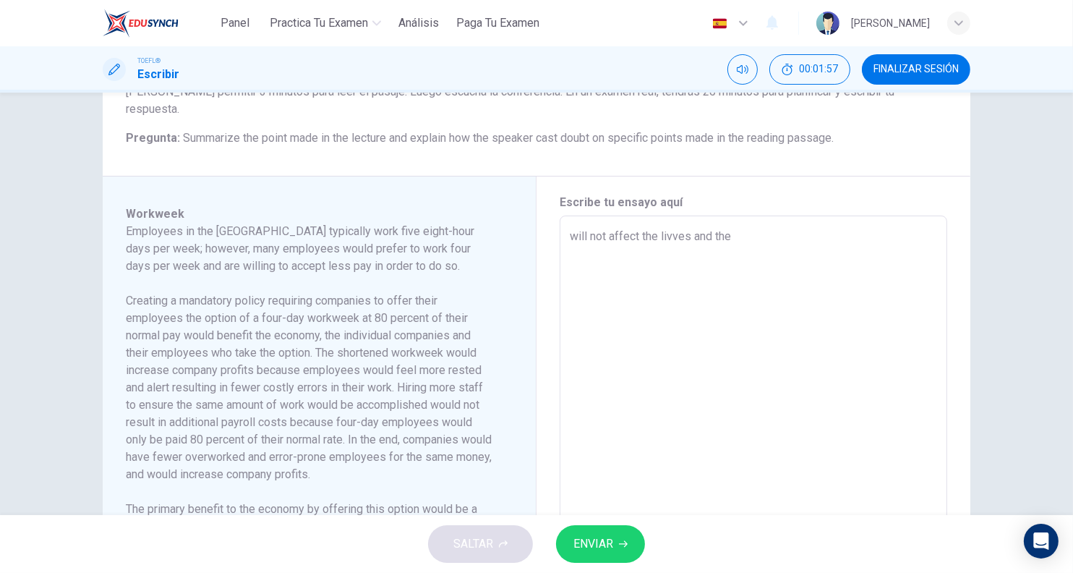
type textarea "will not affect the livves and the e"
type textarea "x"
type textarea "will not affect the livves and the em"
type textarea "x"
type input "10"
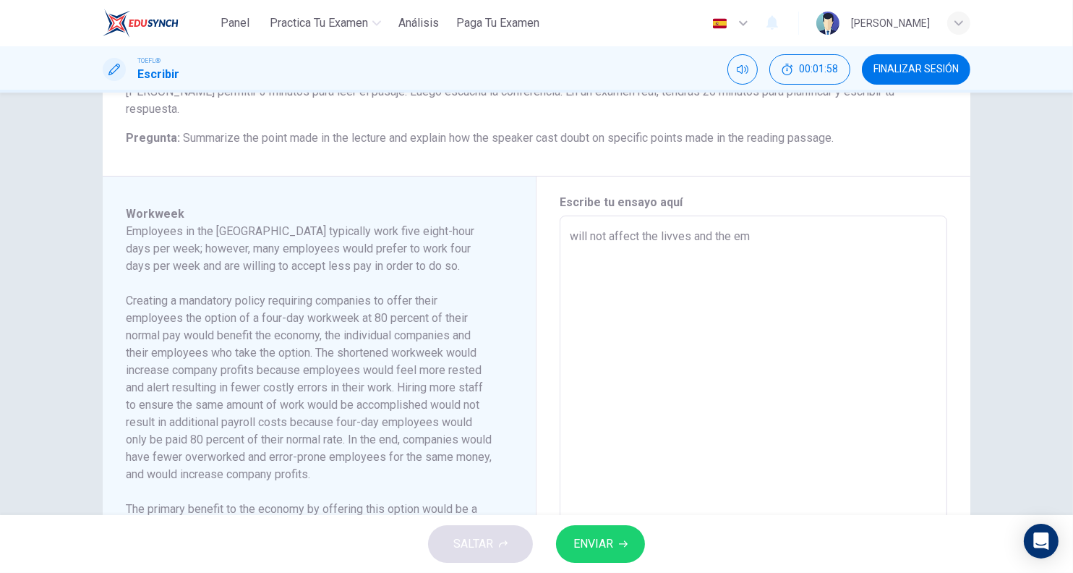
type textarea "x"
type textarea "will not affect the livves and the emp"
type textarea "x"
type input "10"
type textarea "x"
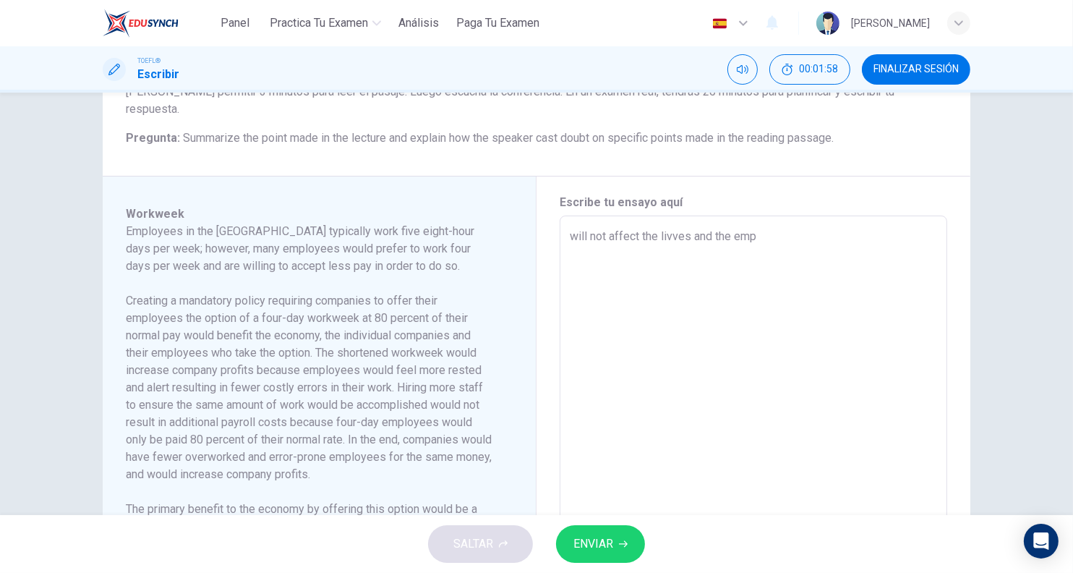
type textarea "will not affect the livves and the empl"
type textarea "x"
type input "10"
type textarea "x"
type input "10"
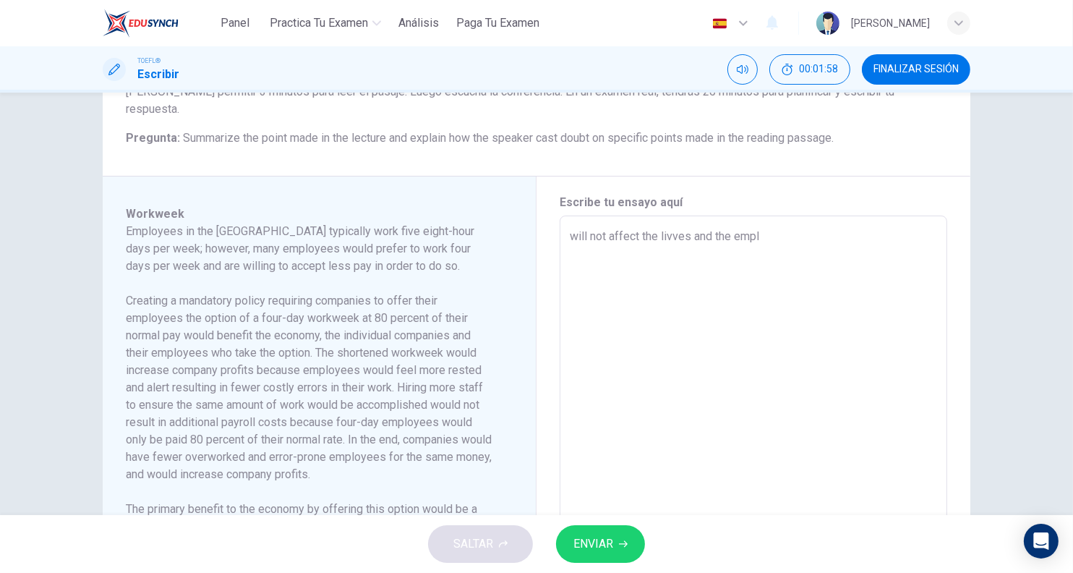
type textarea "will not affect the livves and the emplo"
type textarea "x"
type input "10"
type textarea "x"
type textarea "will not affect the livves and the employ"
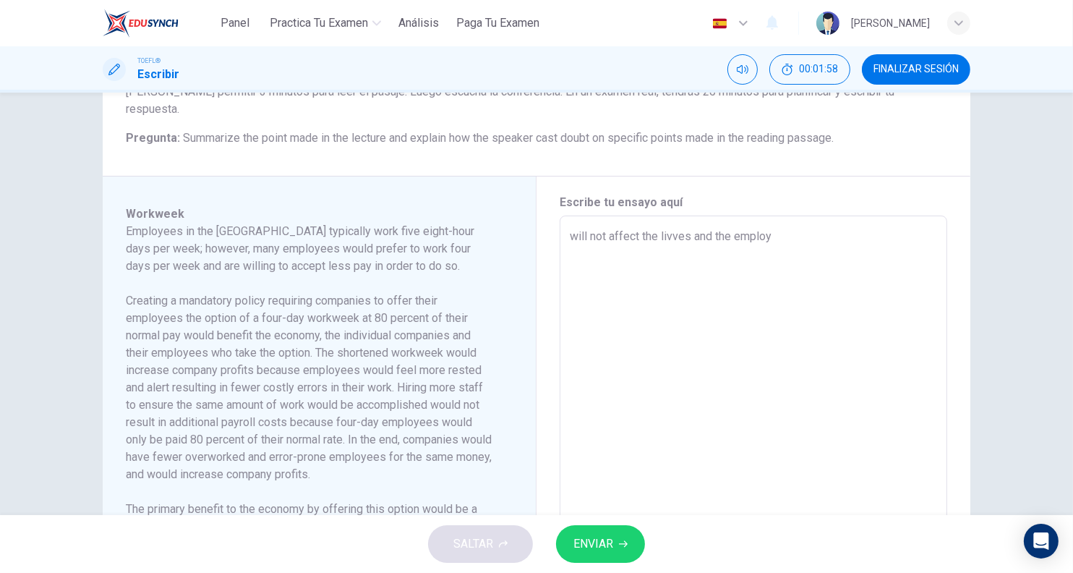
type input "10"
type textarea "will not affect the livves and the employe"
type textarea "x"
type input "10"
type textarea "x"
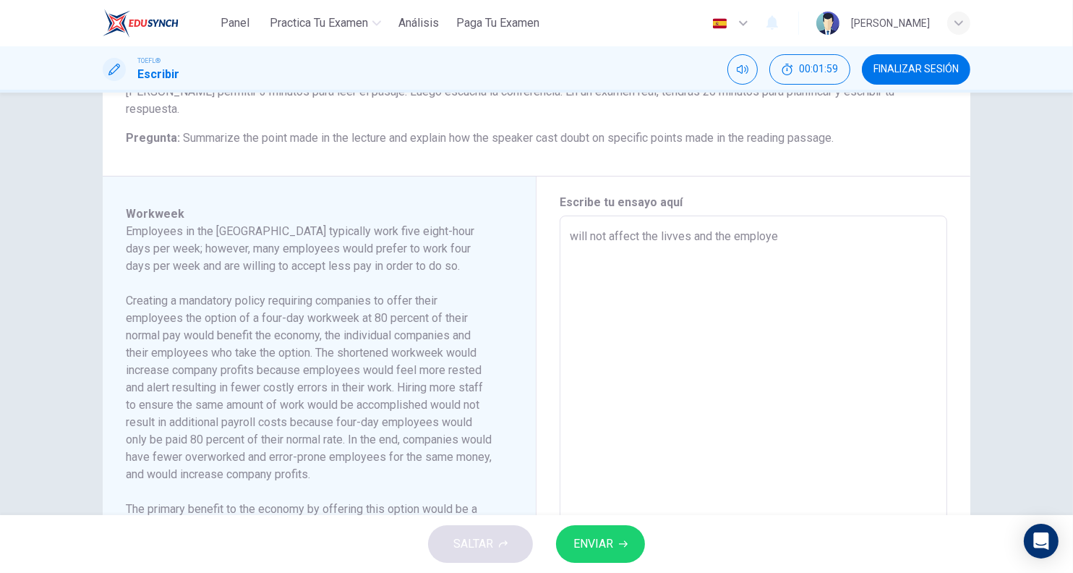
type textarea "will not affect the livves and the employee"
type textarea "x"
type input "10"
type textarea "x"
type textarea "will not affect the livves and the employees"
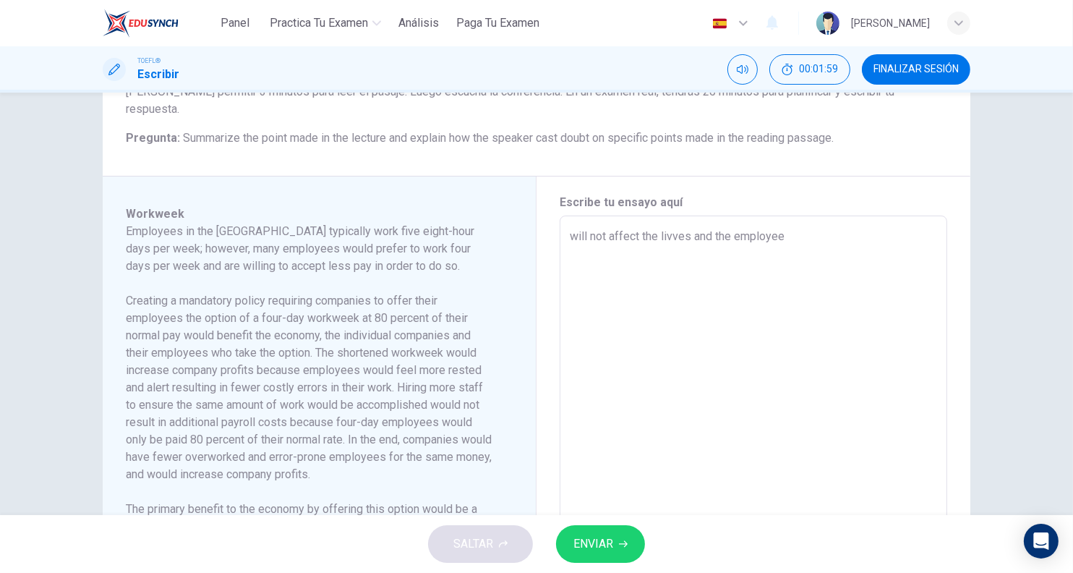
type textarea "x"
type input "10"
type textarea "x"
type textarea "will not affect the livves and the employees"
type textarea "x"
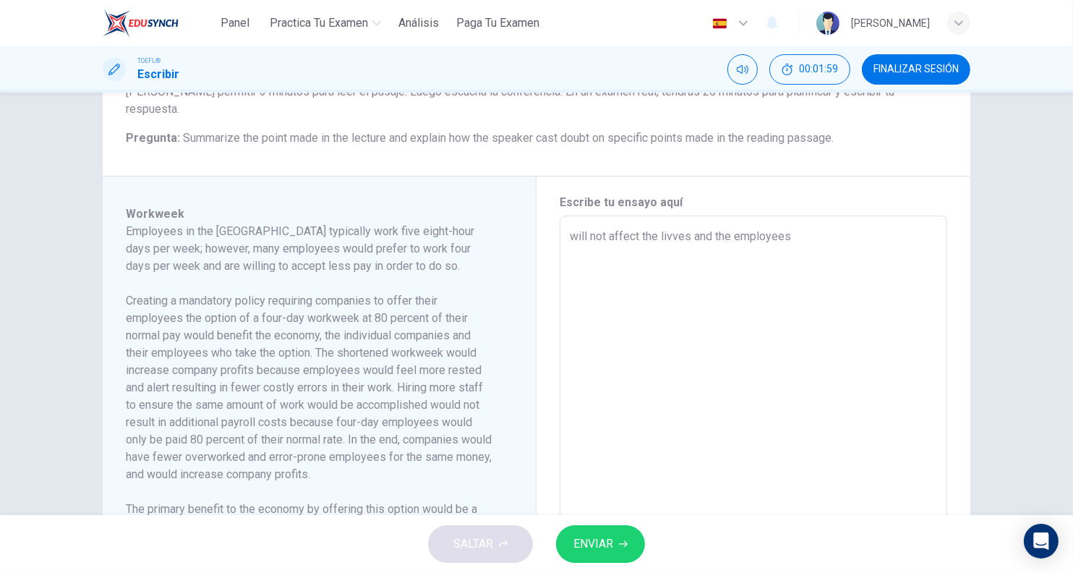
type input "10"
type textarea "x"
type input "11"
type textarea "will not affect the livves and the employees"
type textarea "x"
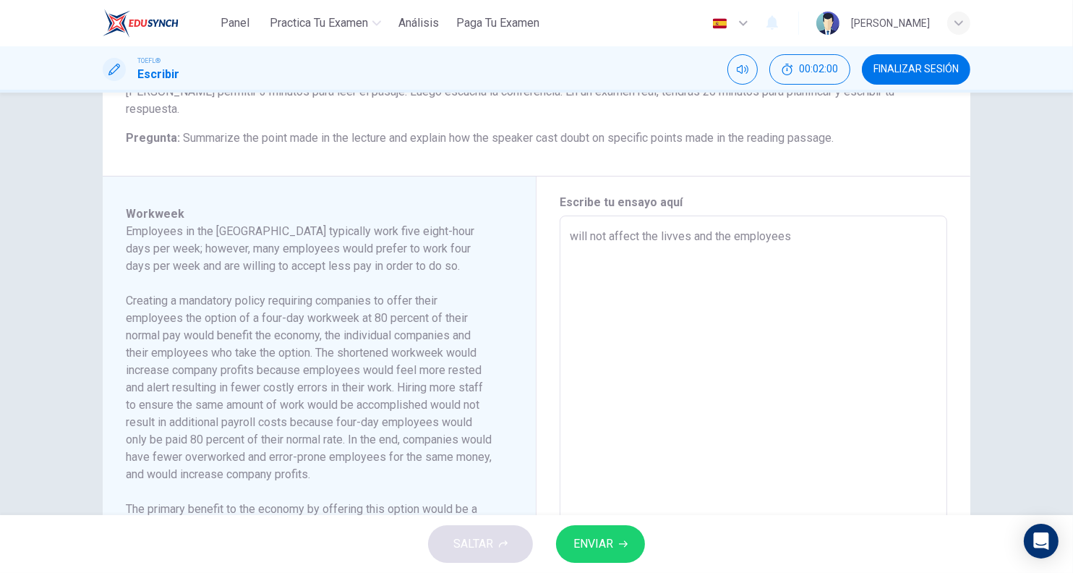
type input "12"
type textarea "will not affect the livves and the employees f"
type textarea "x"
type input "12"
type textarea "x"
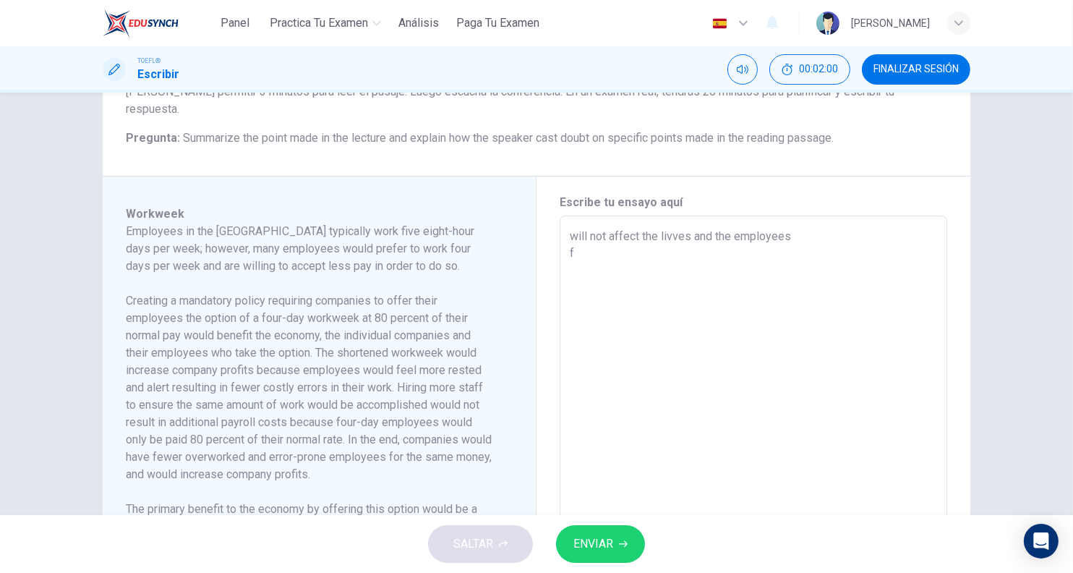
type textarea "will not affect the livves and the employees fo"
type textarea "x"
type input "12"
type textarea "x"
type input "12"
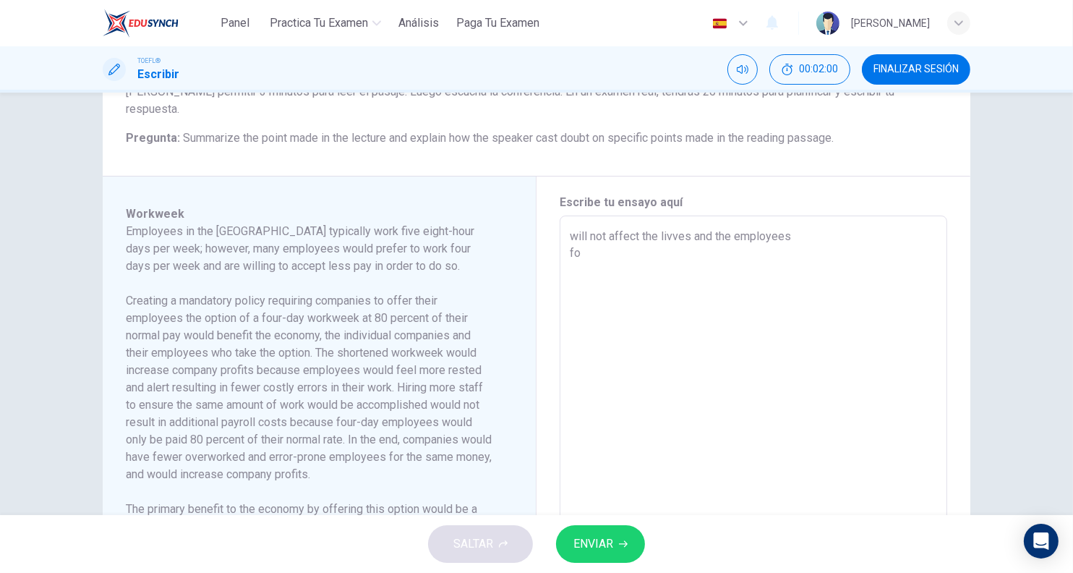
type textarea "will not affect the livves and the employees for"
type textarea "x"
type textarea "will not affect the livves and the employees forc"
type textarea "x"
type input "12"
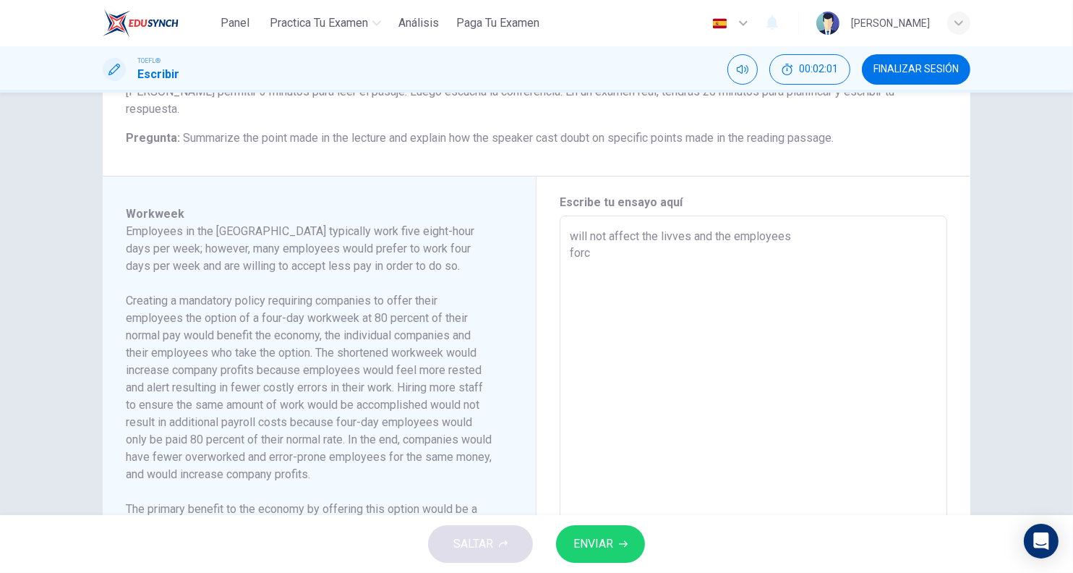
type textarea "x"
type textarea "will not affect the livves and the employees force"
type textarea "x"
type input "12"
type textarea "x"
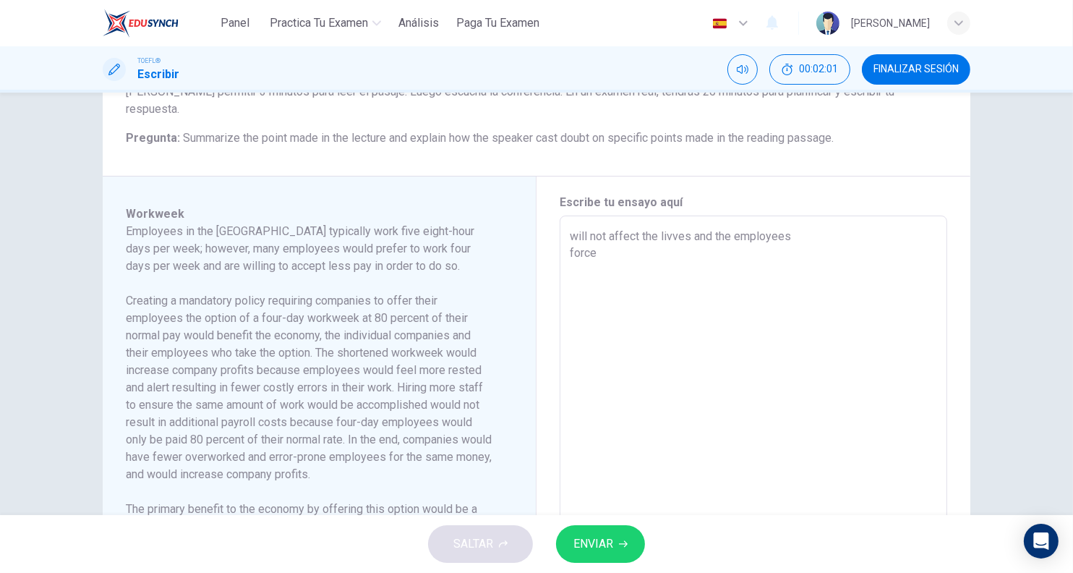
type textarea "will not affect the livves and the employees force"
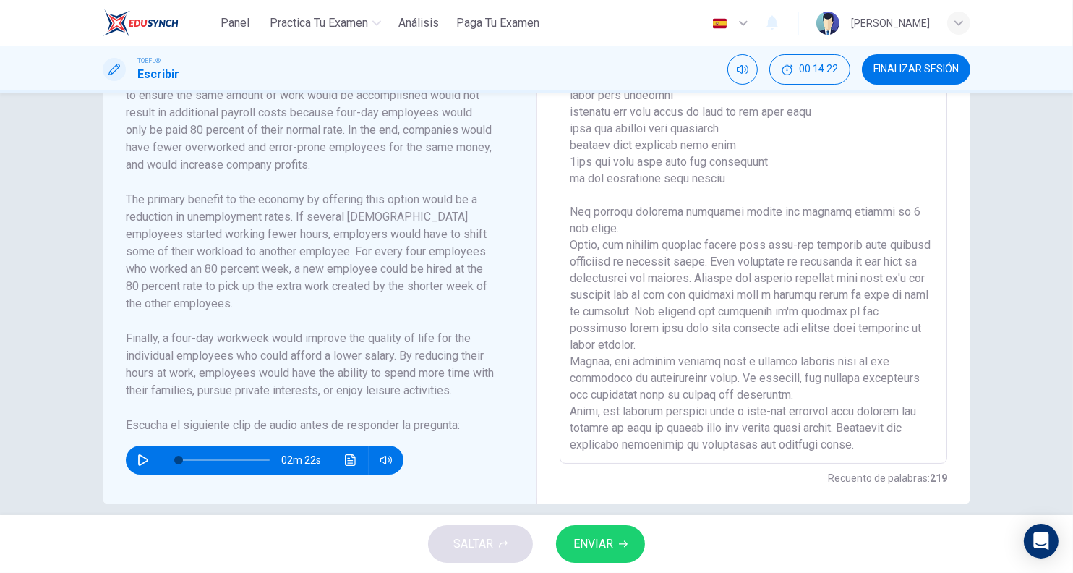
scroll to position [94, 0]
click at [873, 418] on textarea at bounding box center [753, 258] width 367 height 388
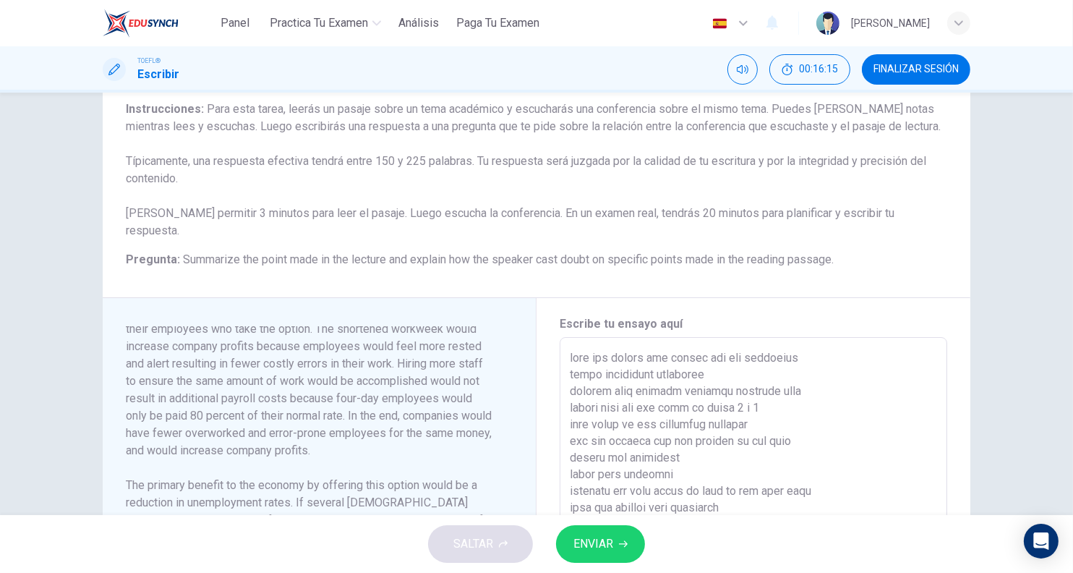
scroll to position [0, 0]
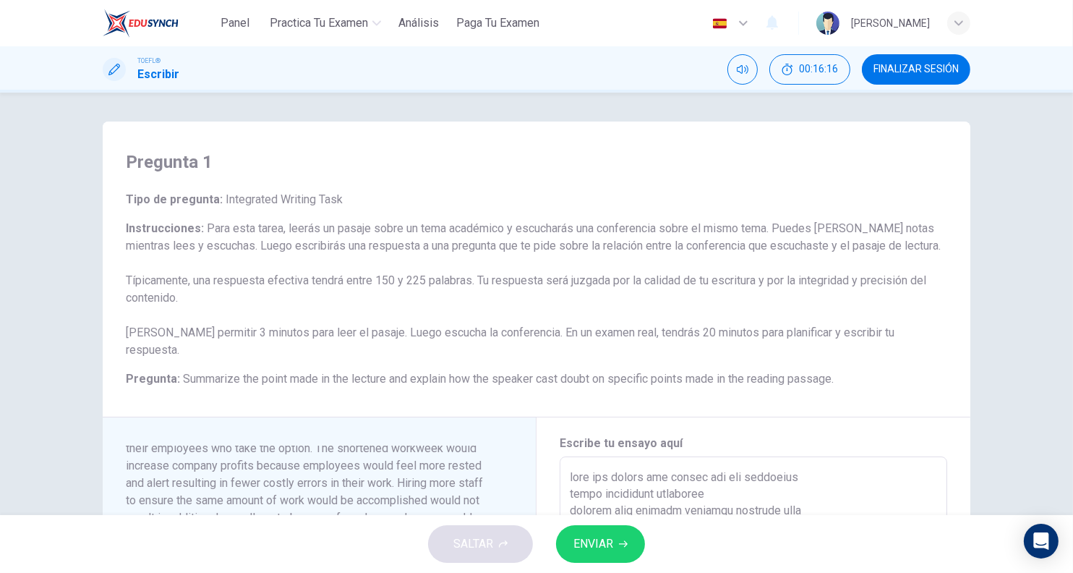
drag, startPoint x: 739, startPoint y: 195, endPoint x: 531, endPoint y: 345, distance: 256.9
click at [531, 345] on div "Pregunta 1 Tipo de pregunta : Integrated Writing Task Instrucciones : Para esta…" at bounding box center [537, 515] width 868 height 788
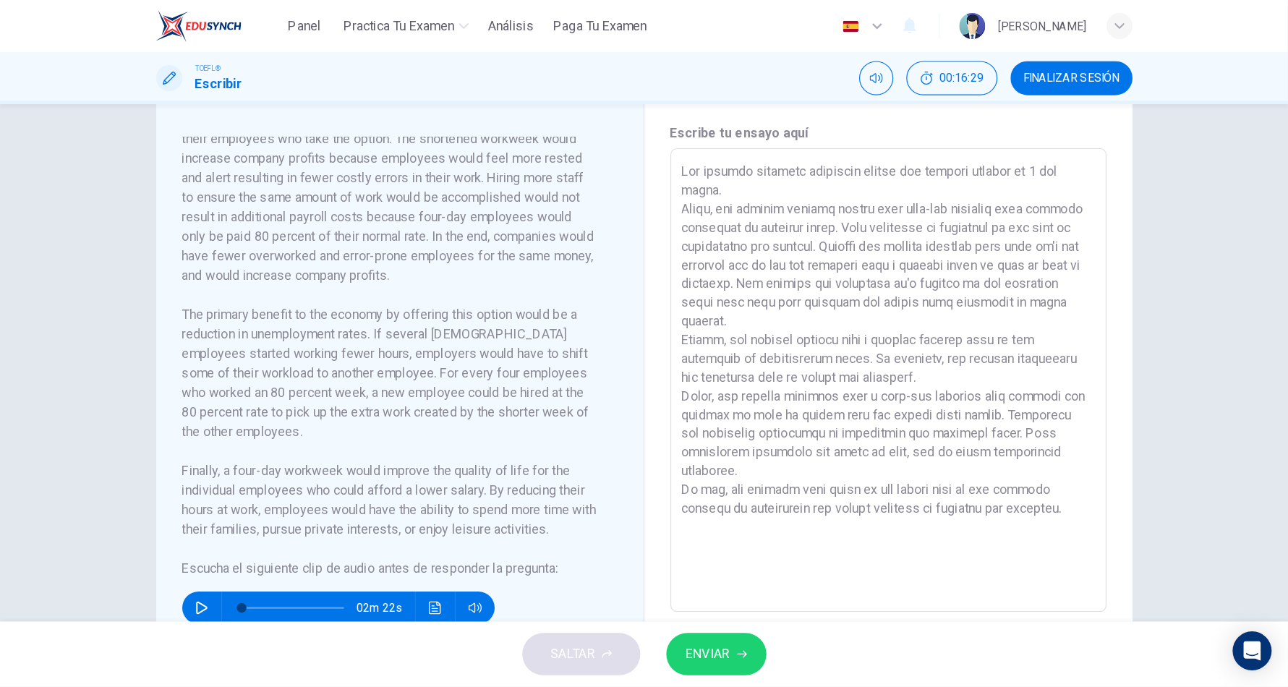
scroll to position [163, 0]
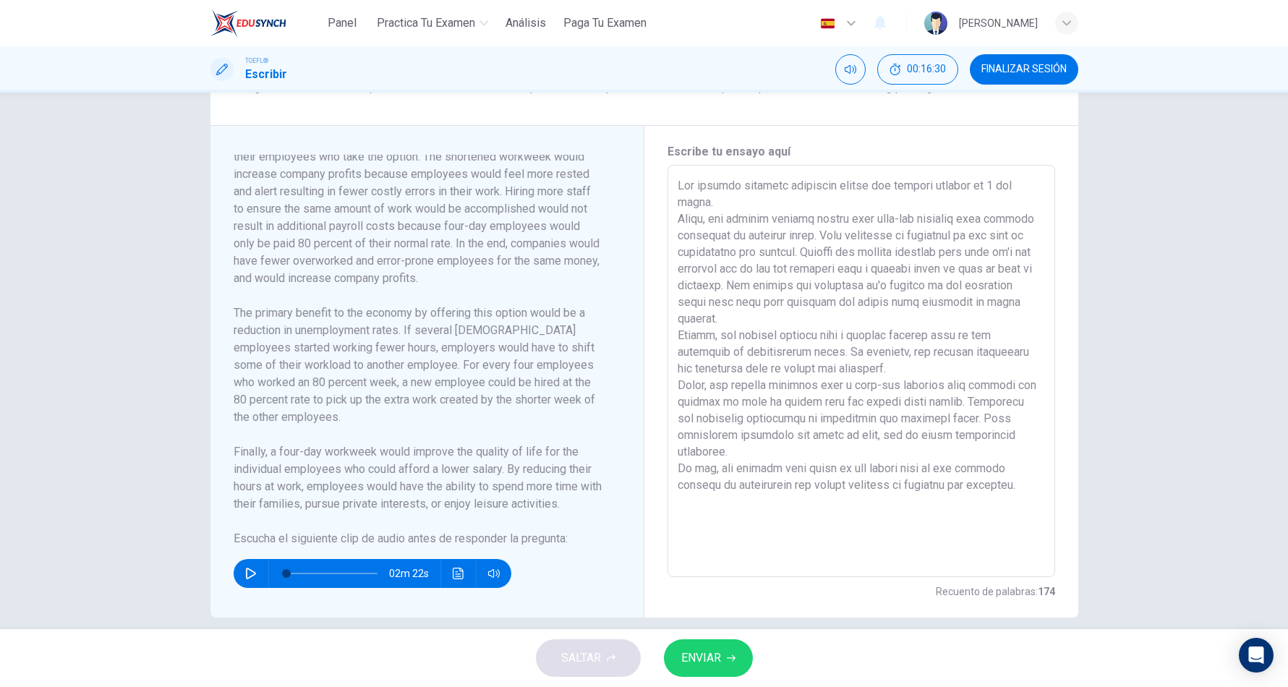
drag, startPoint x: 1042, startPoint y: 0, endPoint x: 150, endPoint y: 293, distance: 938.6
click at [150, 293] on div "Pregunta 1 Tipo de pregunta : Integrated Writing Task Instrucciones : Para esta…" at bounding box center [644, 361] width 1288 height 537
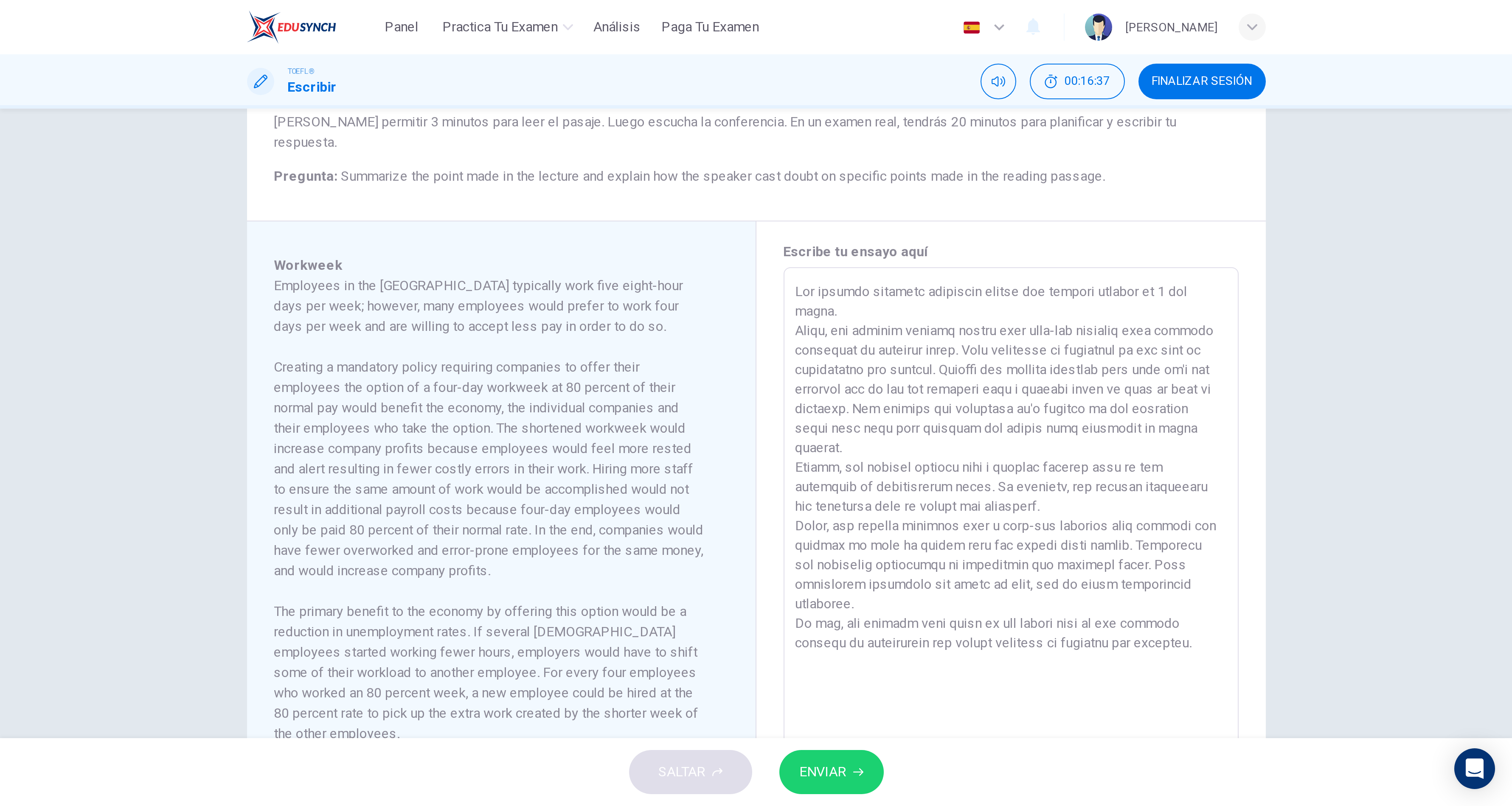
scroll to position [0, 0]
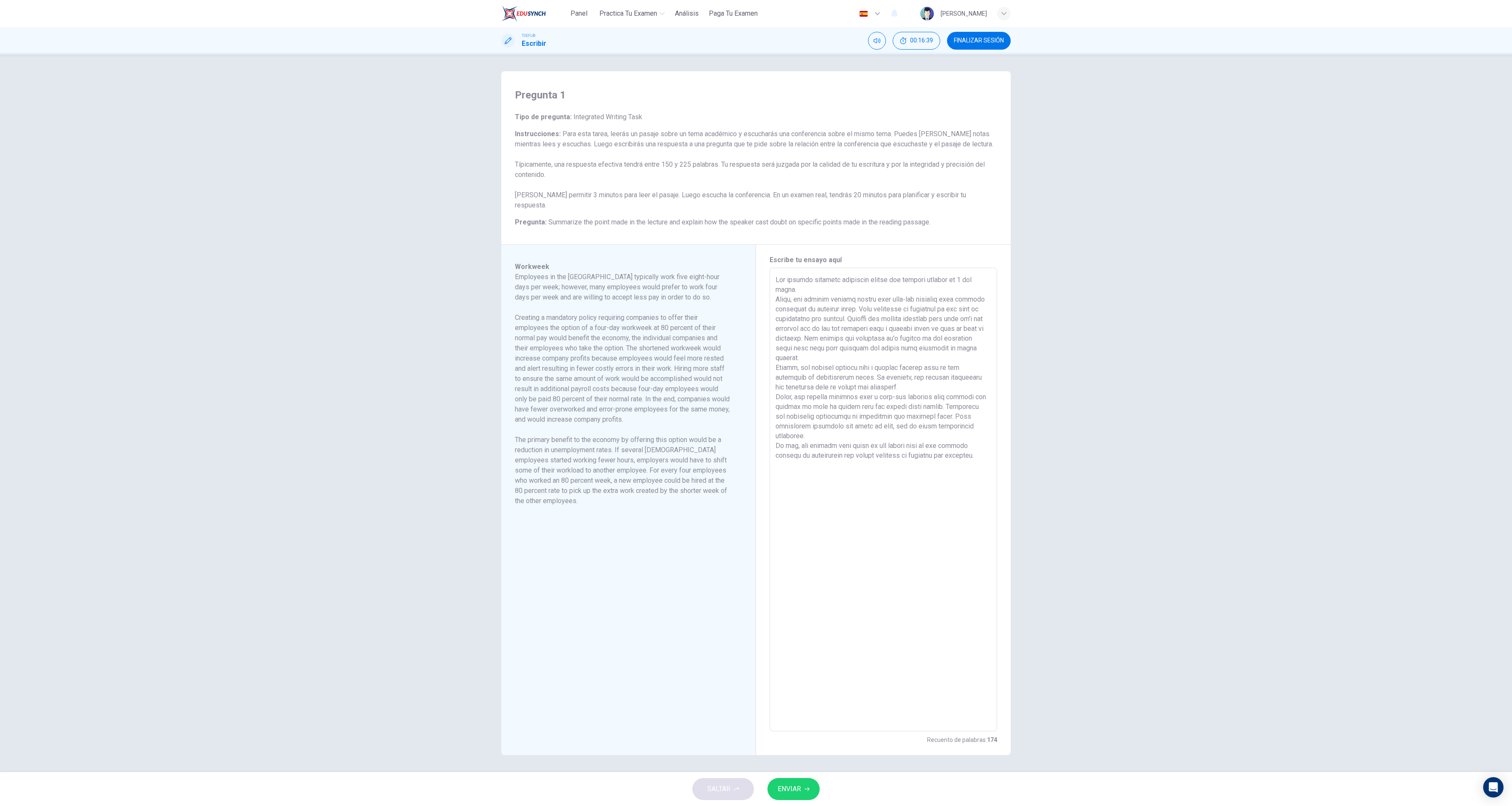
drag, startPoint x: 754, startPoint y: 23, endPoint x: 1041, endPoint y: 270, distance: 378.7
click at [629, 270] on div "Pregunta 1 Tipo de pregunta : Integrated Writing Task Instrucciones : Para esta…" at bounding box center [756, 414] width 1512 height 718
click at [629, 336] on div "Pregunta 1 Tipo de pregunta : Integrated Writing Task Instrucciones : Para esta…" at bounding box center [756, 414] width 1512 height 718
click at [629, 336] on span "ENVIAR" at bounding box center [789, 789] width 23 height 12
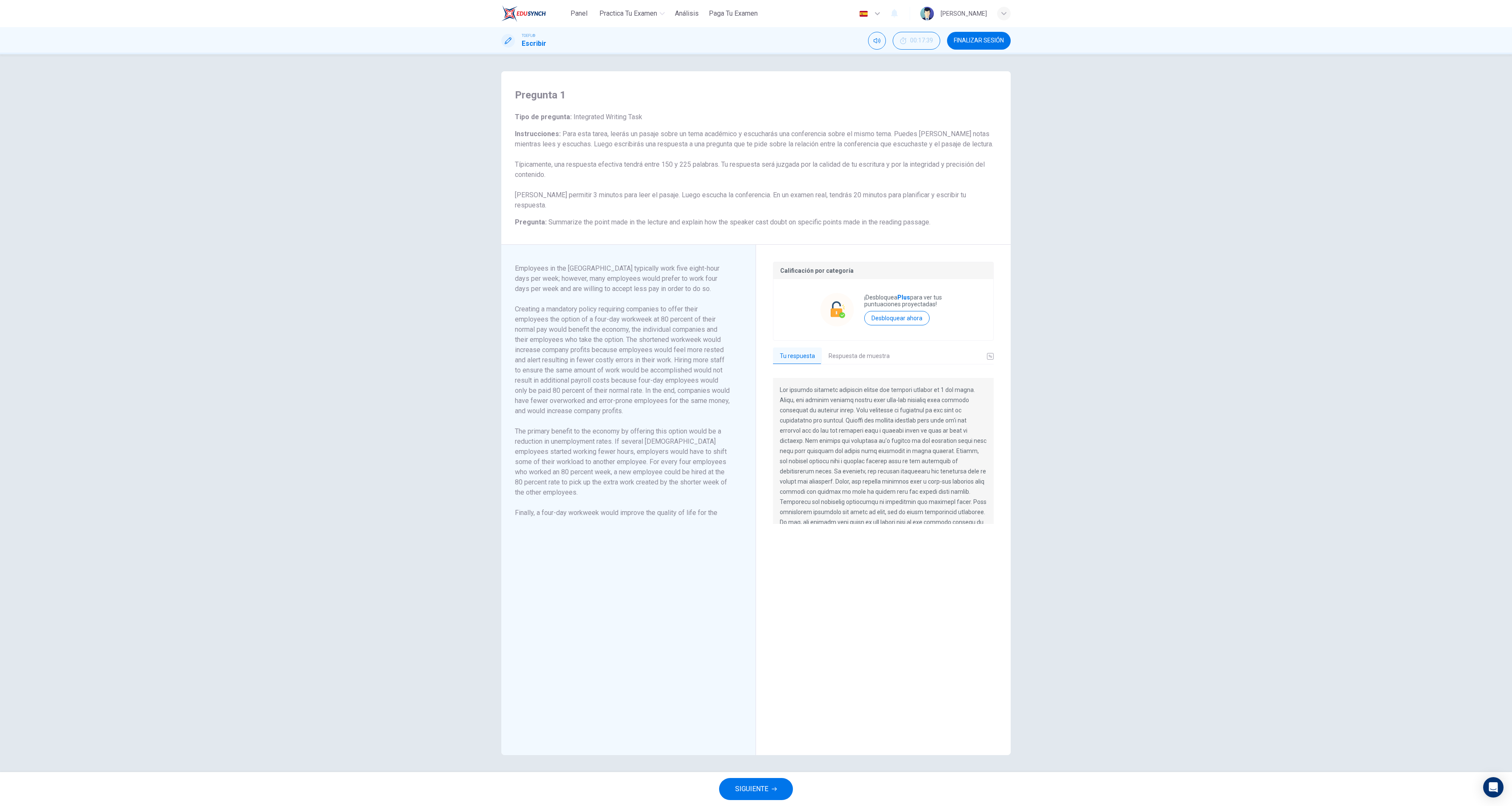
scroll to position [31, 0]
drag, startPoint x: 841, startPoint y: 489, endPoint x: 774, endPoint y: 377, distance: 130.5
click at [629, 336] on div at bounding box center [883, 451] width 221 height 146
click at [629, 336] on button "Respuesta de muestra" at bounding box center [859, 356] width 75 height 18
drag, startPoint x: 784, startPoint y: 379, endPoint x: 876, endPoint y: 522, distance: 170.0
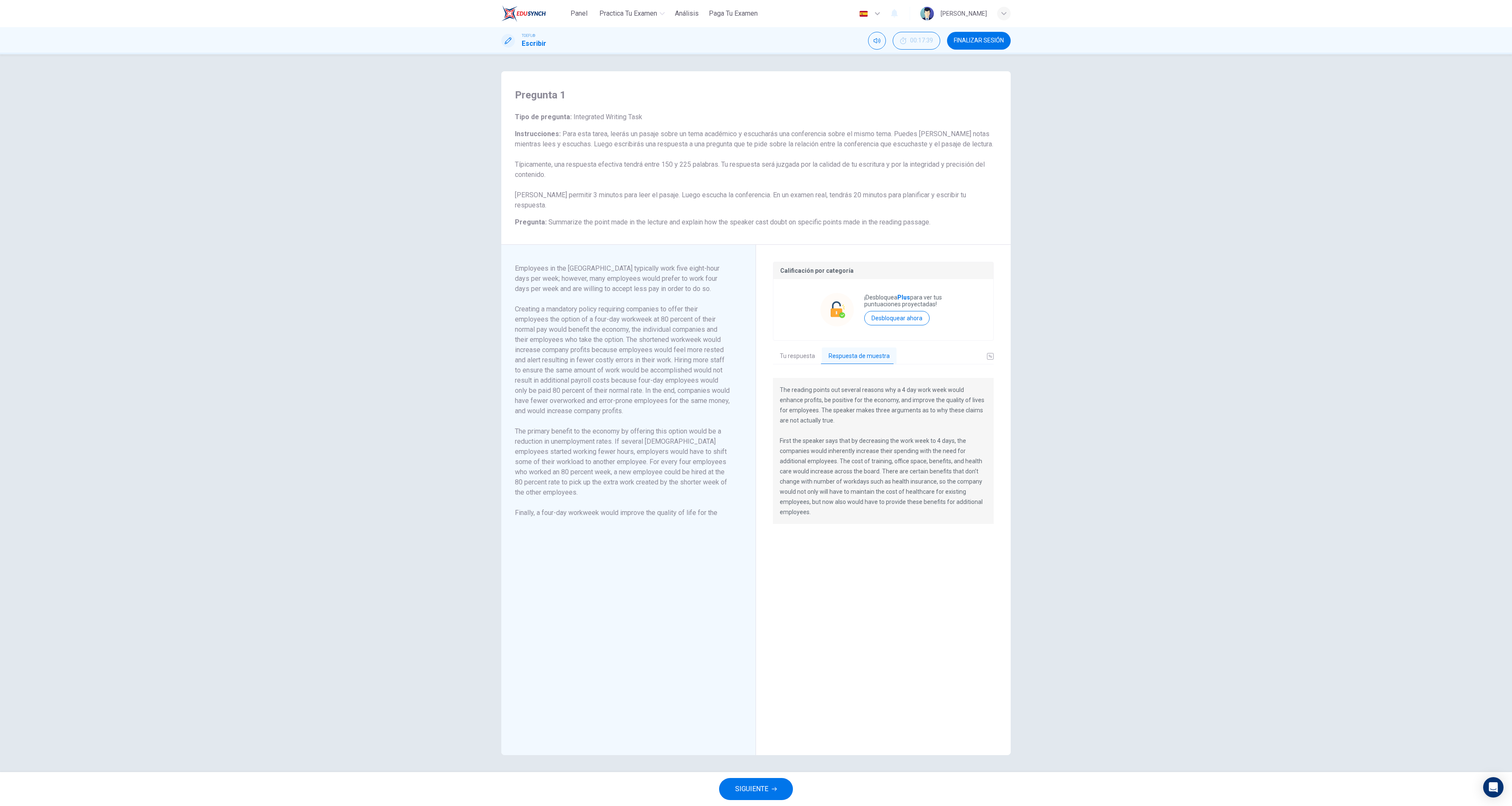
click at [629, 336] on div "The reading points out several reasons why a 4 day work week would enhance prof…" at bounding box center [883, 553] width 221 height 350
click at [629, 43] on span "FINALIZAR SESIÓN" at bounding box center [978, 41] width 50 height 7
